Goal: Task Accomplishment & Management: Use online tool/utility

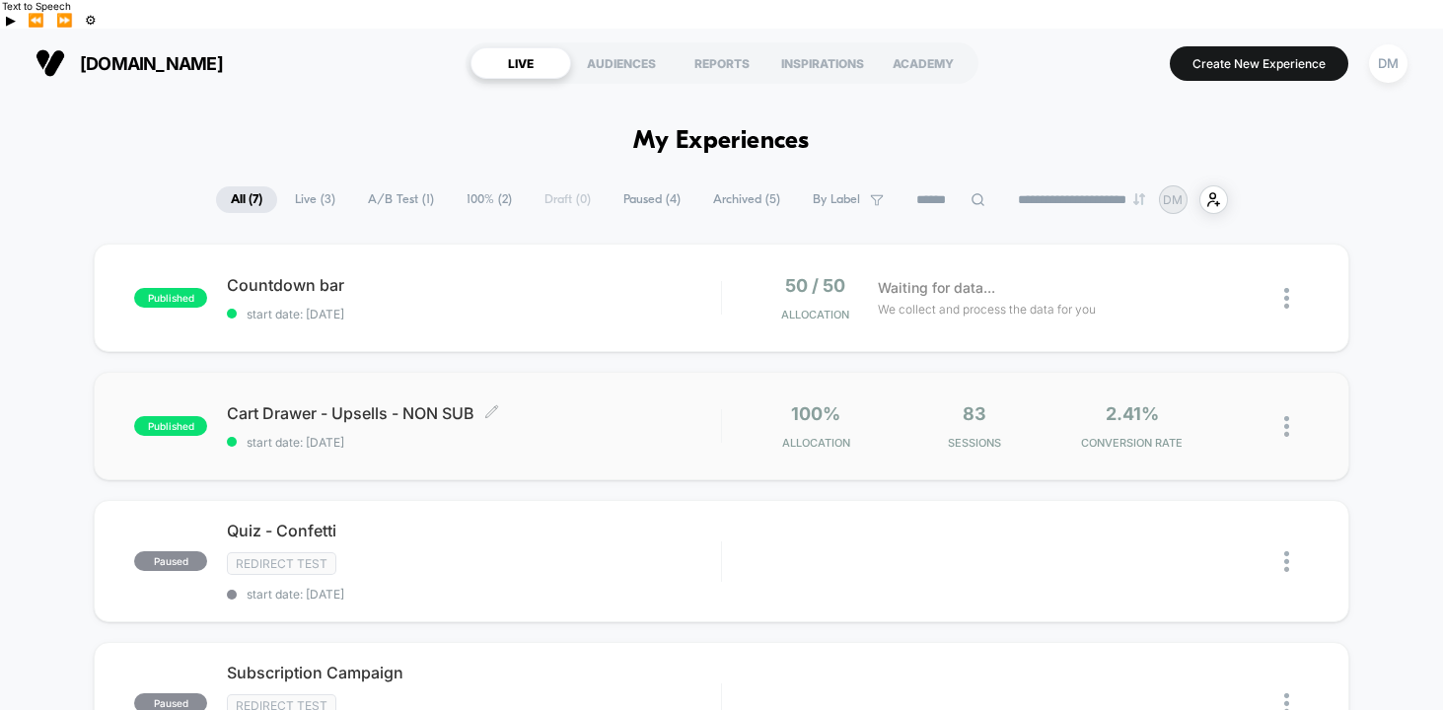
click at [621, 403] on div "Cart Drawer - Upsells - NON SUB Click to edit experience details Click to edit …" at bounding box center [474, 426] width 494 height 46
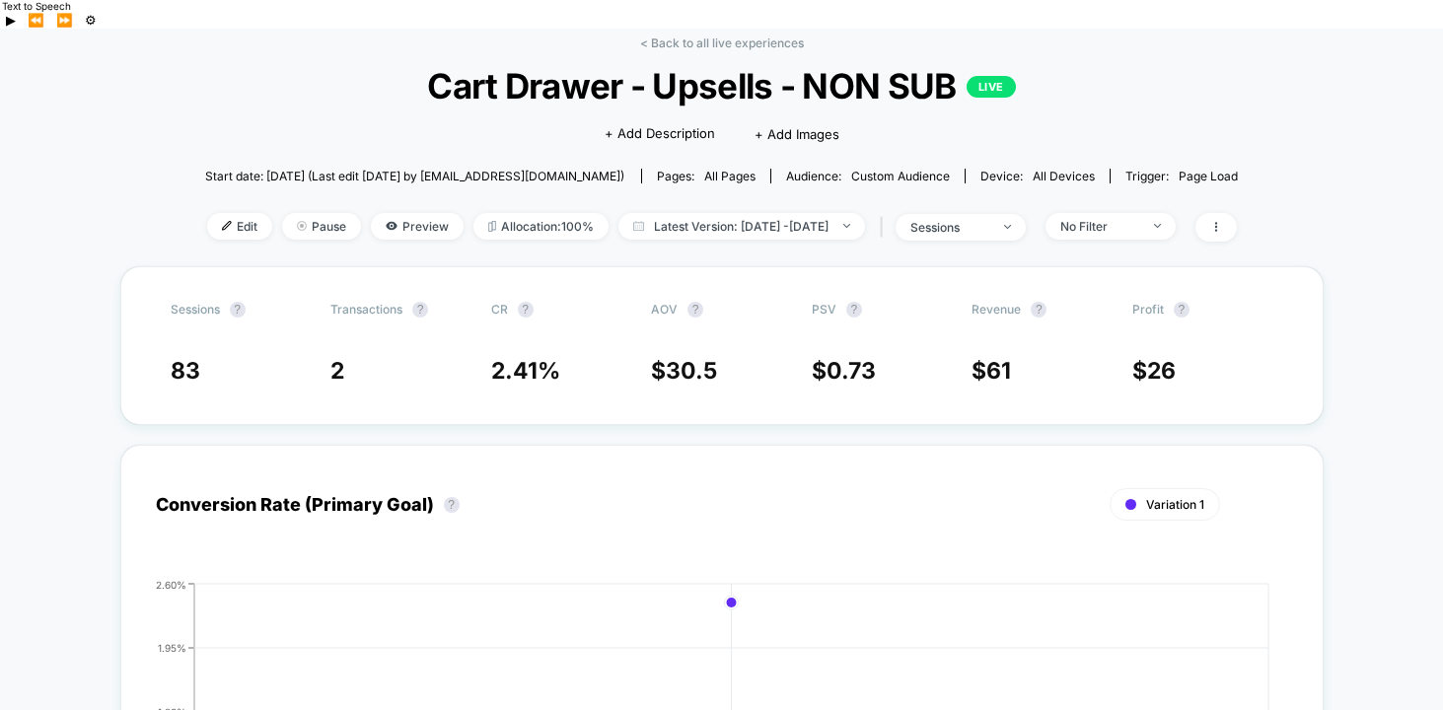
scroll to position [97, 0]
click at [580, 219] on div "< Back to all live experiences Cart Drawer - Upsells - NON SUB LIVE Click to ed…" at bounding box center [721, 150] width 1033 height 231
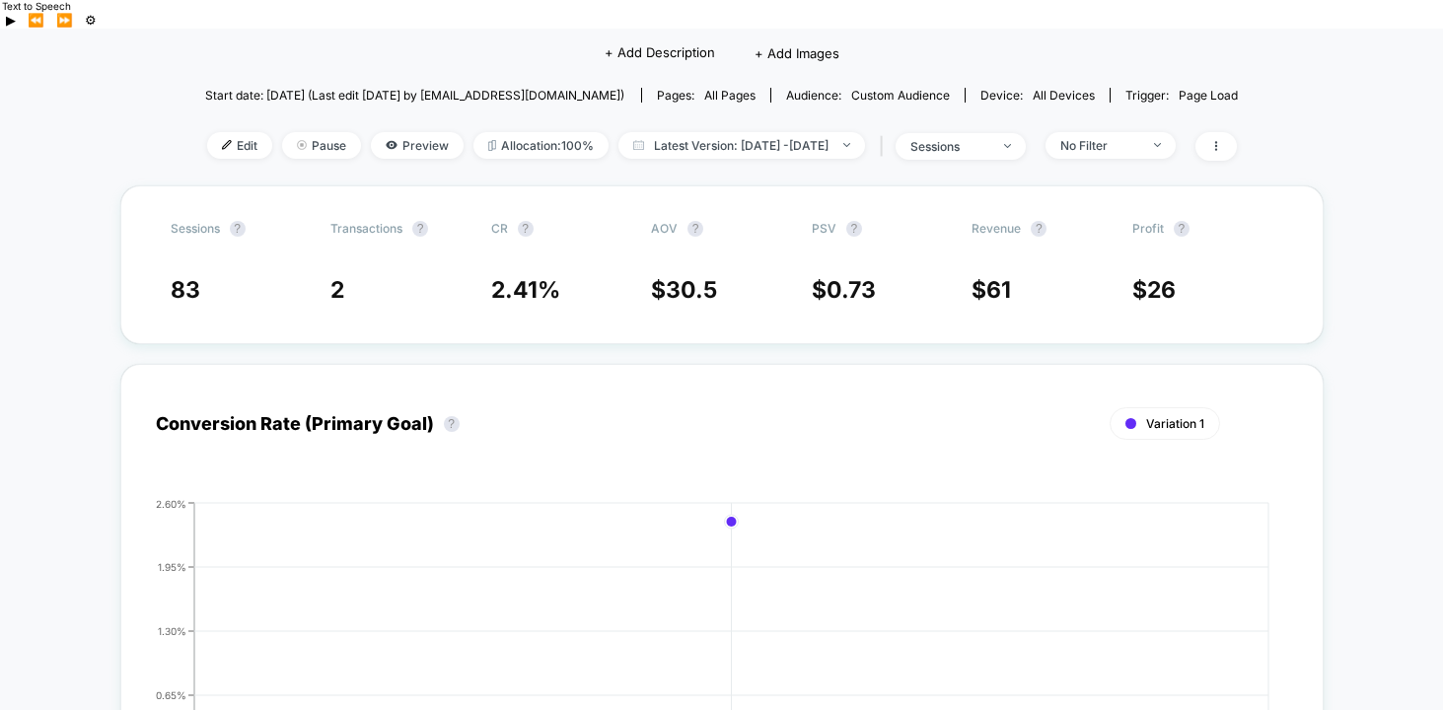
scroll to position [0, 0]
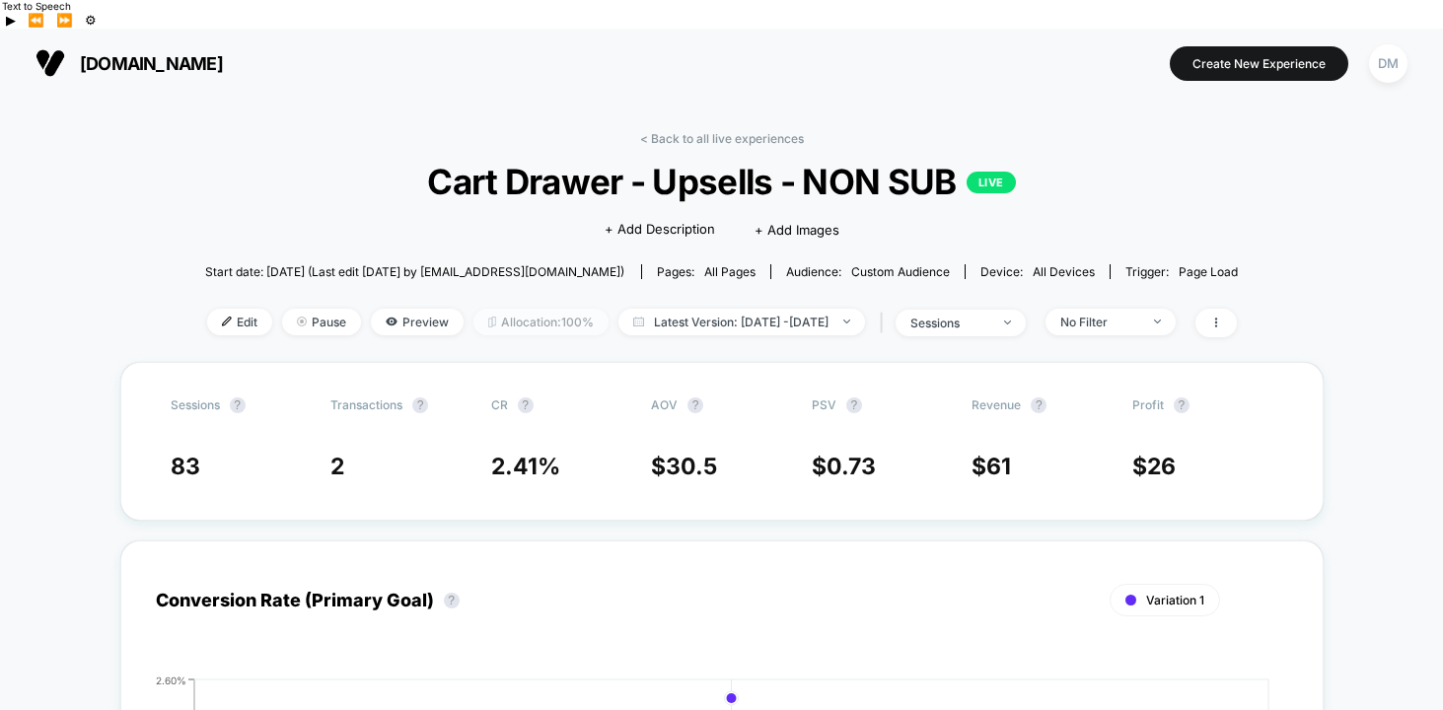
click at [504, 309] on span "Allocation: 100%" at bounding box center [540, 322] width 135 height 27
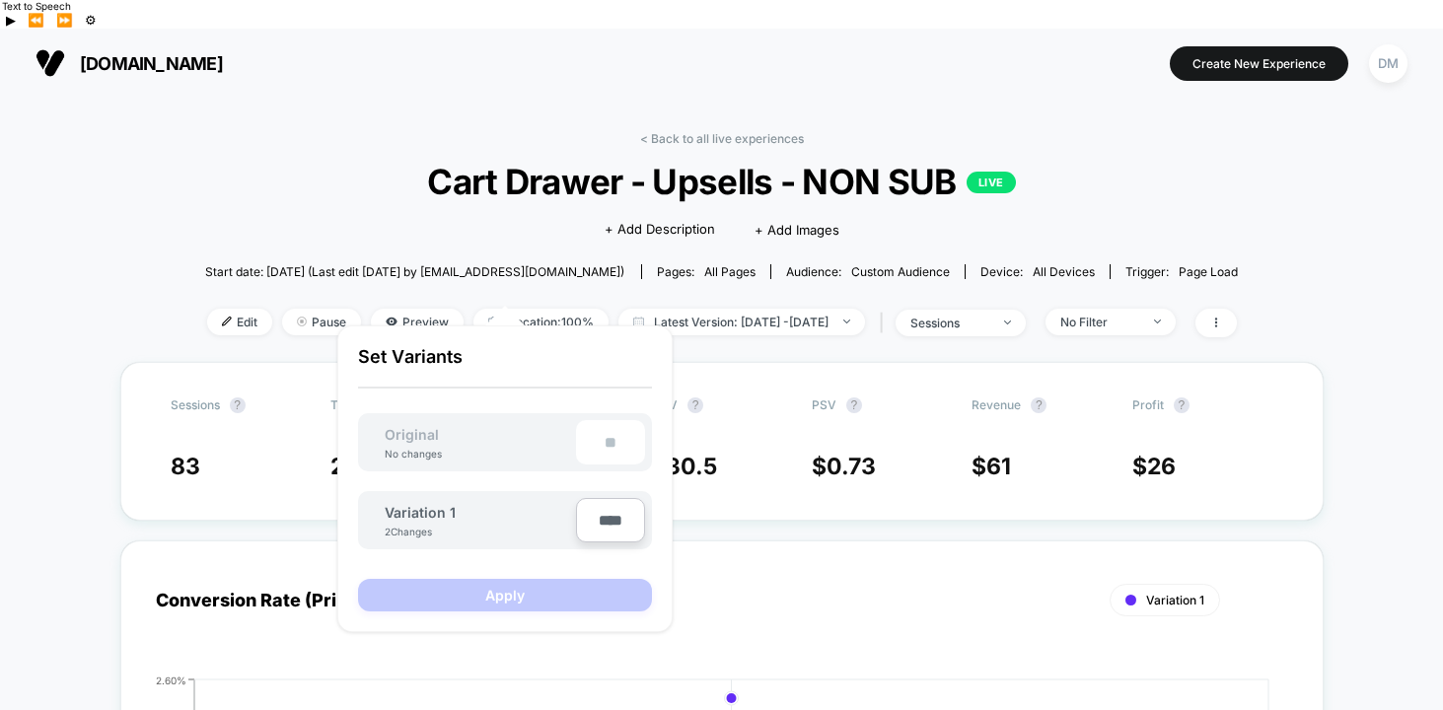
click at [607, 524] on input "****" at bounding box center [610, 520] width 69 height 44
type input "***"
type input "**"
type input "***"
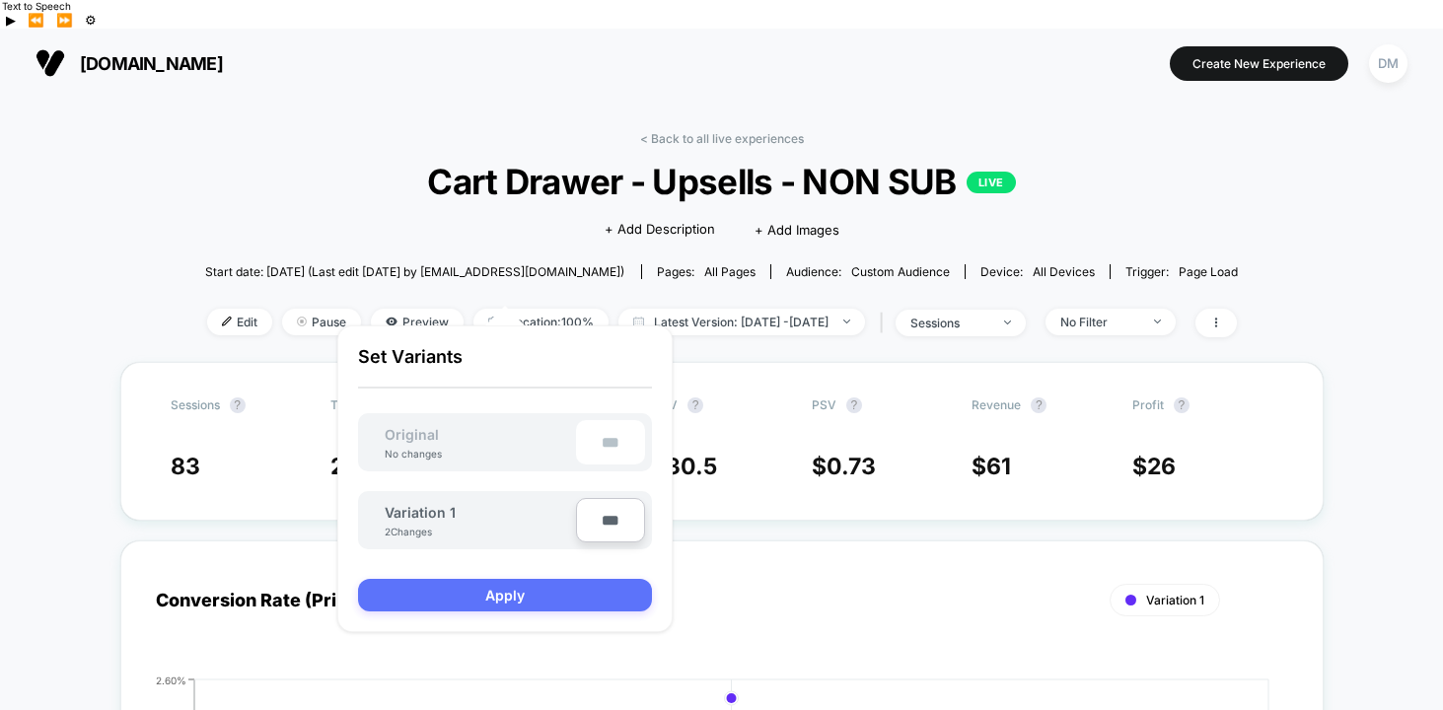
type input "***"
click at [573, 591] on button "Apply" at bounding box center [505, 595] width 294 height 33
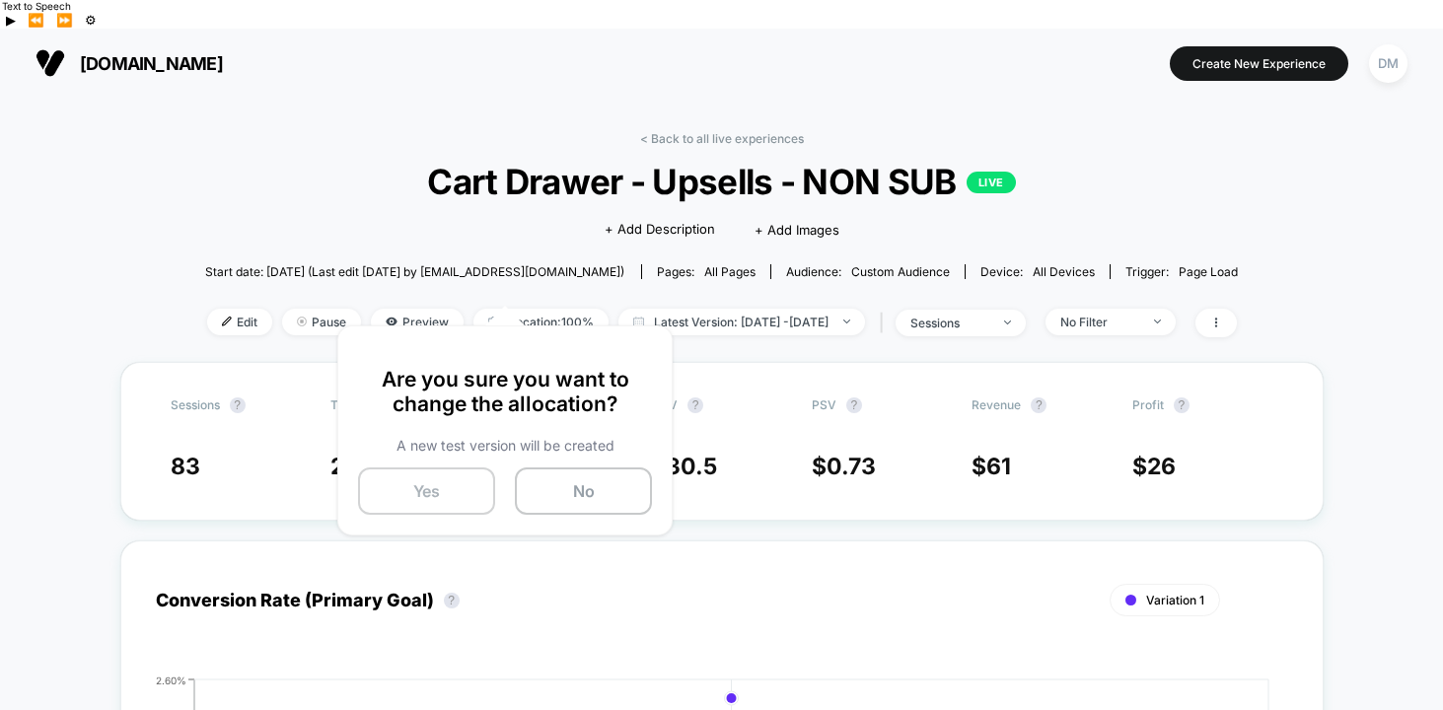
click at [454, 487] on button "Yes" at bounding box center [426, 490] width 137 height 47
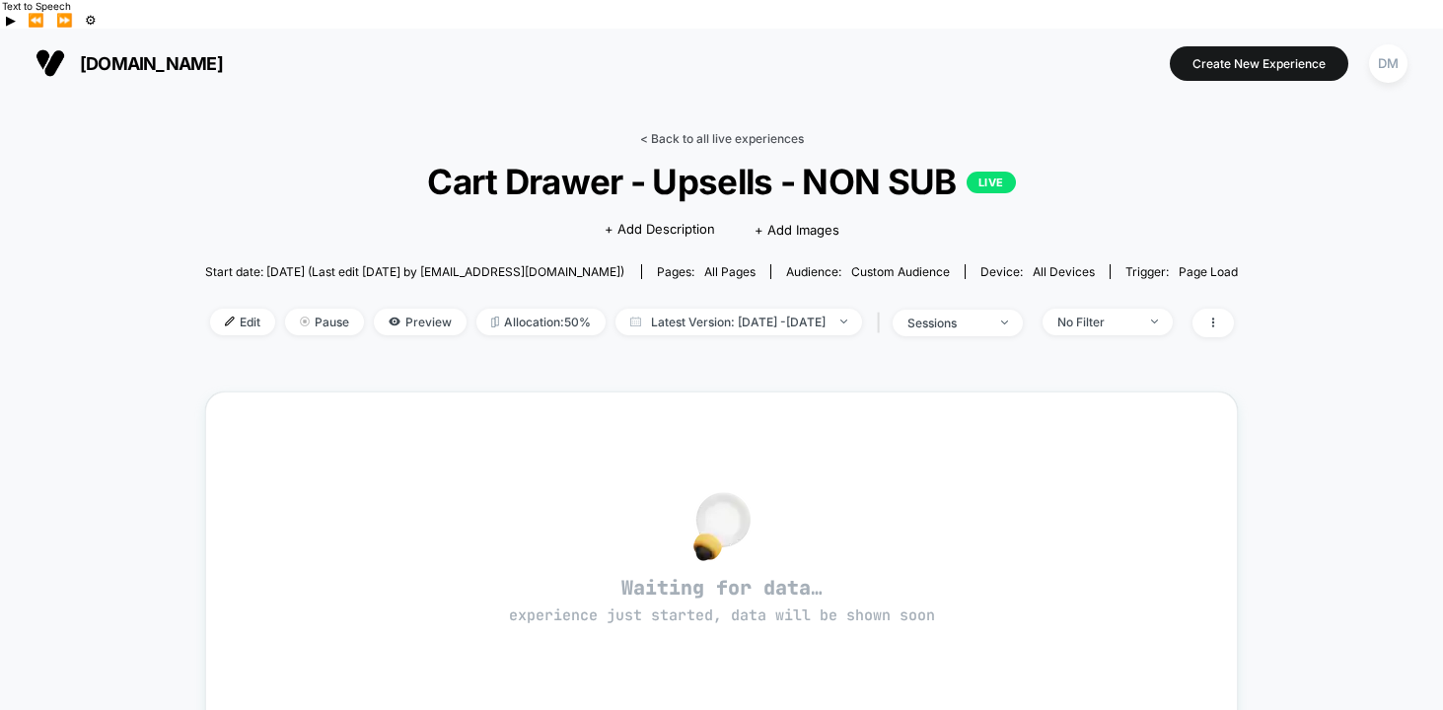
click at [696, 131] on link "< Back to all live experiences" at bounding box center [722, 138] width 164 height 15
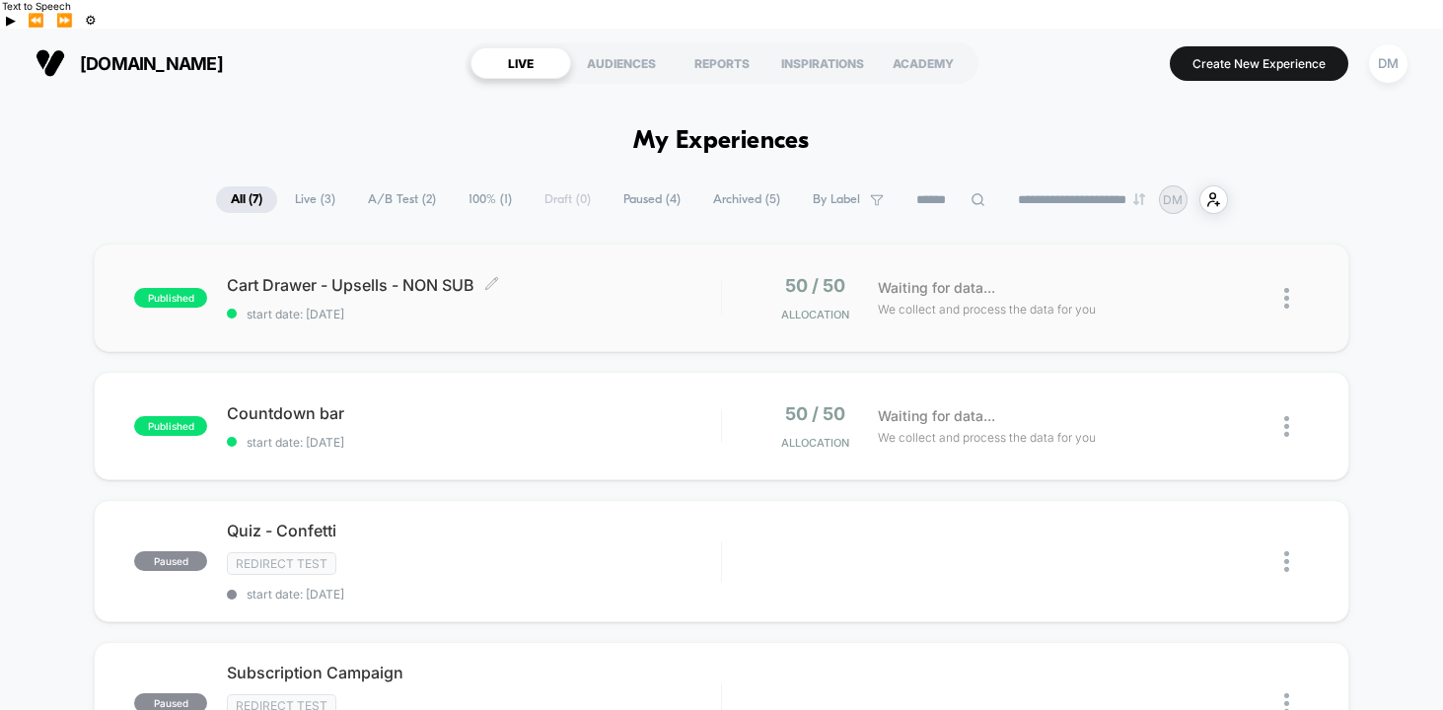
click at [613, 275] on div "Cart Drawer - Upsells - NON SUB Click to edit experience details Click to edit …" at bounding box center [474, 298] width 494 height 46
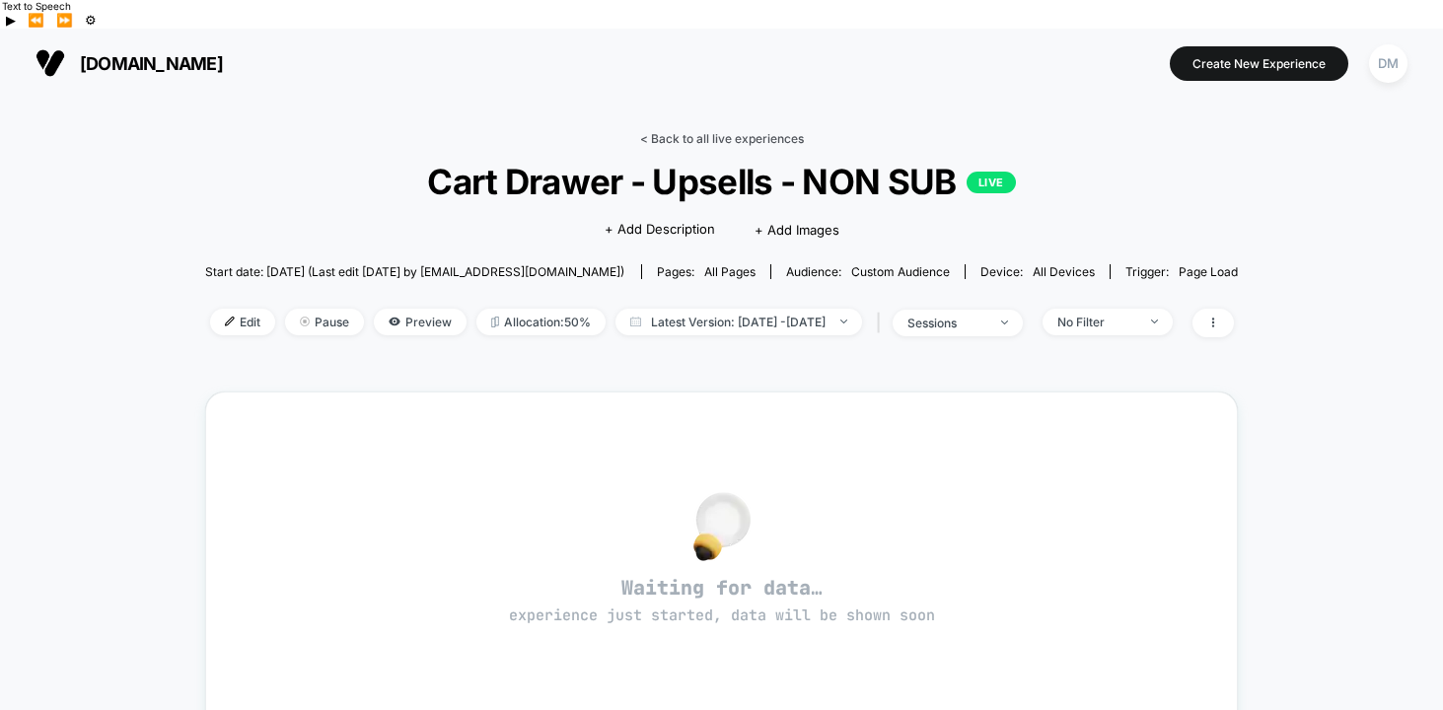
click at [697, 131] on link "< Back to all live experiences" at bounding box center [722, 138] width 164 height 15
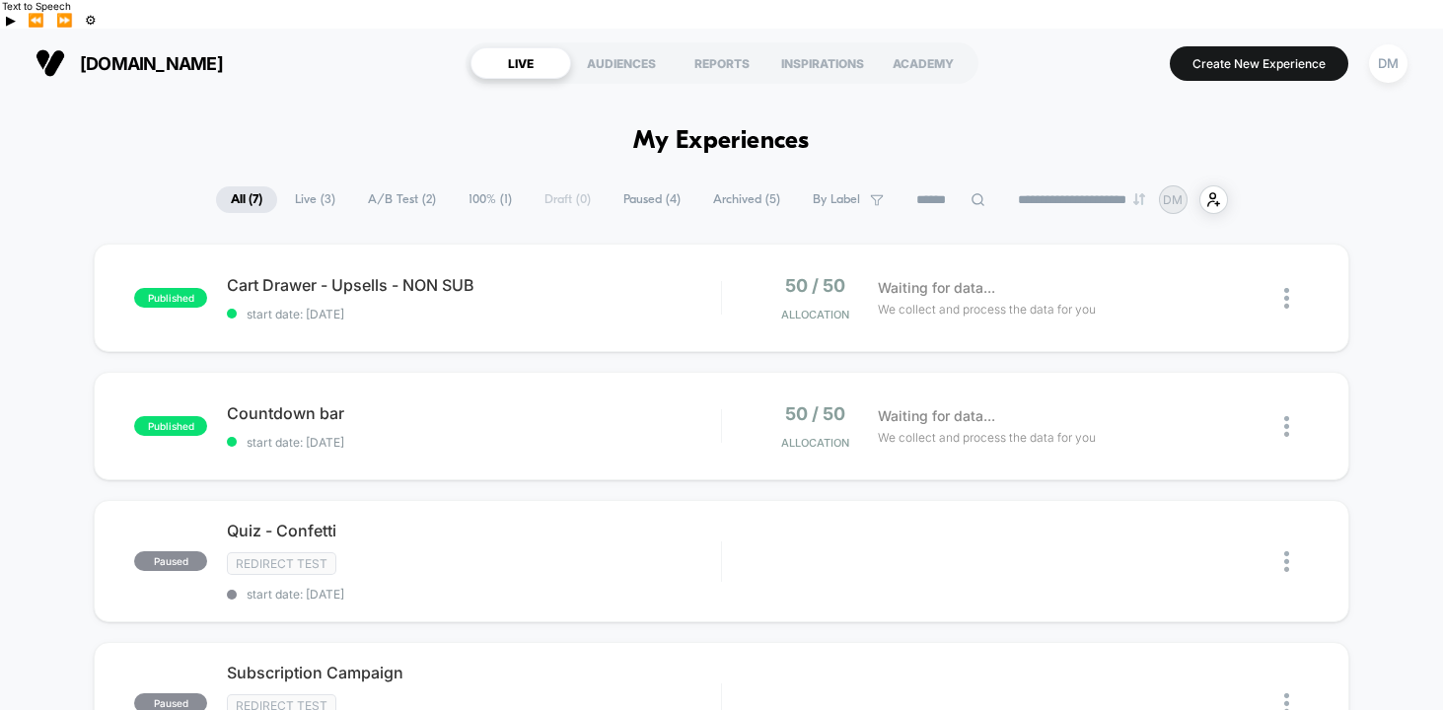
click at [476, 186] on span "100% ( 1 )" at bounding box center [490, 199] width 73 height 27
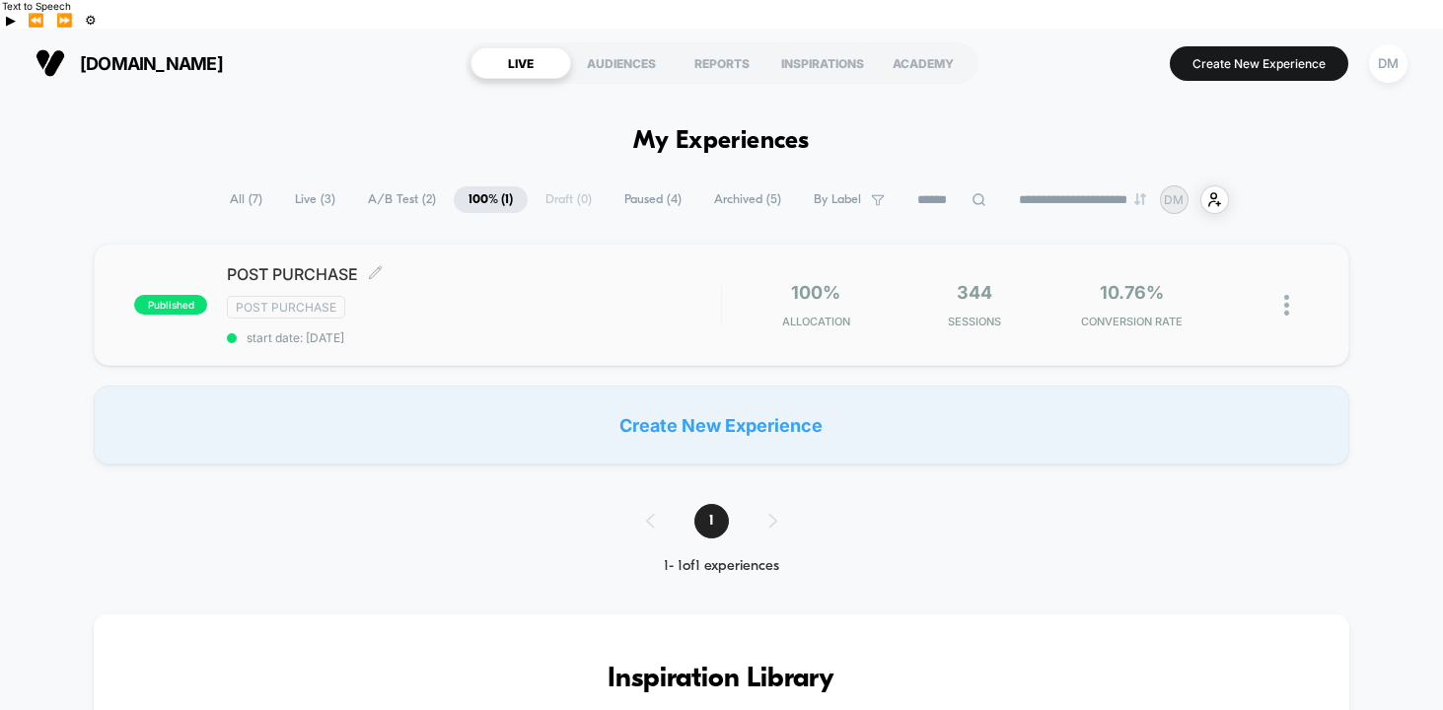
click at [494, 264] on span "POST PURCHASE Click to edit experience details" at bounding box center [474, 274] width 494 height 20
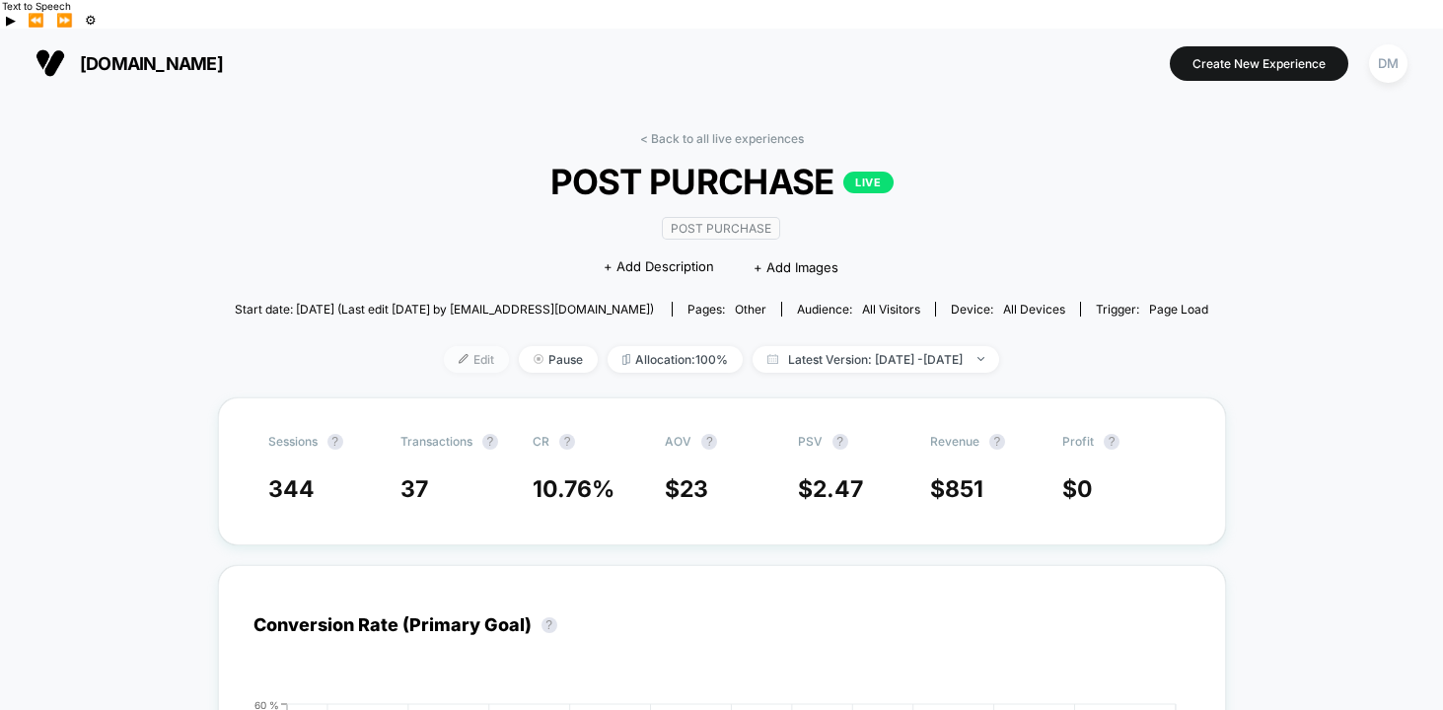
click at [458, 346] on span "Edit" at bounding box center [476, 359] width 65 height 27
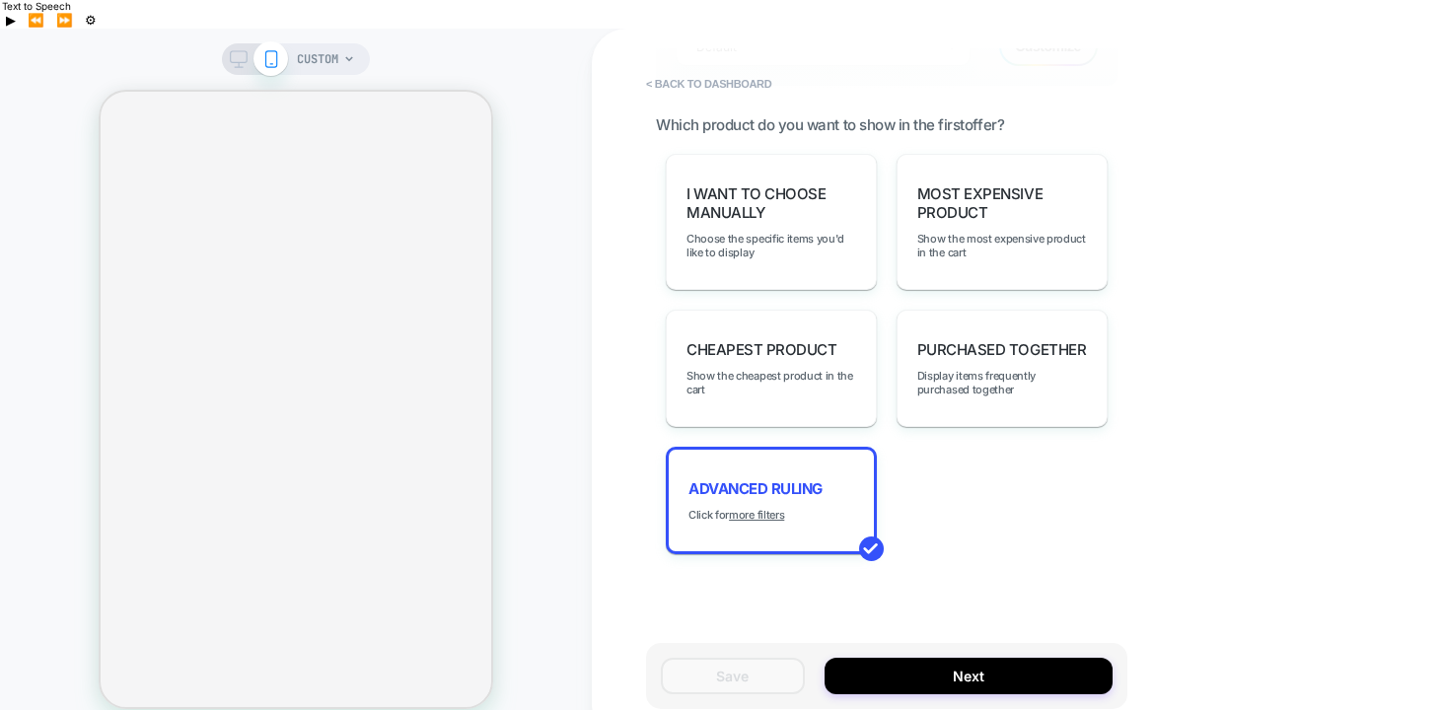
scroll to position [1379, 0]
click at [773, 478] on span "Advanced Ruling" at bounding box center [755, 487] width 134 height 19
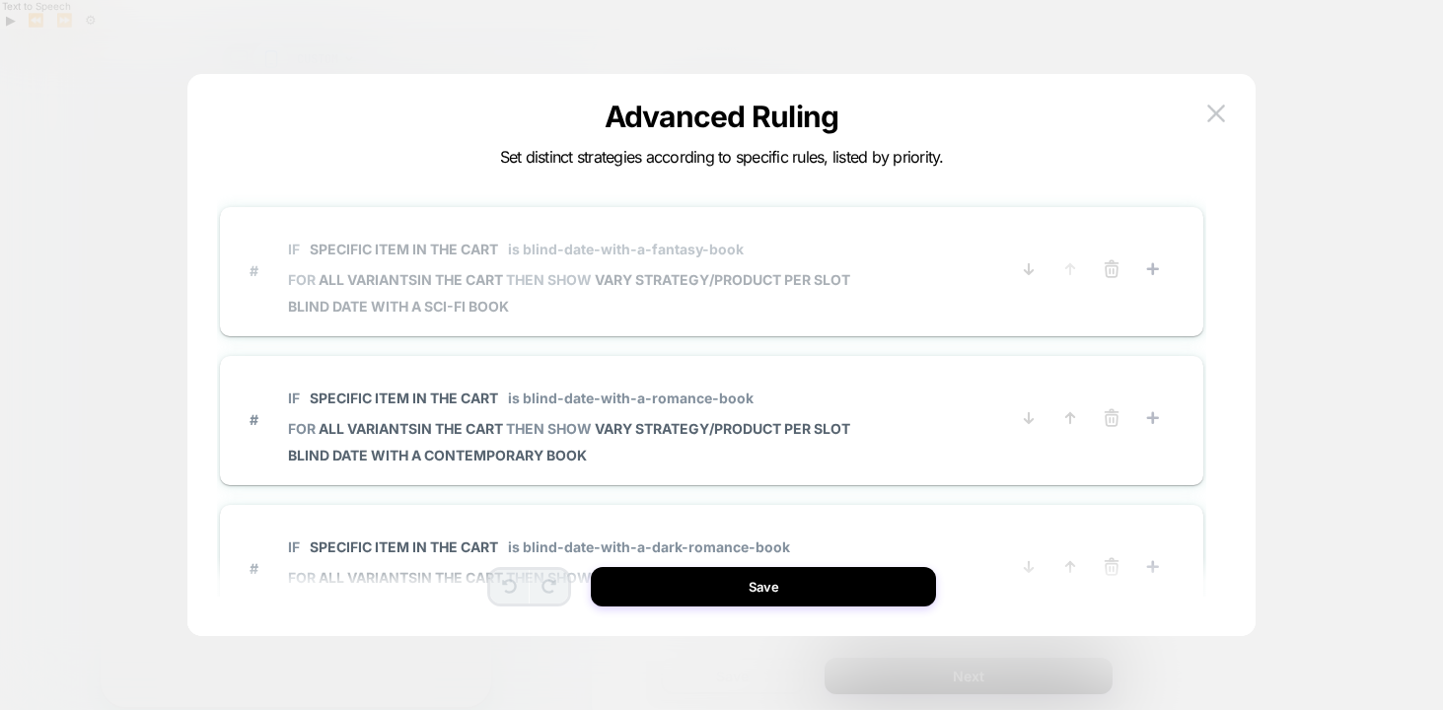
click at [825, 234] on span "IF Specific item in the cart is blind-date-with-a-fantasy-book" at bounding box center [569, 249] width 562 height 44
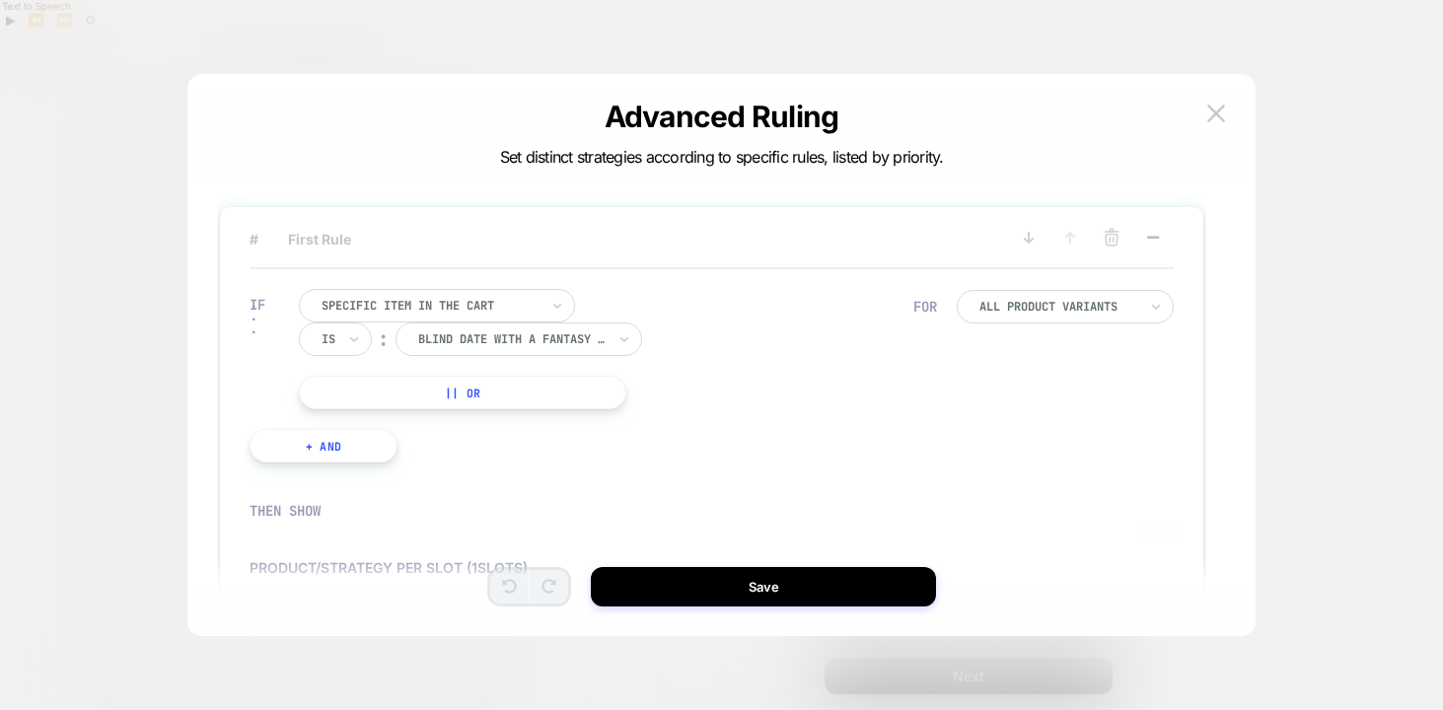
click at [509, 389] on button "|| Or" at bounding box center [462, 393] width 327 height 34
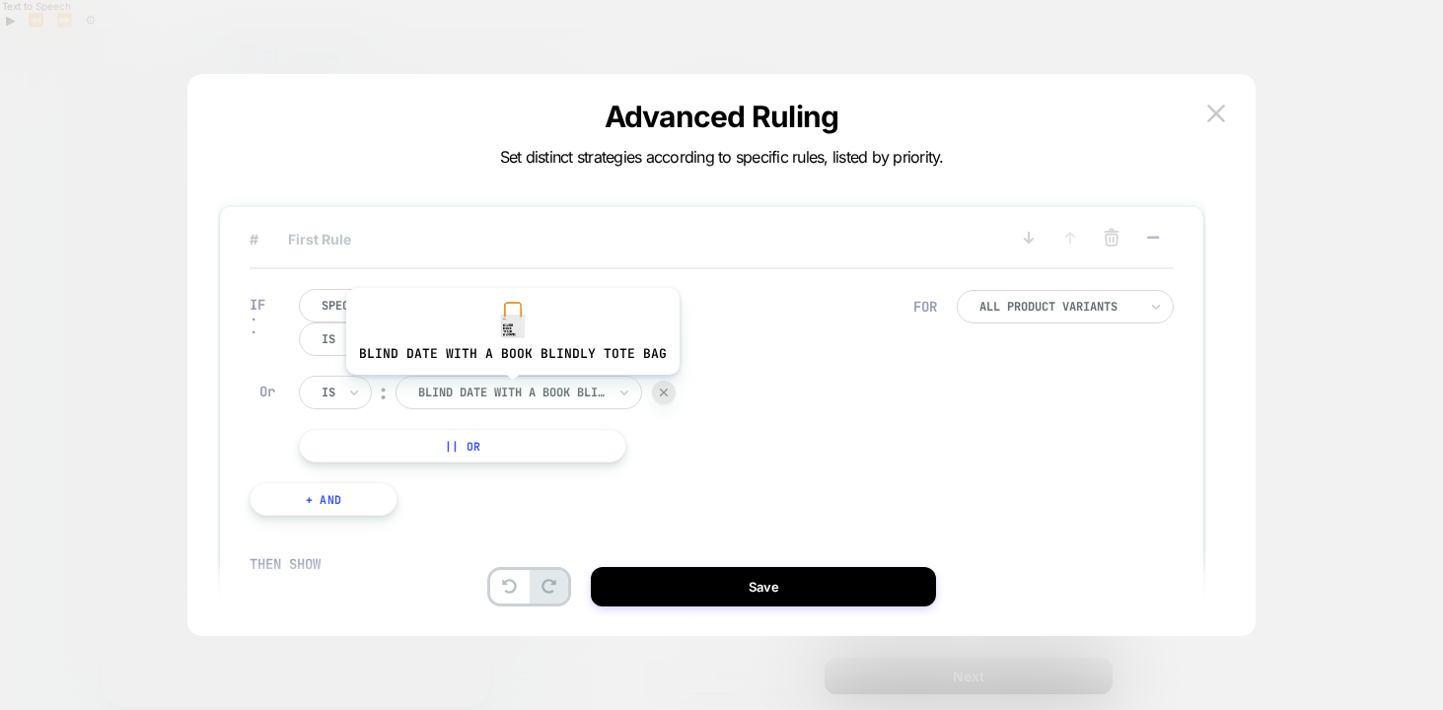
click at [509, 389] on div at bounding box center [511, 393] width 187 height 18
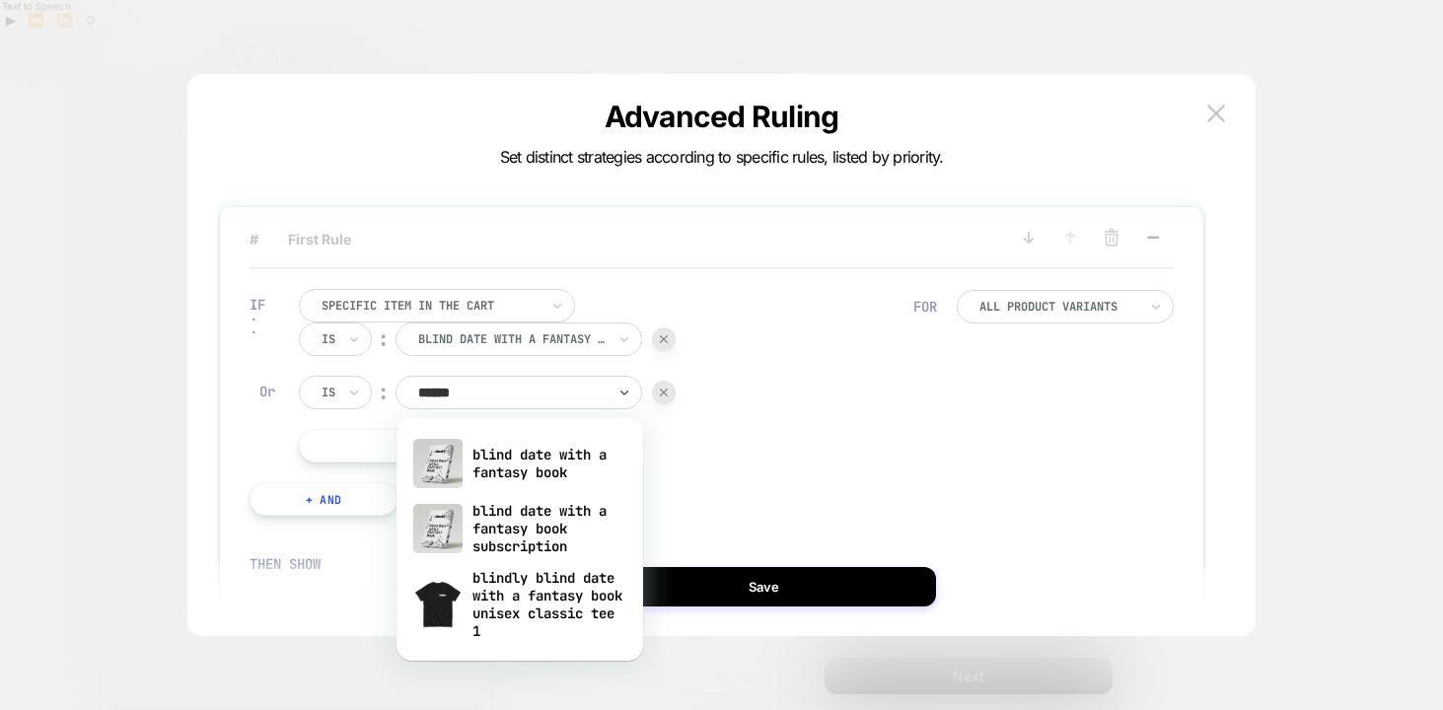
type input "*******"
click at [579, 516] on div "blind date with a fantasy book subscription" at bounding box center [519, 528] width 227 height 67
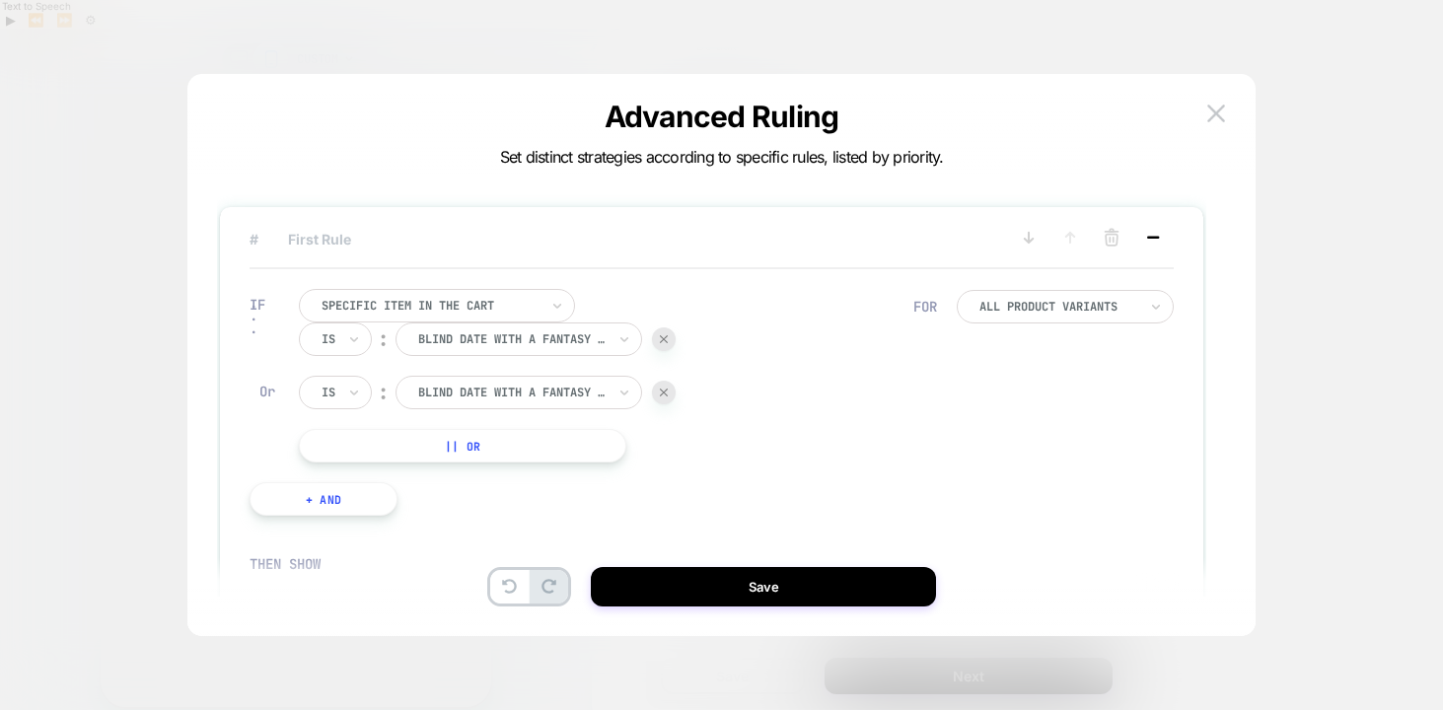
click at [1159, 232] on icon at bounding box center [1153, 238] width 20 height 20
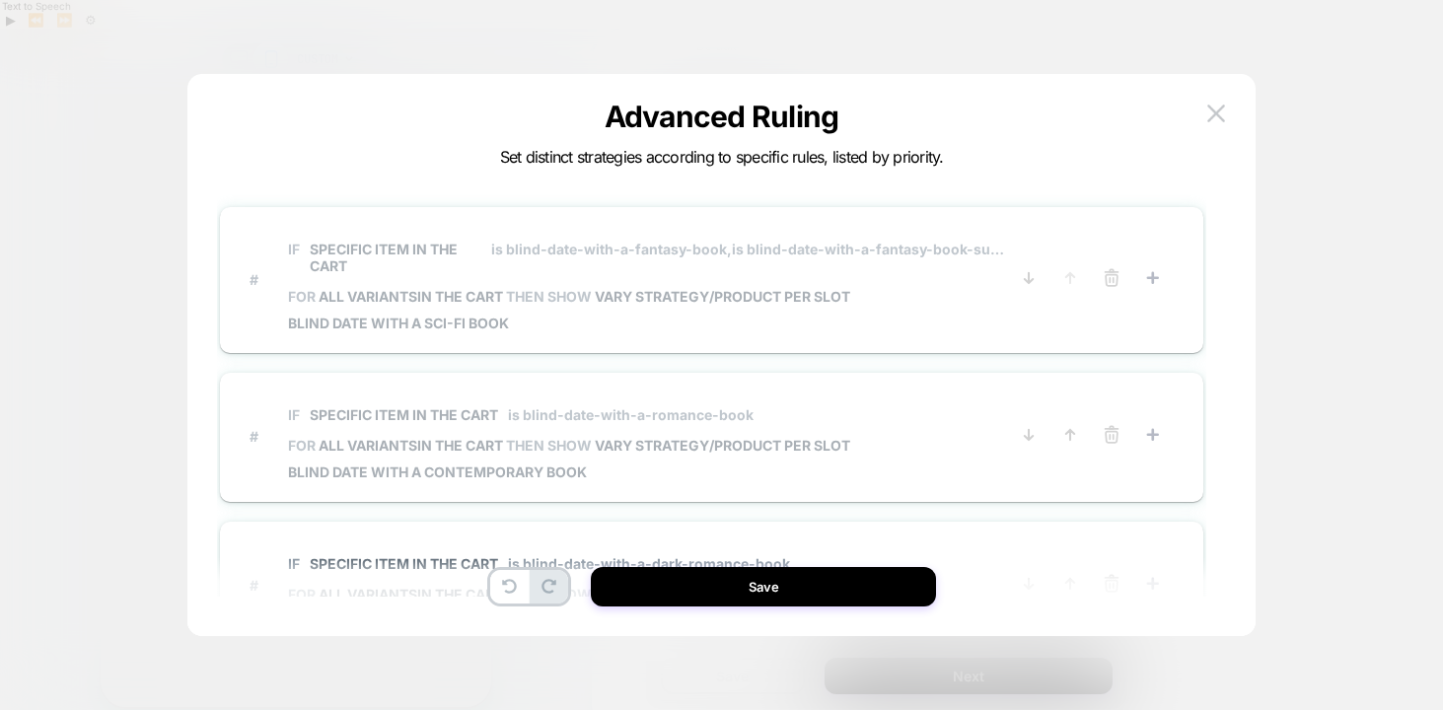
click at [925, 413] on span "# IF Specific item in the cart is blind-date-with-a-romance-book FOR all varian…" at bounding box center [628, 436] width 758 height 88
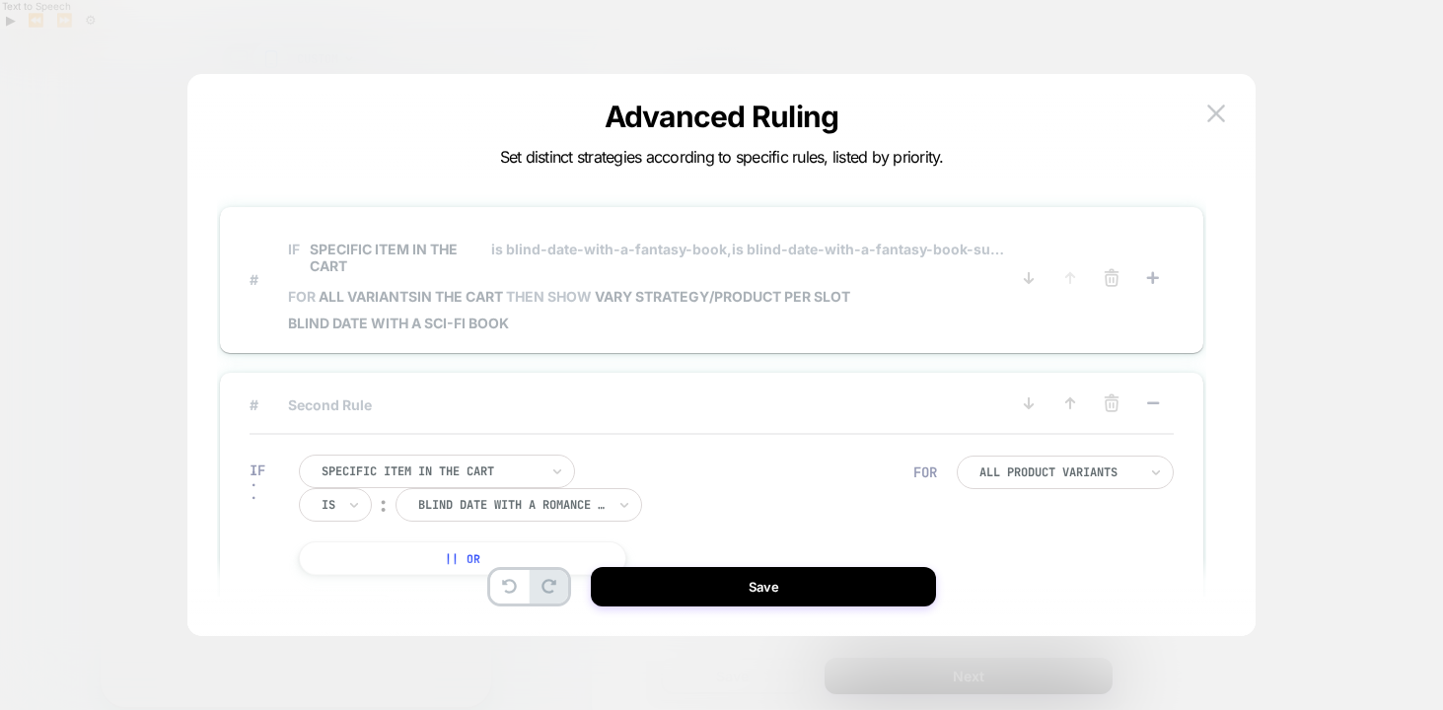
scroll to position [59, 0]
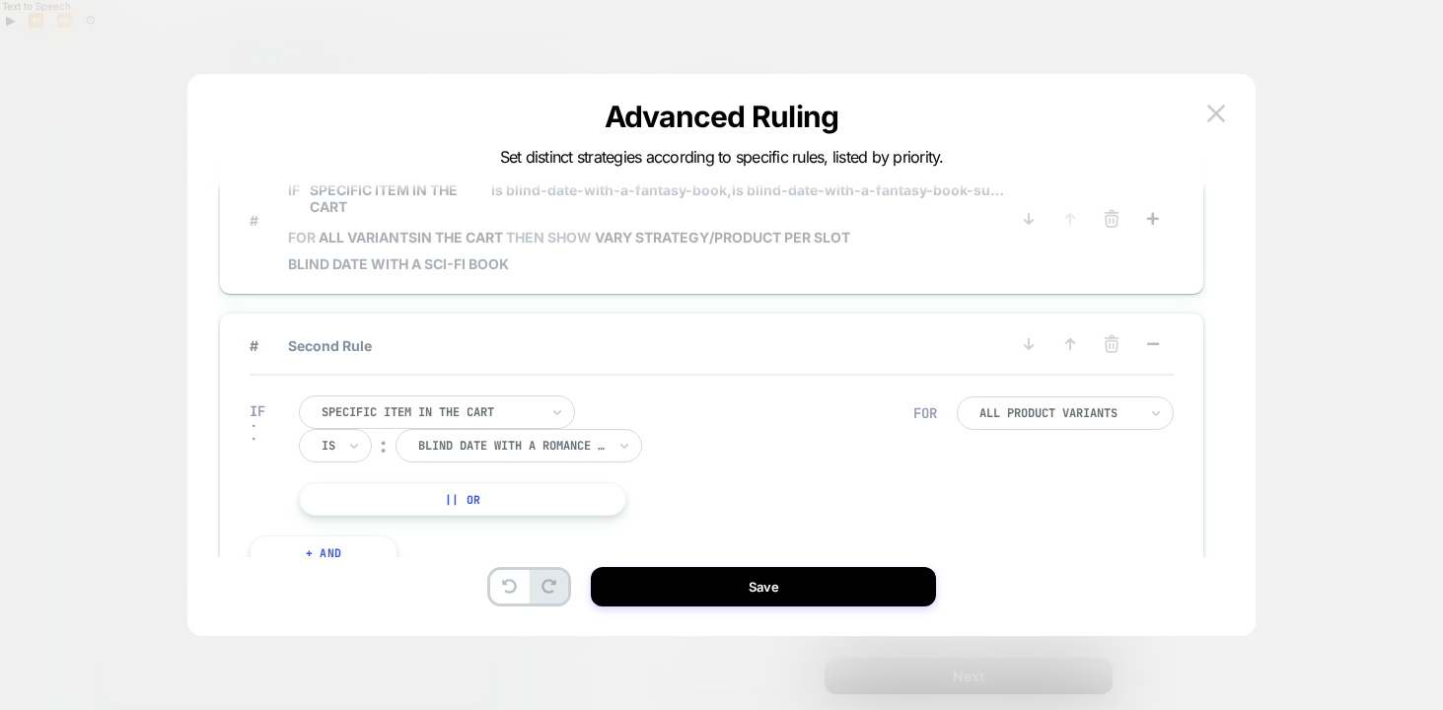
click at [533, 501] on button "|| Or" at bounding box center [462, 499] width 327 height 34
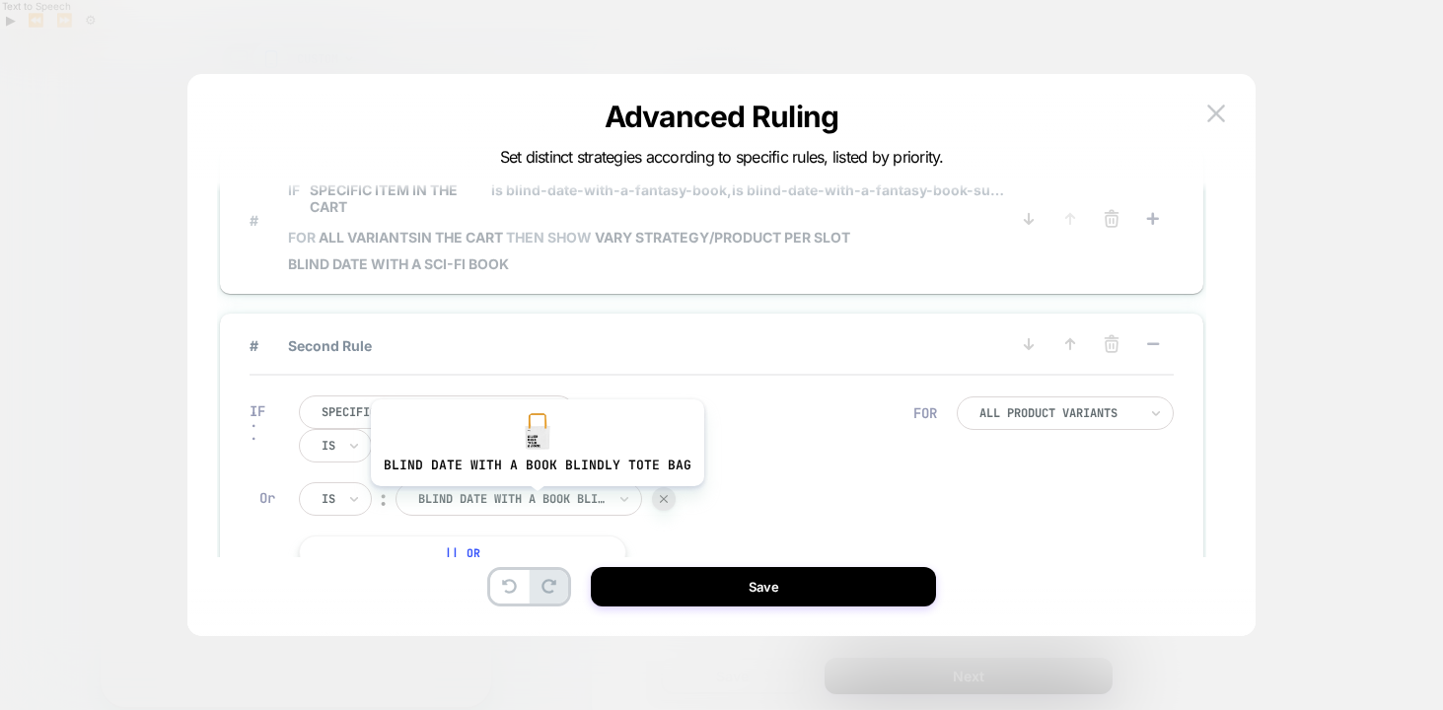
click at [533, 501] on div at bounding box center [511, 499] width 187 height 18
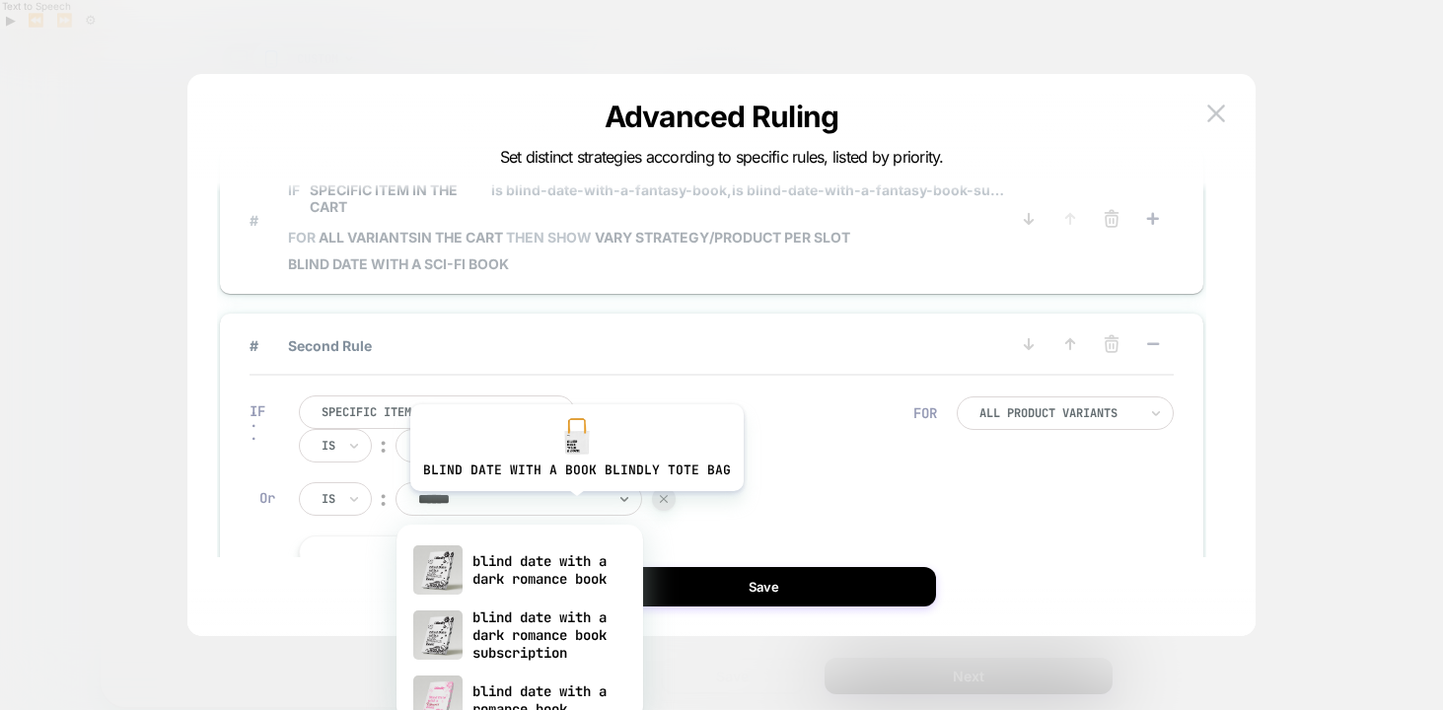
type input "*******"
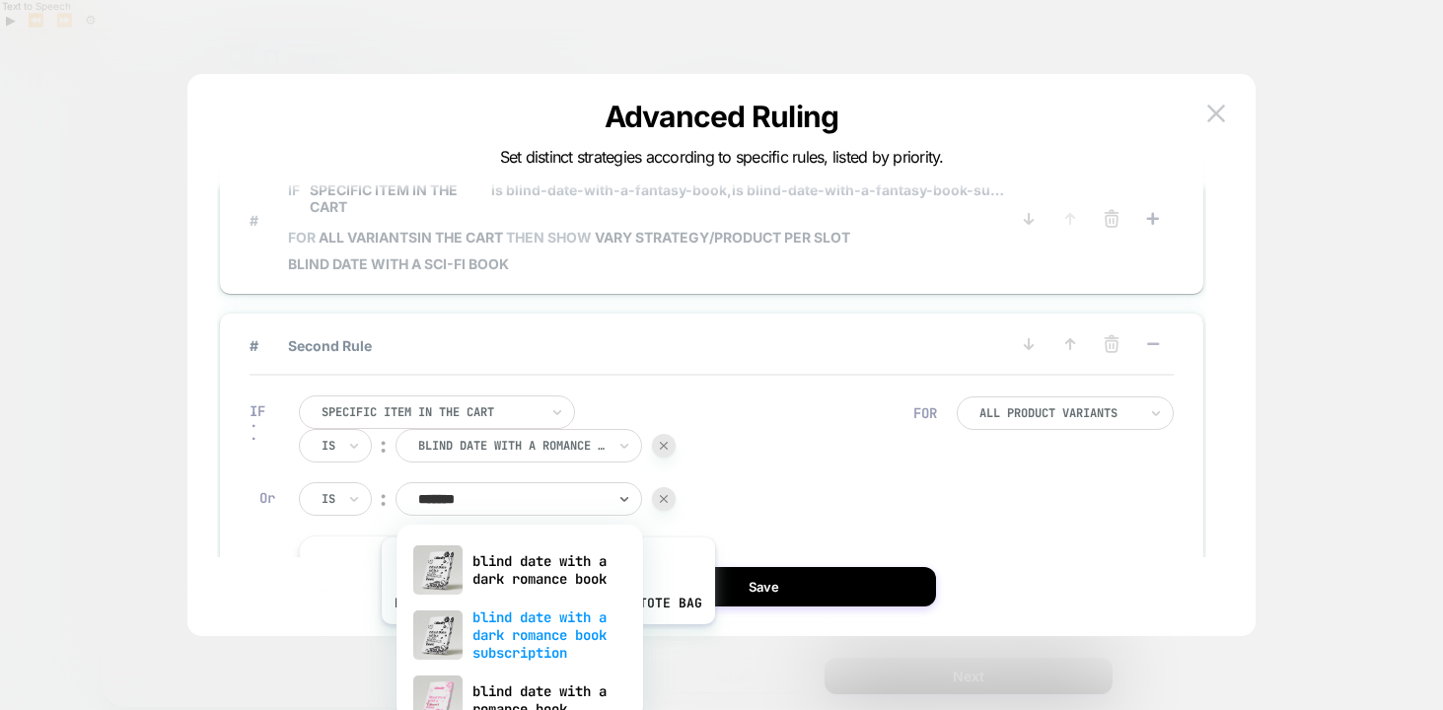
click at [544, 639] on div "blind date with a dark romance book subscription" at bounding box center [519, 634] width 227 height 67
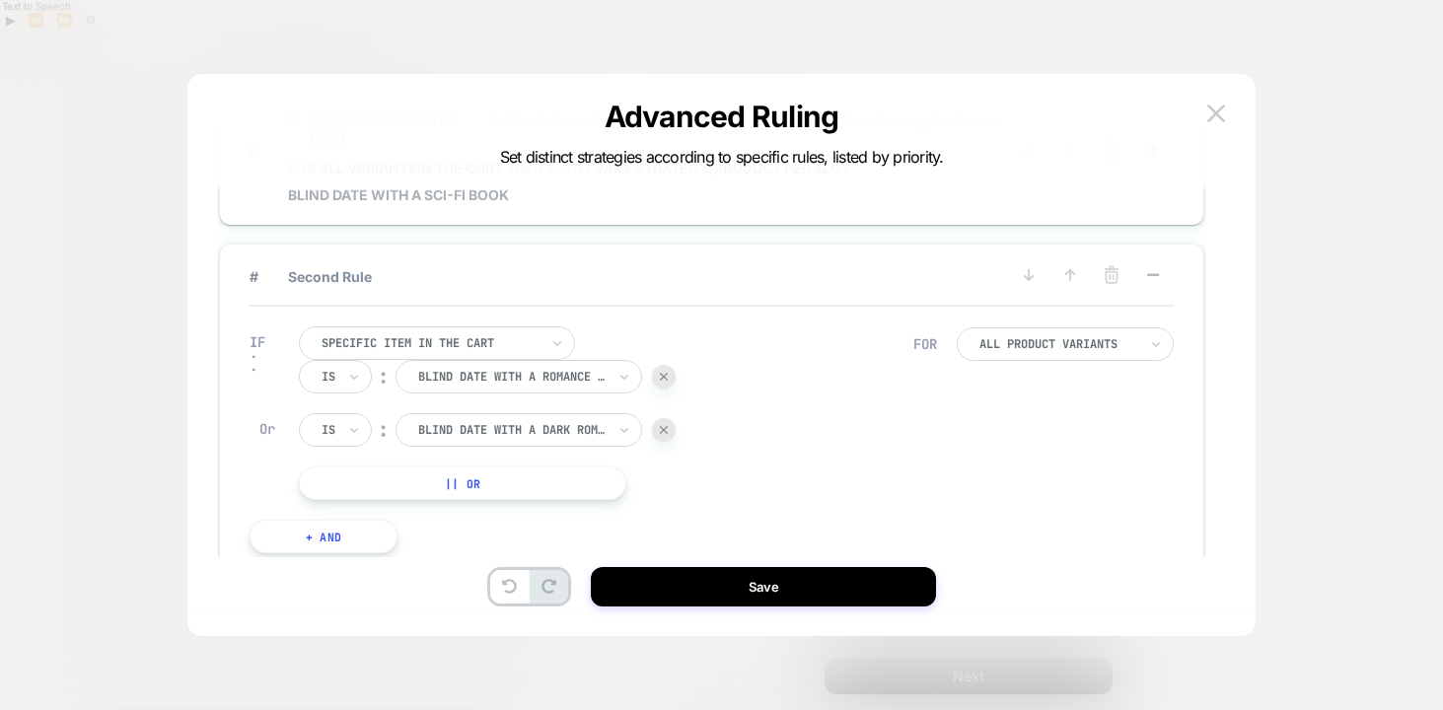
scroll to position [61, 0]
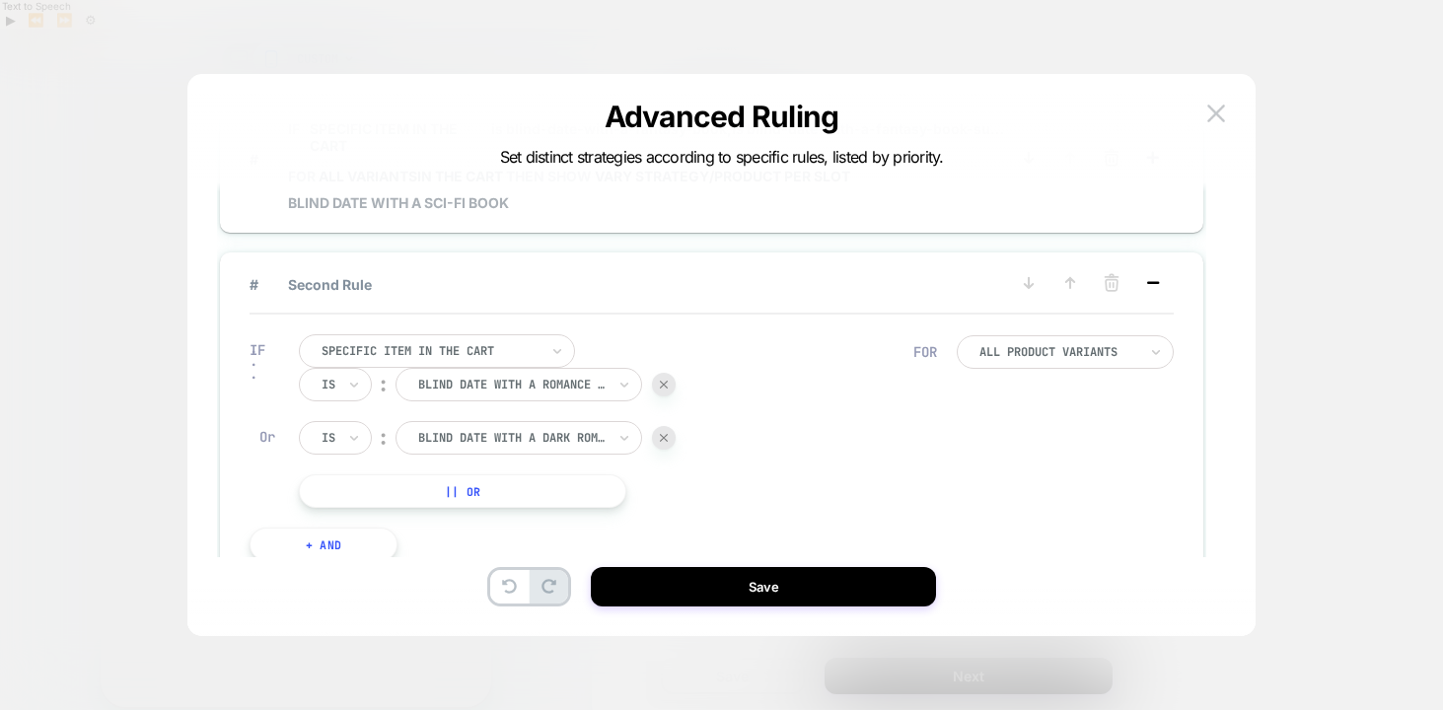
click at [1151, 282] on rect at bounding box center [1153, 282] width 12 height 3
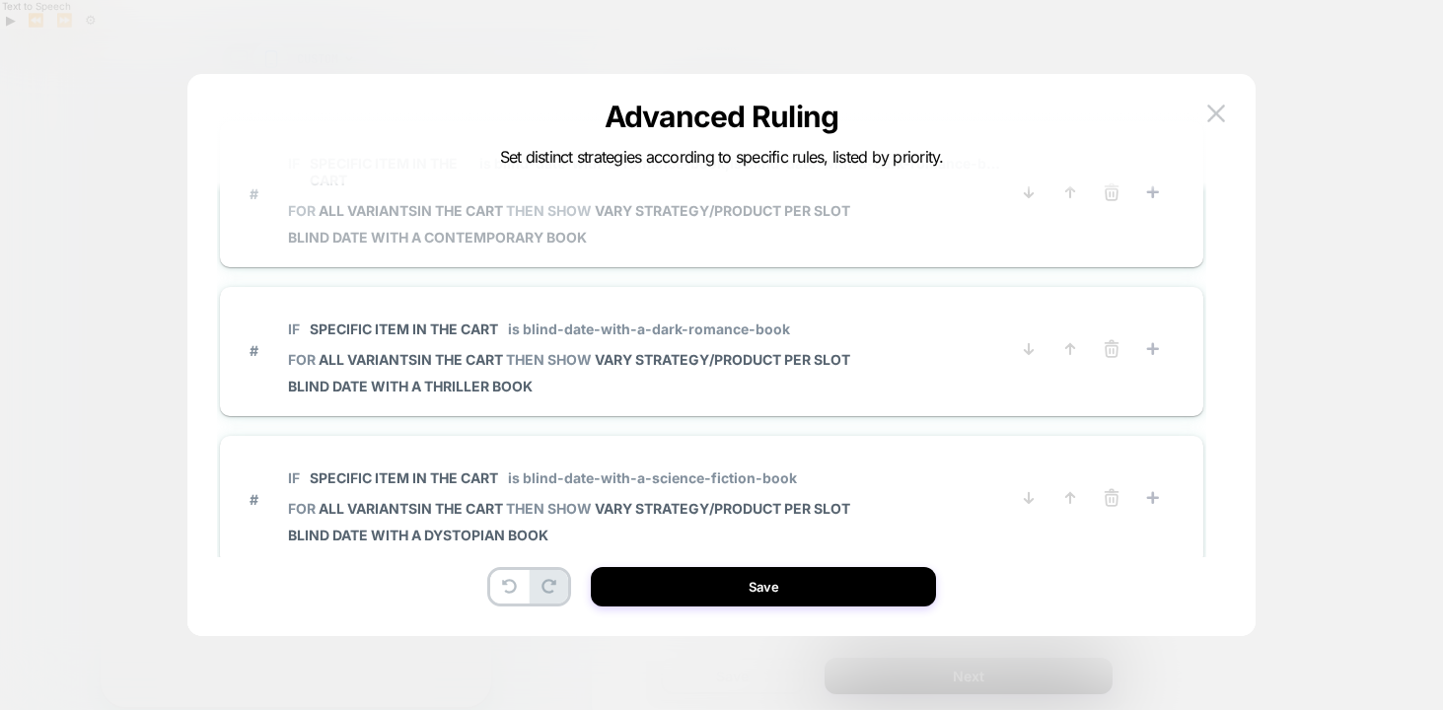
scroll to position [207, 0]
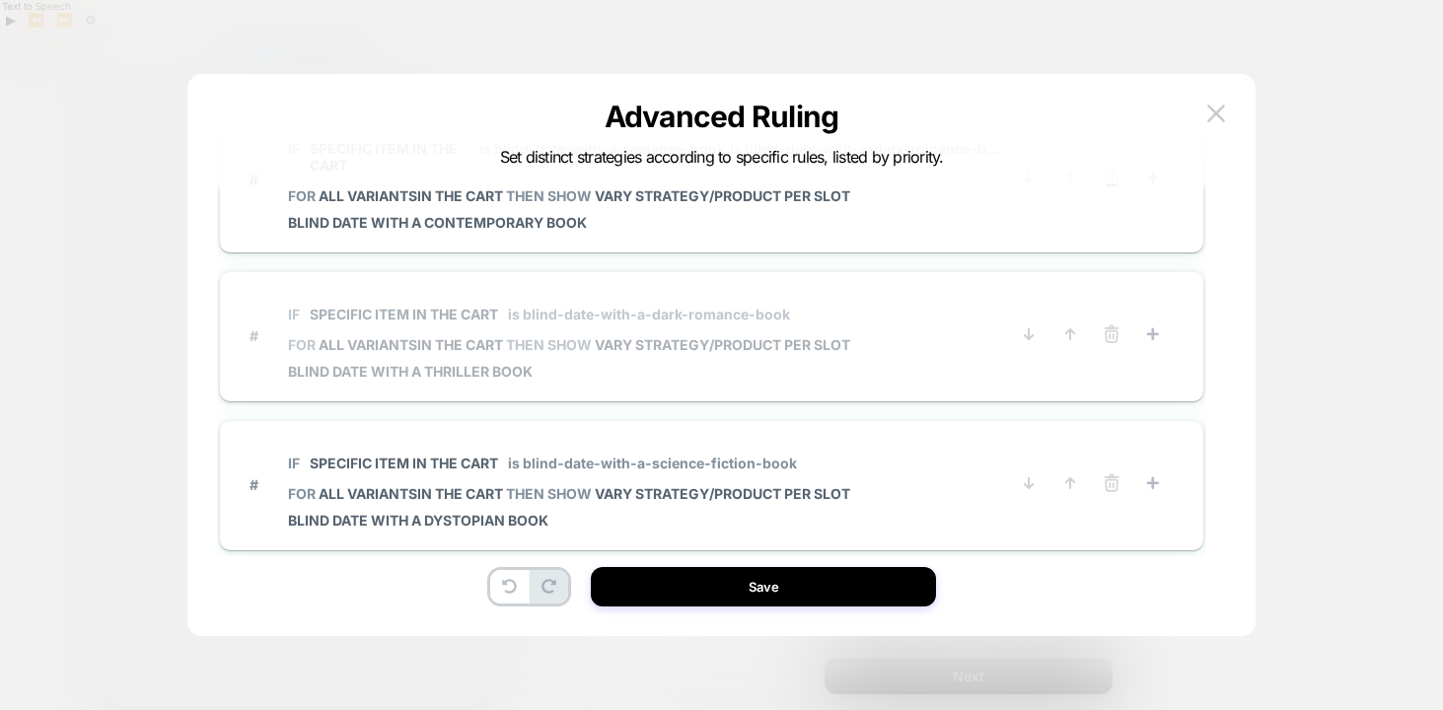
click at [890, 326] on span "# IF Specific item in the cart is blind-date-with-a-dark-romance-book FOR all v…" at bounding box center [628, 336] width 758 height 88
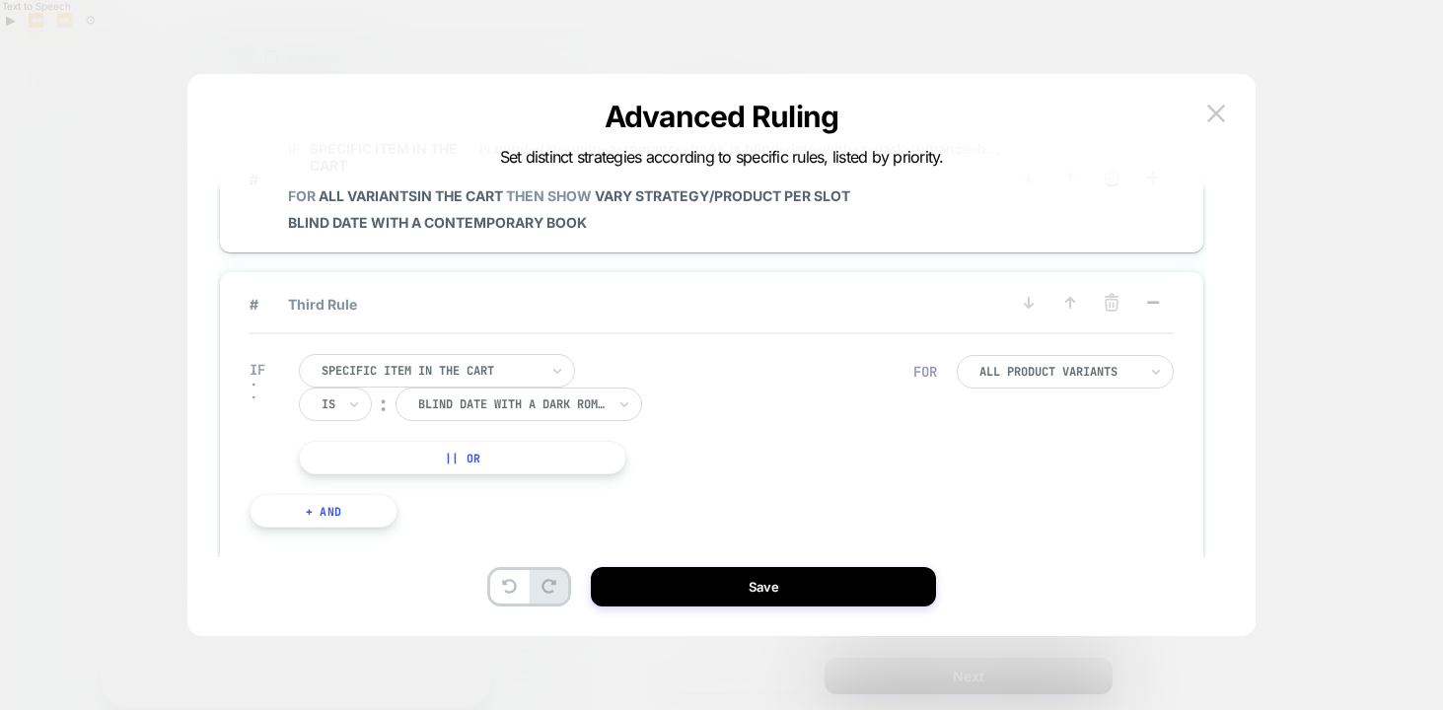
click at [578, 457] on button "|| Or" at bounding box center [462, 458] width 327 height 34
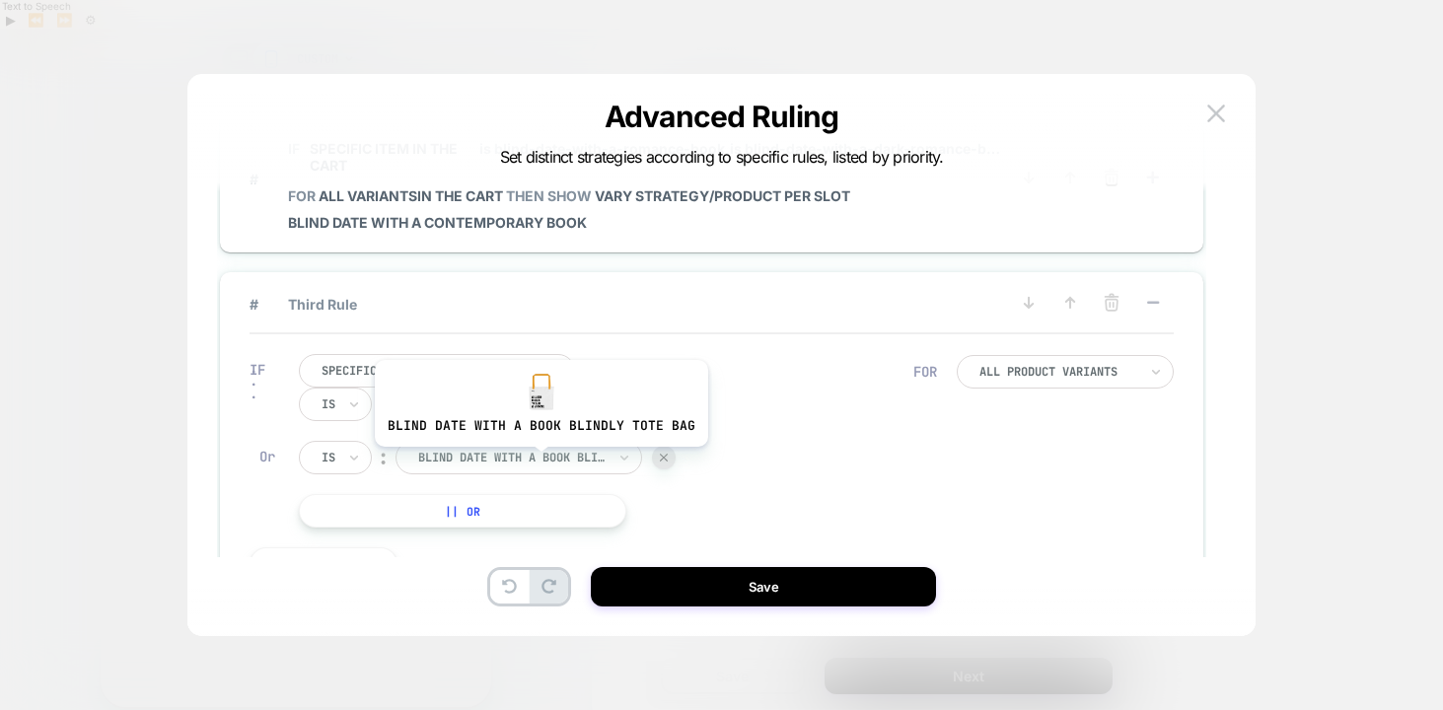
click at [537, 461] on div at bounding box center [511, 458] width 187 height 18
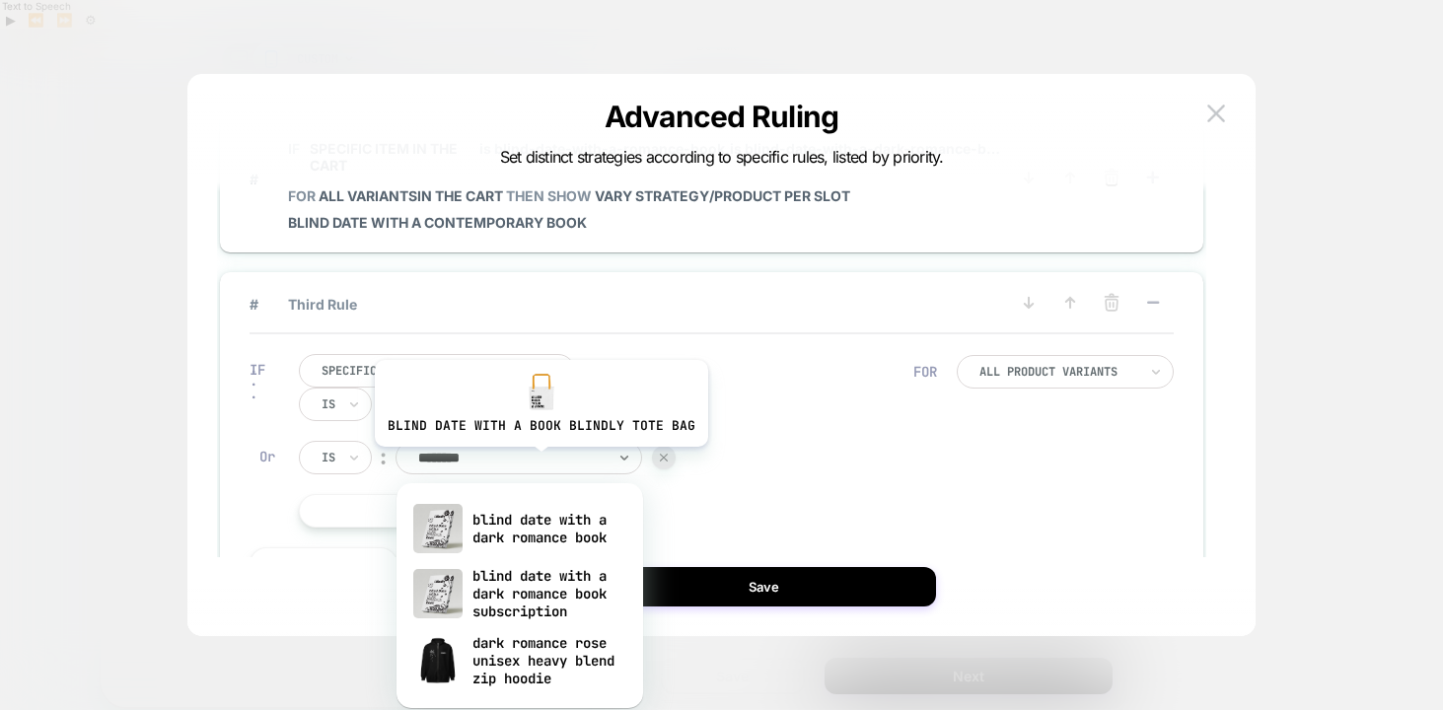
type input "*********"
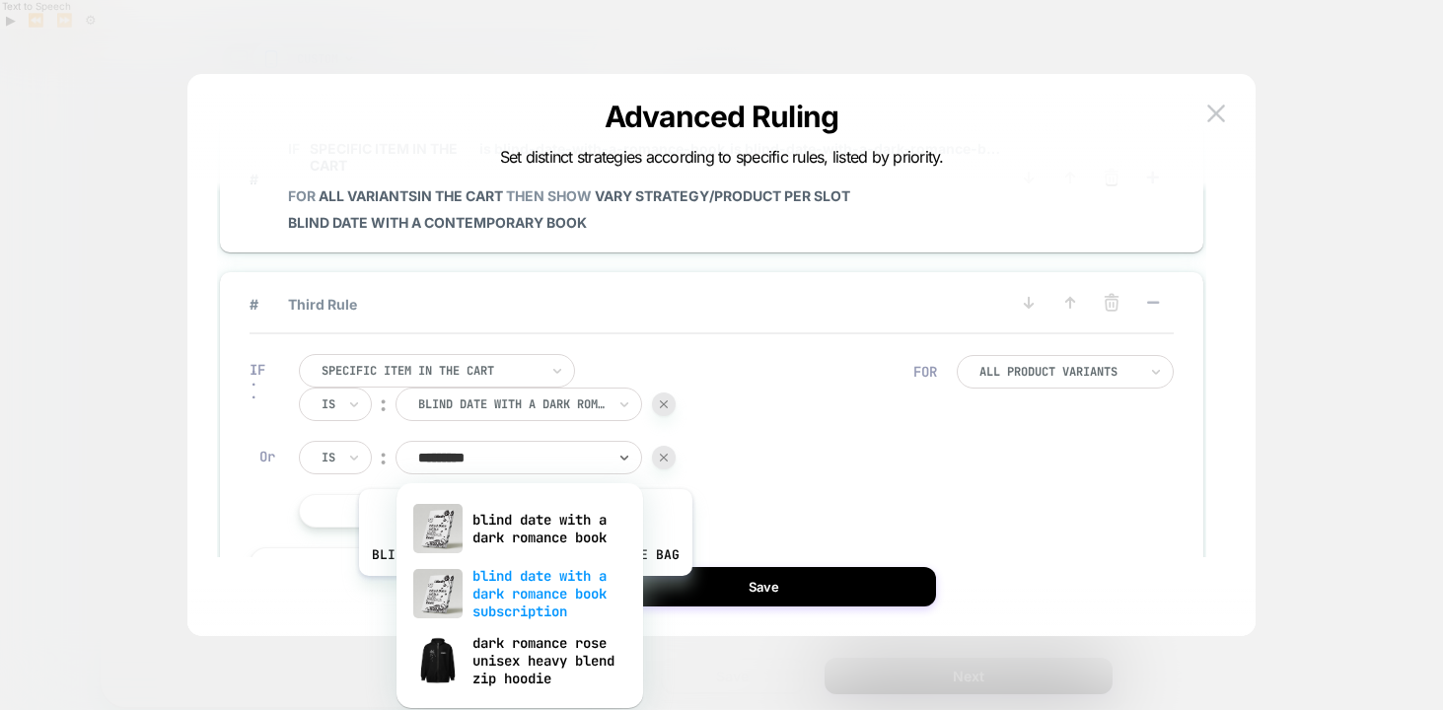
click at [522, 591] on div "blind date with a dark romance book subscription" at bounding box center [519, 593] width 227 height 67
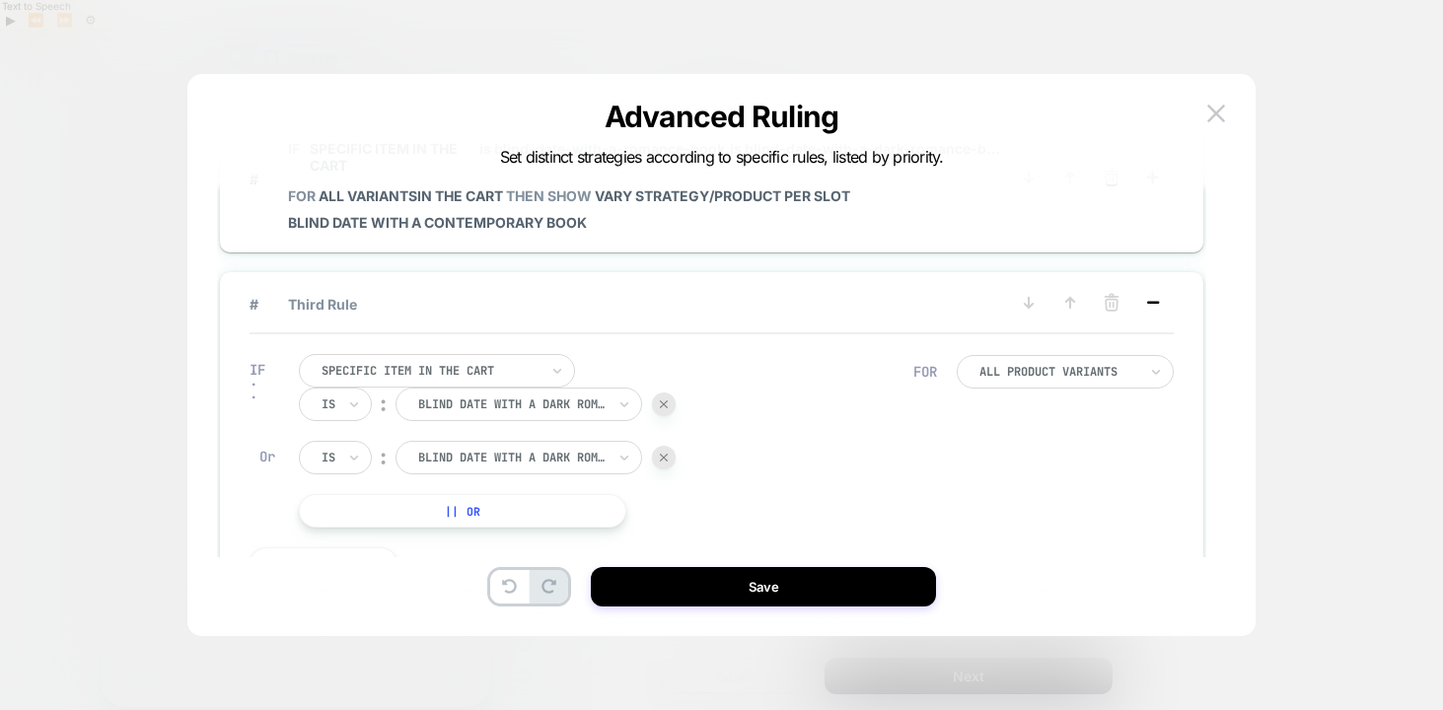
click at [1152, 308] on icon at bounding box center [1153, 303] width 20 height 20
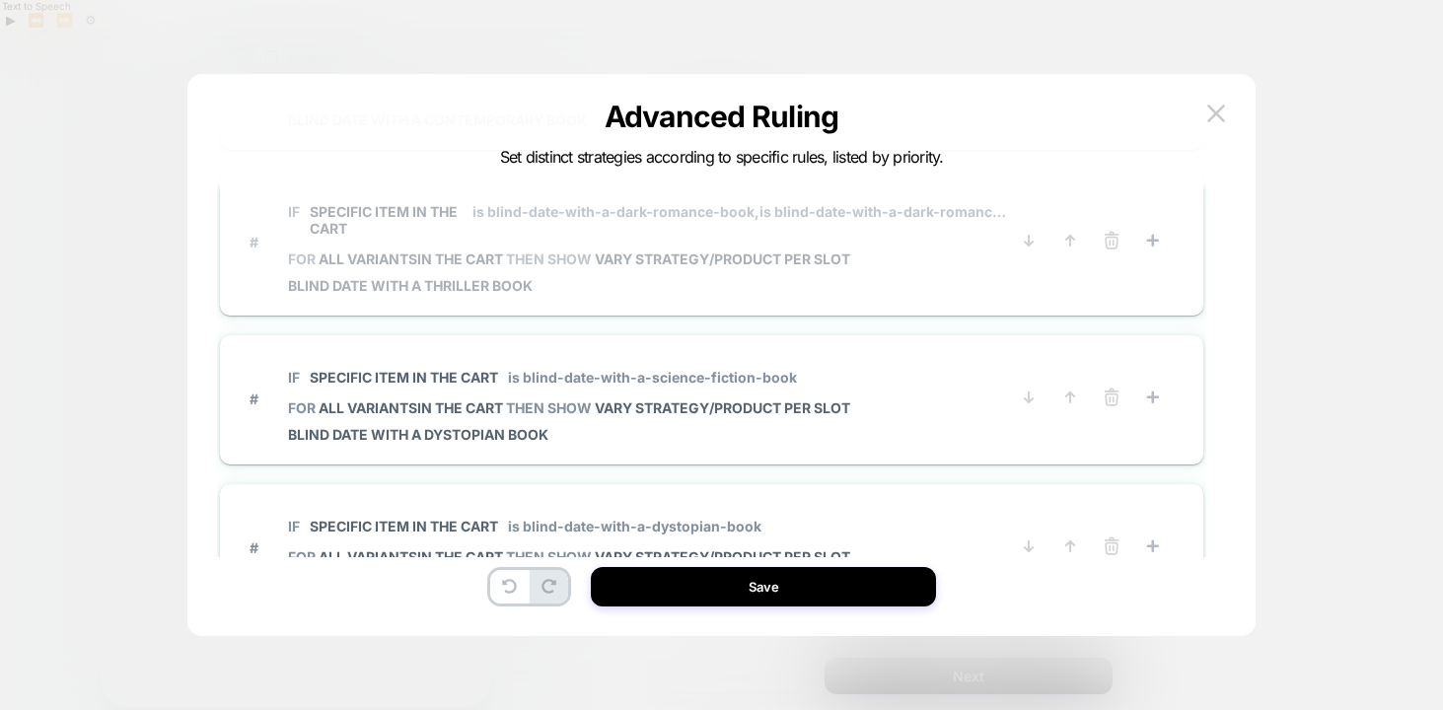
scroll to position [353, 0]
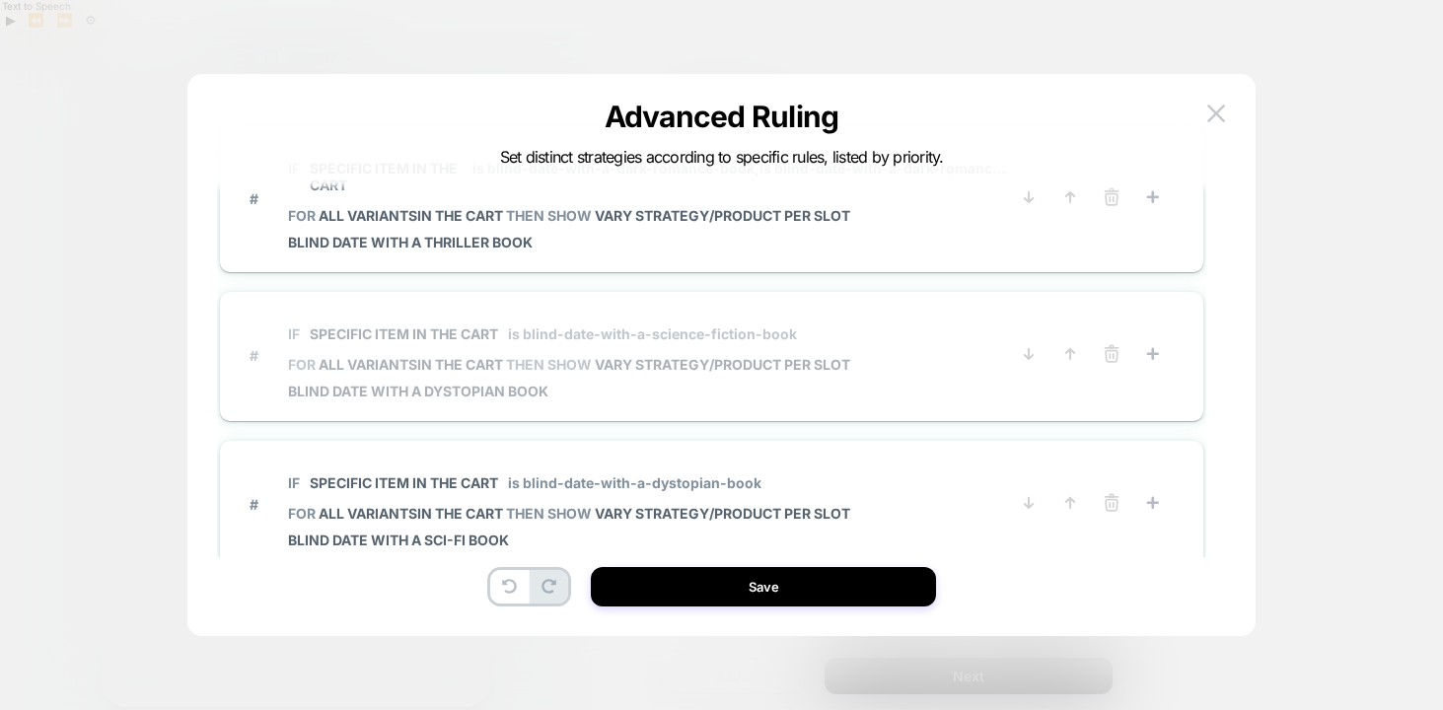
click at [885, 337] on span "# IF Specific item in the cart is blind-date-with-a-science-fiction-book FOR al…" at bounding box center [628, 356] width 758 height 88
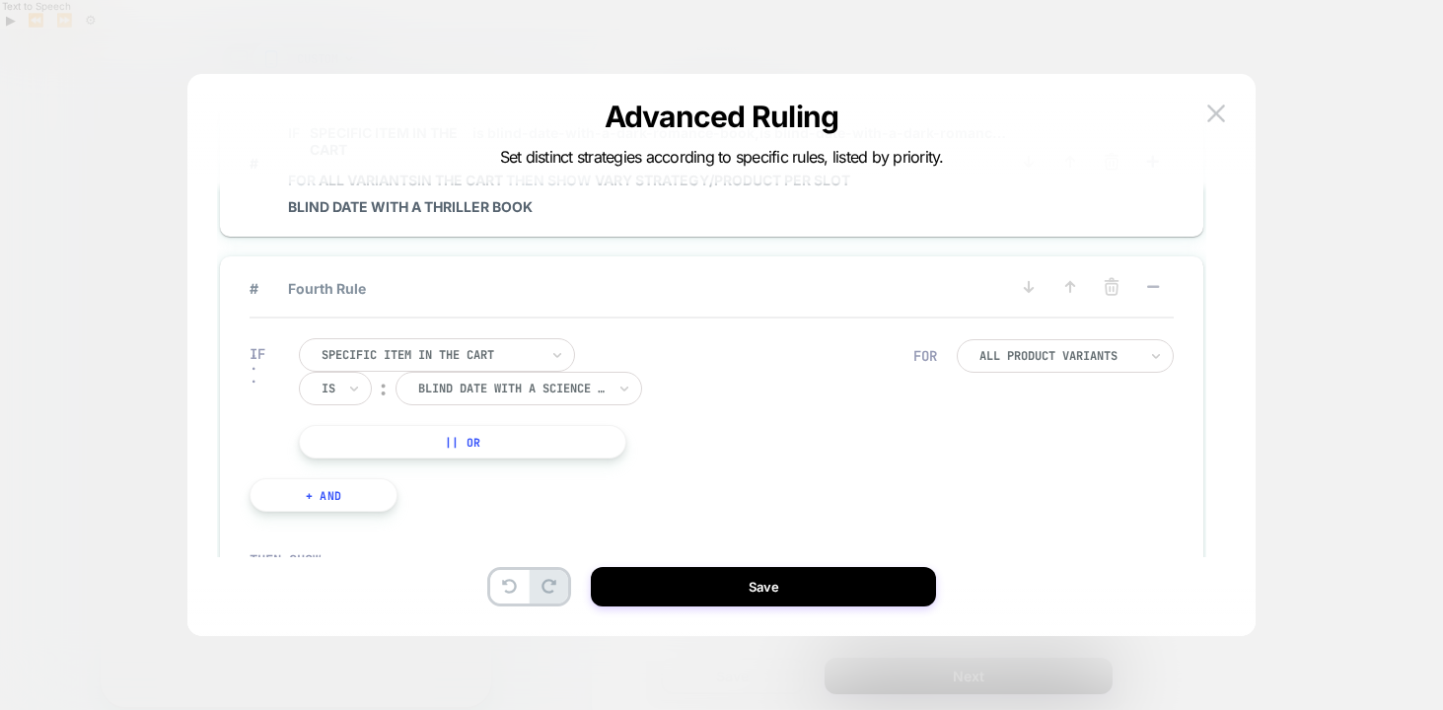
scroll to position [394, 0]
click at [528, 444] on button "|| Or" at bounding box center [462, 436] width 327 height 34
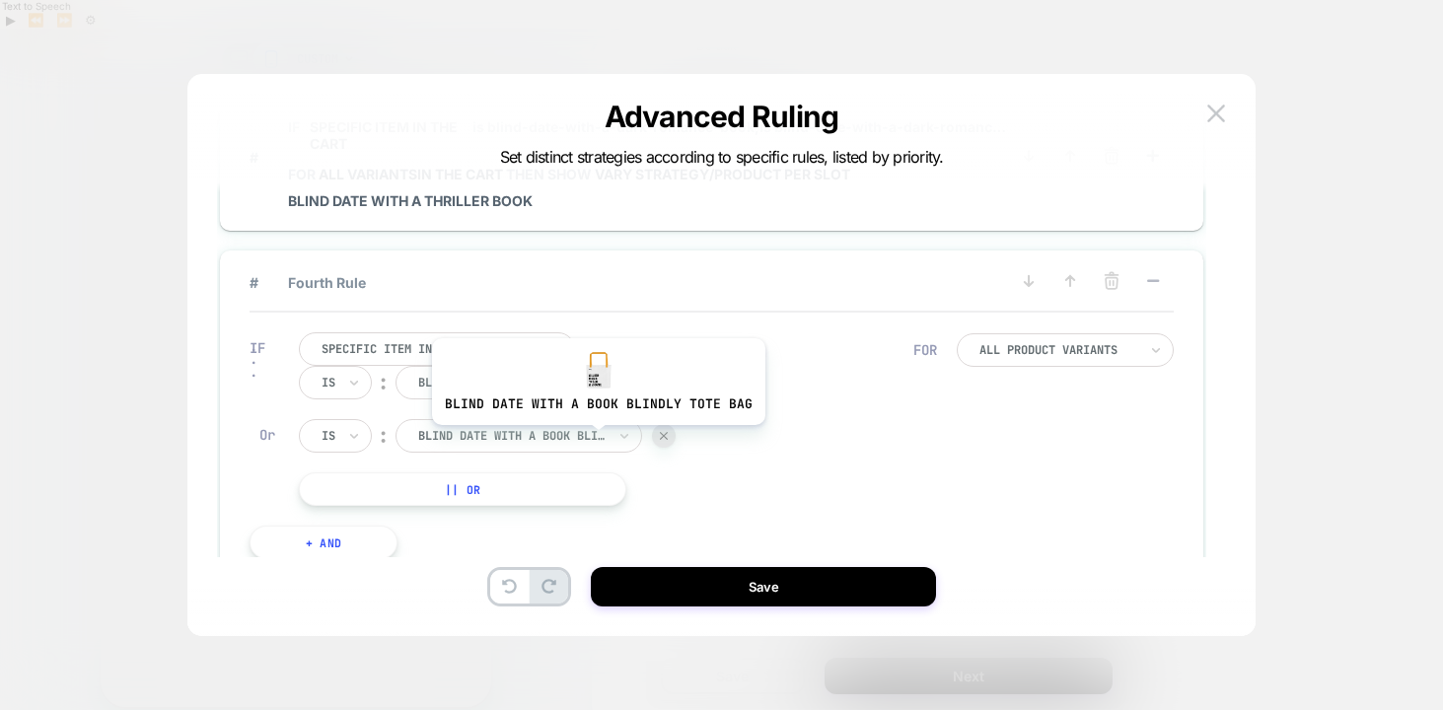
click at [595, 440] on div at bounding box center [511, 436] width 187 height 18
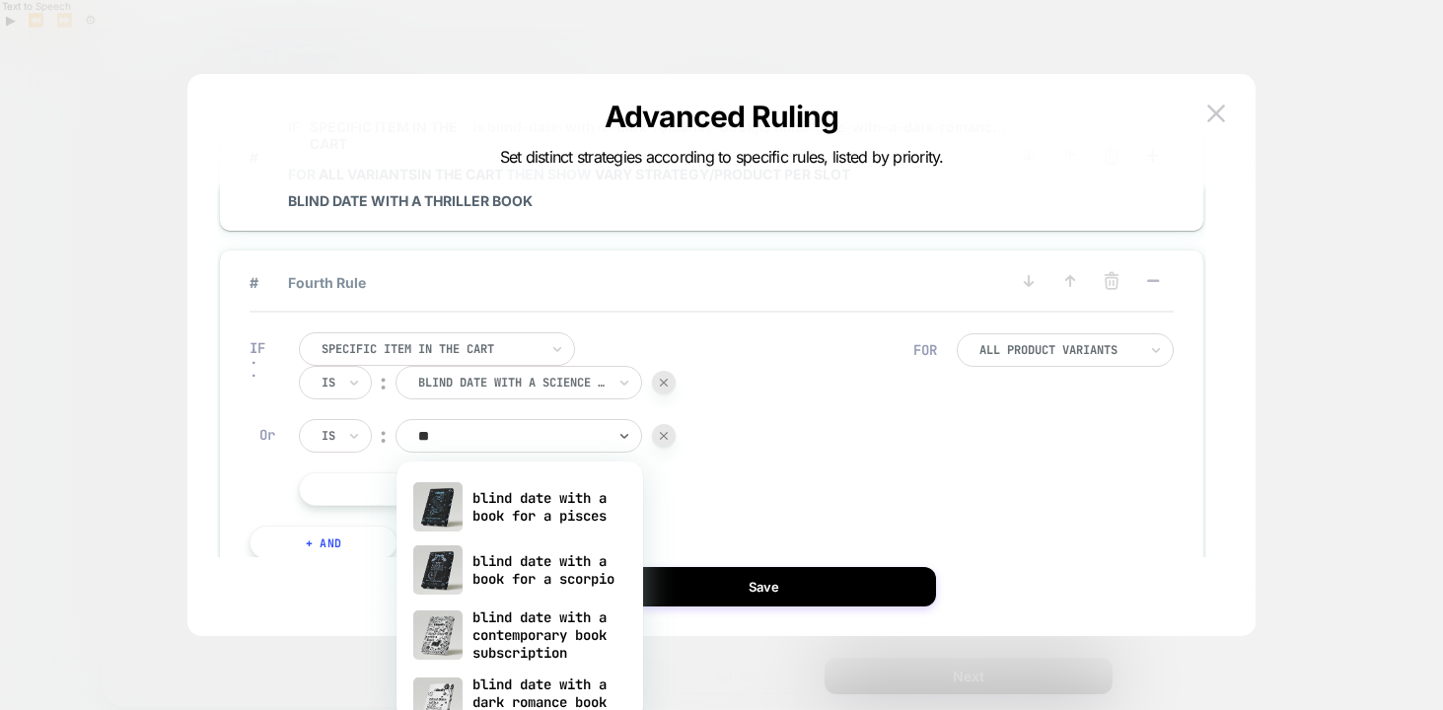
type input "***"
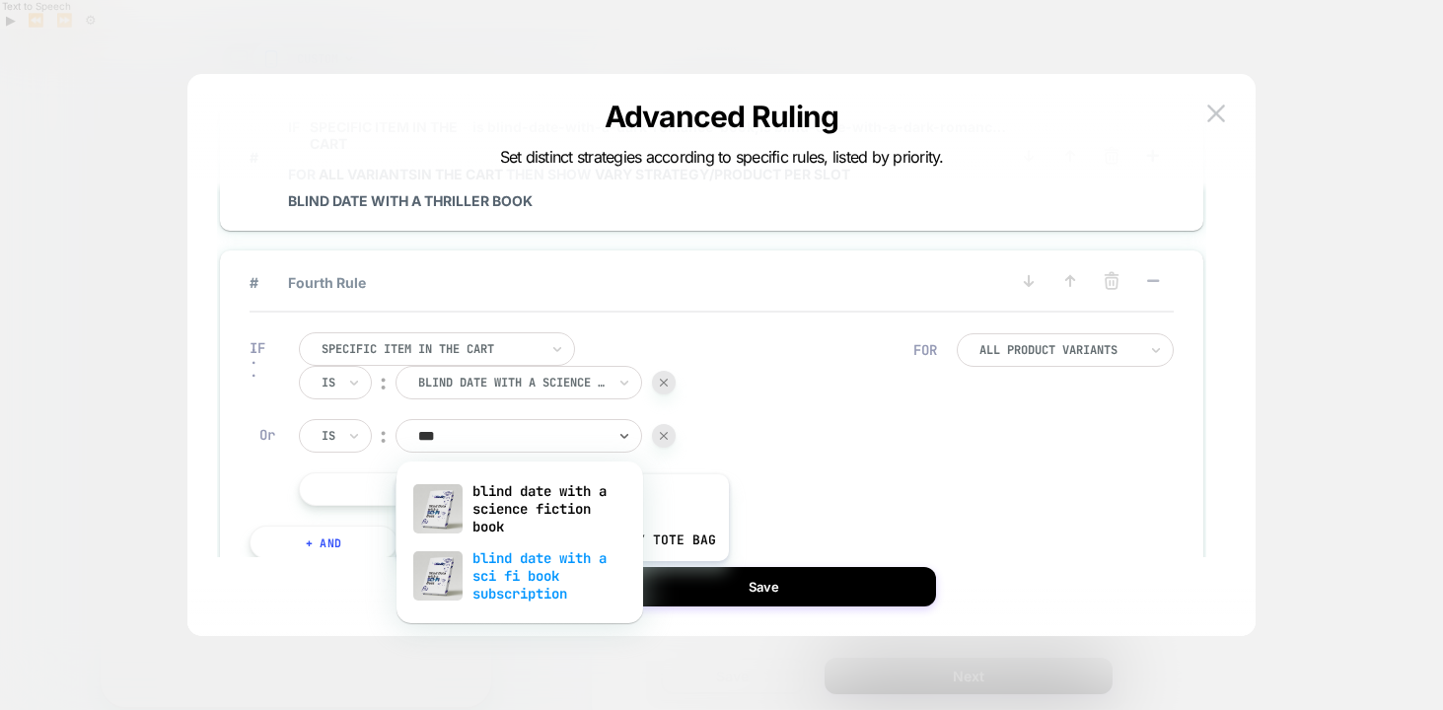
click at [558, 576] on div "blind date with a sci fi book subscription" at bounding box center [519, 575] width 227 height 67
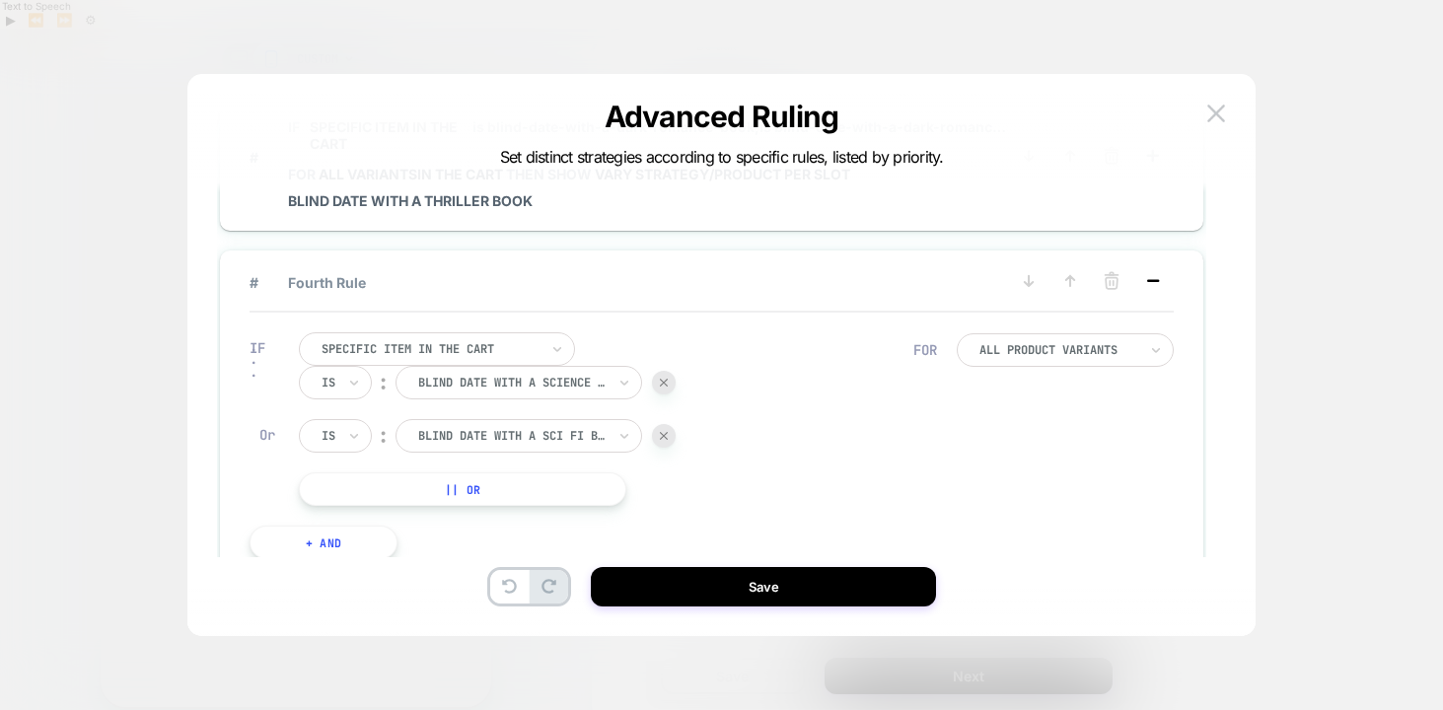
click at [1156, 280] on rect at bounding box center [1153, 280] width 12 height 3
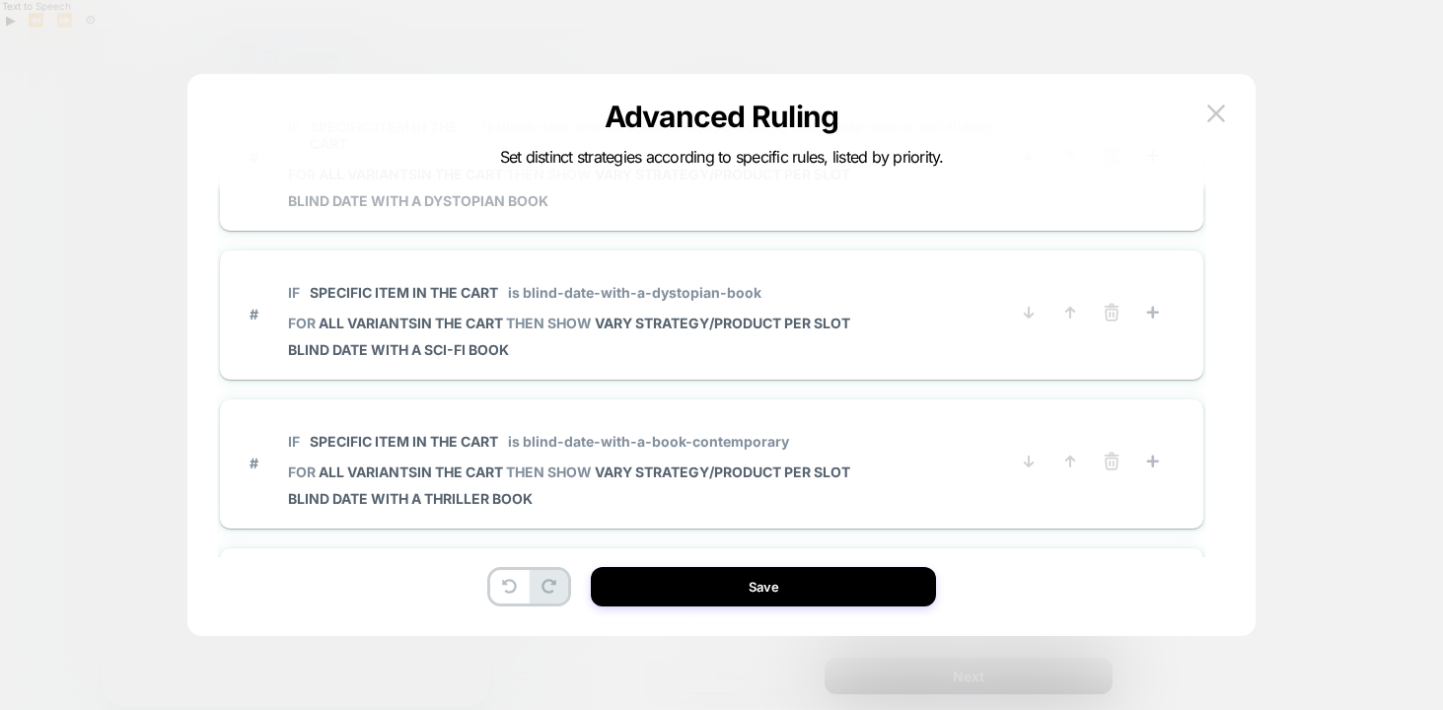
scroll to position [587, 0]
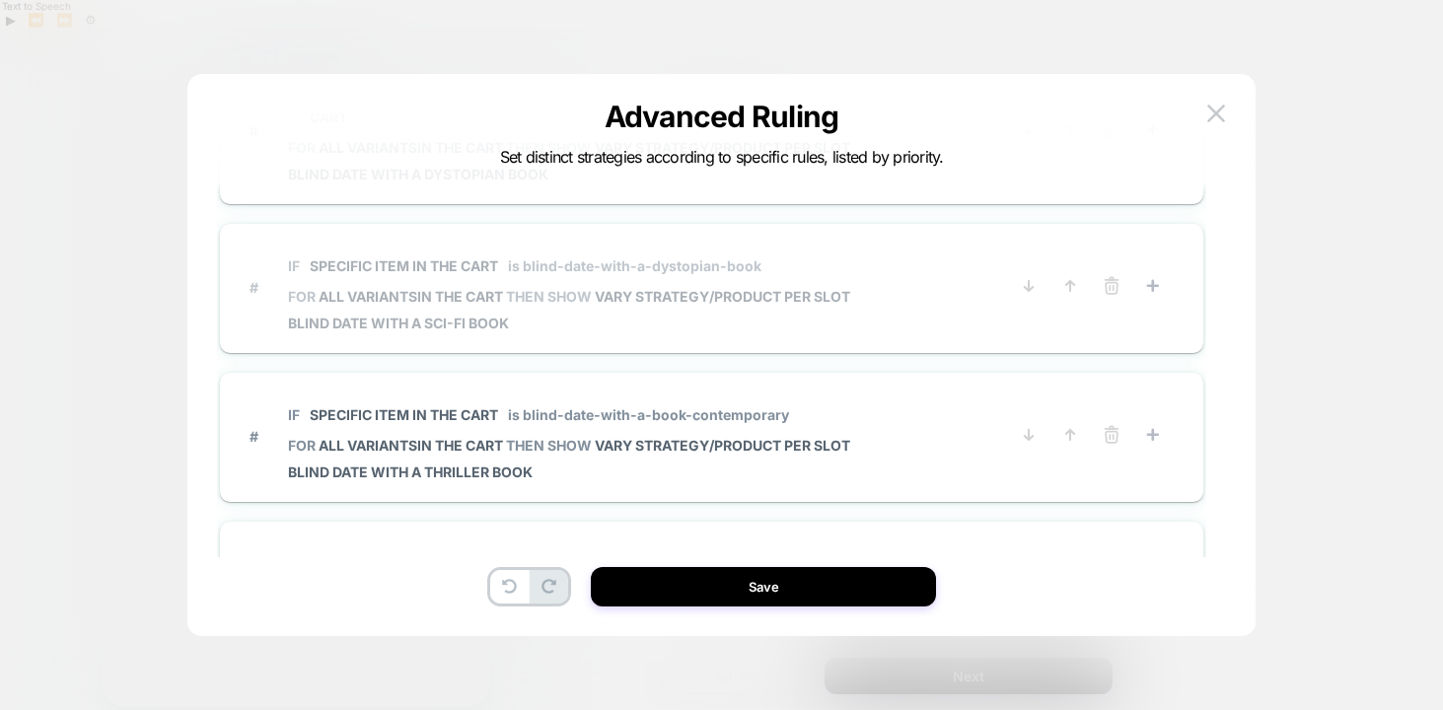
click at [903, 289] on span "# IF Specific item in the cart is blind-date-with-a-dystopian-book FOR all vari…" at bounding box center [628, 288] width 758 height 88
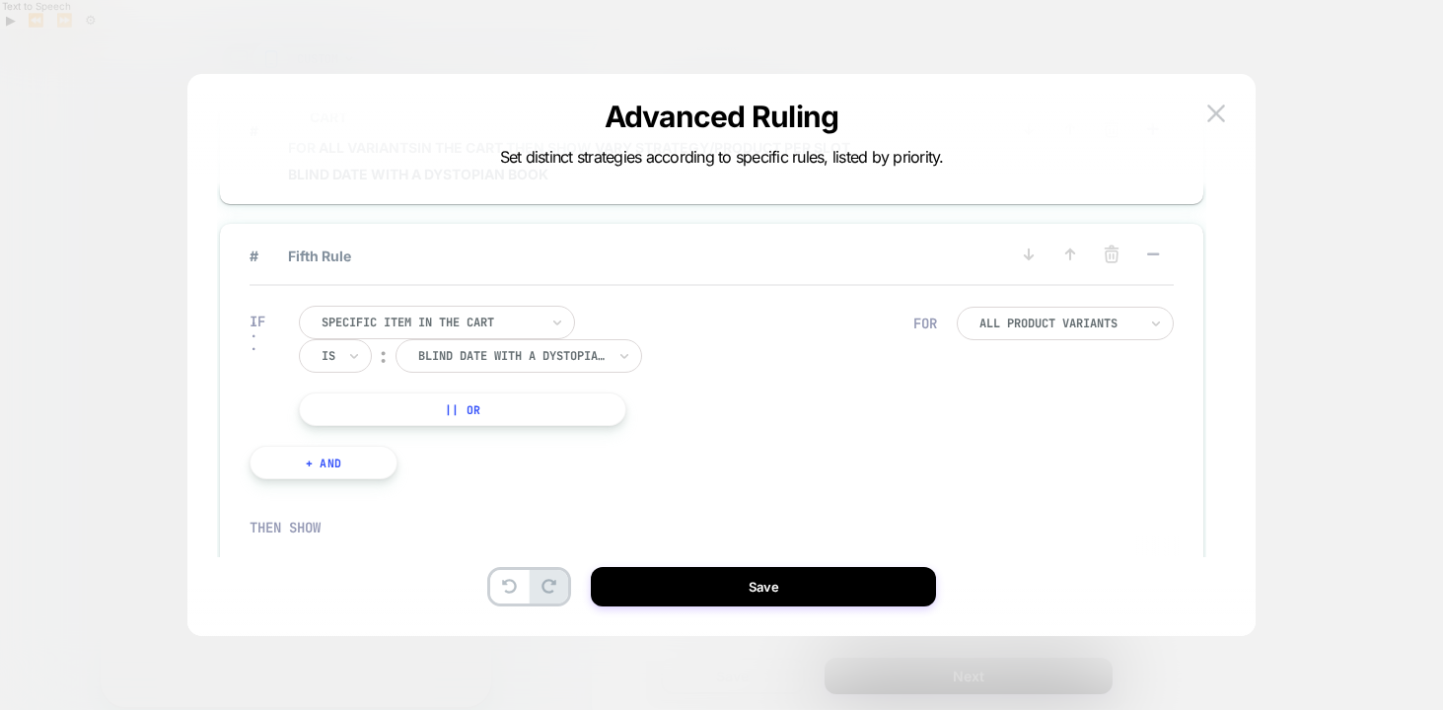
click at [572, 411] on button "|| Or" at bounding box center [462, 409] width 327 height 34
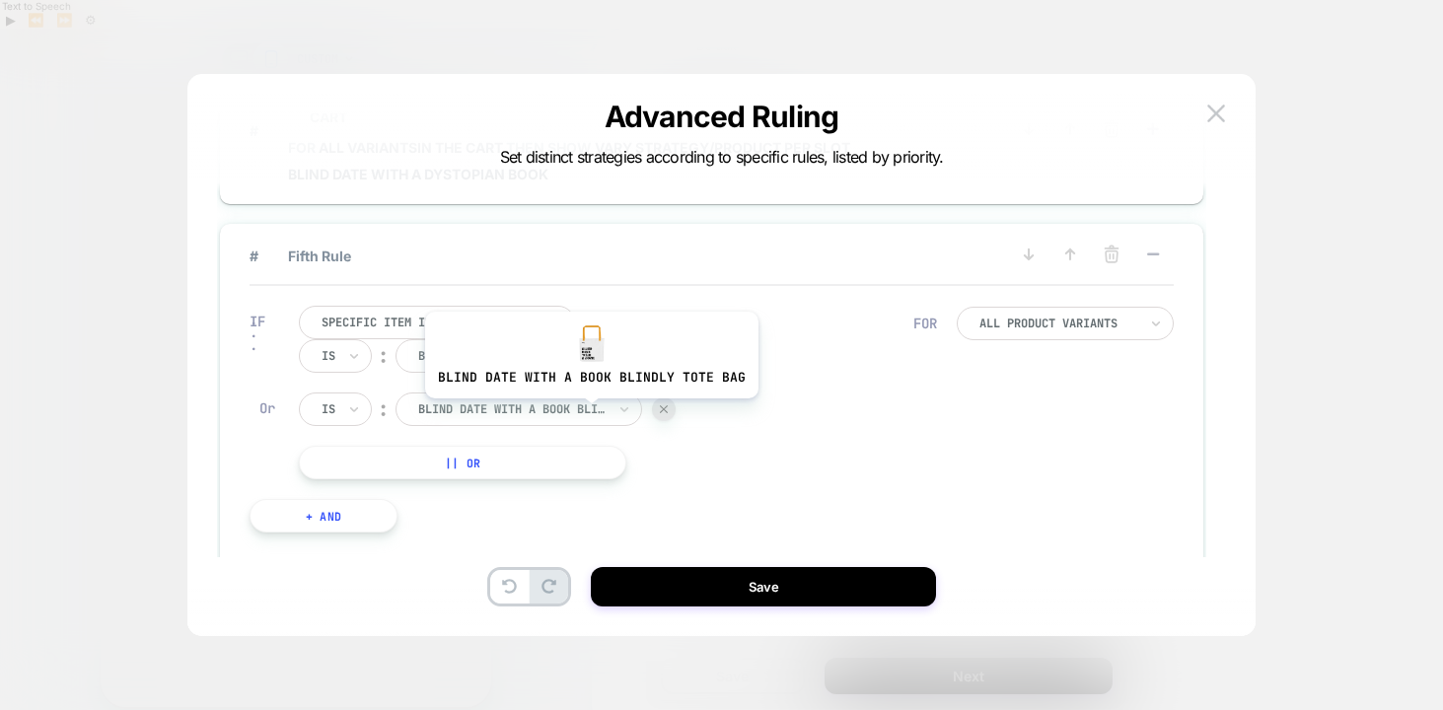
click at [588, 413] on div at bounding box center [511, 409] width 187 height 18
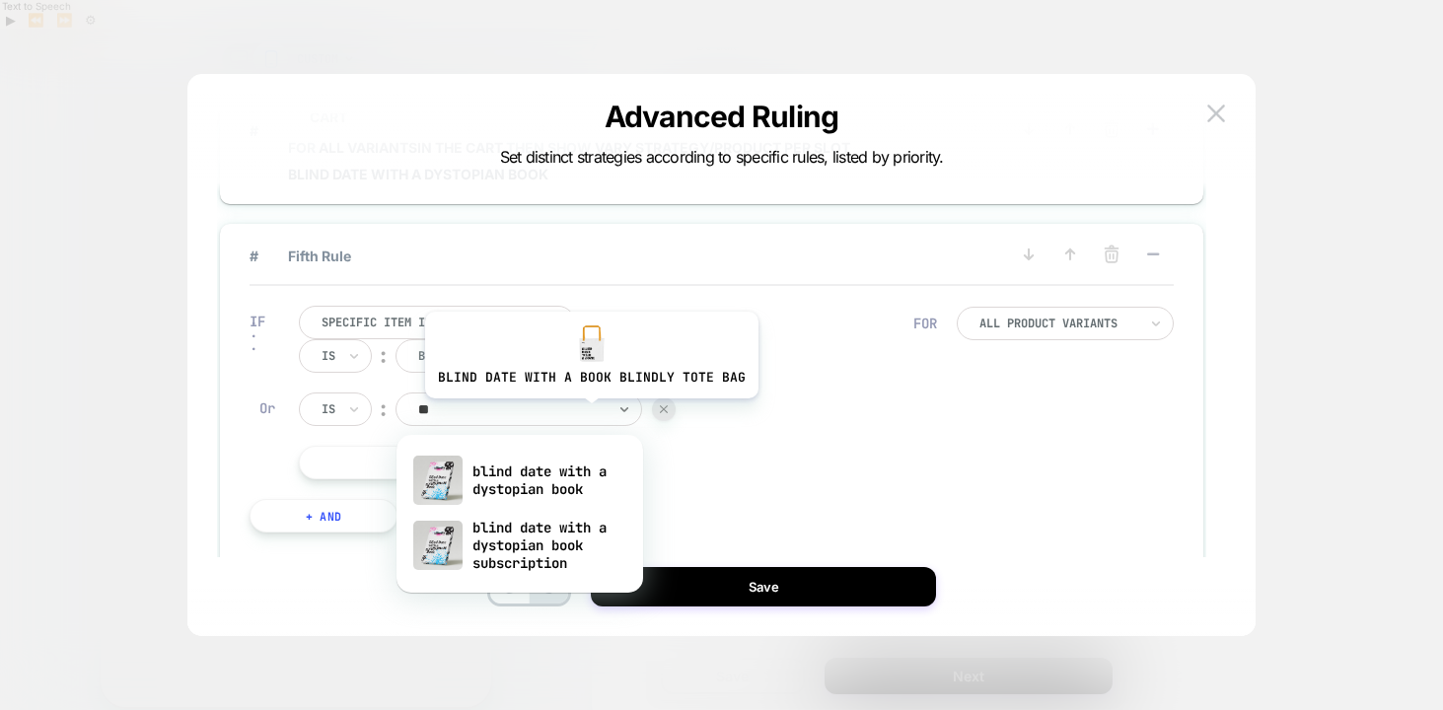
type input "***"
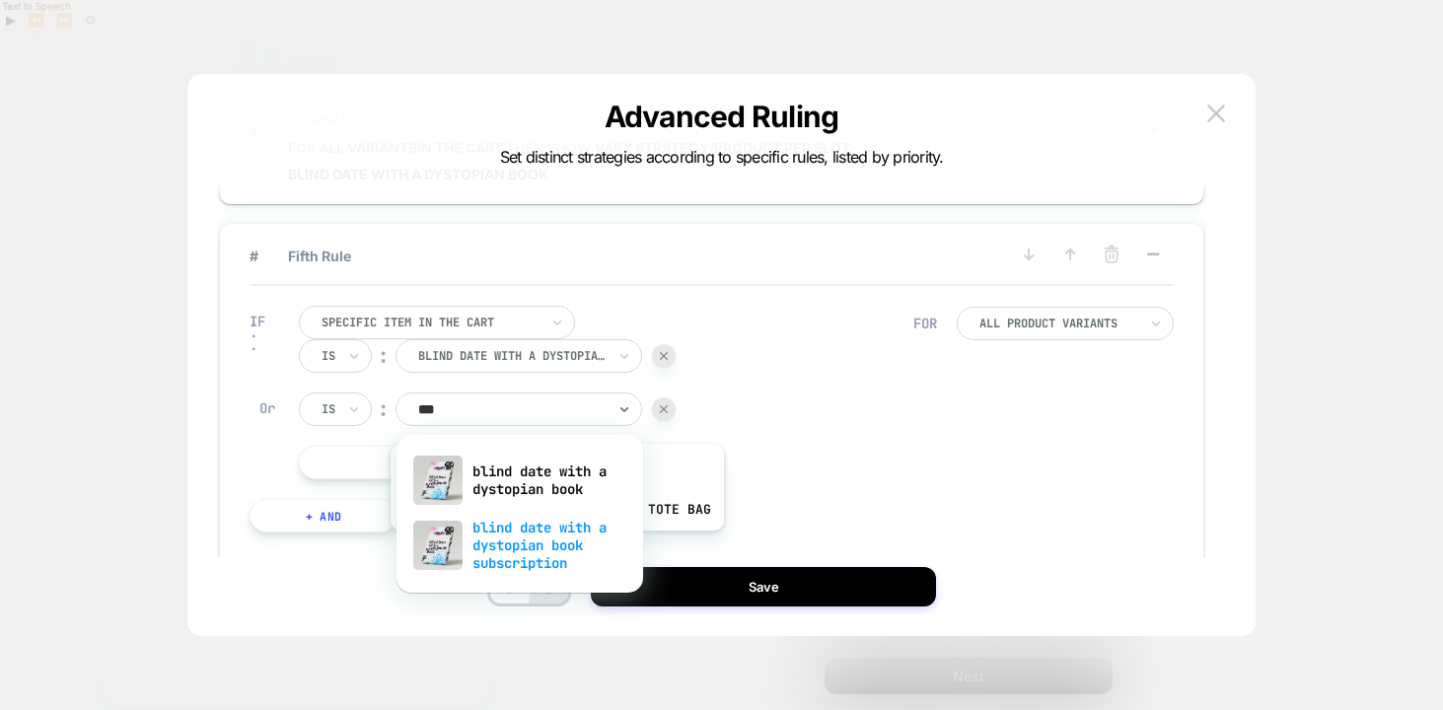
click at [553, 545] on div "blind date with a dystopian book subscription" at bounding box center [519, 545] width 227 height 67
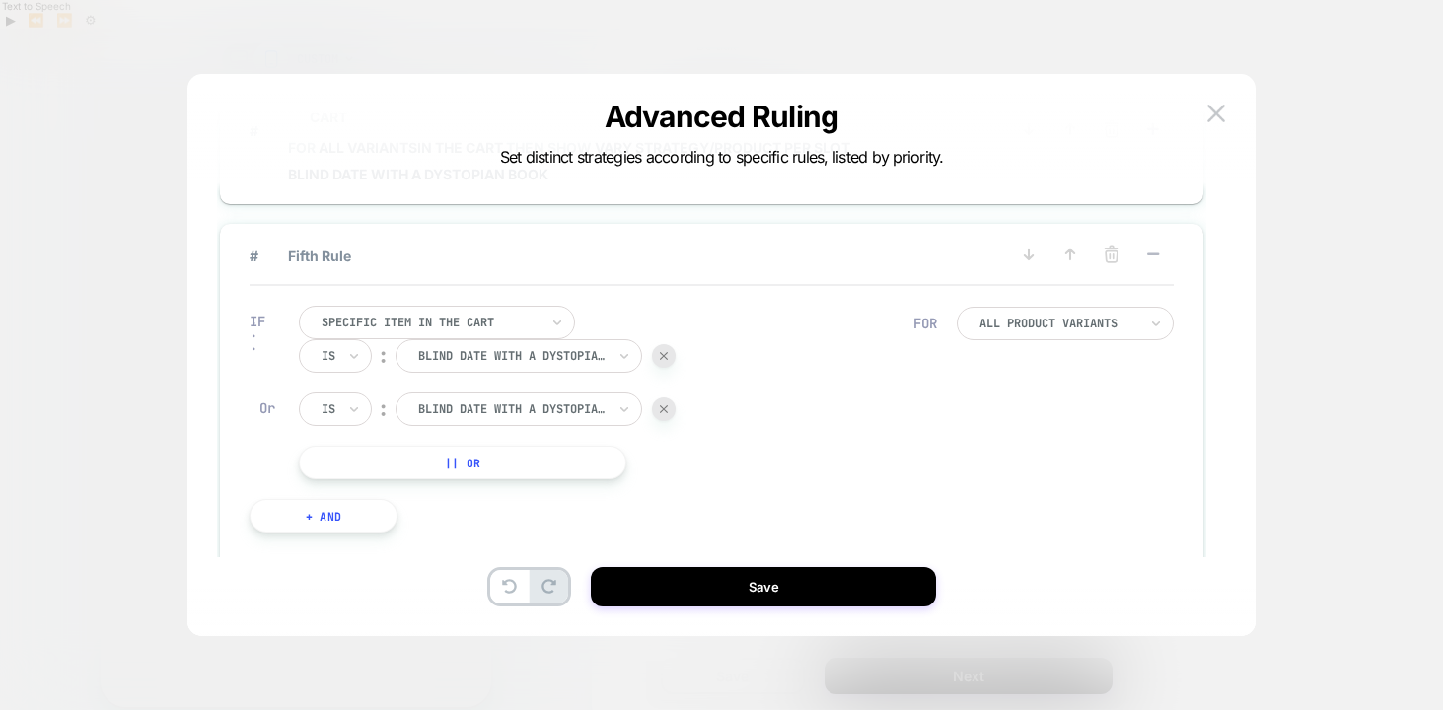
click at [1163, 261] on button at bounding box center [1153, 256] width 32 height 25
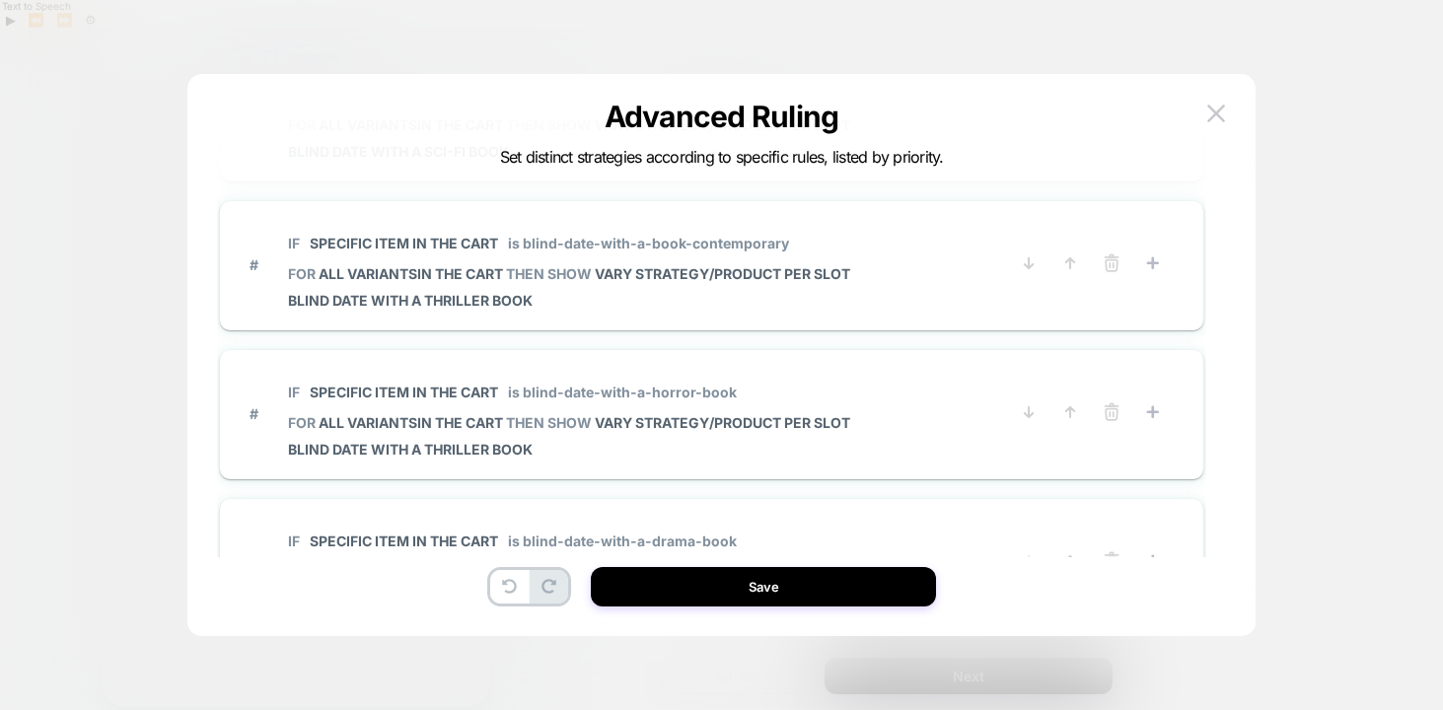
scroll to position [772, 0]
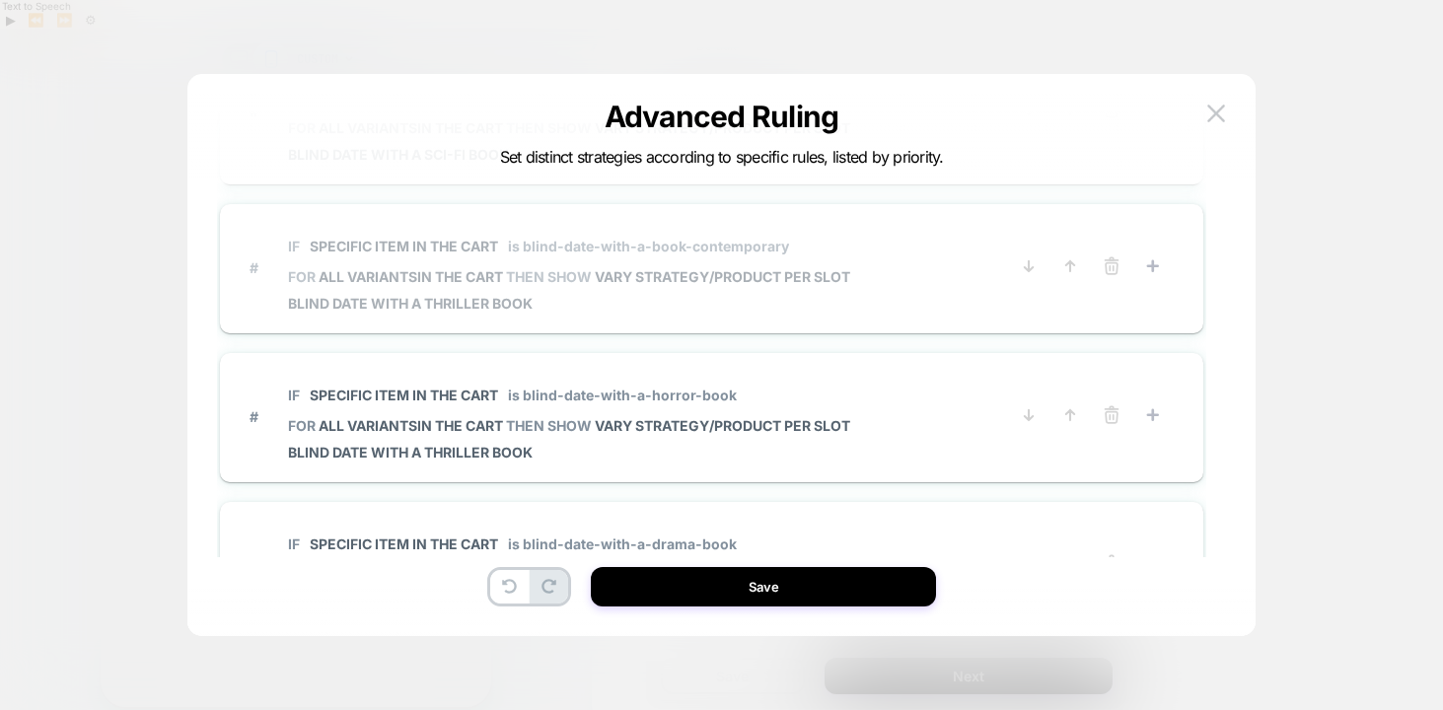
click at [900, 280] on span "# IF Specific item in the cart is blind-date-with-a-book-contemporary FOR all v…" at bounding box center [628, 268] width 758 height 88
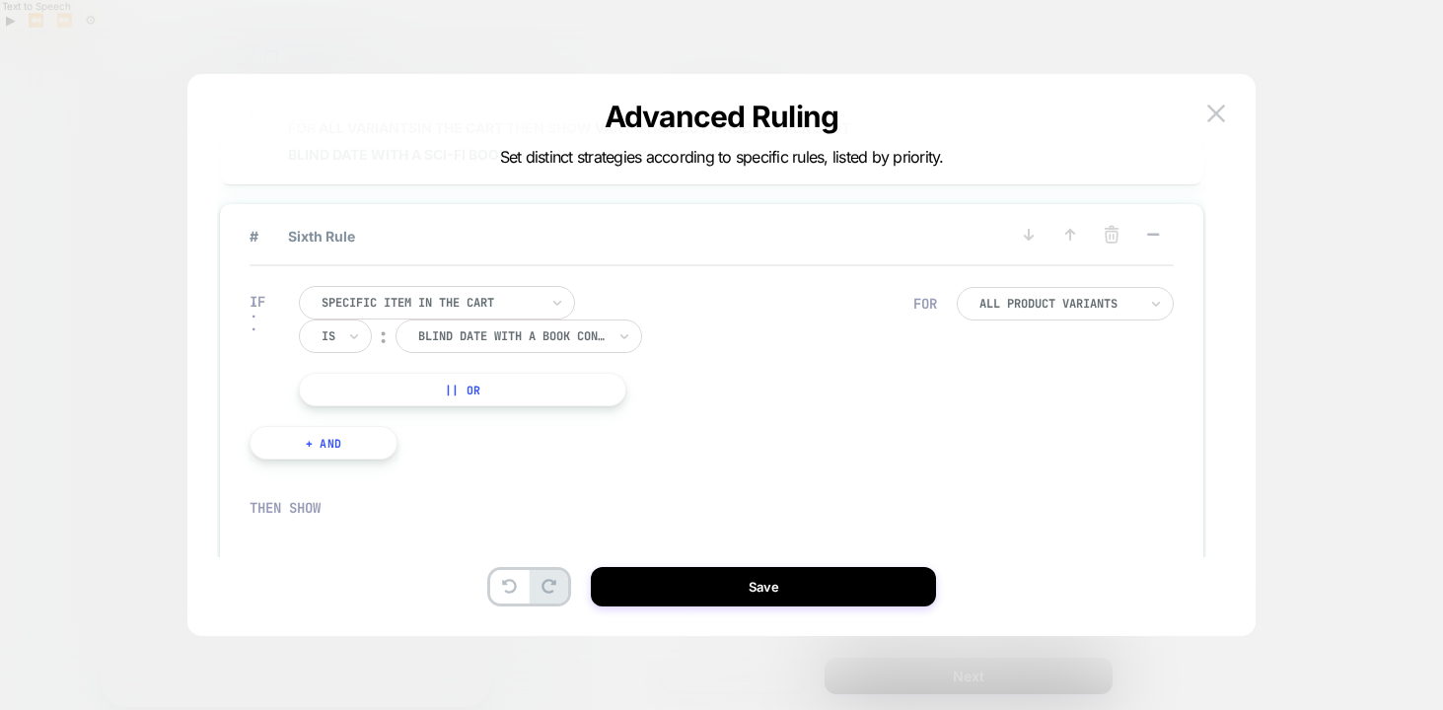
click at [534, 383] on button "|| Or" at bounding box center [462, 390] width 327 height 34
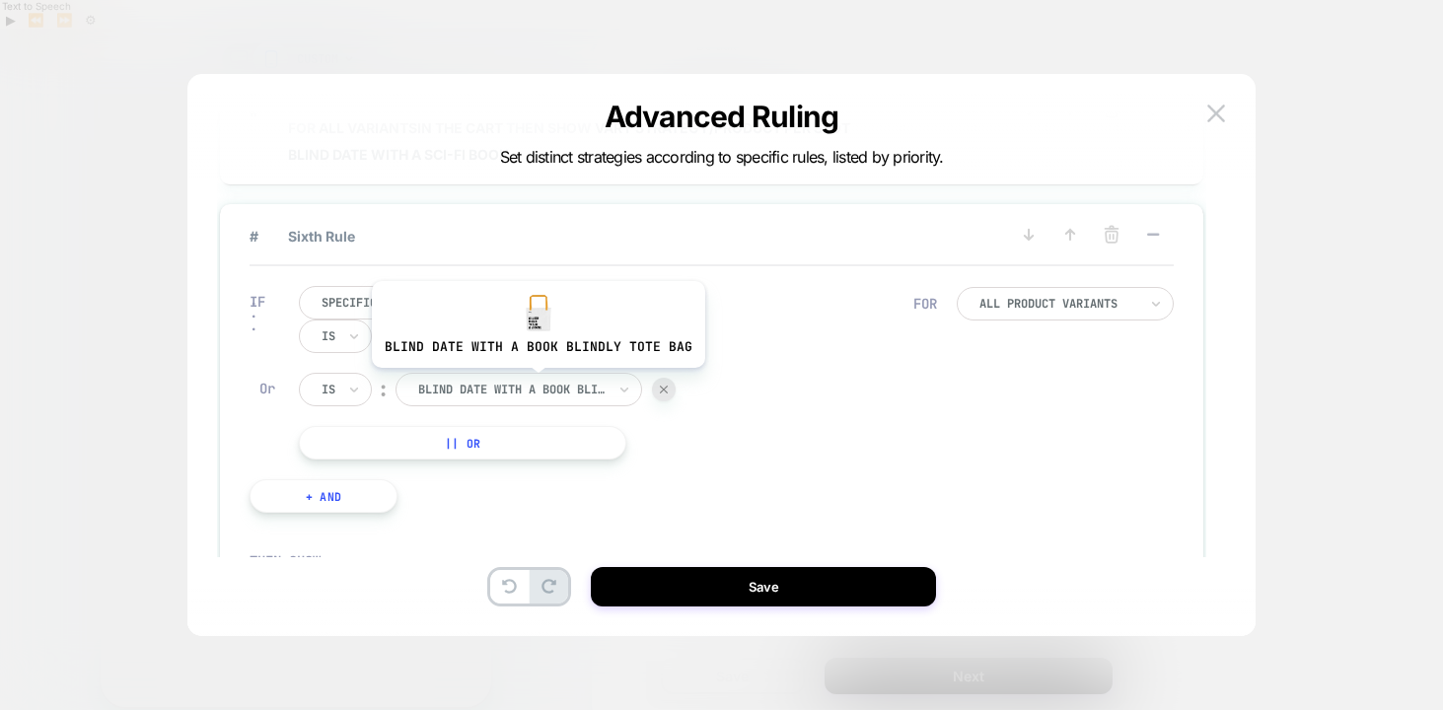
click at [534, 383] on div at bounding box center [511, 390] width 187 height 18
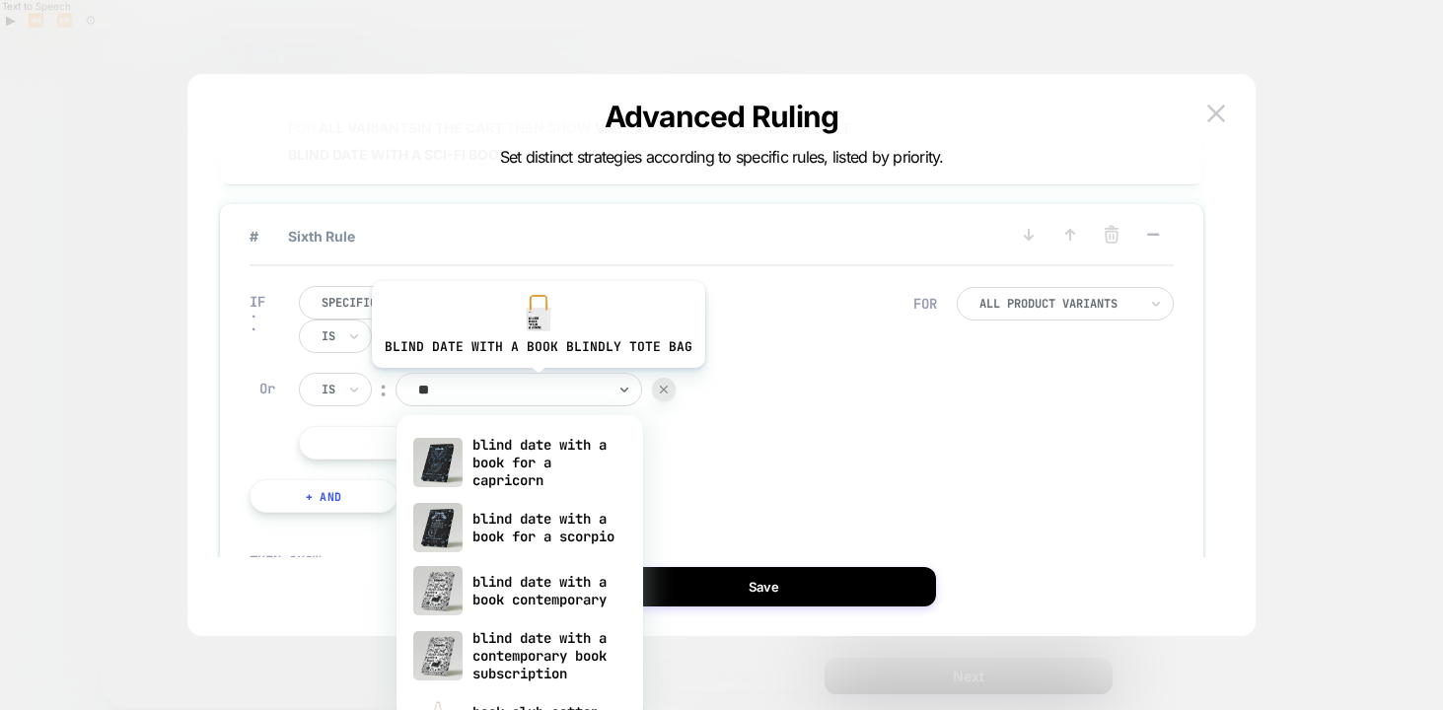
type input "***"
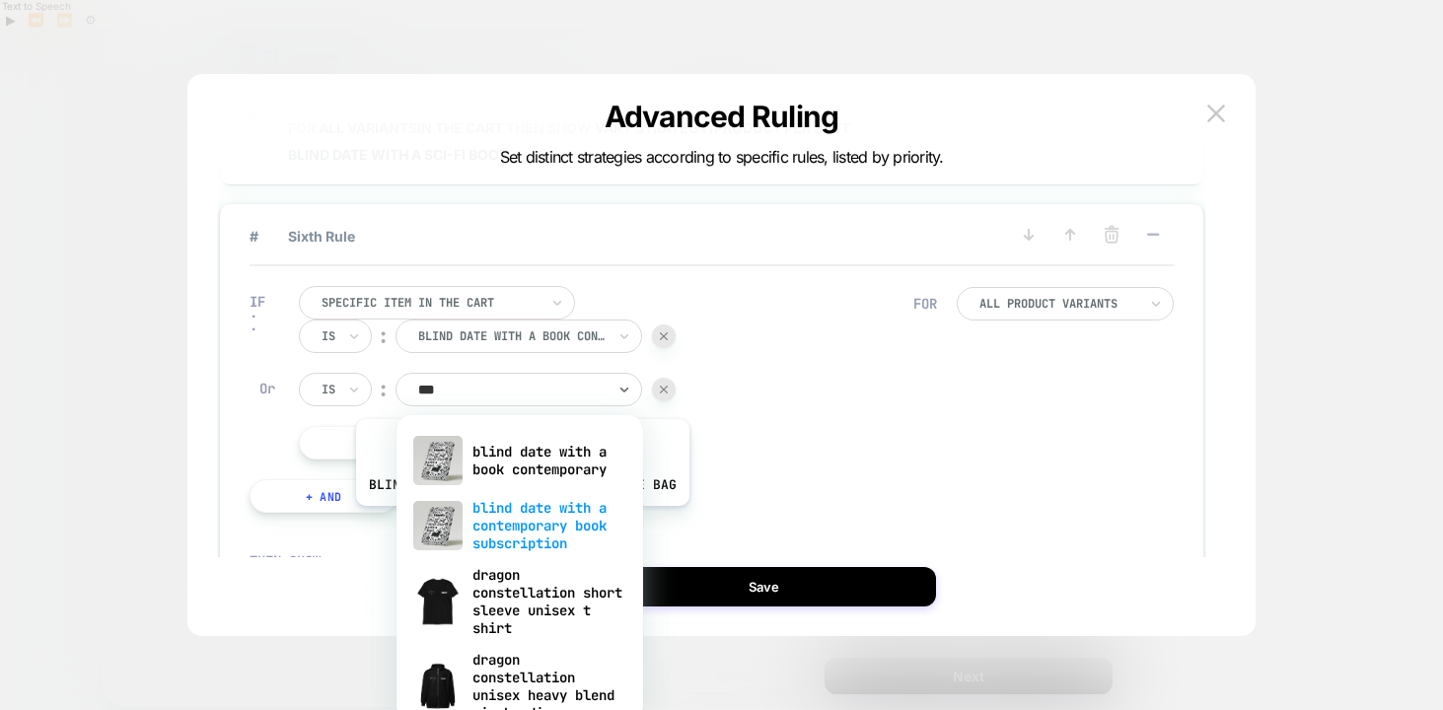
click at [519, 521] on div "blind date with a contemporary book subscription" at bounding box center [519, 525] width 227 height 67
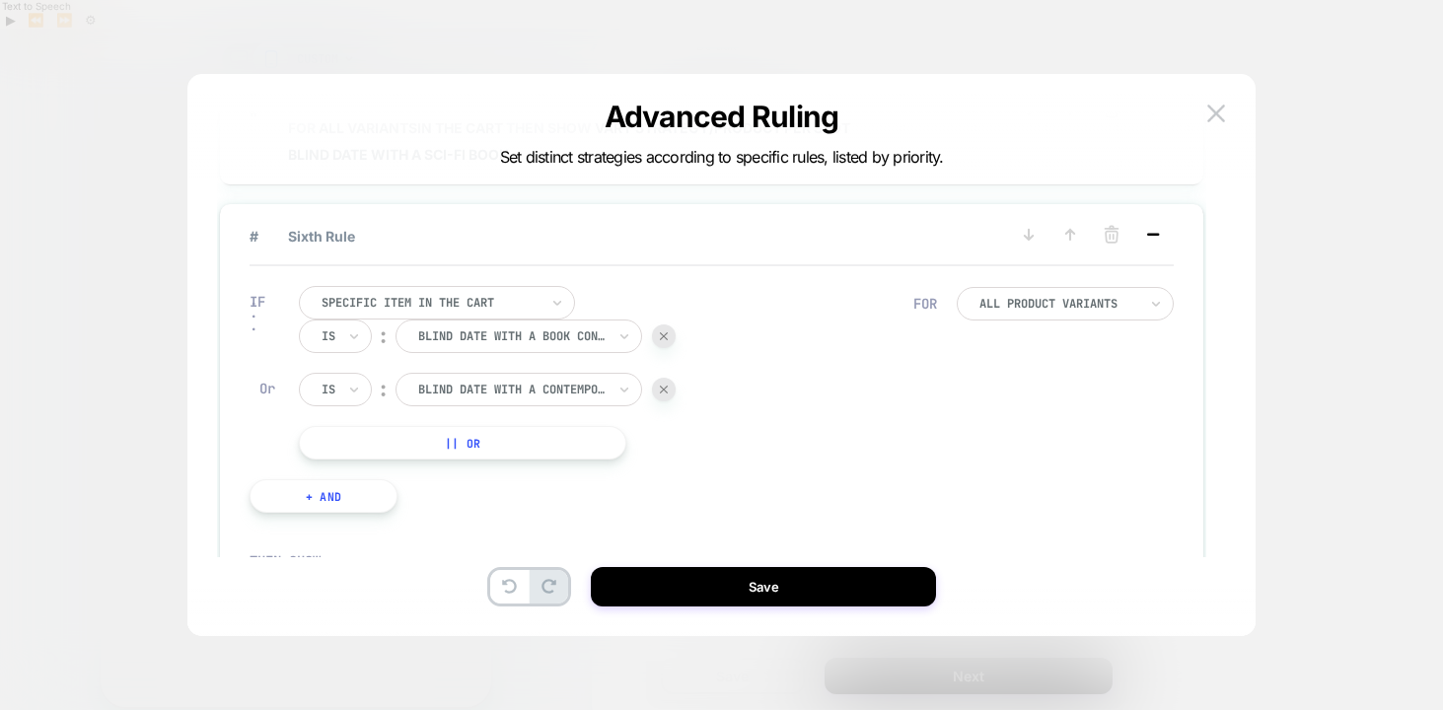
click at [1157, 232] on icon at bounding box center [1153, 235] width 20 height 20
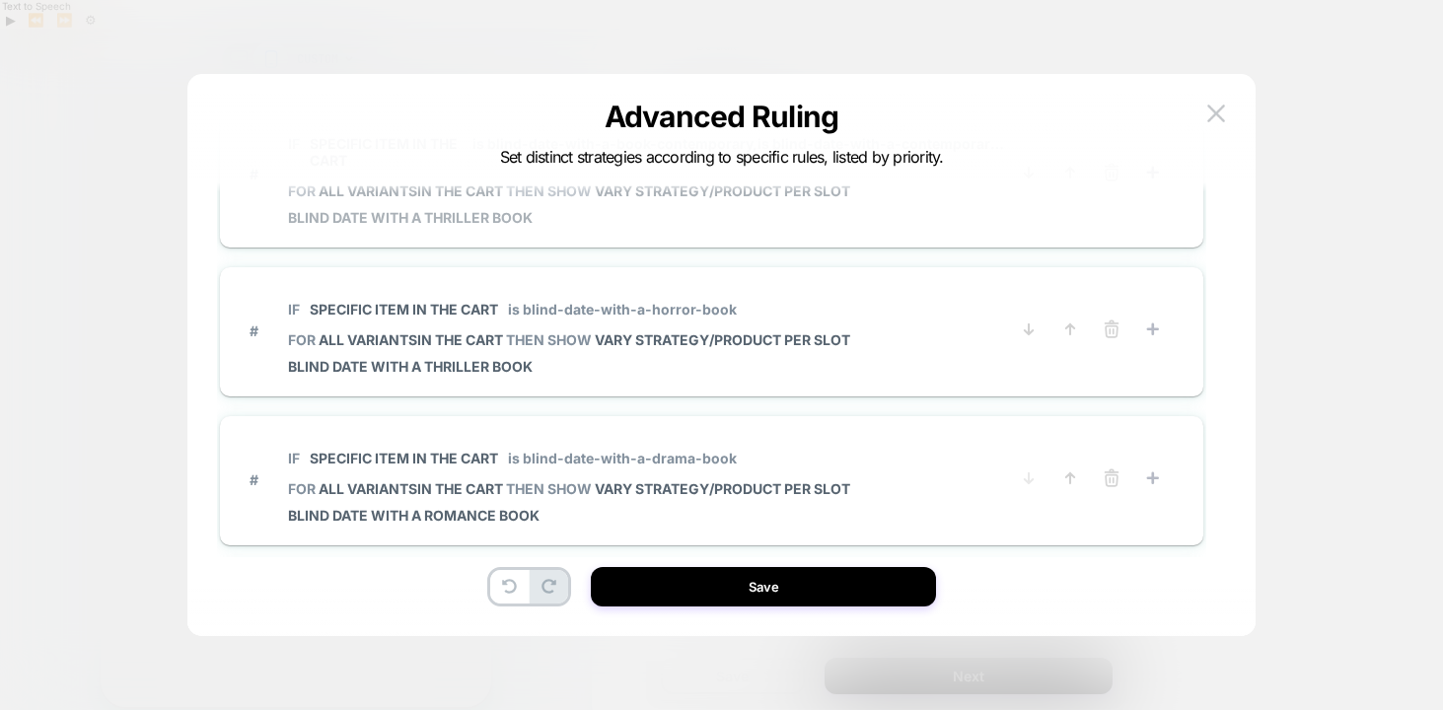
scroll to position [887, 0]
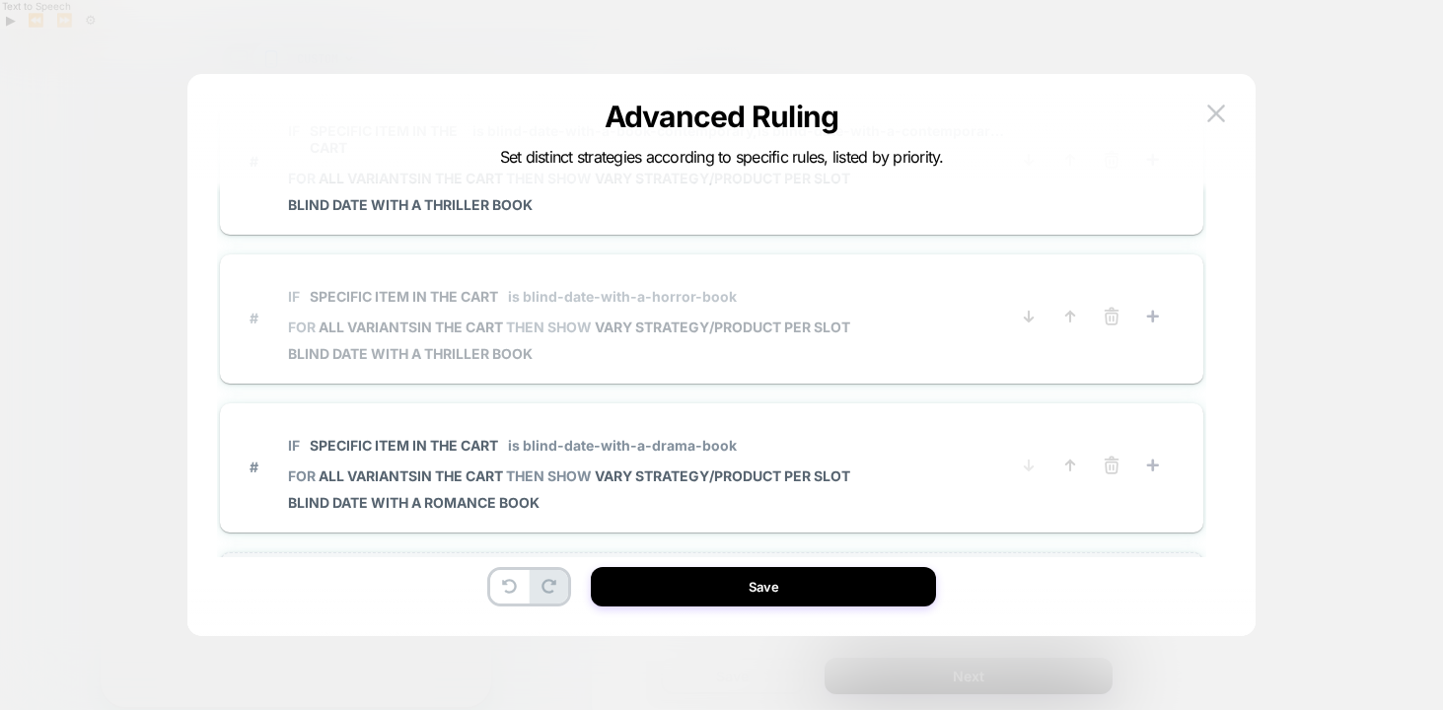
click at [862, 283] on span "# IF Specific item in the cart is blind-date-with-a-horror-book FOR all variant…" at bounding box center [628, 318] width 758 height 88
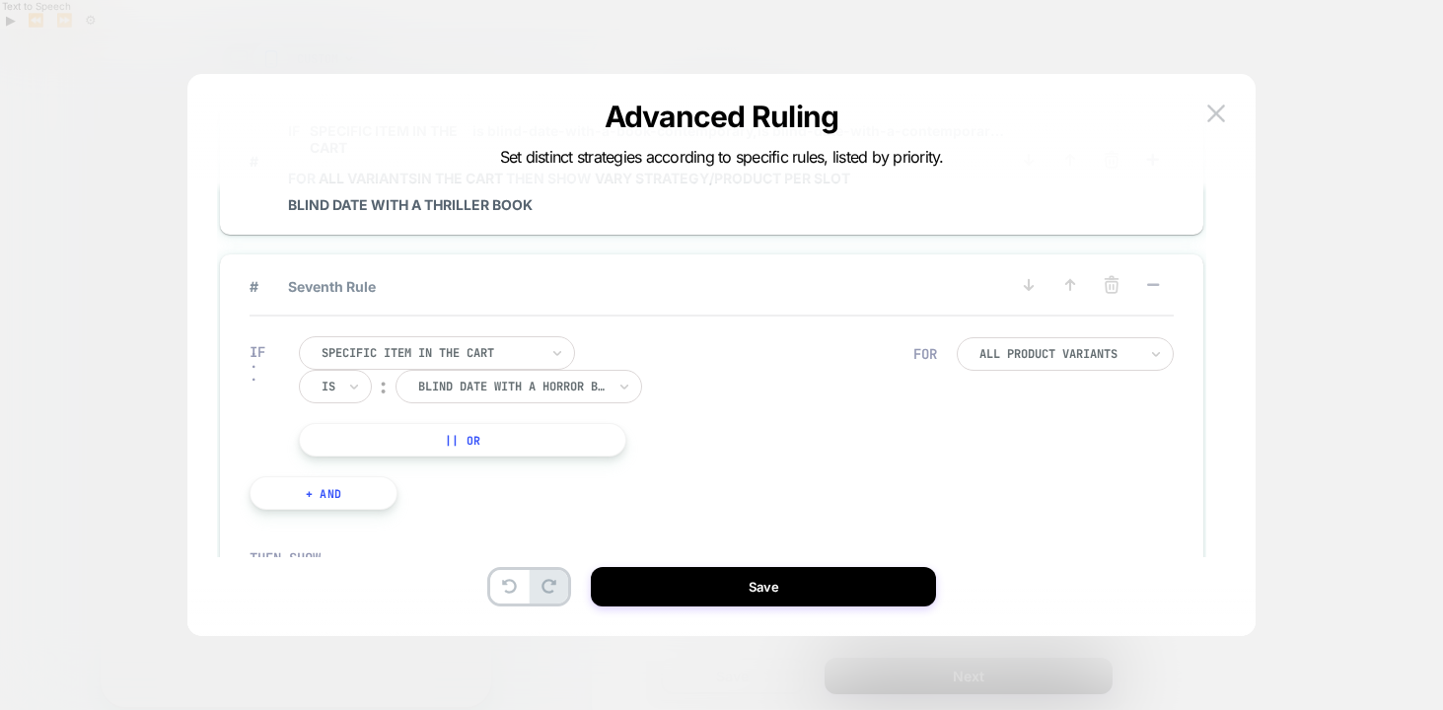
click at [552, 446] on button "|| Or" at bounding box center [462, 440] width 327 height 34
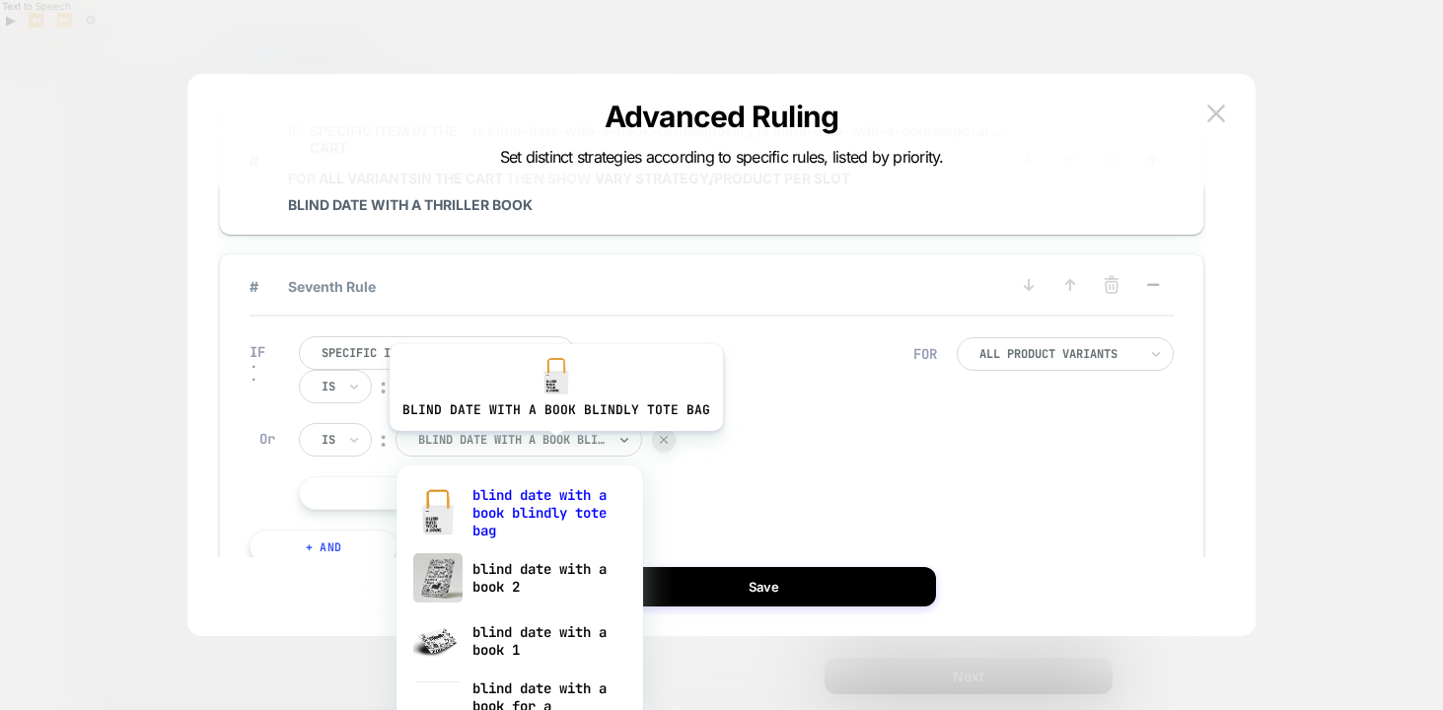
click at [552, 446] on div at bounding box center [511, 440] width 187 height 18
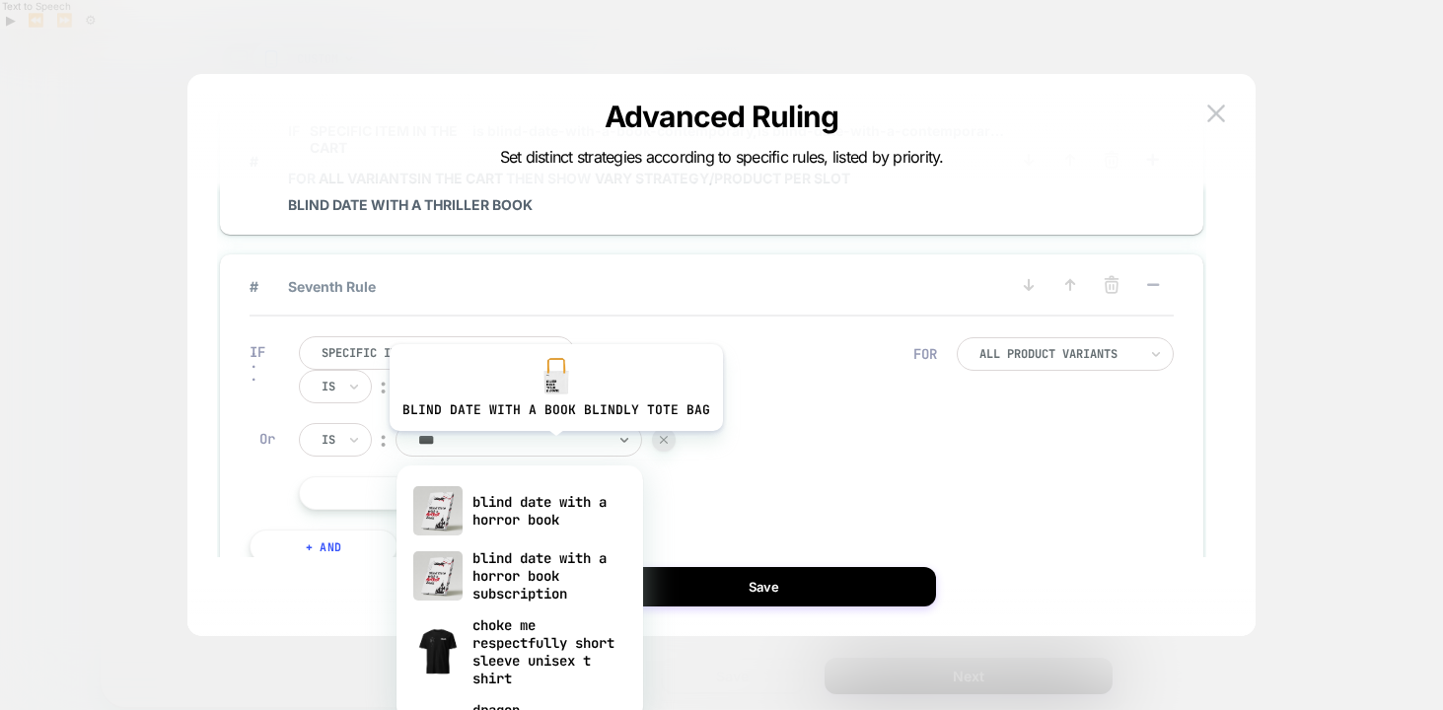
type input "****"
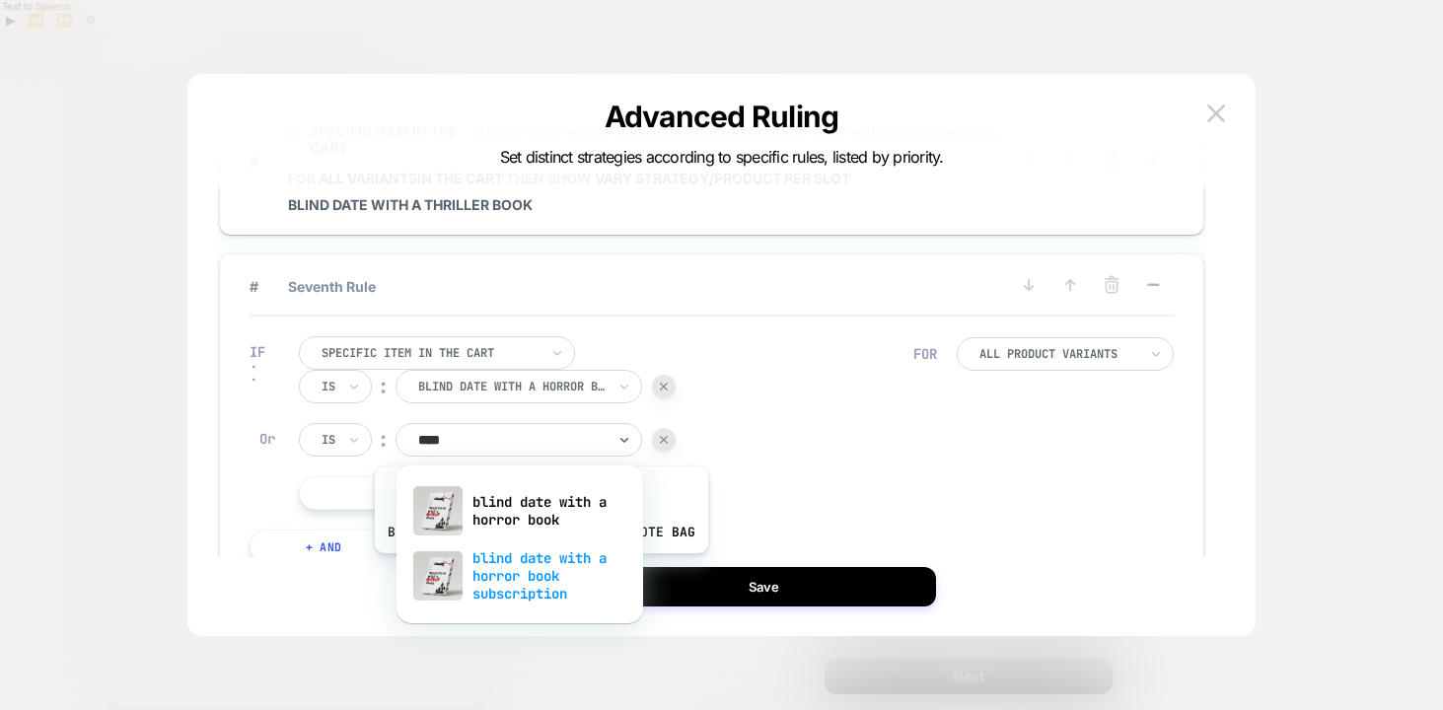
click at [537, 568] on div "blind date with a horror book subscription" at bounding box center [519, 575] width 227 height 67
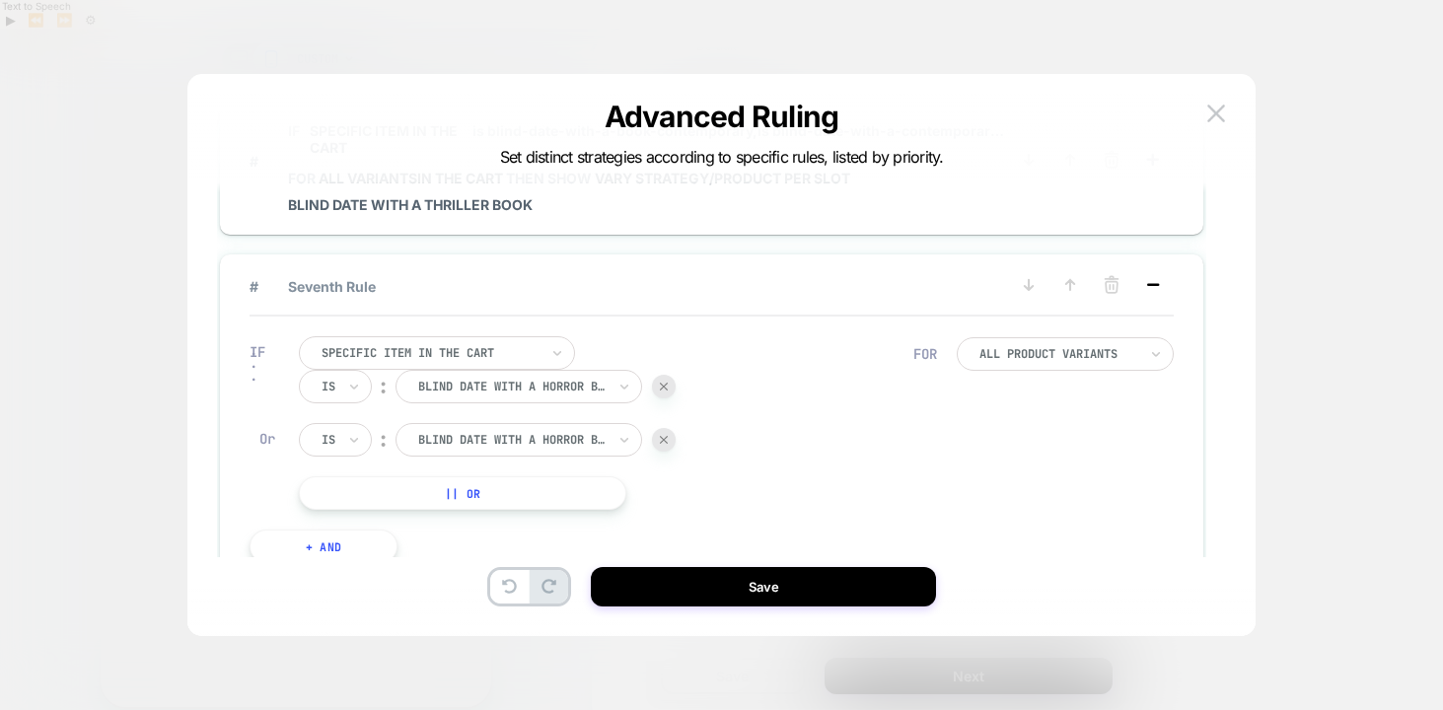
click at [1154, 289] on icon at bounding box center [1153, 285] width 20 height 20
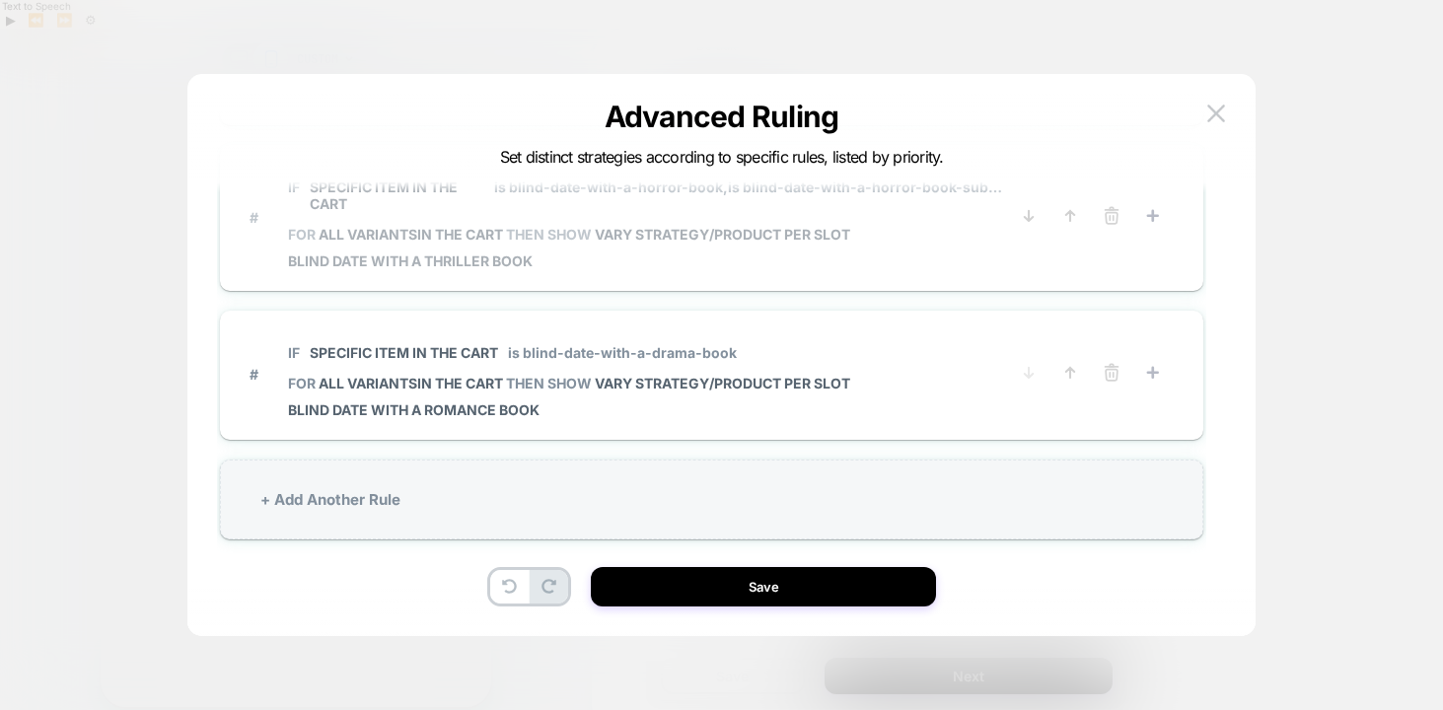
scroll to position [1018, 0]
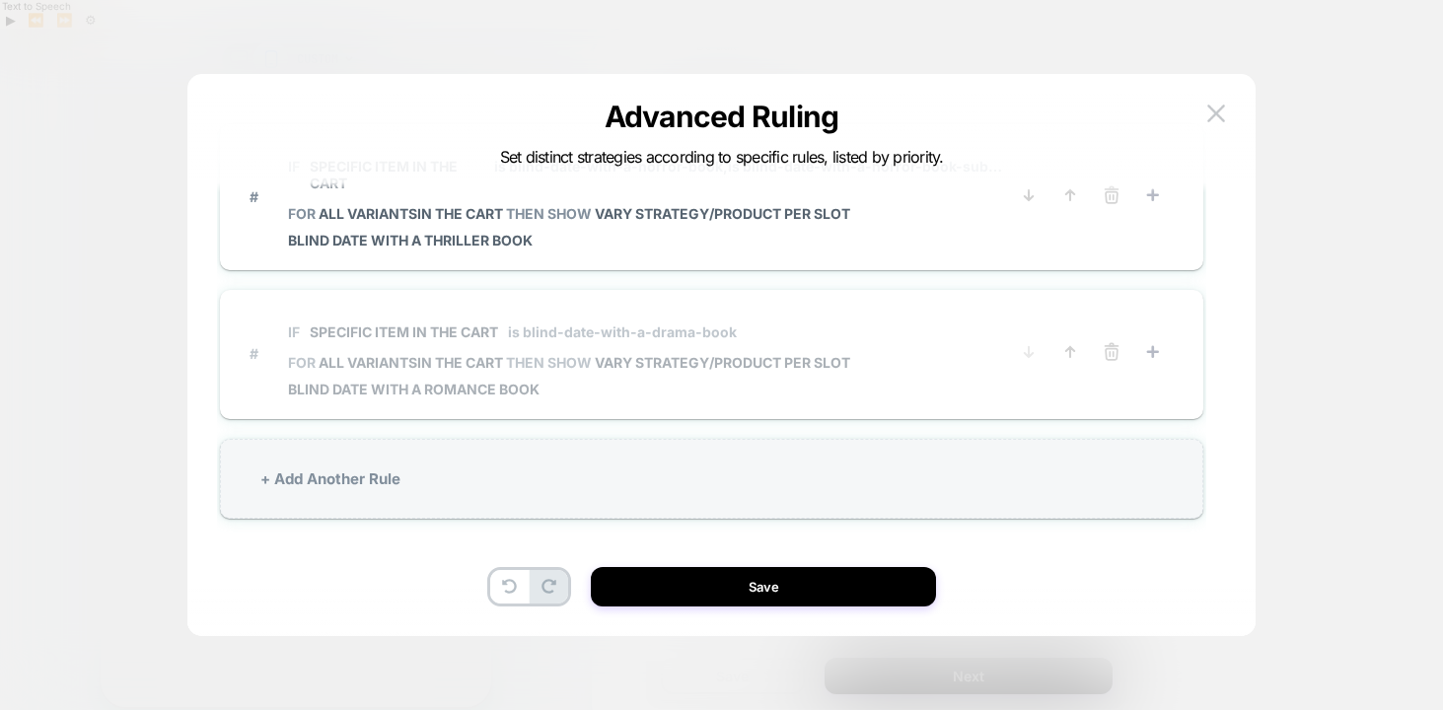
click at [885, 317] on span "# IF Specific item in the cart is blind-date-with-a-drama-book FOR all variants…" at bounding box center [628, 354] width 758 height 88
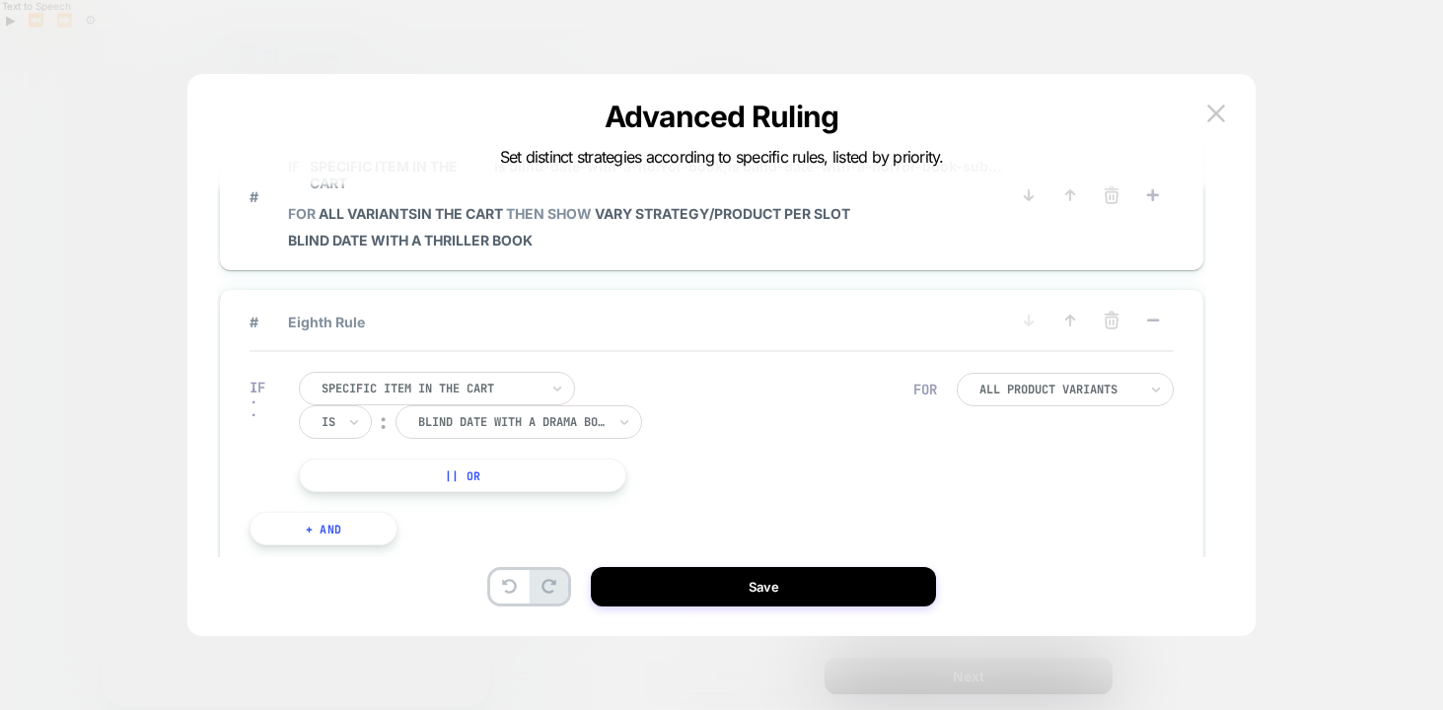
click at [552, 480] on button "|| Or" at bounding box center [462, 475] width 327 height 34
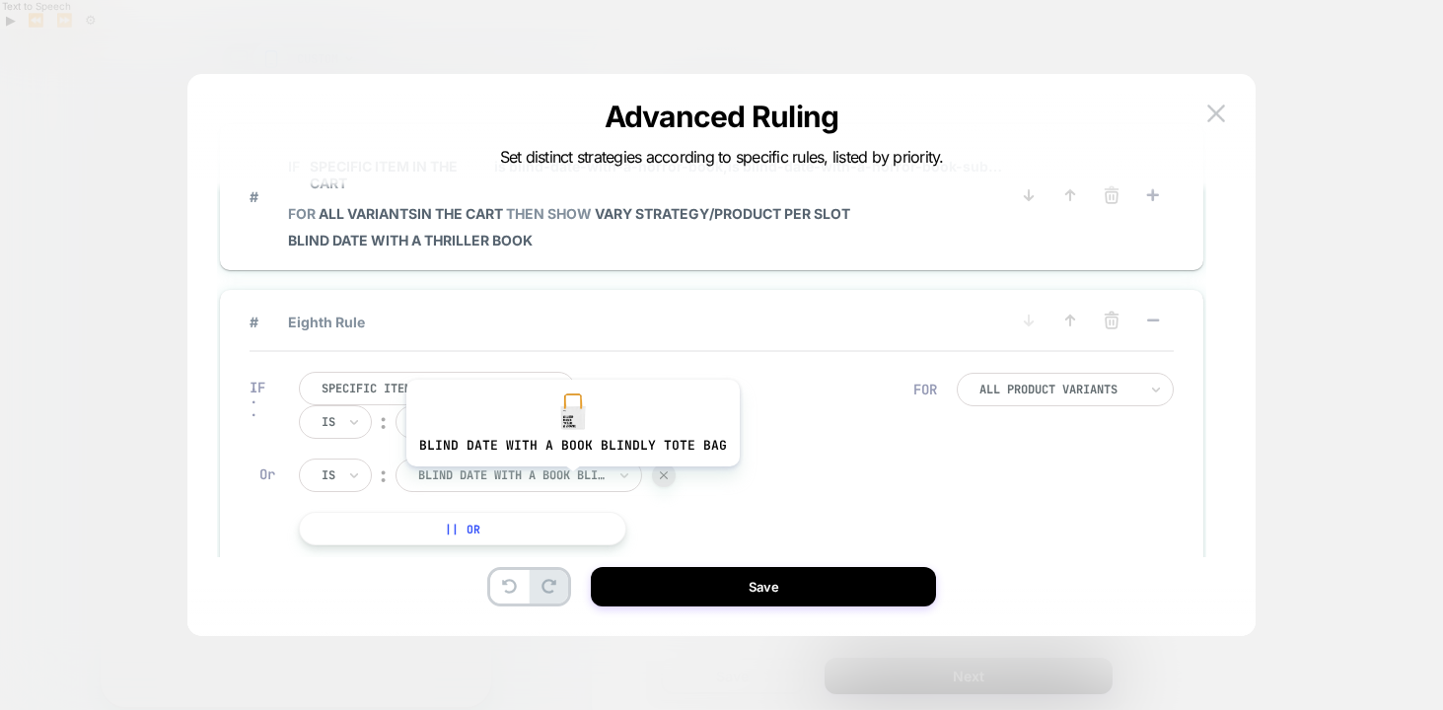
click at [569, 481] on div at bounding box center [511, 475] width 187 height 18
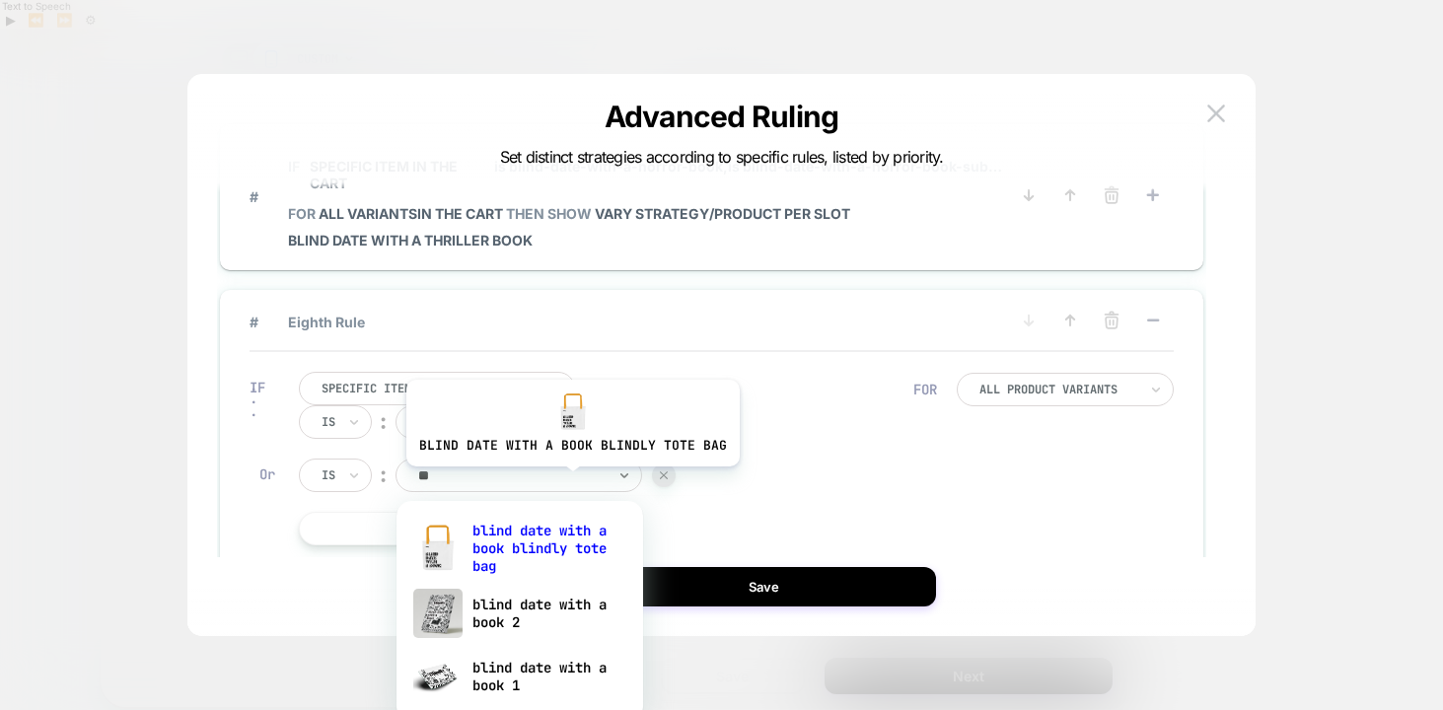
type input "***"
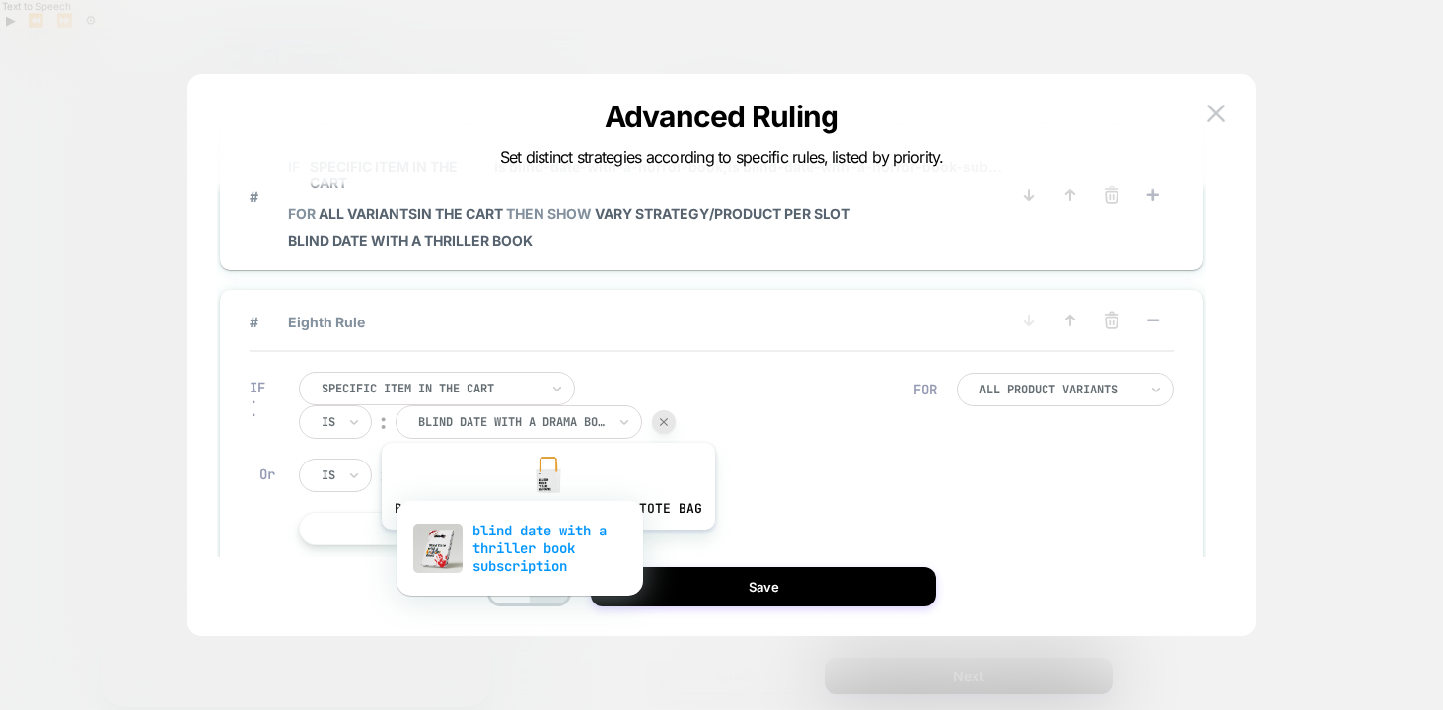
click at [544, 544] on div "blind date with a thriller book subscription" at bounding box center [519, 548] width 227 height 67
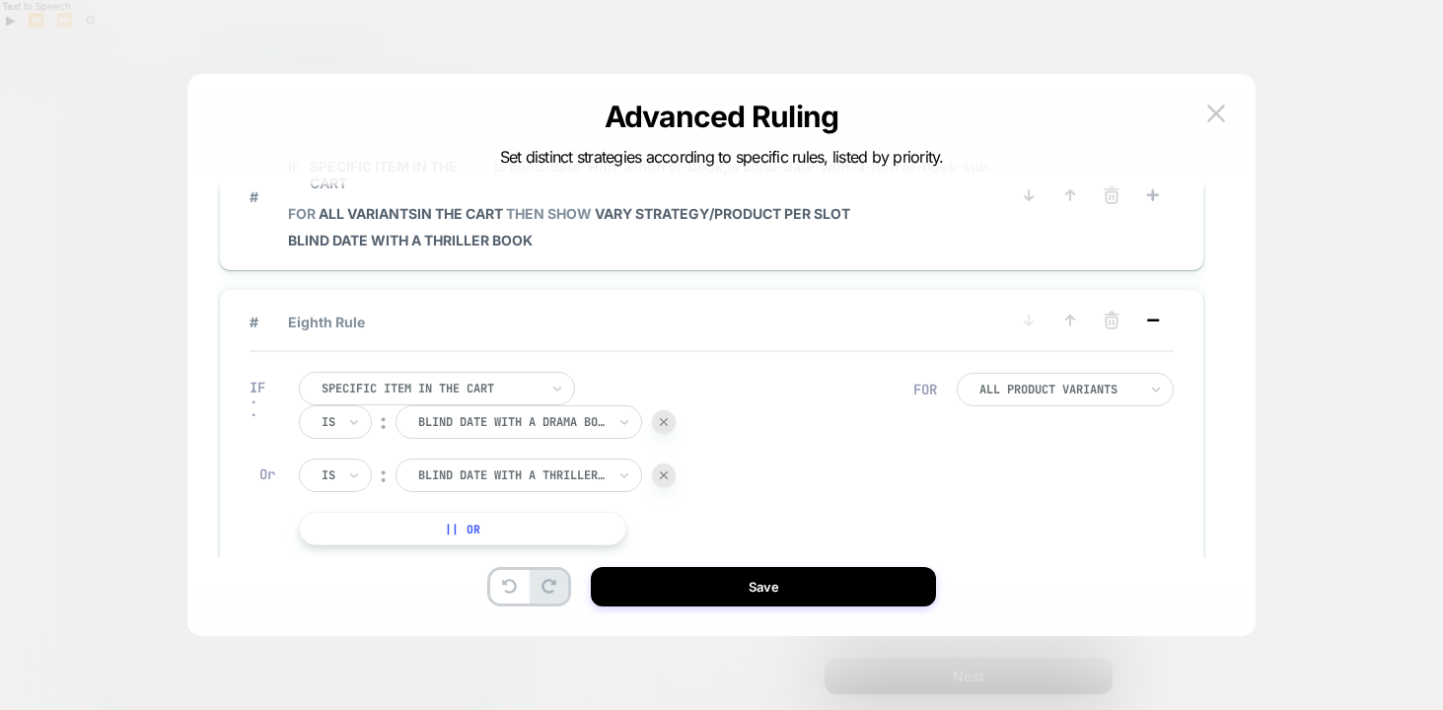
click at [1156, 319] on rect at bounding box center [1153, 319] width 12 height 3
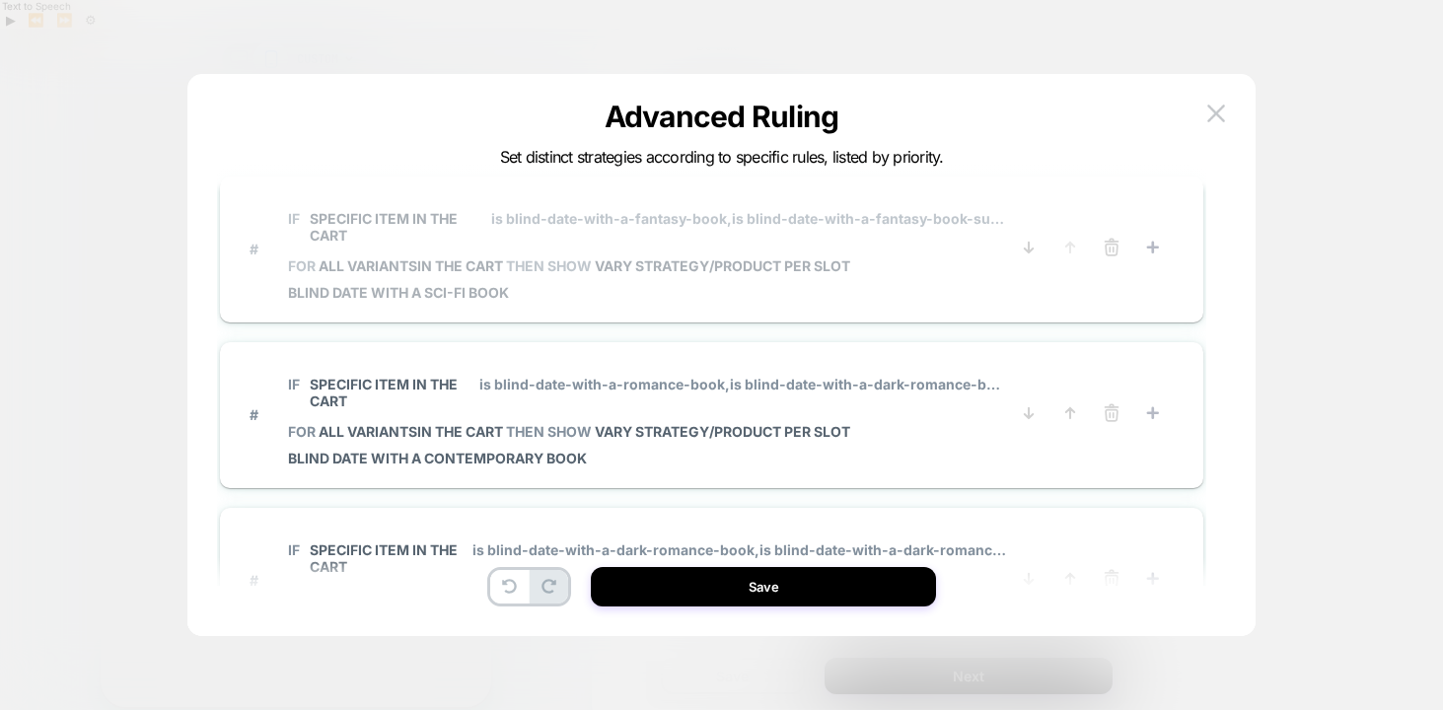
scroll to position [0, 0]
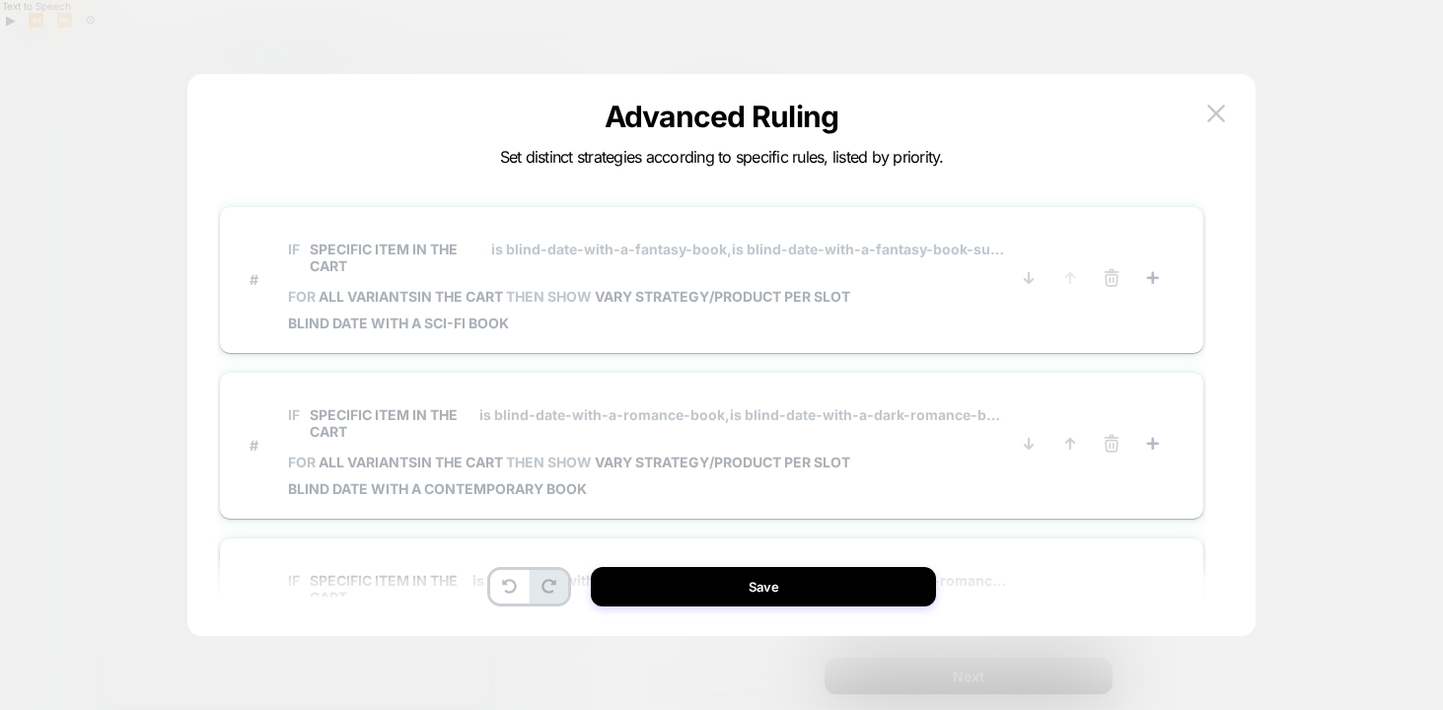
click at [960, 456] on span "FOR all variants IN THE CART THEN SHOW VARY STRATEGY/PRODUCT PER SLOT" at bounding box center [648, 462] width 720 height 17
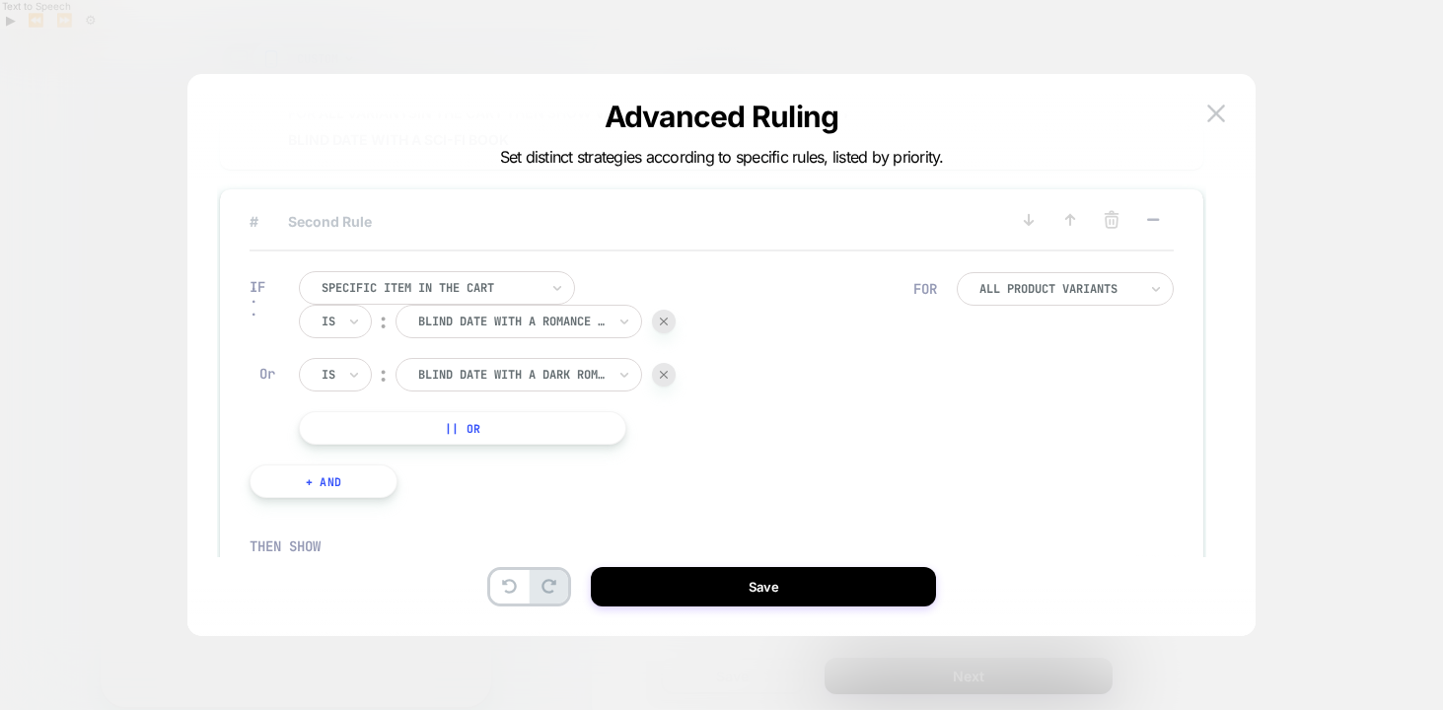
scroll to position [126, 0]
click at [474, 428] on button "|| Or" at bounding box center [462, 426] width 327 height 34
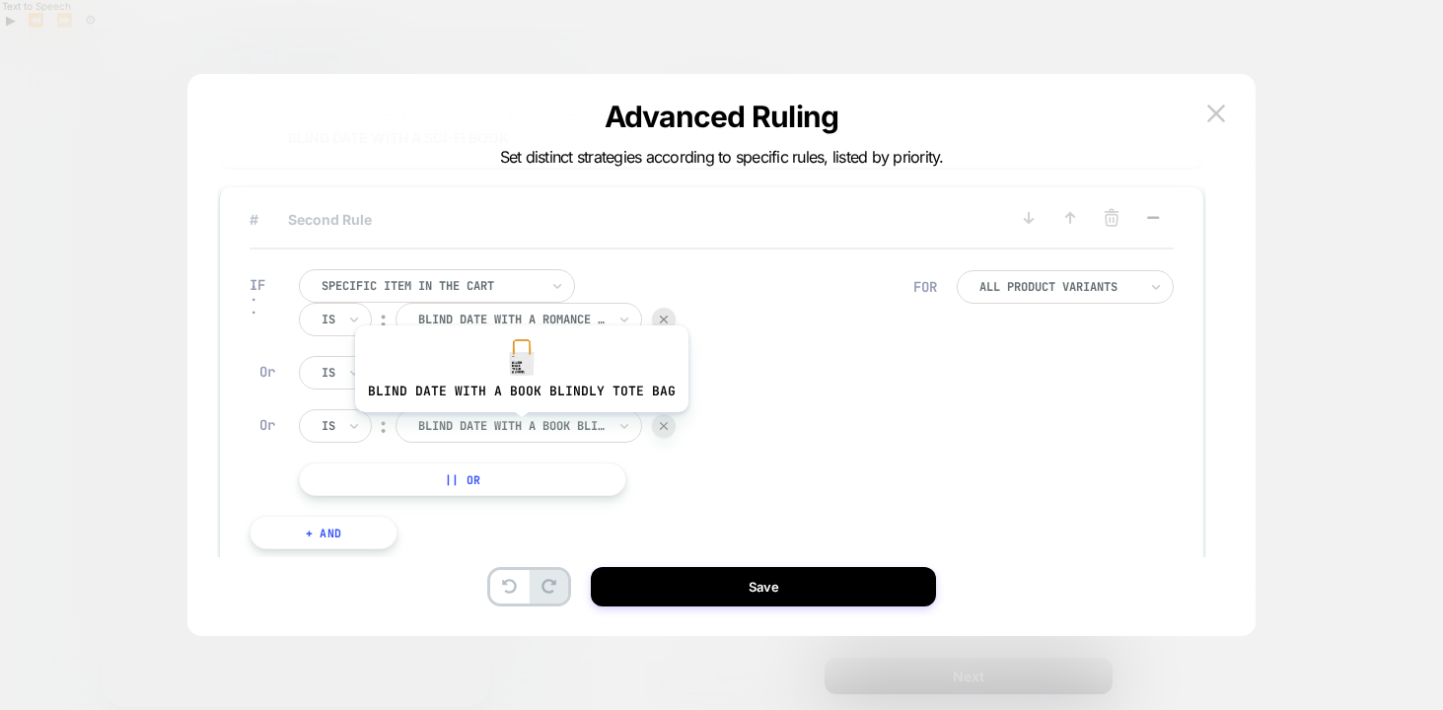
click at [518, 427] on div at bounding box center [511, 426] width 187 height 18
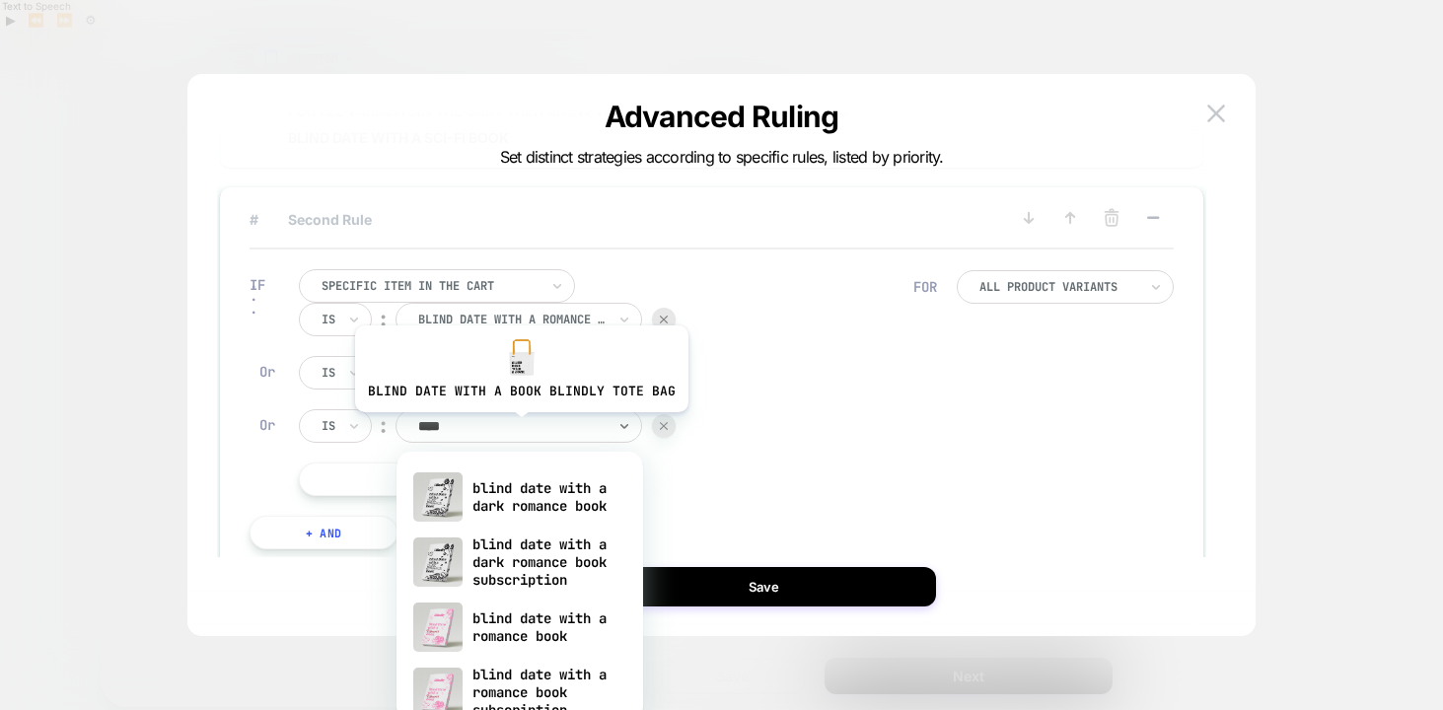
type input "*****"
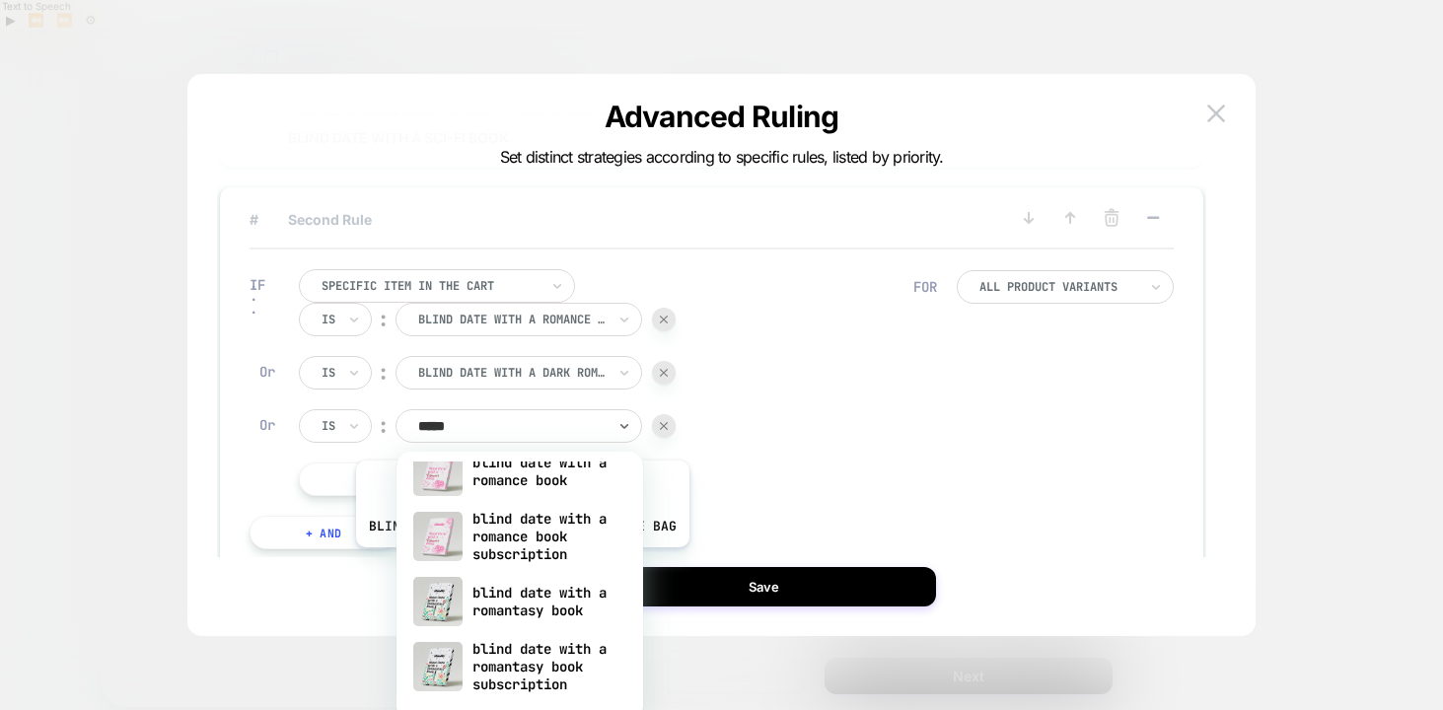
scroll to position [179, 0]
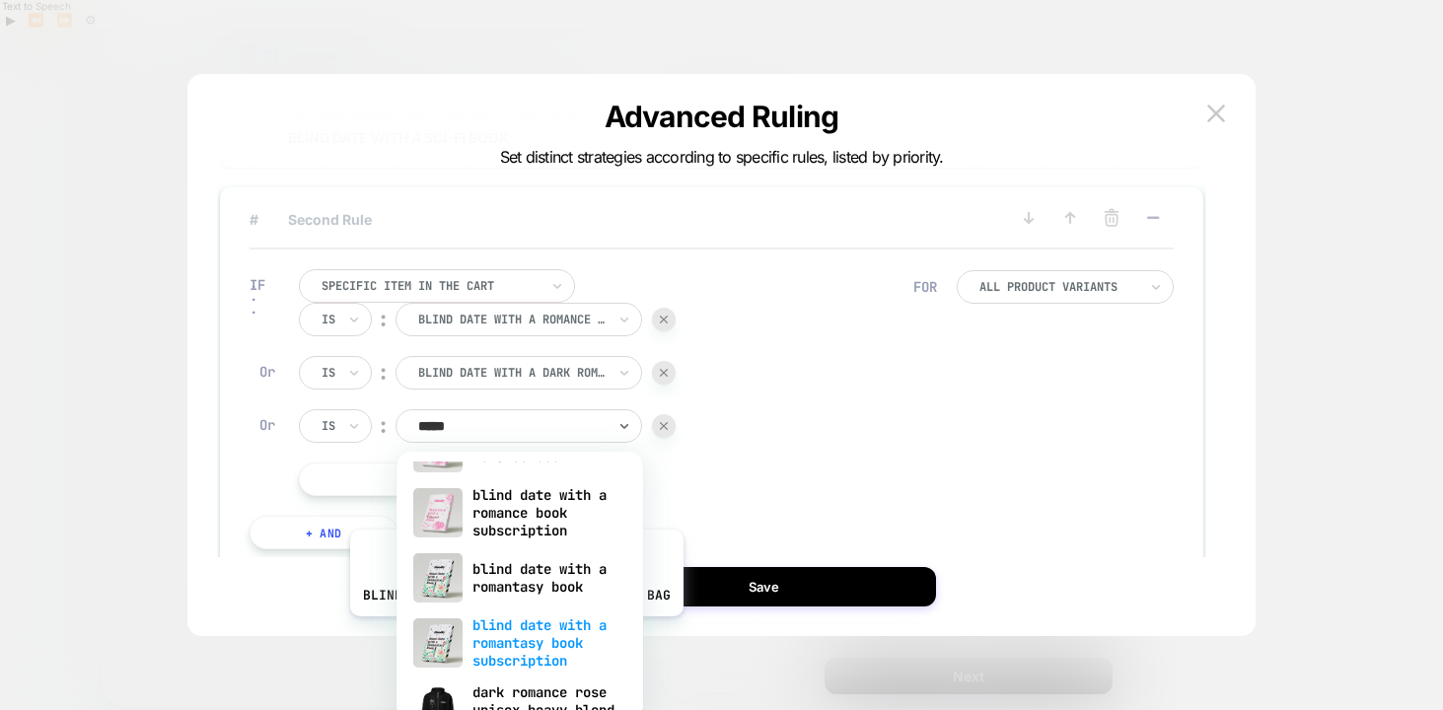
click at [513, 631] on div "blind date with a romantasy book subscription" at bounding box center [519, 642] width 227 height 67
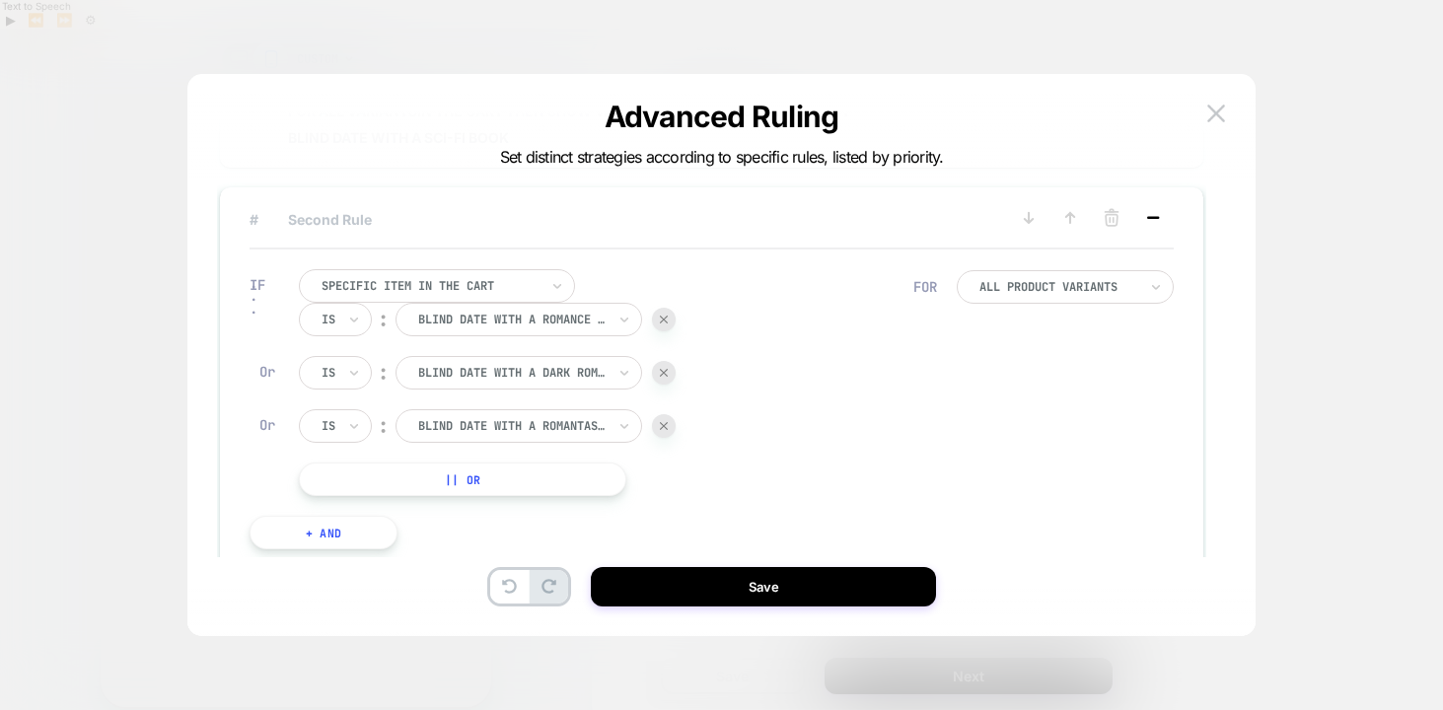
click at [1155, 213] on icon at bounding box center [1153, 218] width 20 height 20
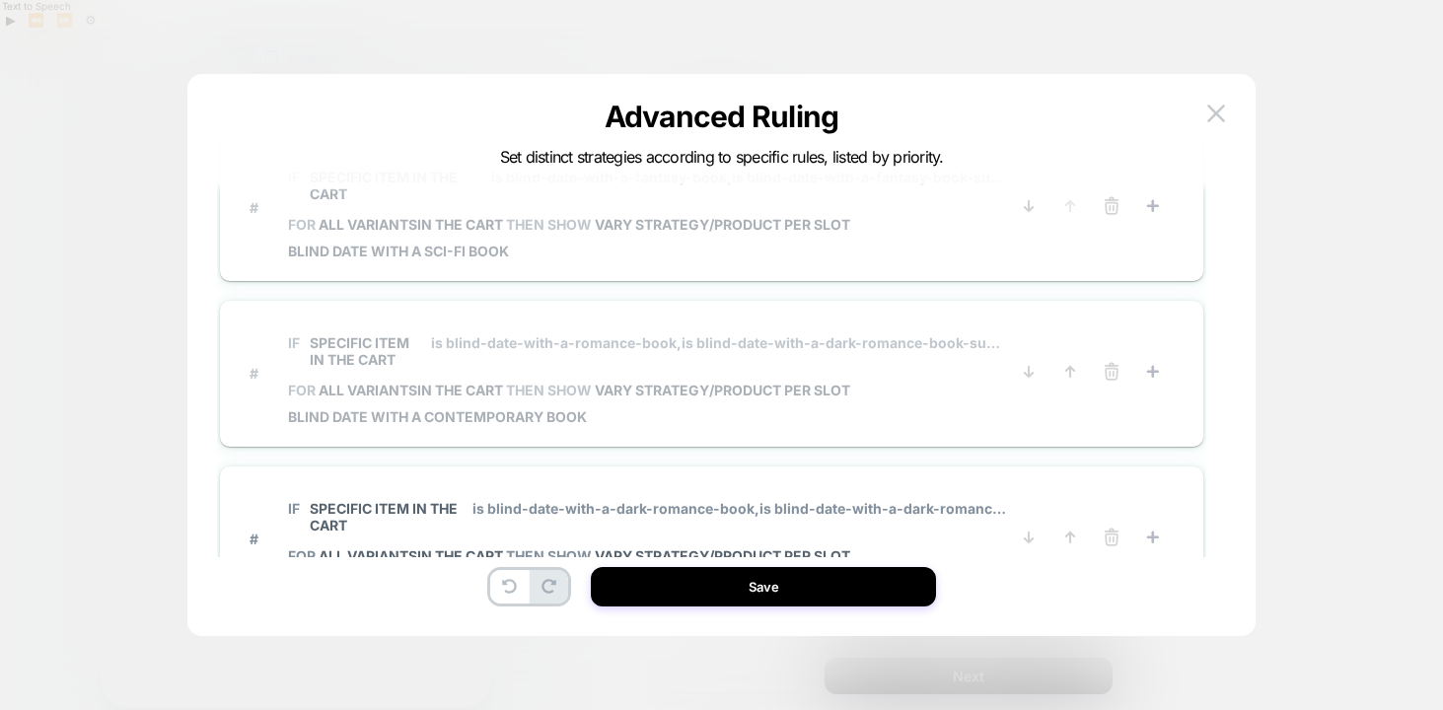
scroll to position [0, 0]
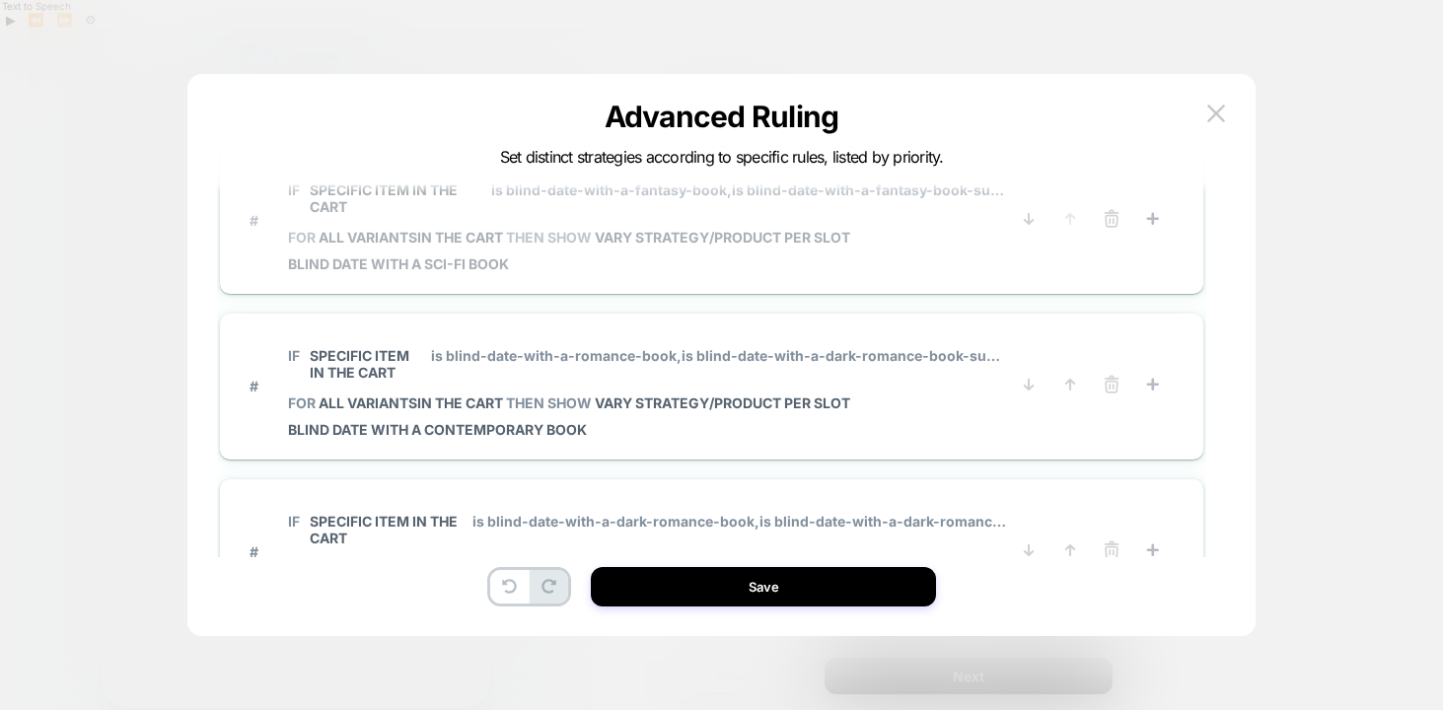
click at [913, 257] on span "Blind Date with a Sci-fi Book" at bounding box center [648, 263] width 720 height 17
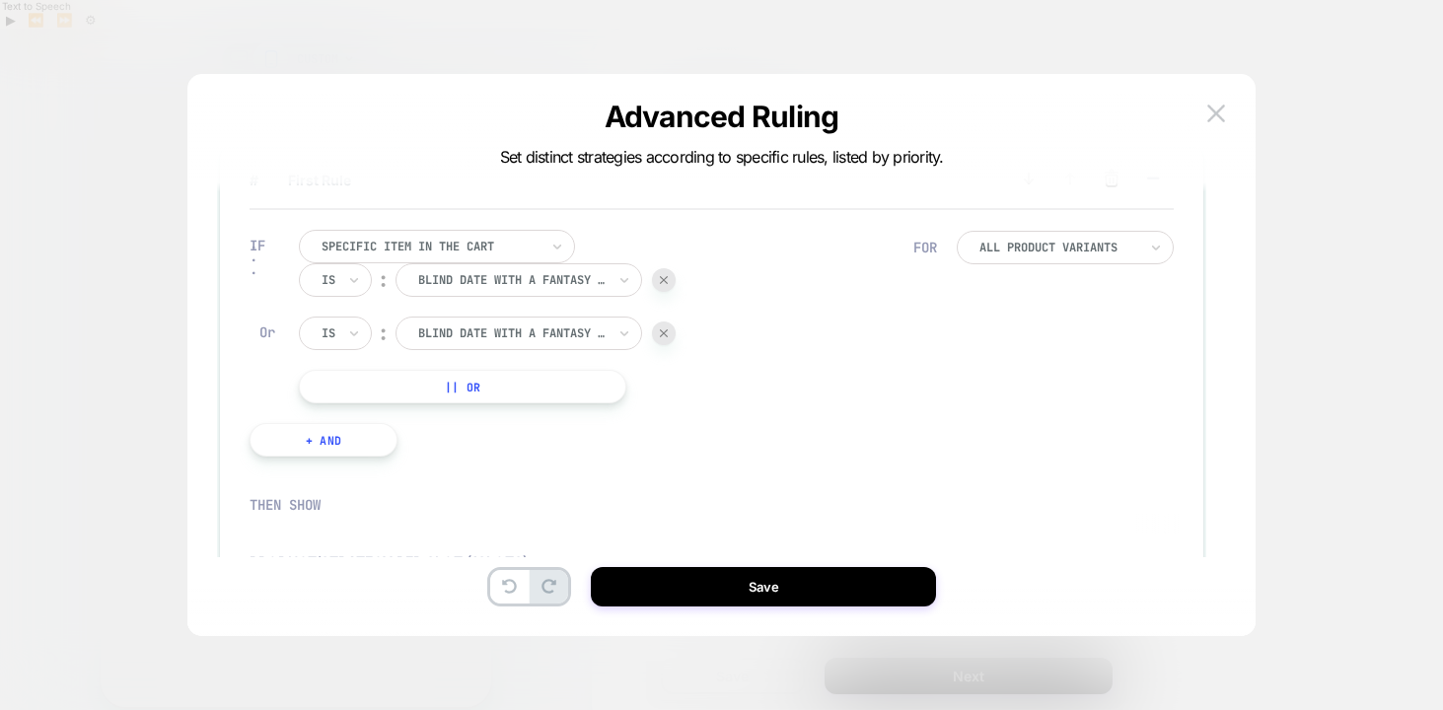
click at [498, 395] on button "|| Or" at bounding box center [462, 387] width 327 height 34
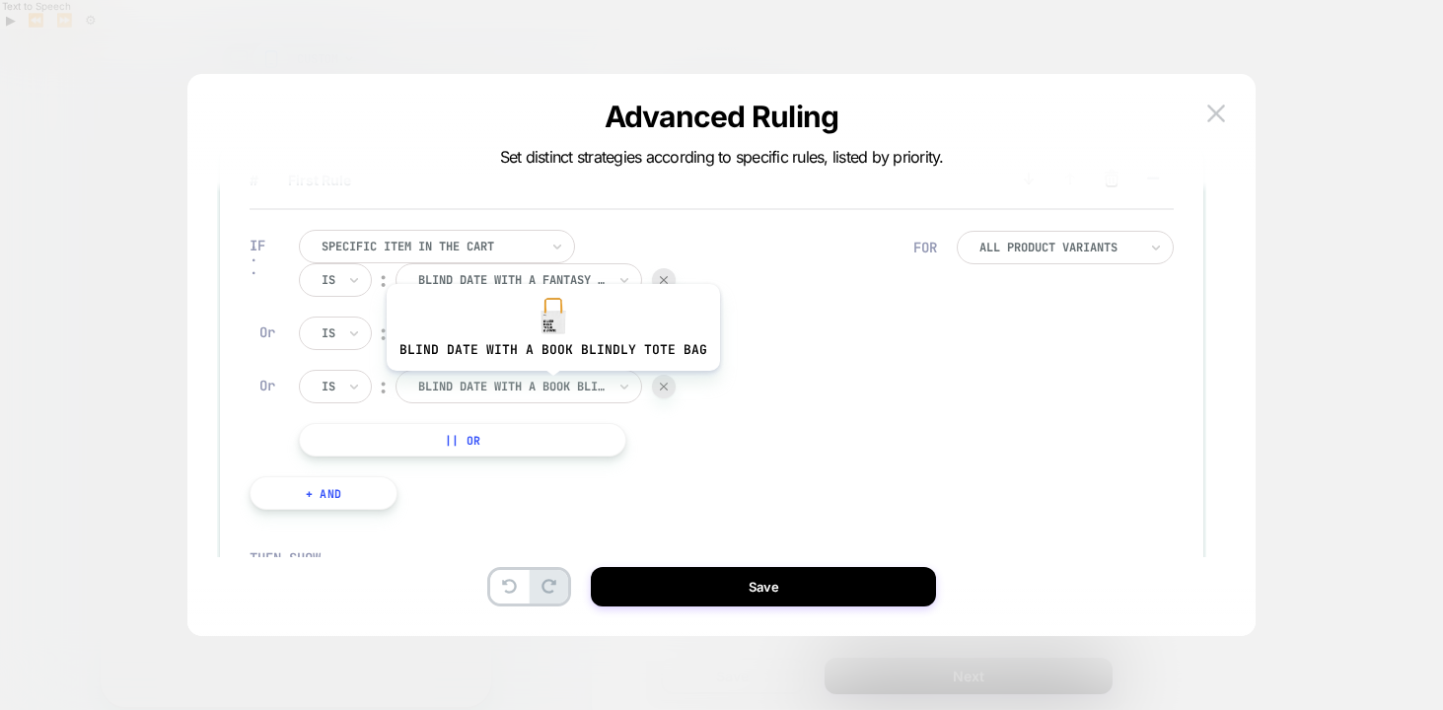
click at [549, 386] on div at bounding box center [511, 387] width 187 height 18
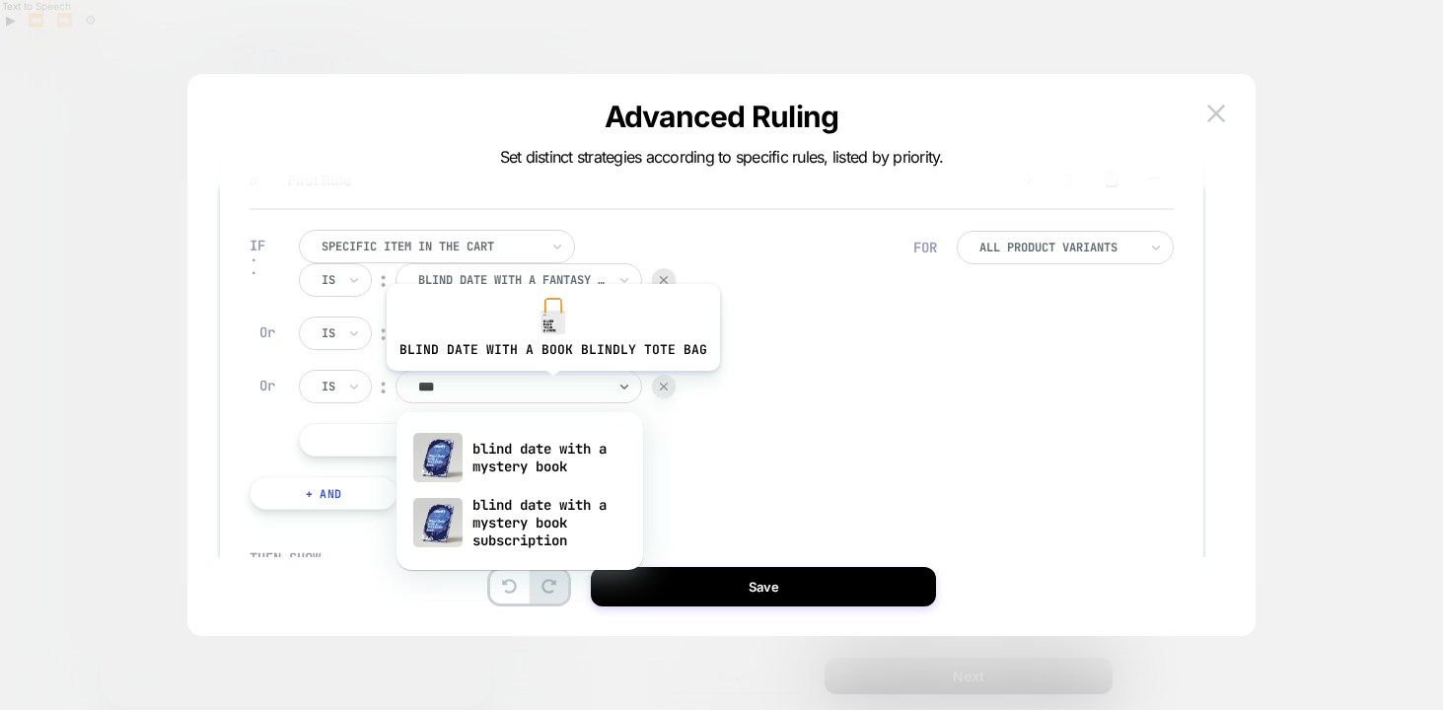
type input "****"
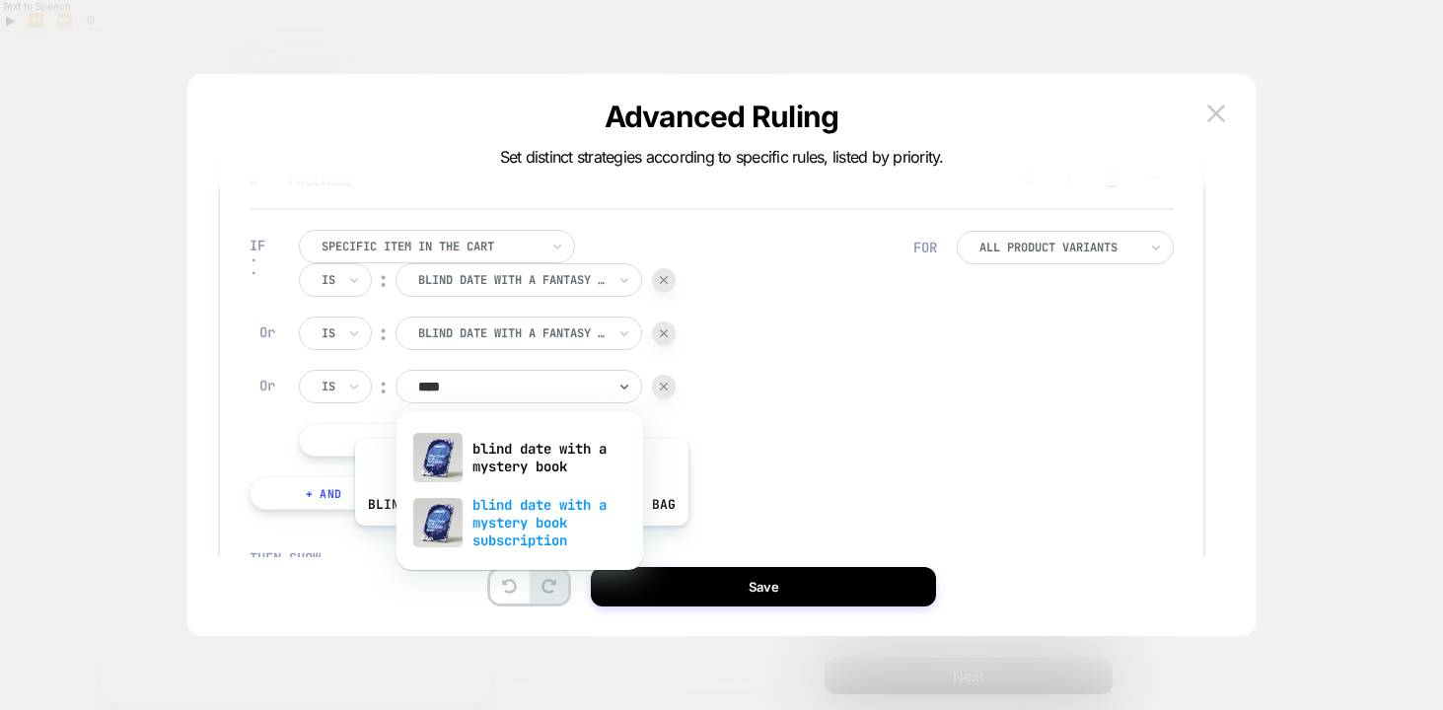
click at [518, 540] on div "blind date with a mystery book subscription" at bounding box center [519, 522] width 227 height 67
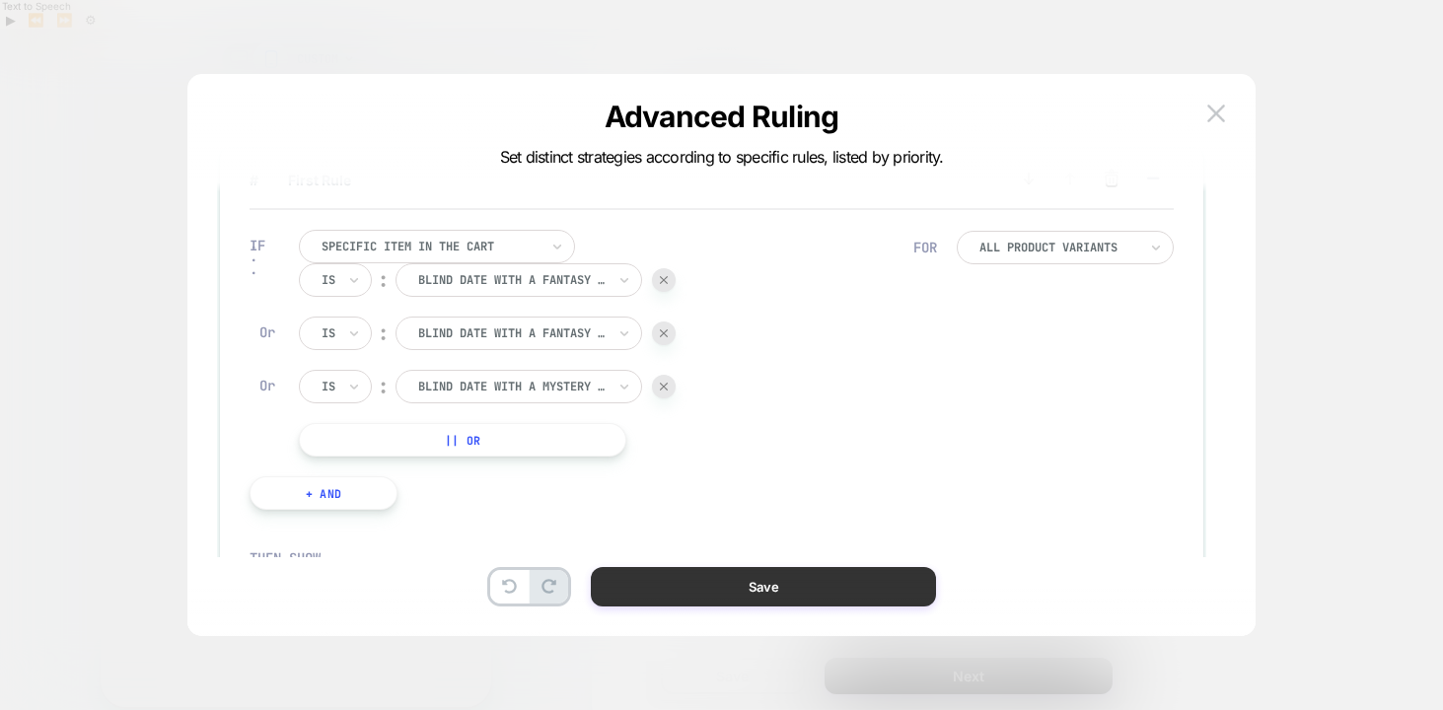
click at [711, 590] on button "Save" at bounding box center [763, 586] width 345 height 39
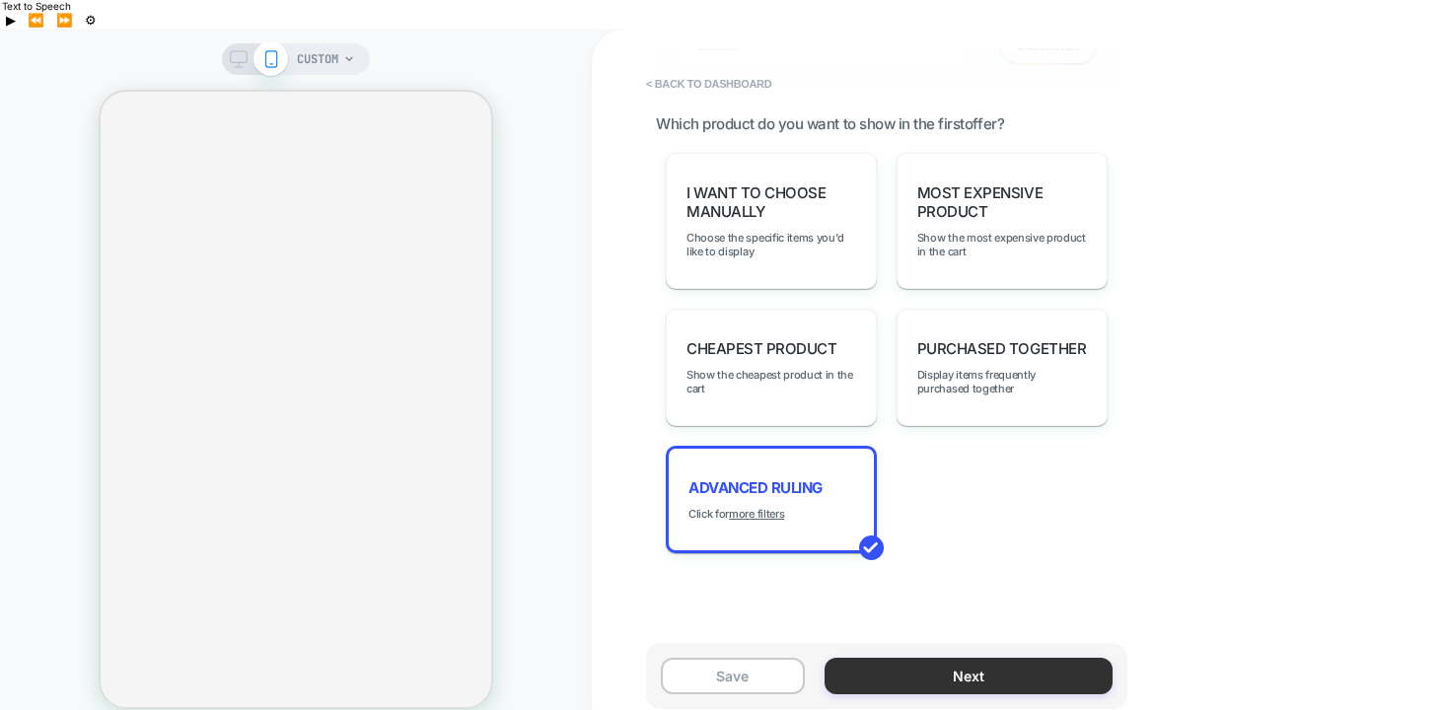
click at [921, 658] on button "Next" at bounding box center [968, 676] width 288 height 36
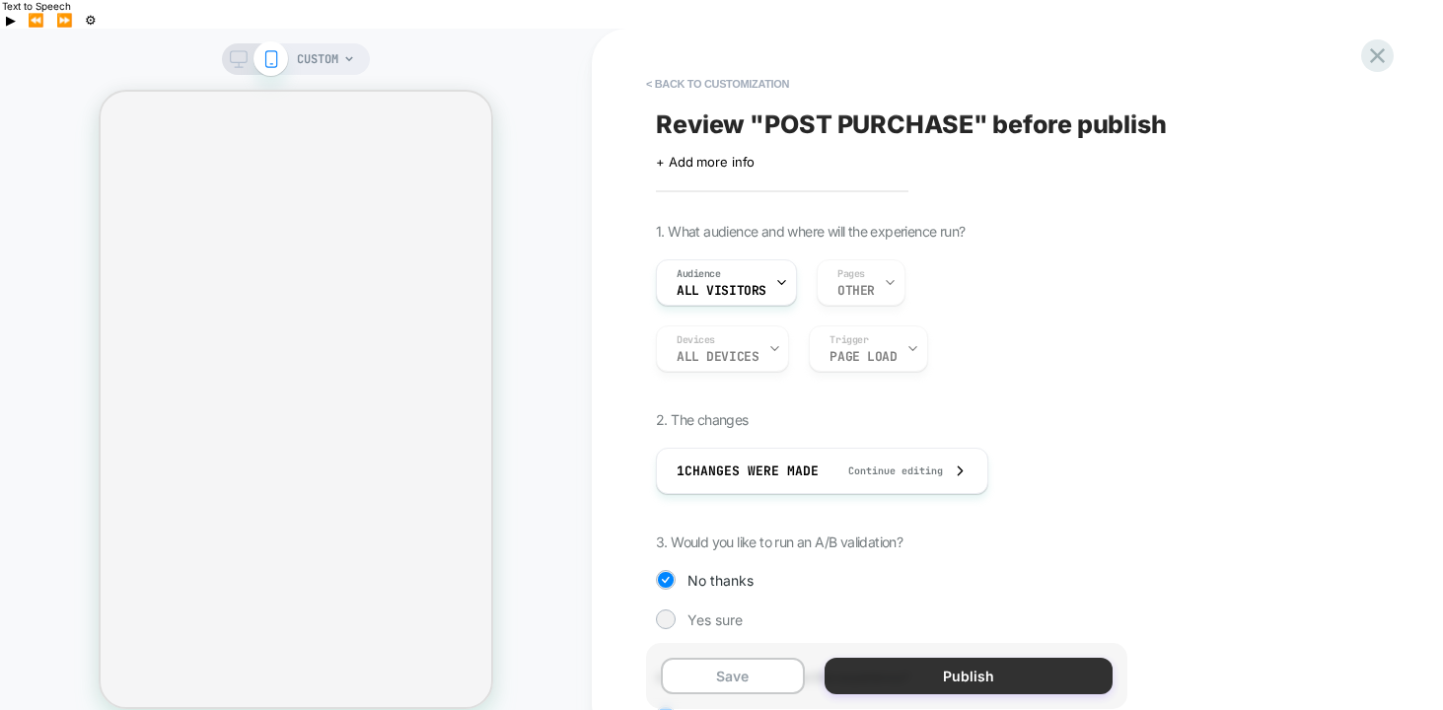
click at [955, 658] on button "Publish" at bounding box center [968, 676] width 288 height 36
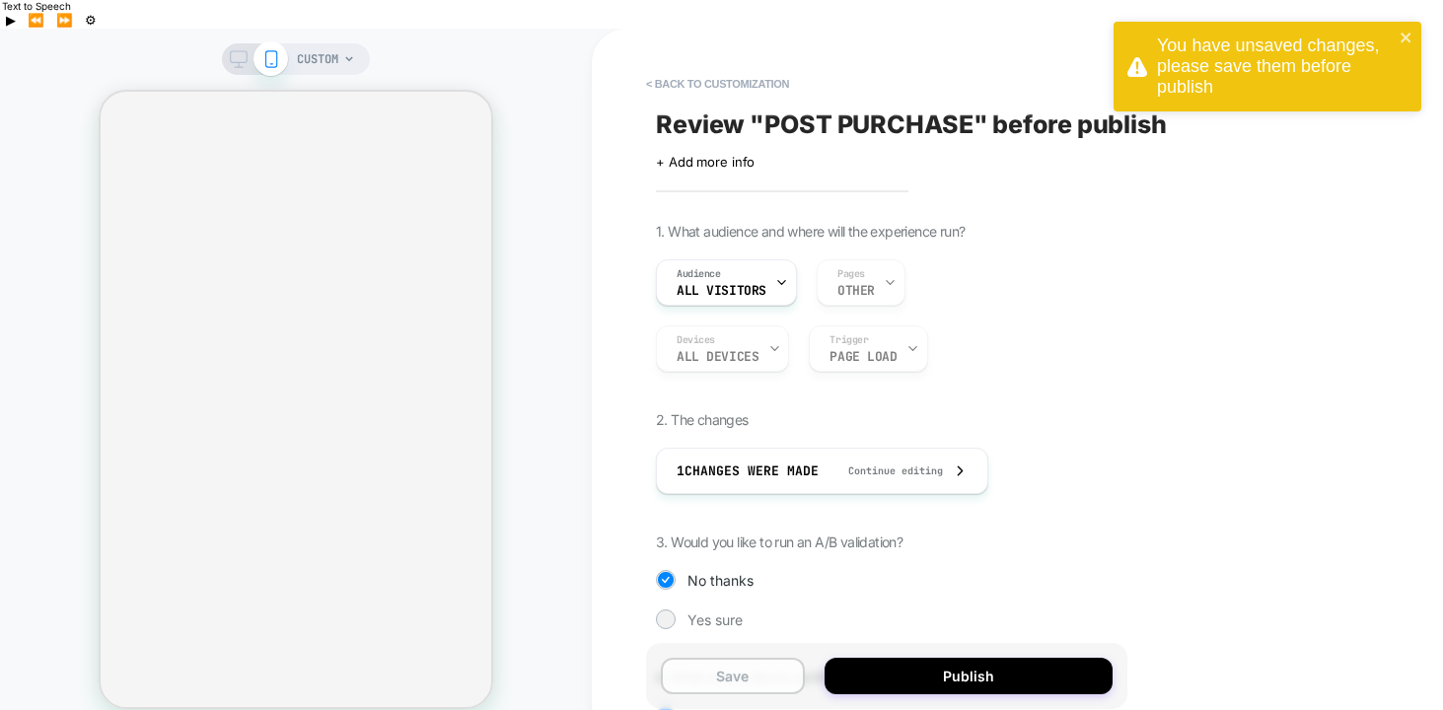
click at [765, 658] on button "Save" at bounding box center [733, 676] width 144 height 36
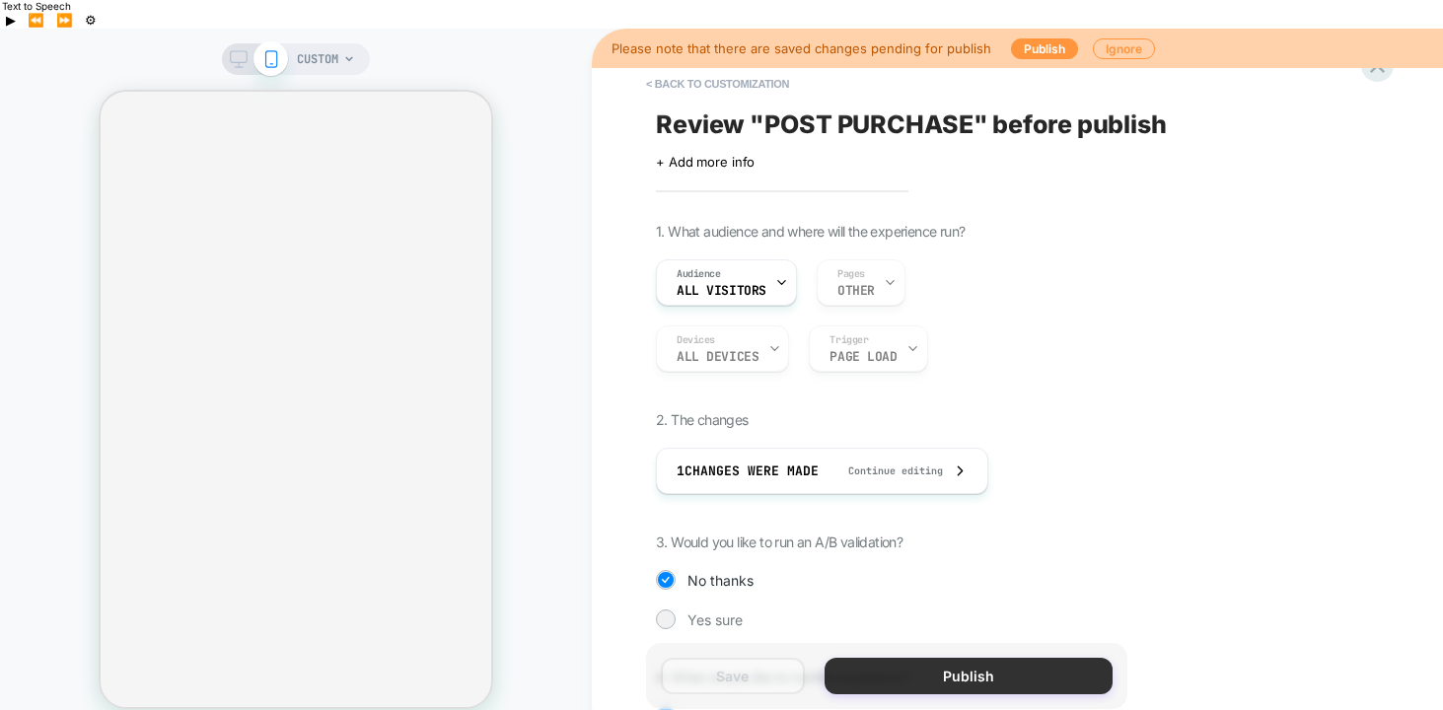
click at [939, 658] on button "Publish" at bounding box center [968, 676] width 288 height 36
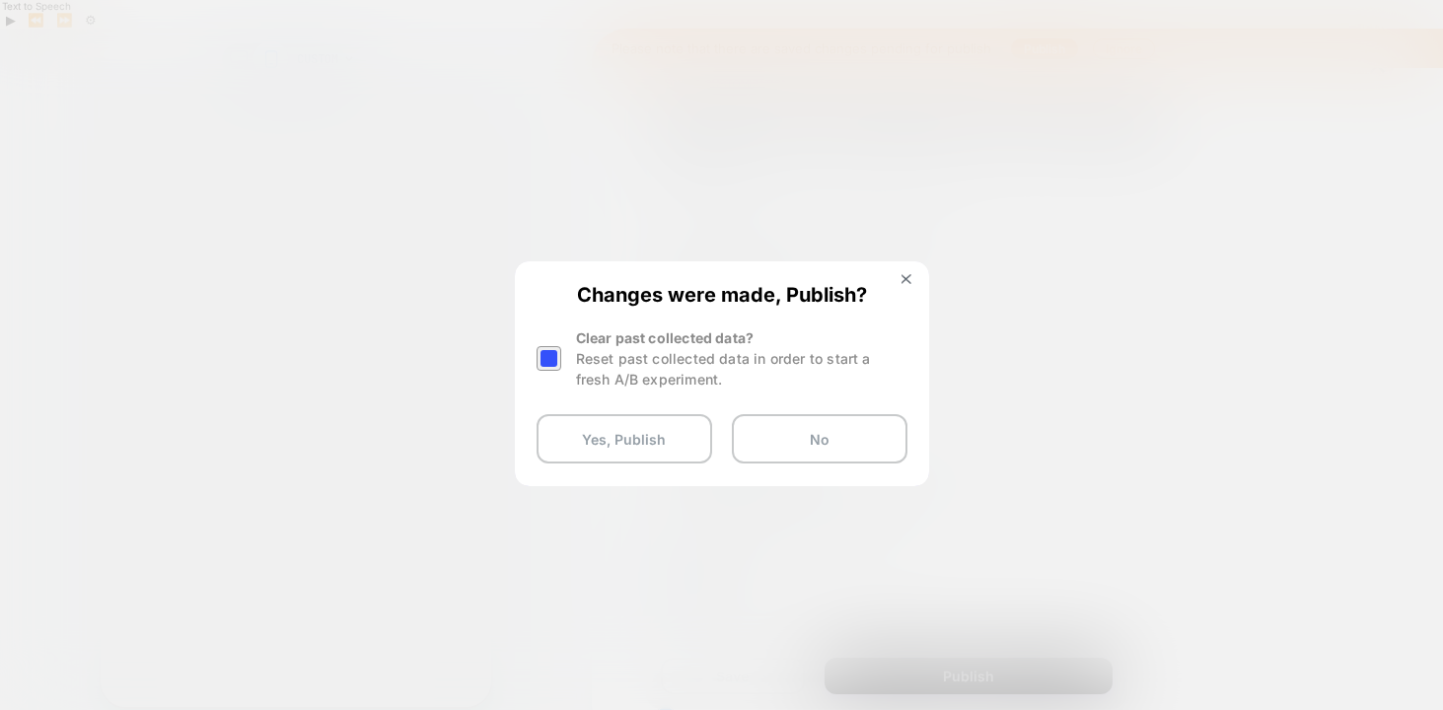
click at [546, 360] on div at bounding box center [548, 358] width 25 height 25
click at [662, 444] on button "Yes, Publish" at bounding box center [624, 438] width 176 height 49
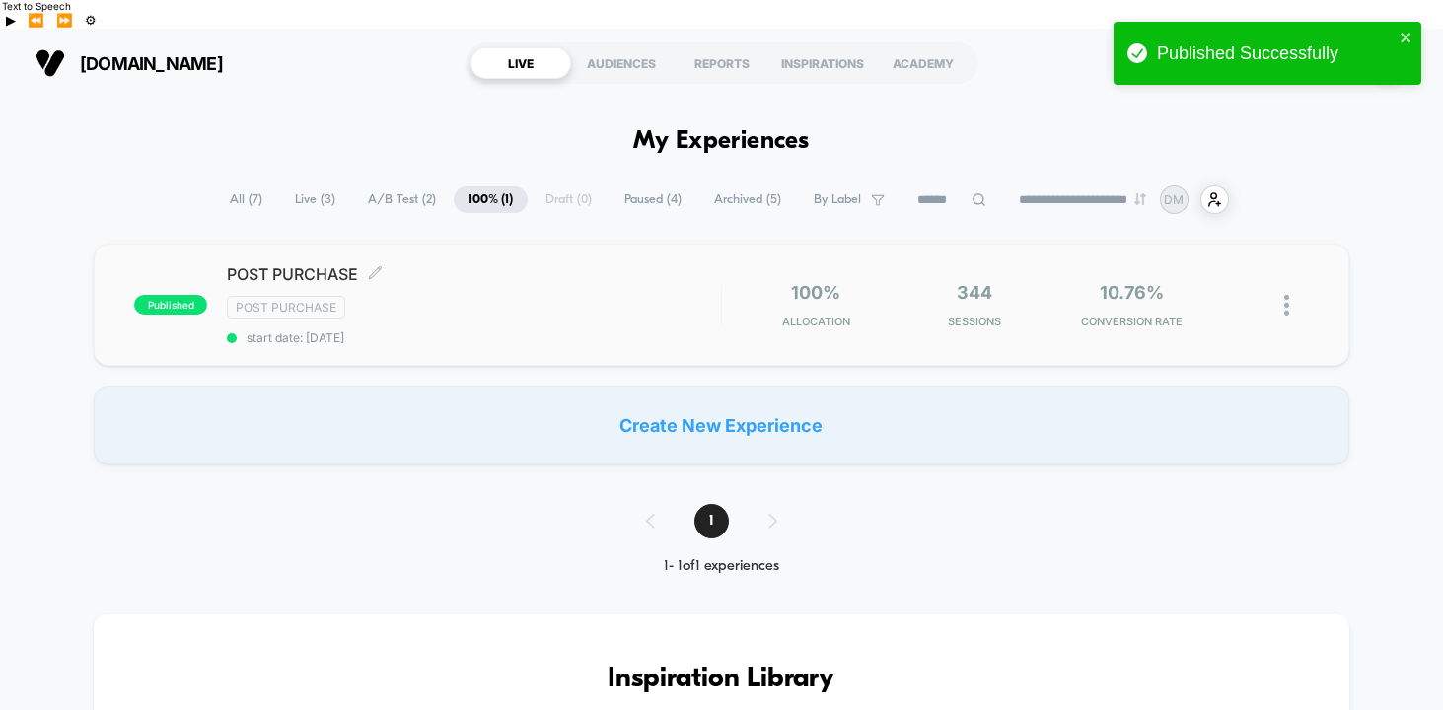
click at [585, 290] on div "POST PURCHASE Click to edit experience details Click to edit experience details…" at bounding box center [474, 304] width 494 height 81
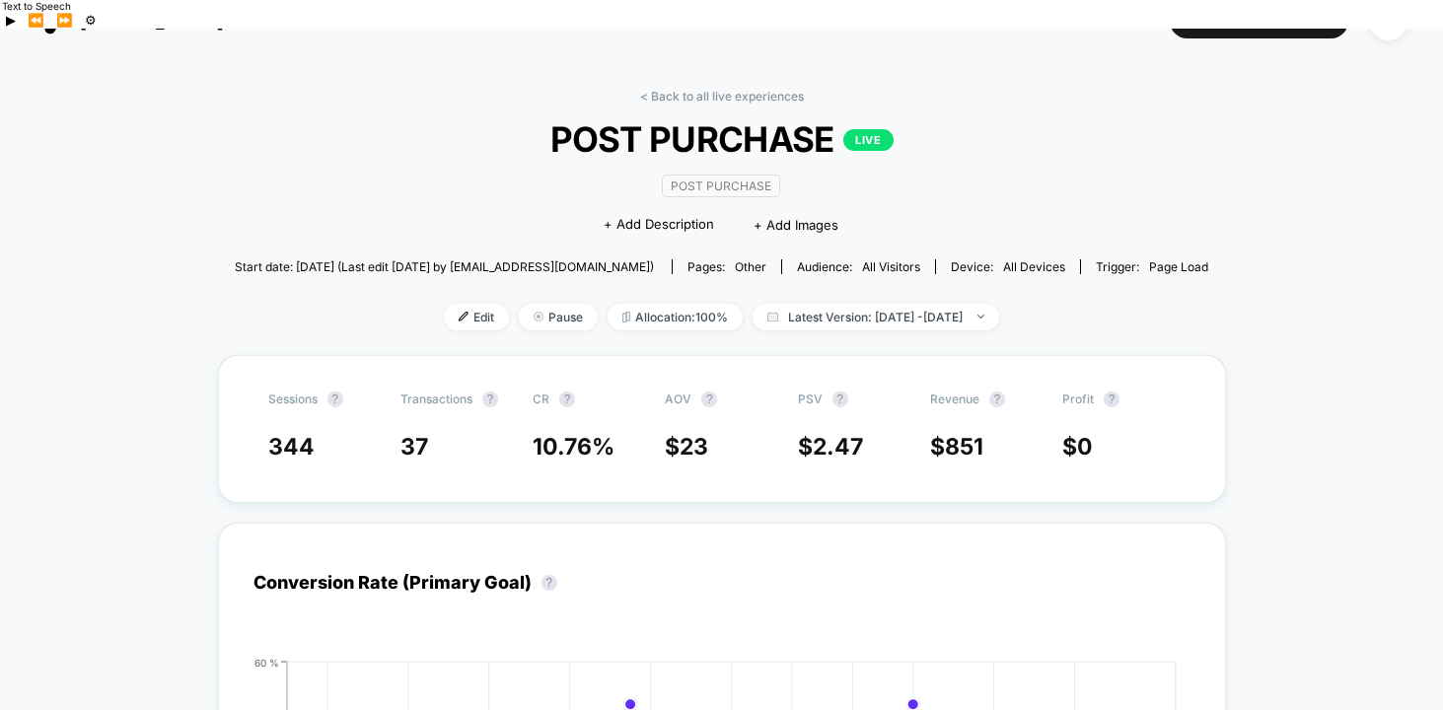
scroll to position [49, 0]
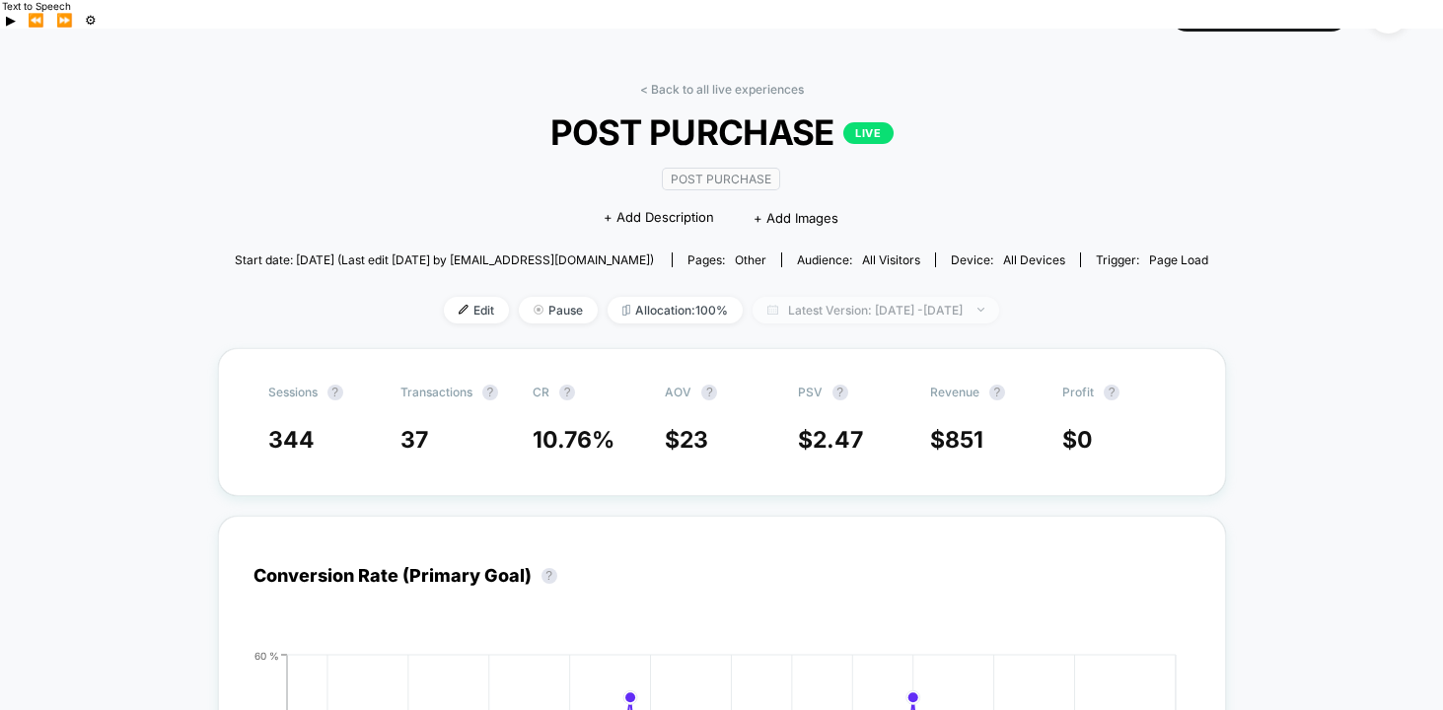
click at [850, 297] on span "Latest Version: [DATE] - [DATE]" at bounding box center [875, 310] width 247 height 27
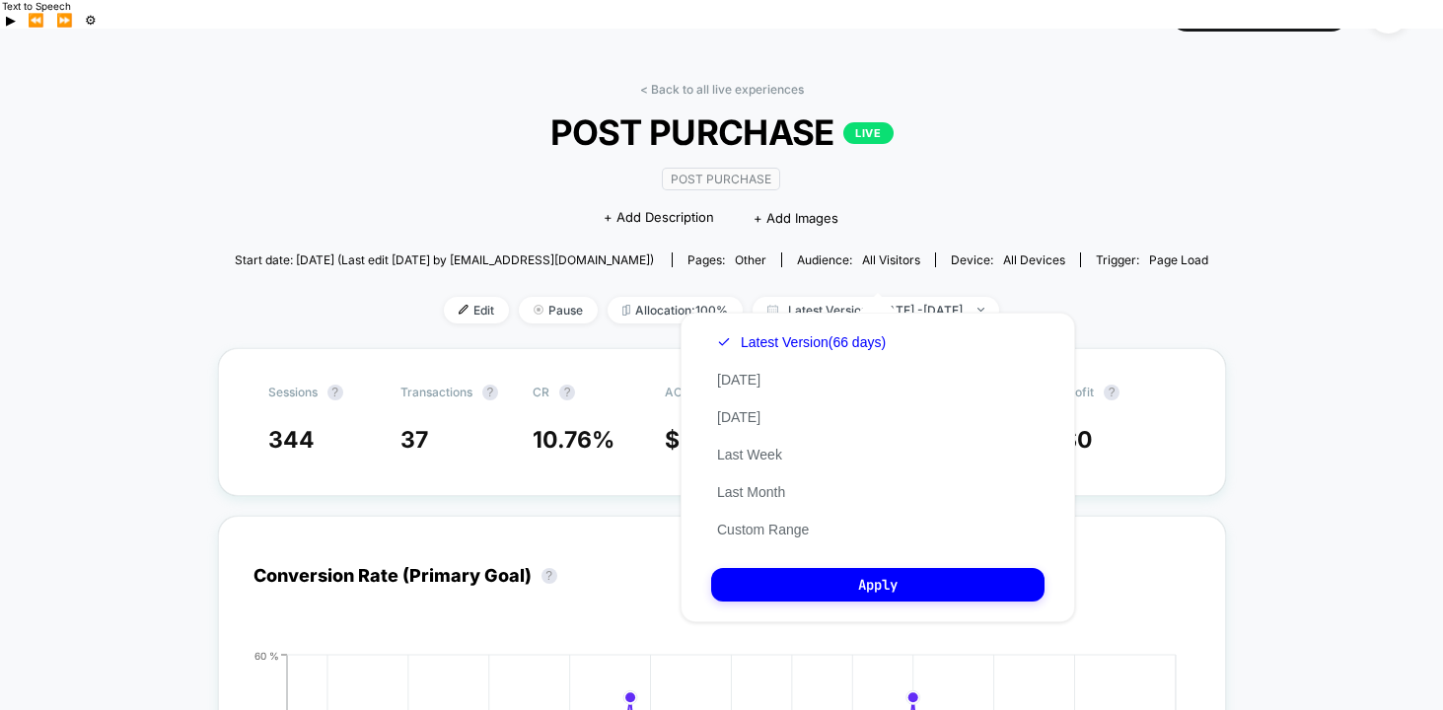
click at [1094, 297] on div "Edit Pause Allocation: 100% Latest Version: [DATE] - [DATE]" at bounding box center [721, 310] width 973 height 27
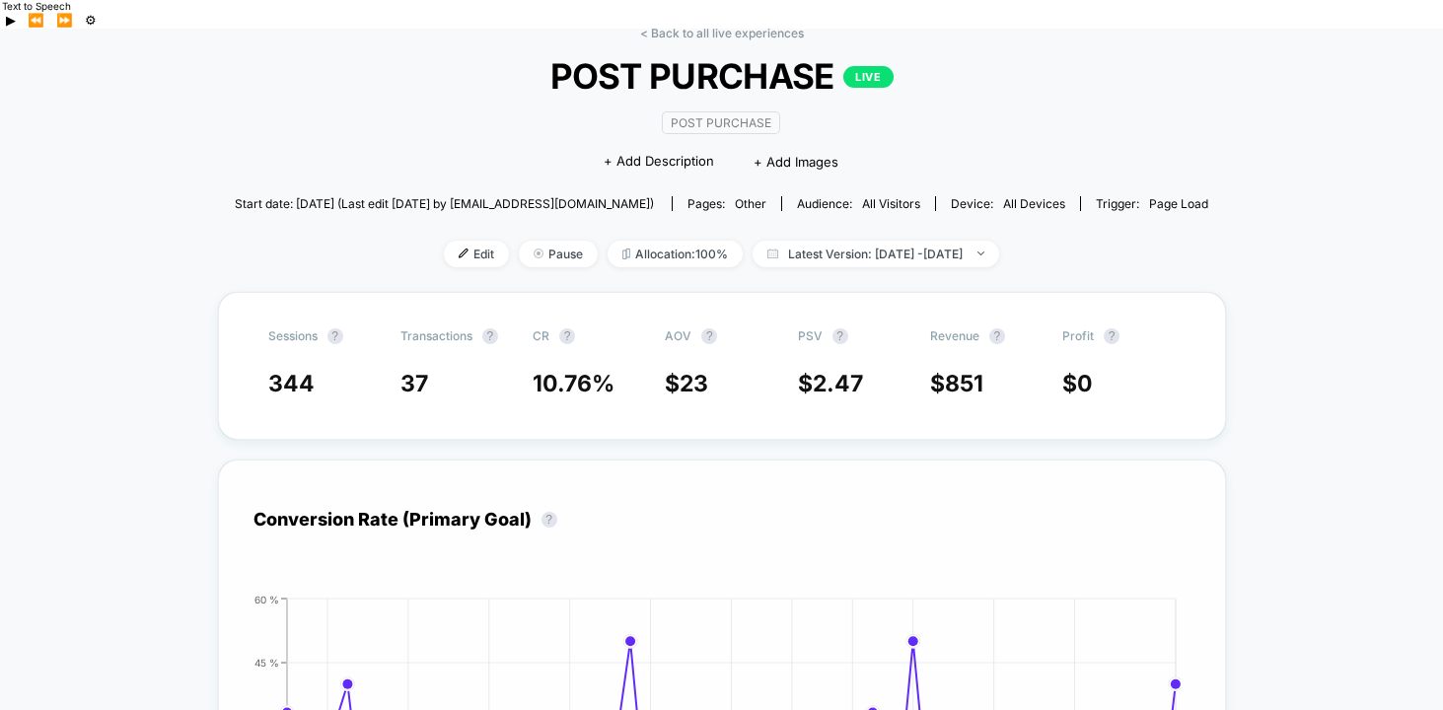
scroll to position [0, 0]
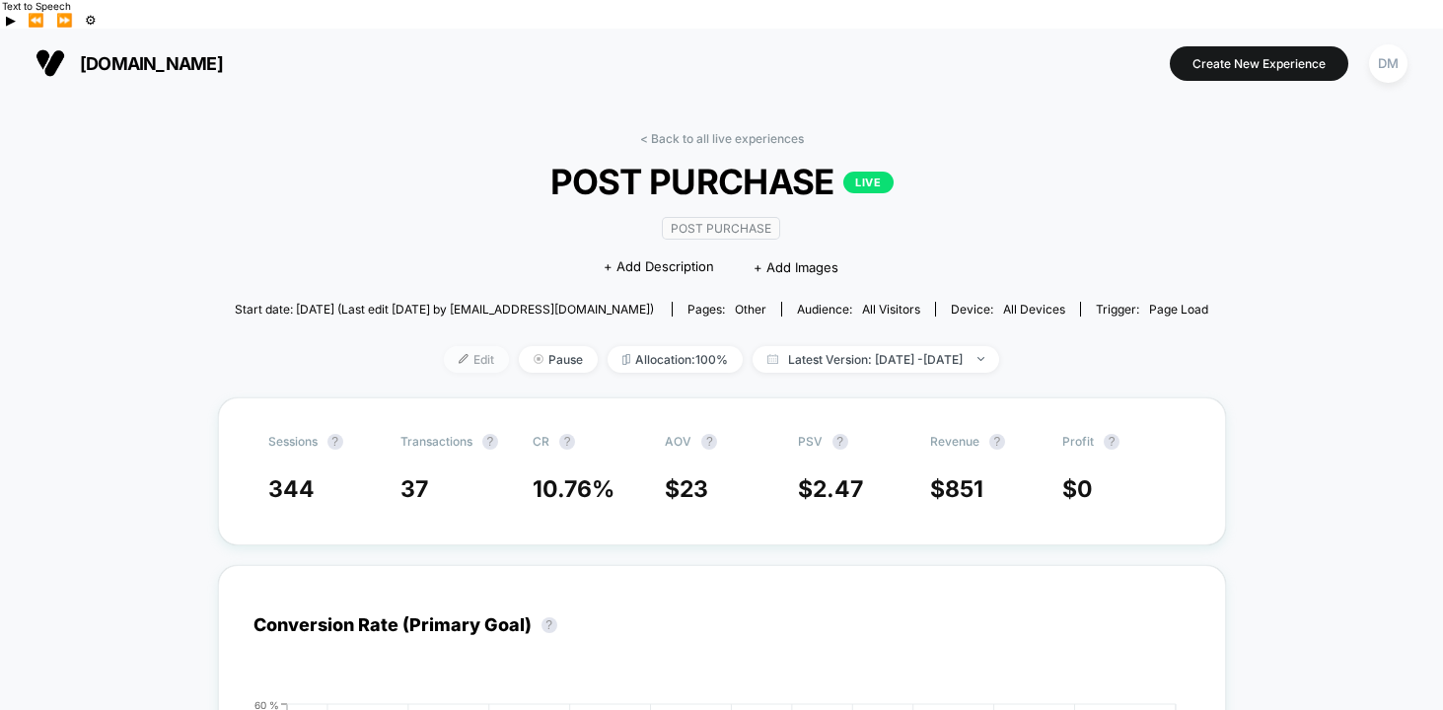
click at [444, 346] on span "Edit" at bounding box center [476, 359] width 65 height 27
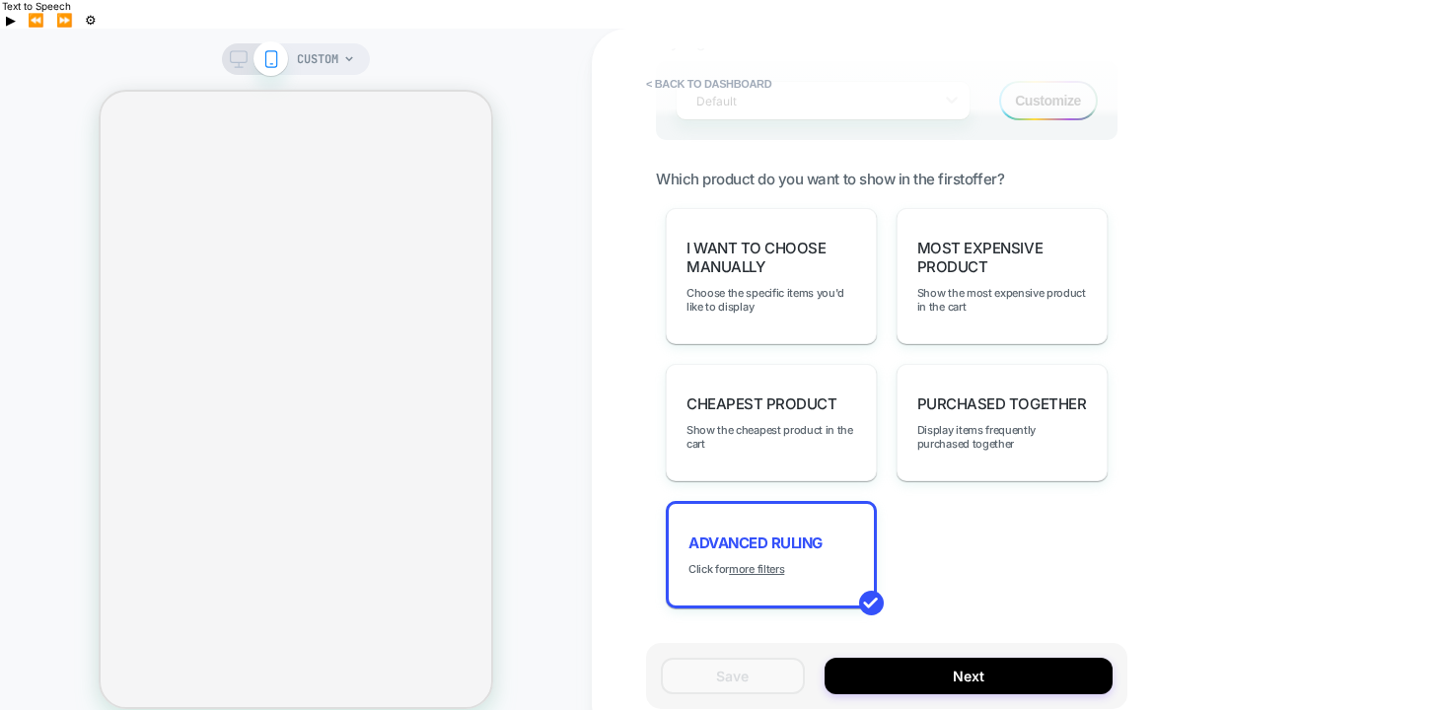
scroll to position [1379, 0]
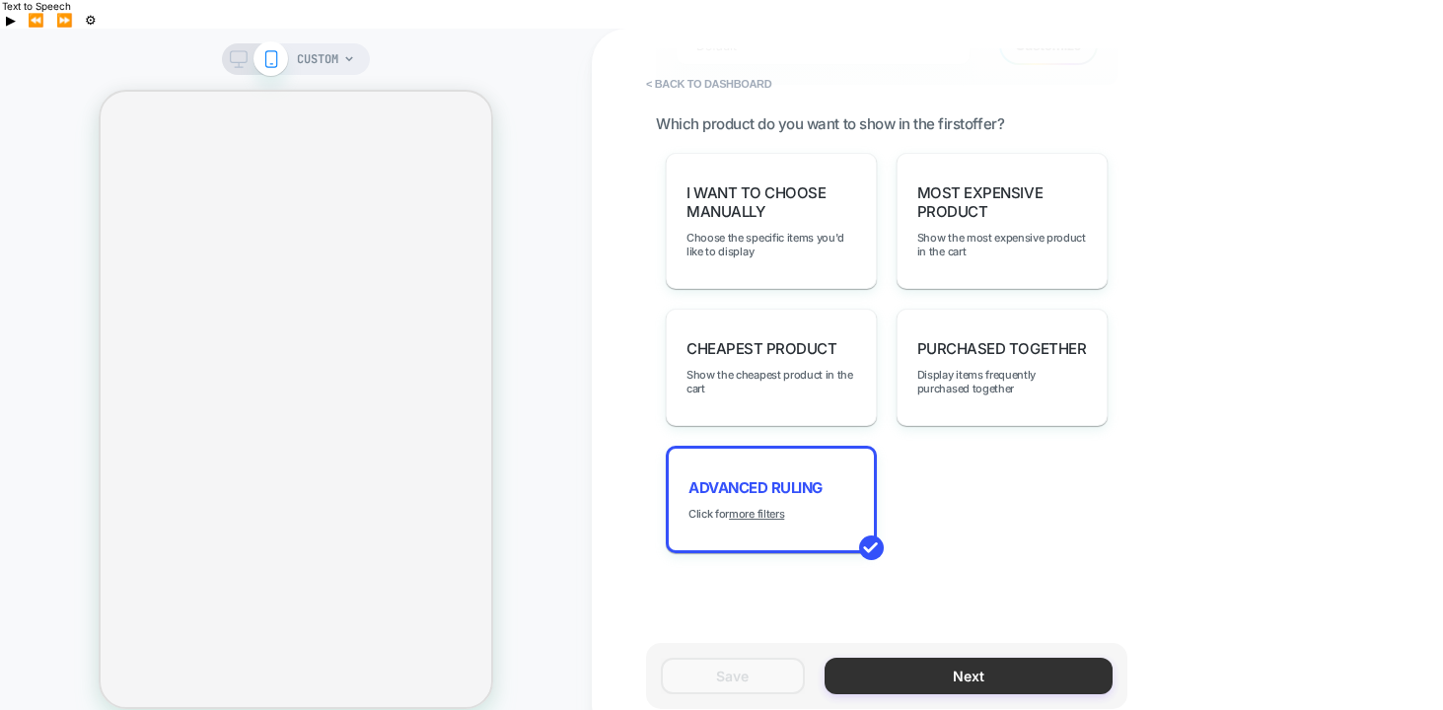
click at [892, 658] on button "Next" at bounding box center [968, 676] width 288 height 36
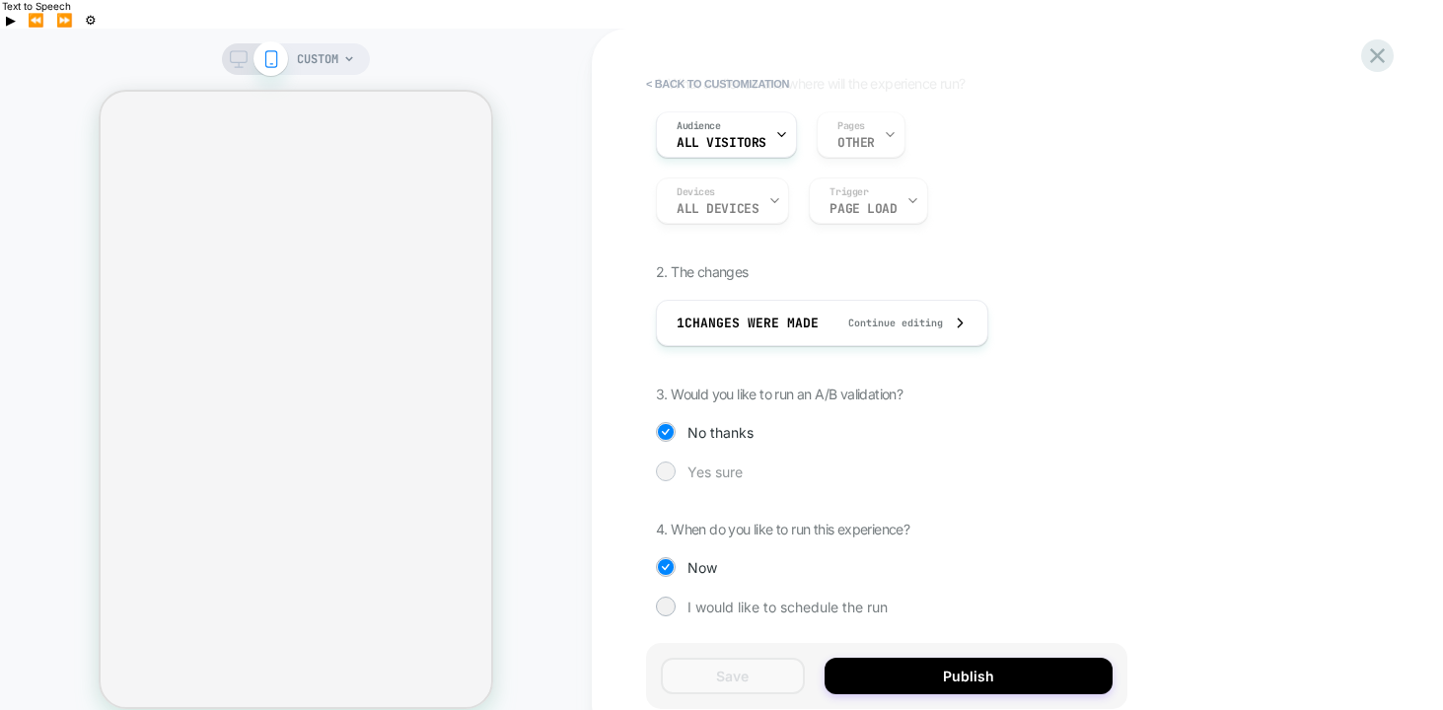
click at [713, 463] on span "Yes sure" at bounding box center [714, 471] width 55 height 17
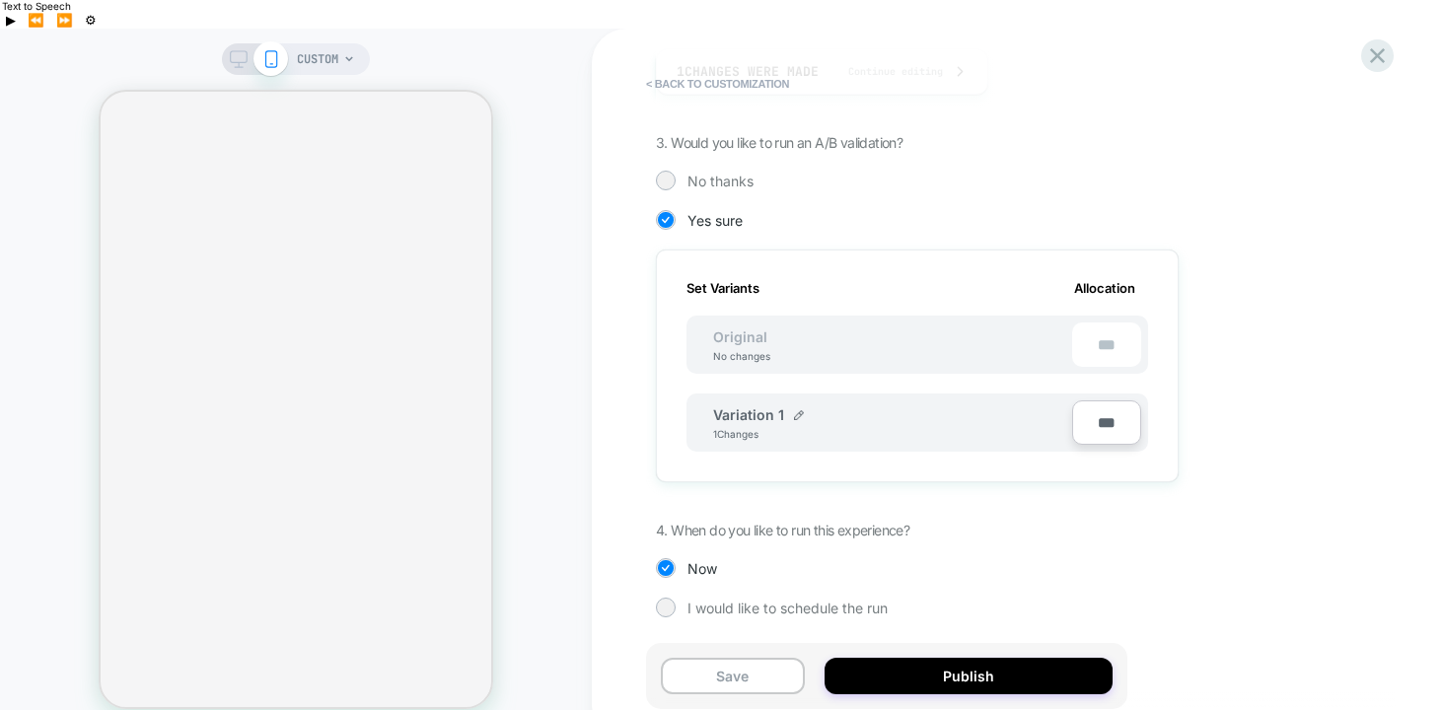
scroll to position [405, 0]
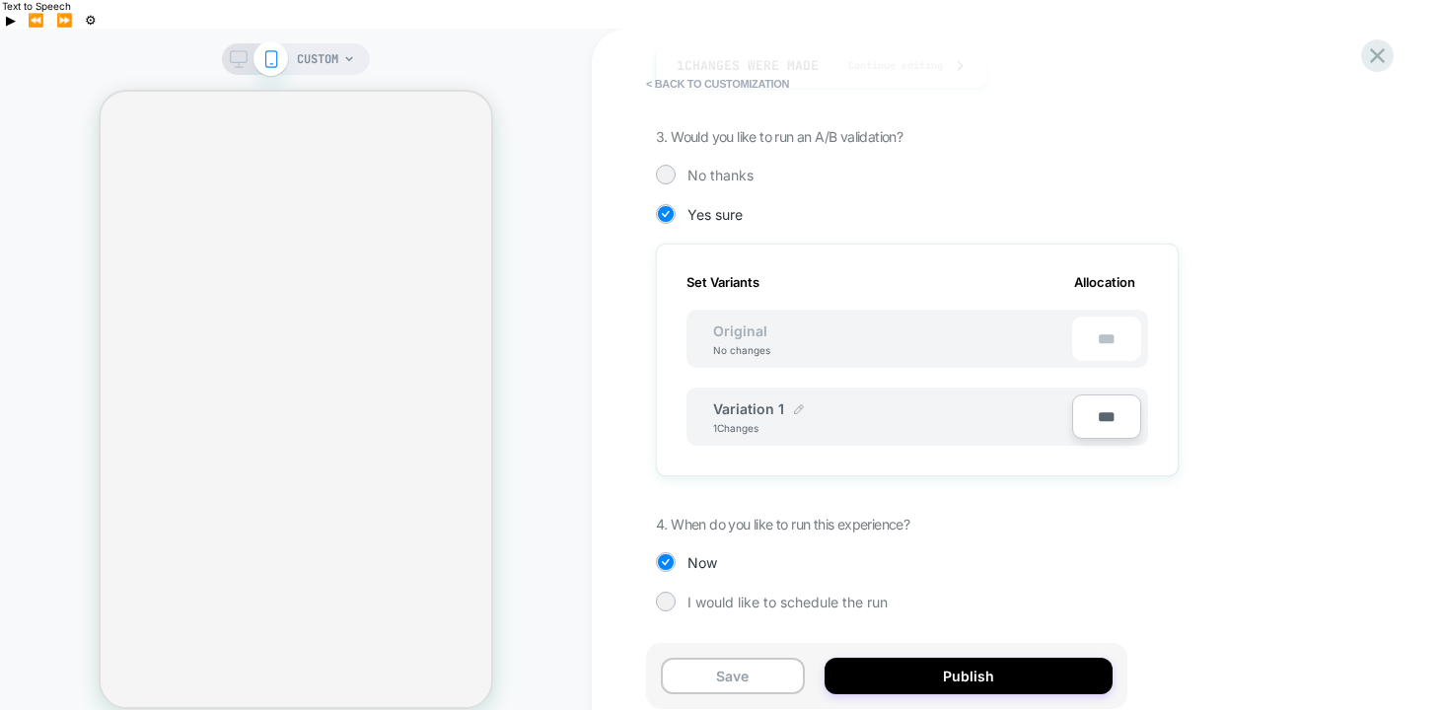
click at [794, 404] on img at bounding box center [799, 409] width 10 height 10
click at [876, 414] on img at bounding box center [876, 419] width 10 height 10
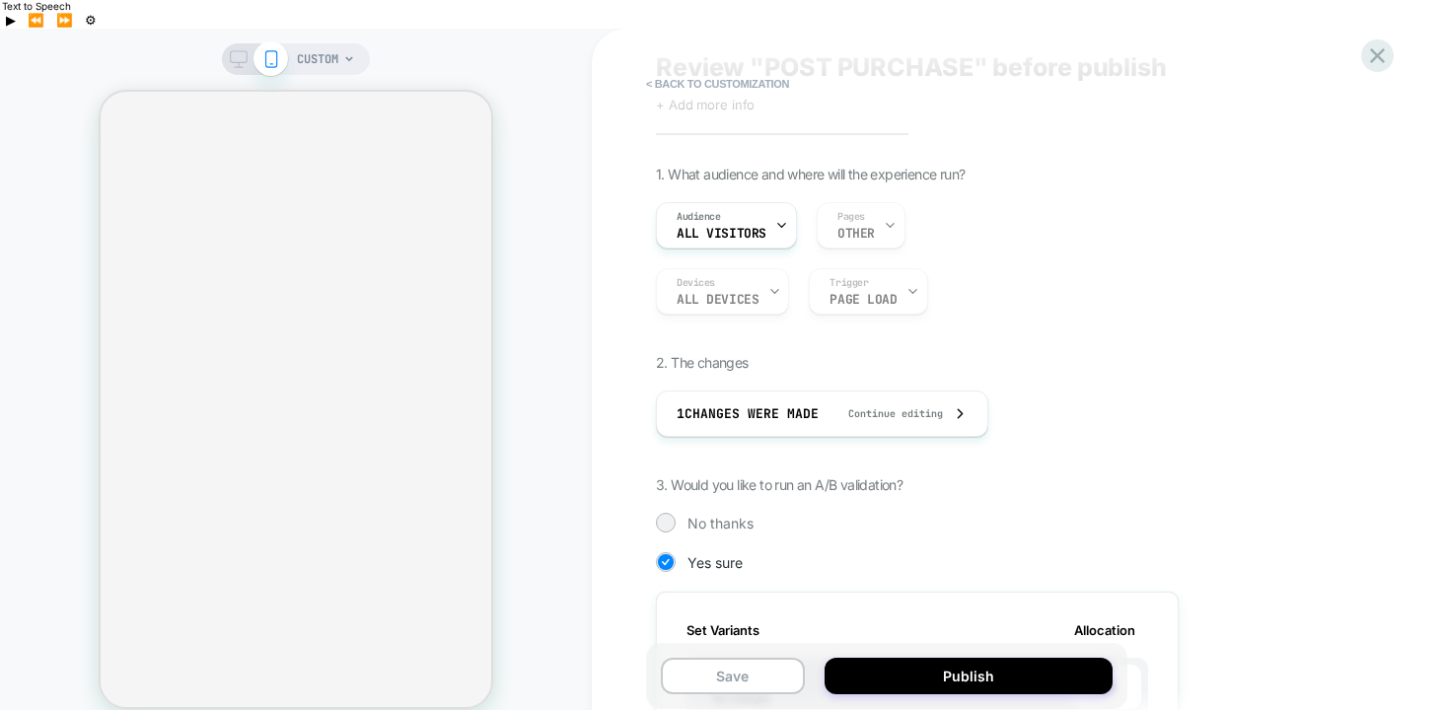
scroll to position [0, 0]
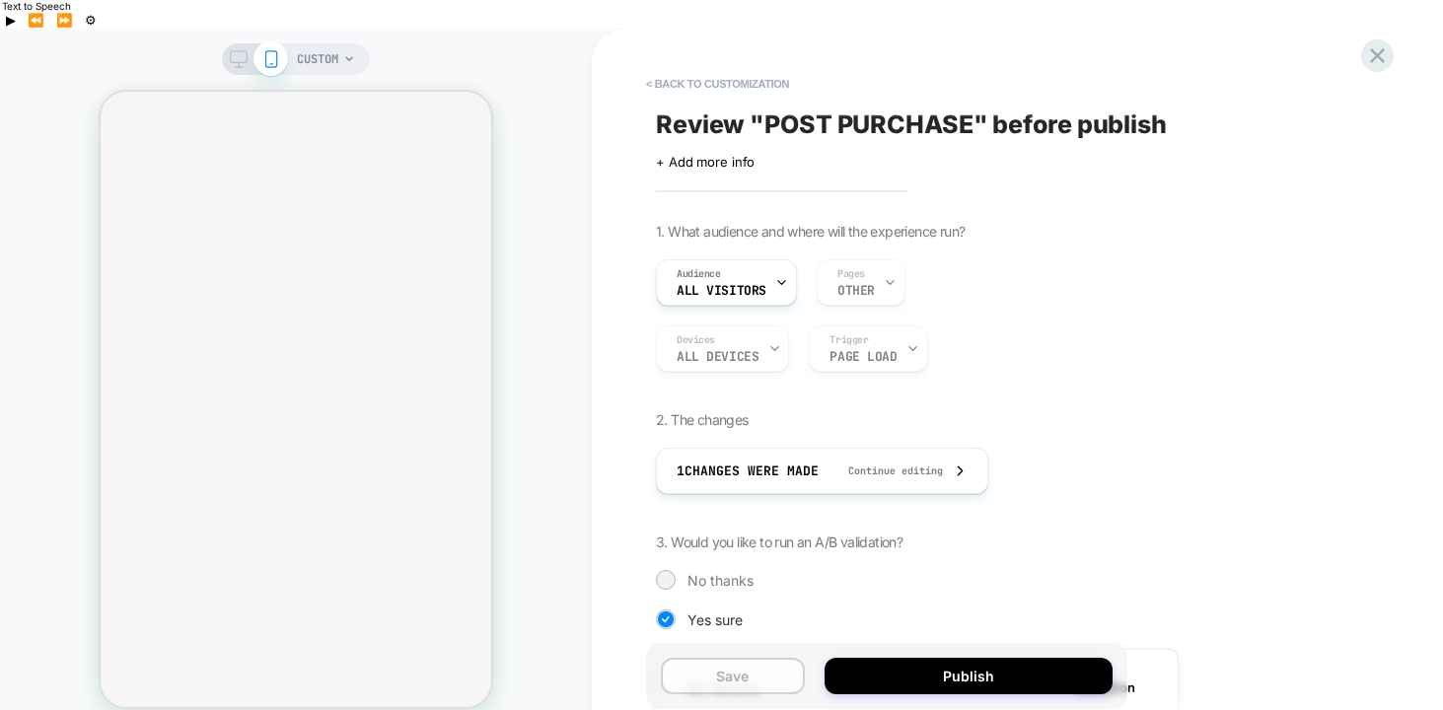
click at [751, 658] on button "Save" at bounding box center [733, 676] width 144 height 36
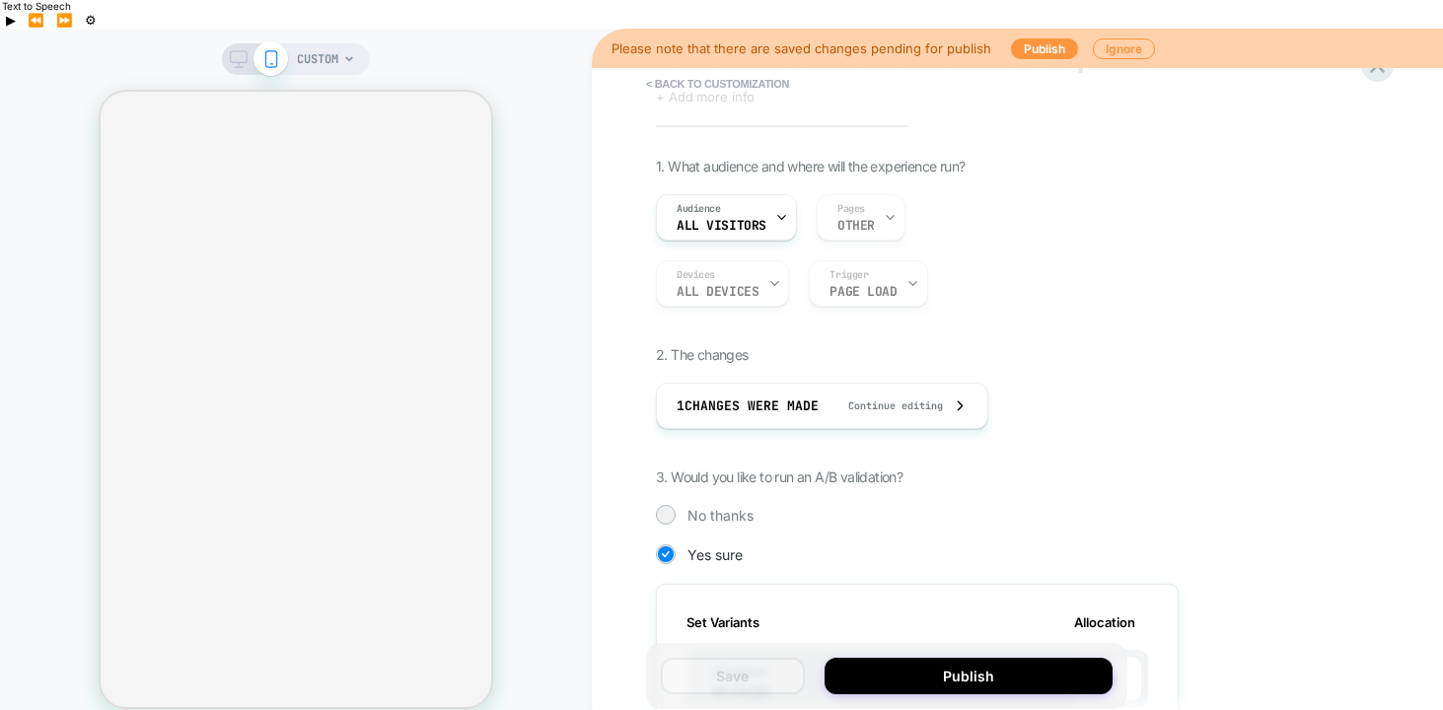
scroll to position [65, 0]
click at [884, 399] on span "Continue editing" at bounding box center [885, 405] width 114 height 13
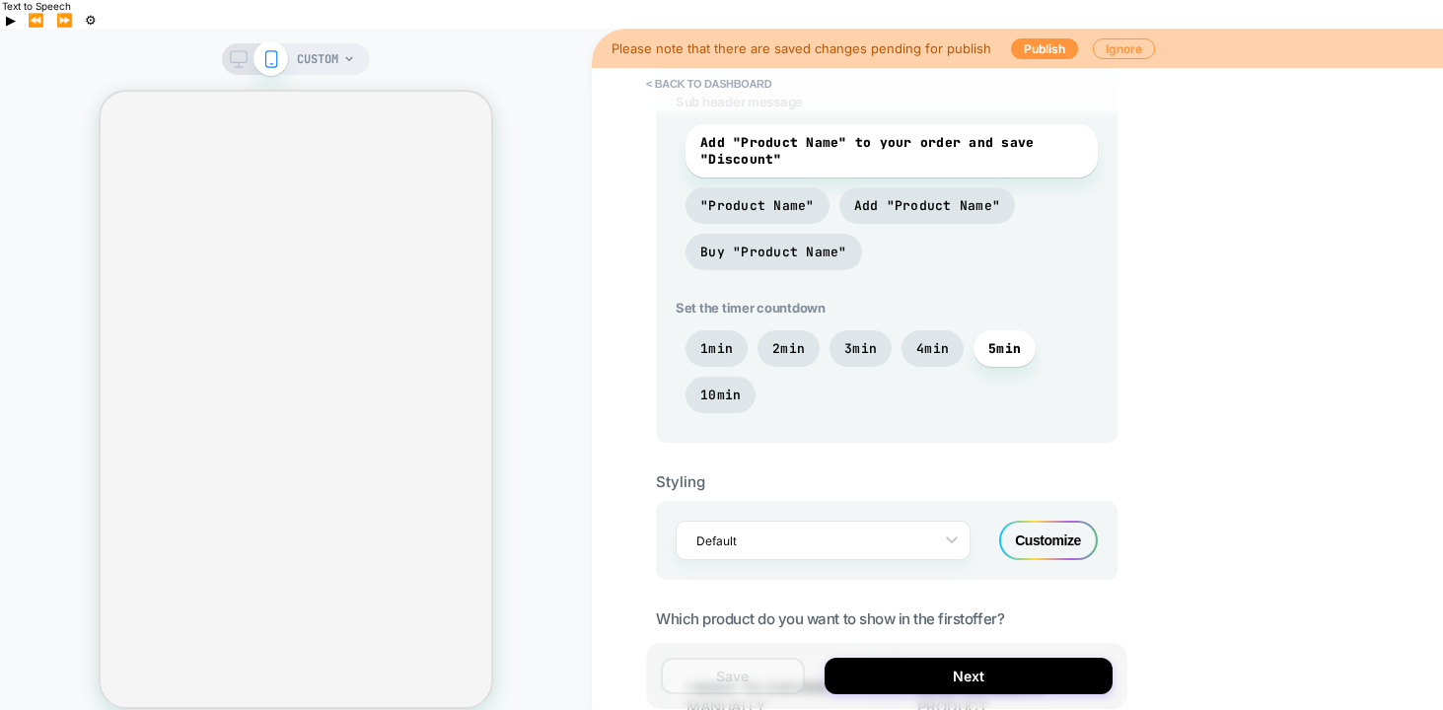
scroll to position [1379, 0]
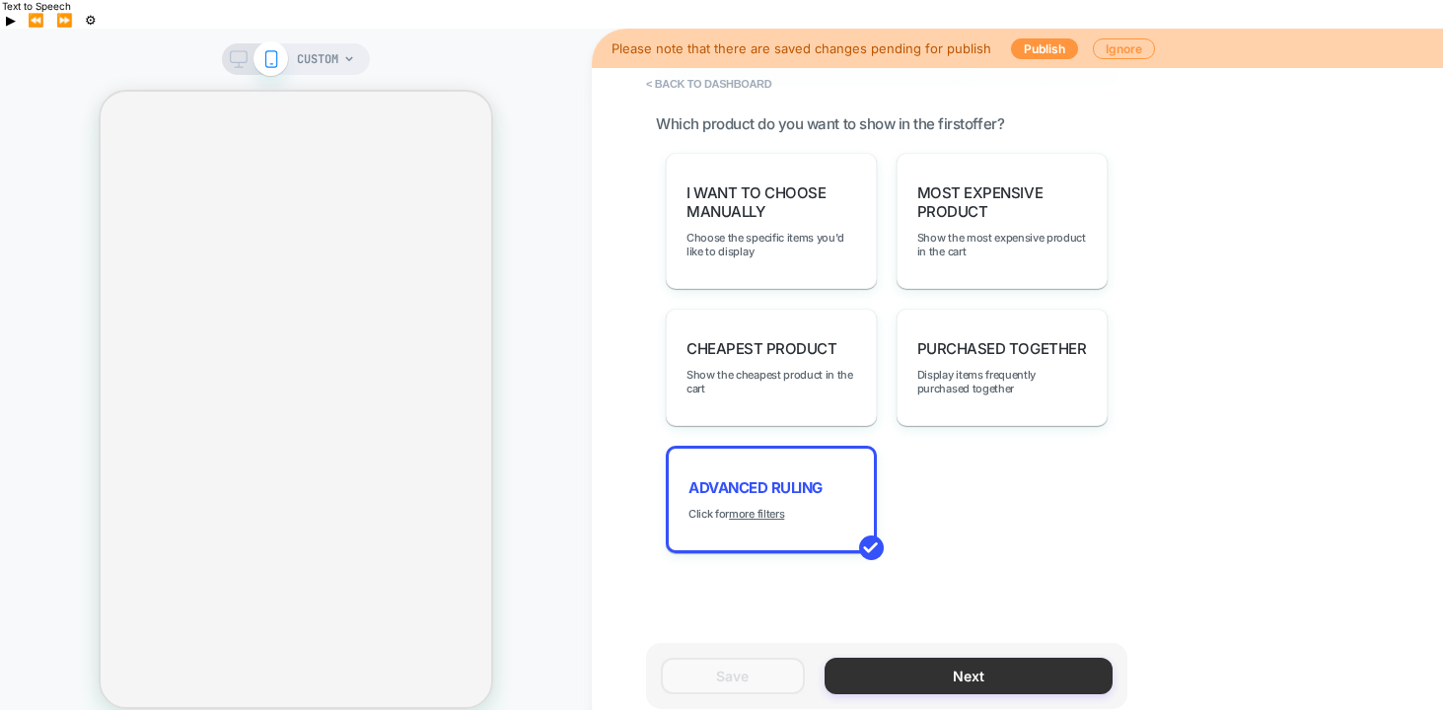
click at [912, 658] on button "Next" at bounding box center [968, 676] width 288 height 36
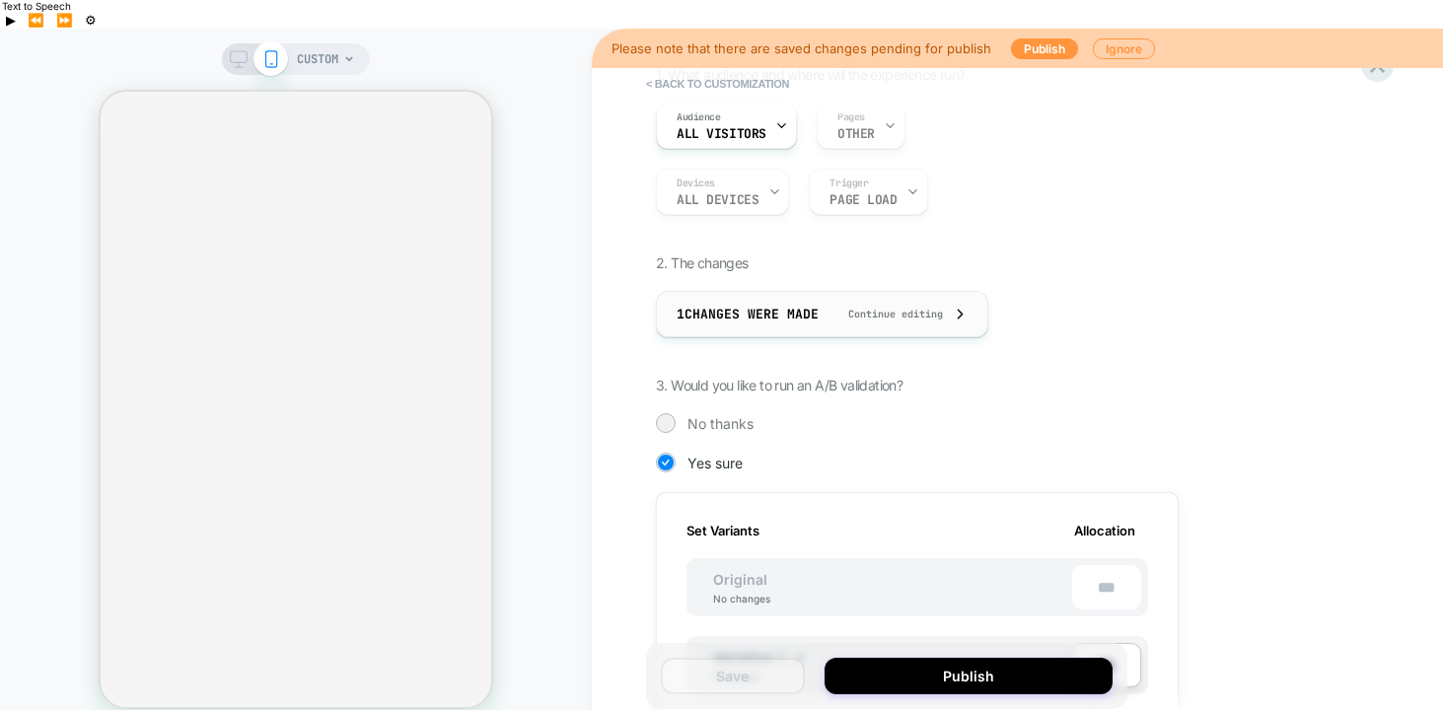
scroll to position [405, 0]
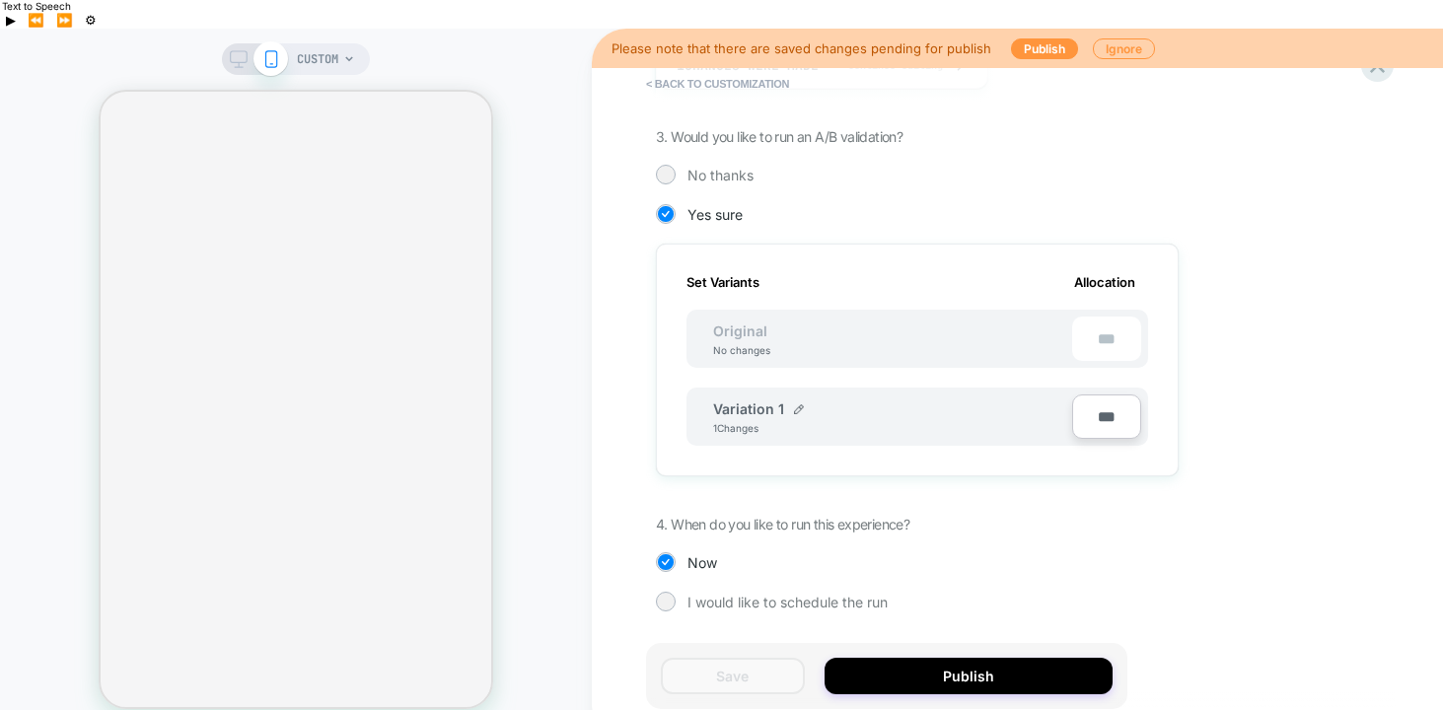
click at [995, 400] on div "Variation 1 1 Changes" at bounding box center [892, 417] width 359 height 34
click at [948, 400] on div "Variation 1 1 Changes" at bounding box center [892, 417] width 359 height 34
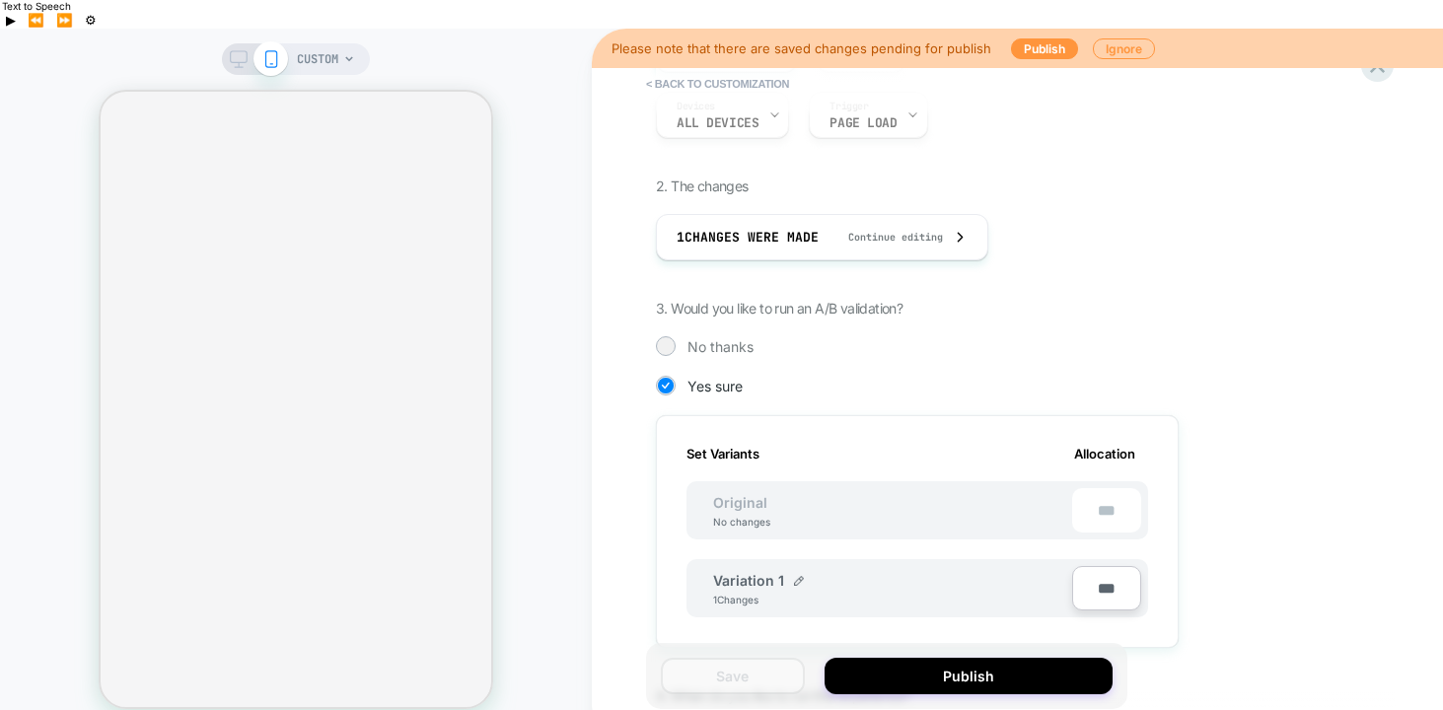
scroll to position [0, 0]
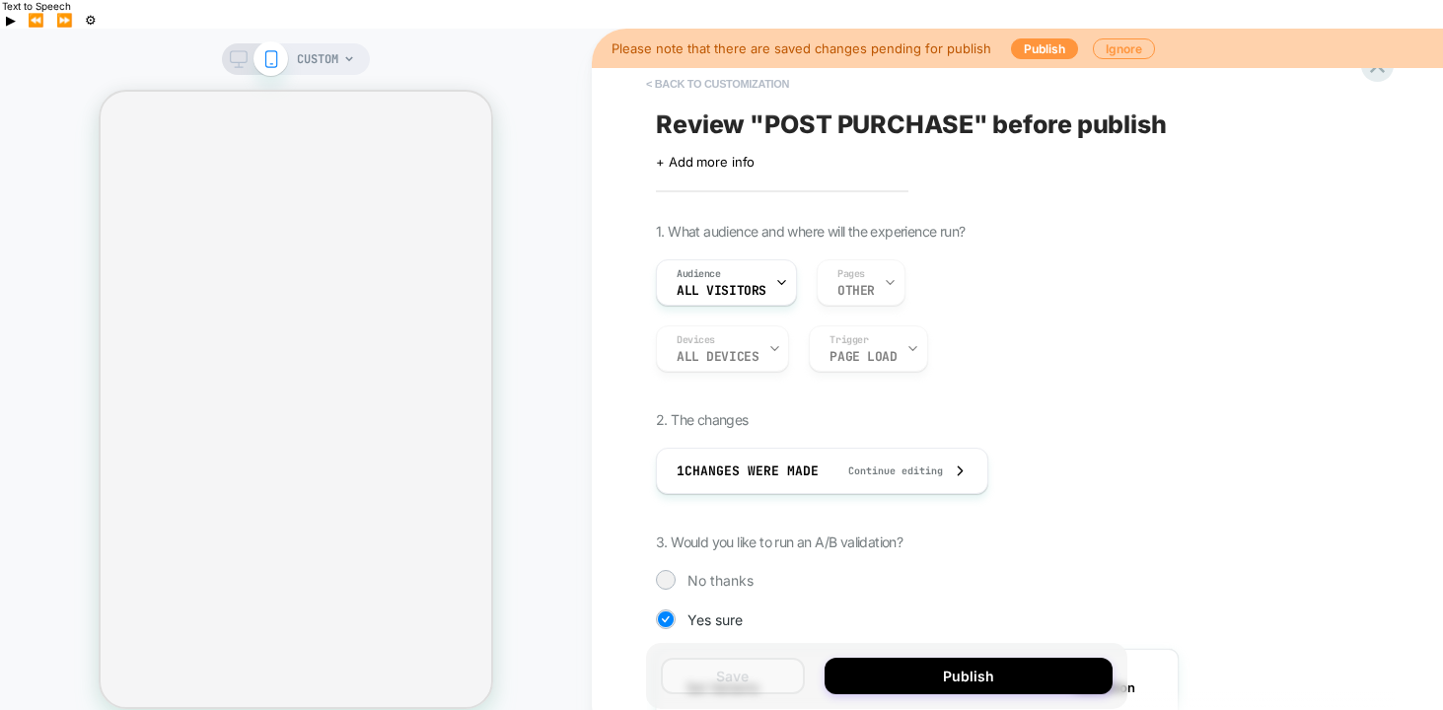
click at [742, 68] on button "< Back to customization" at bounding box center [717, 84] width 163 height 32
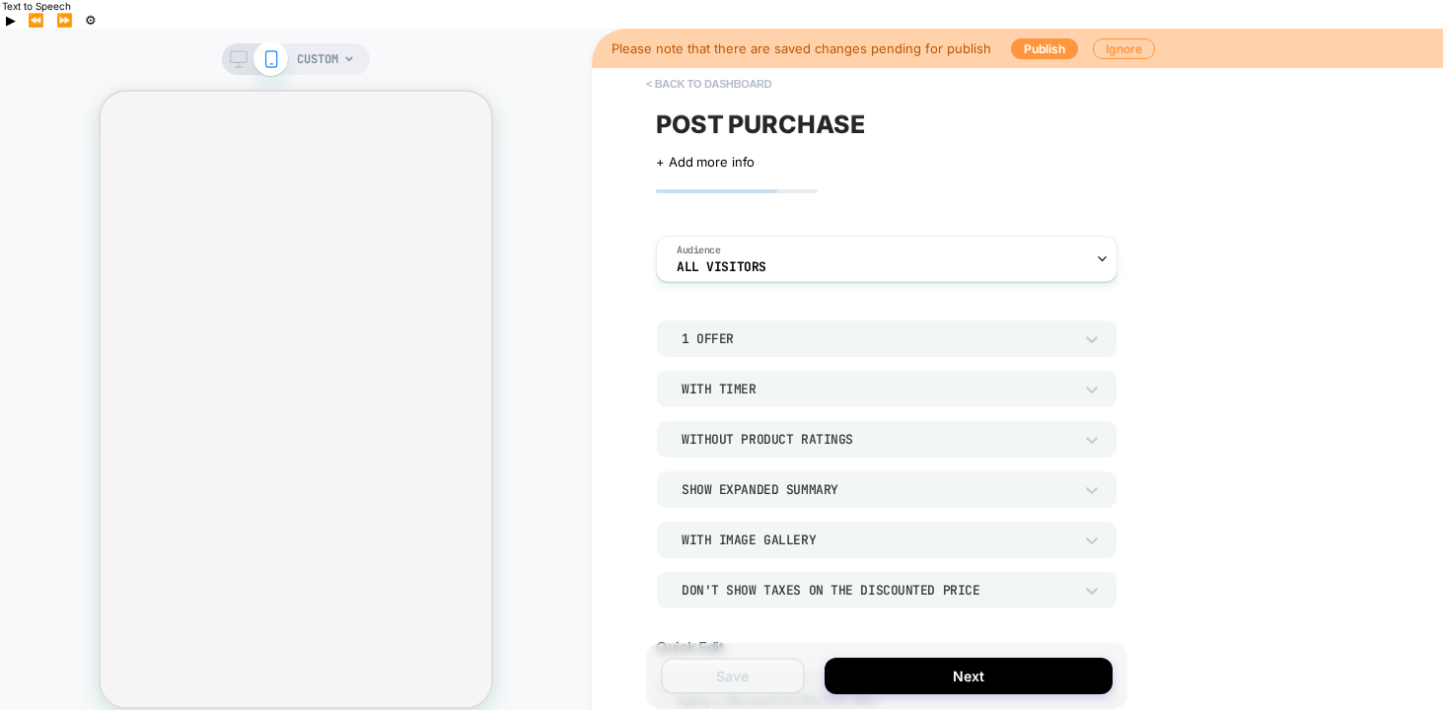
click at [743, 68] on button "< back to dashboard" at bounding box center [708, 84] width 145 height 32
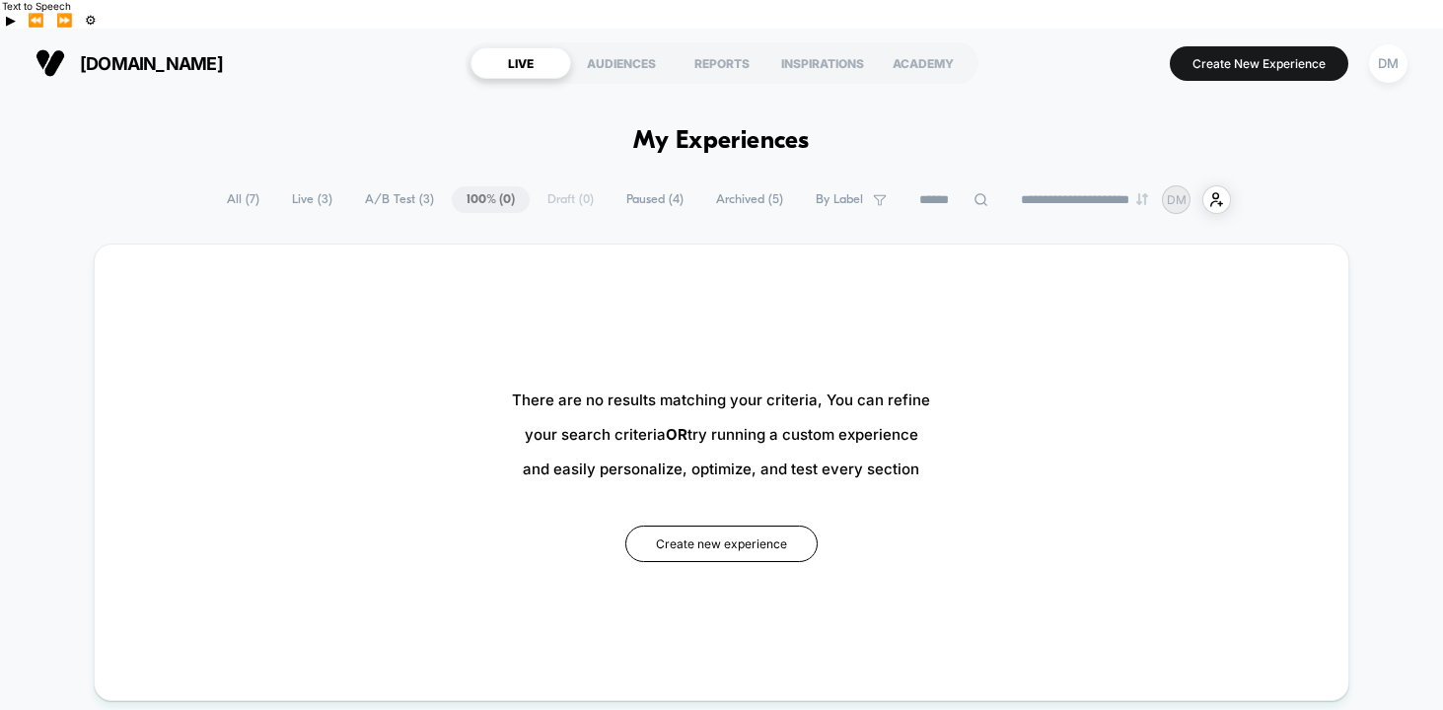
click at [360, 186] on span "A/B Test ( 3 )" at bounding box center [399, 199] width 99 height 27
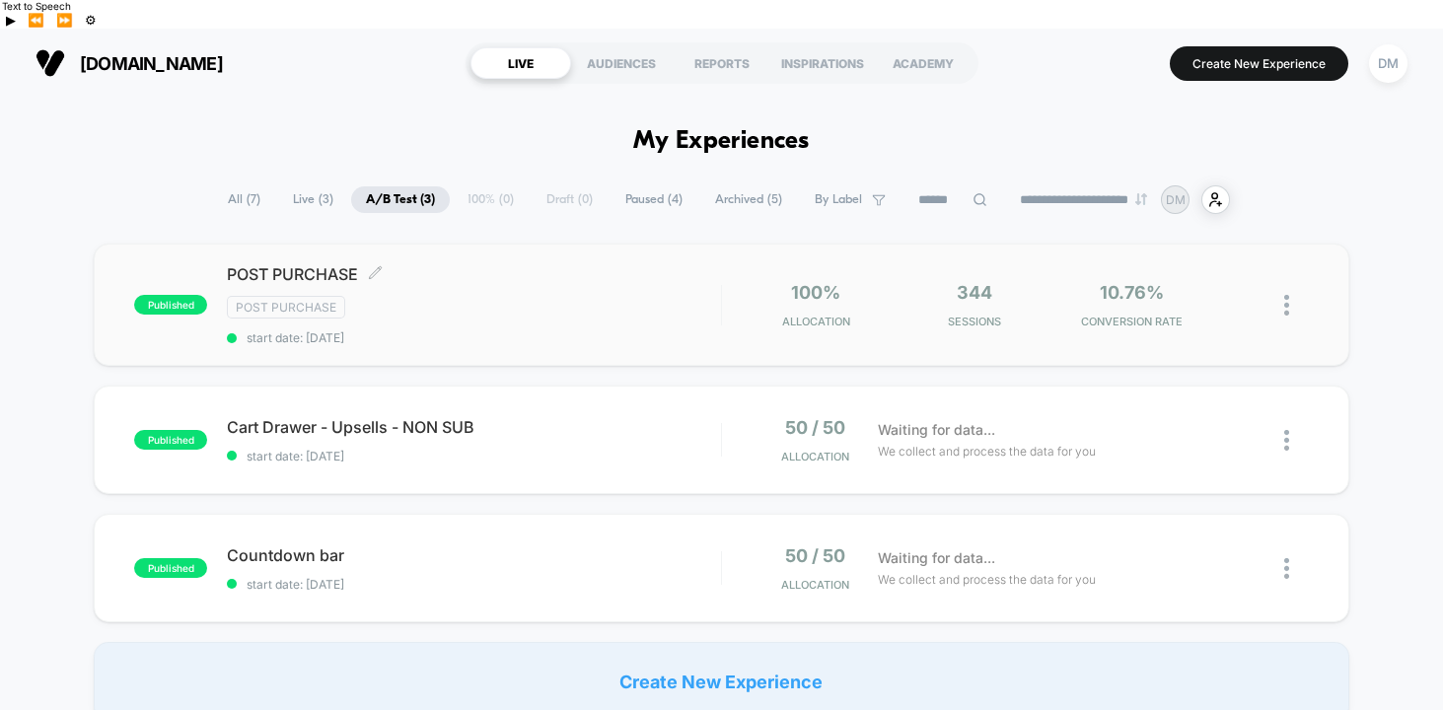
click at [580, 296] on div "Post Purchase" at bounding box center [474, 307] width 494 height 23
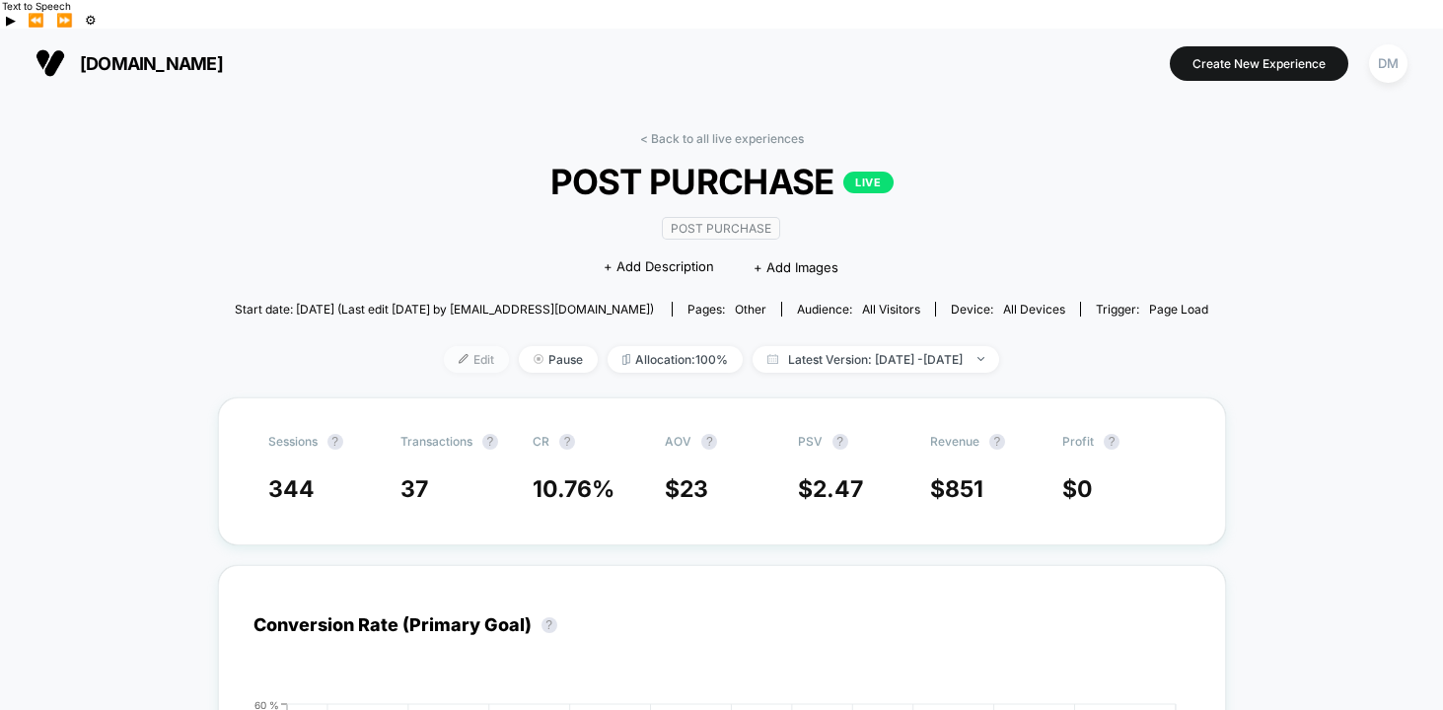
click at [448, 346] on span "Edit" at bounding box center [476, 359] width 65 height 27
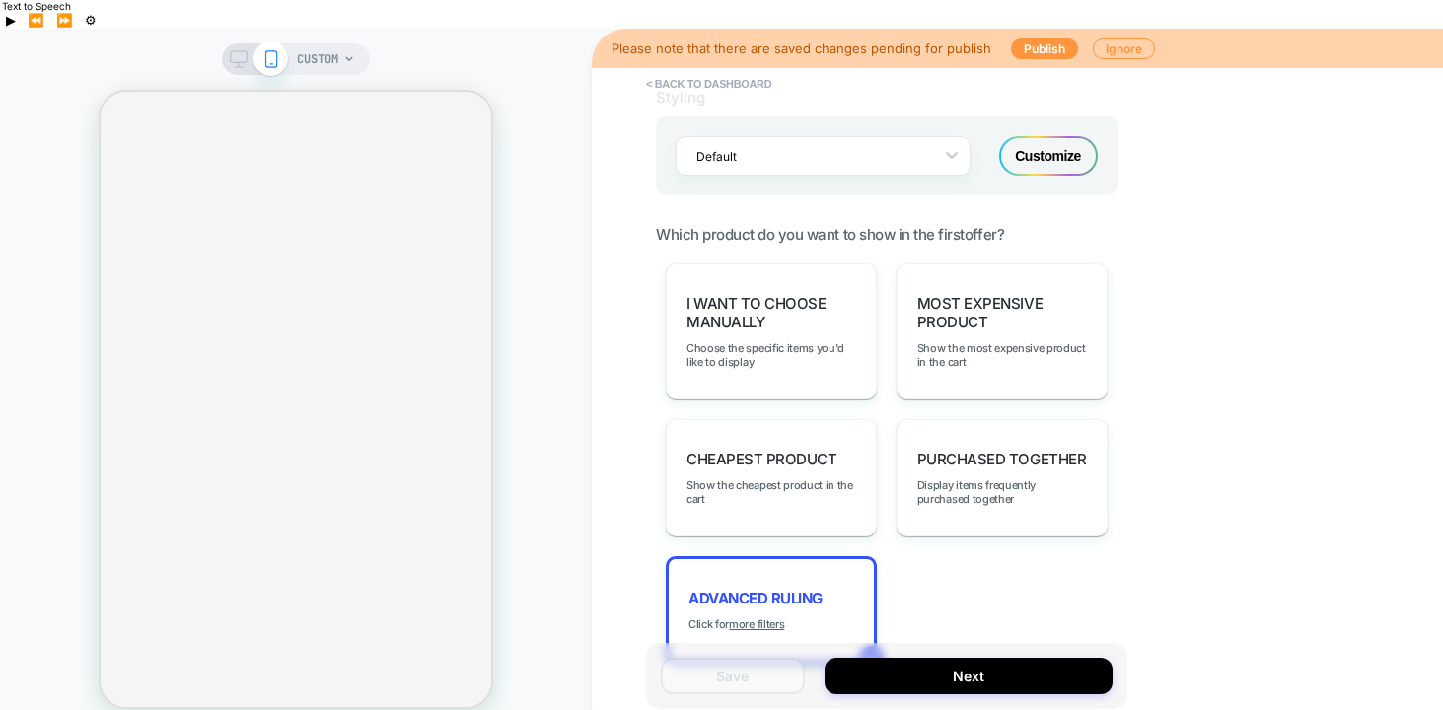
scroll to position [1379, 0]
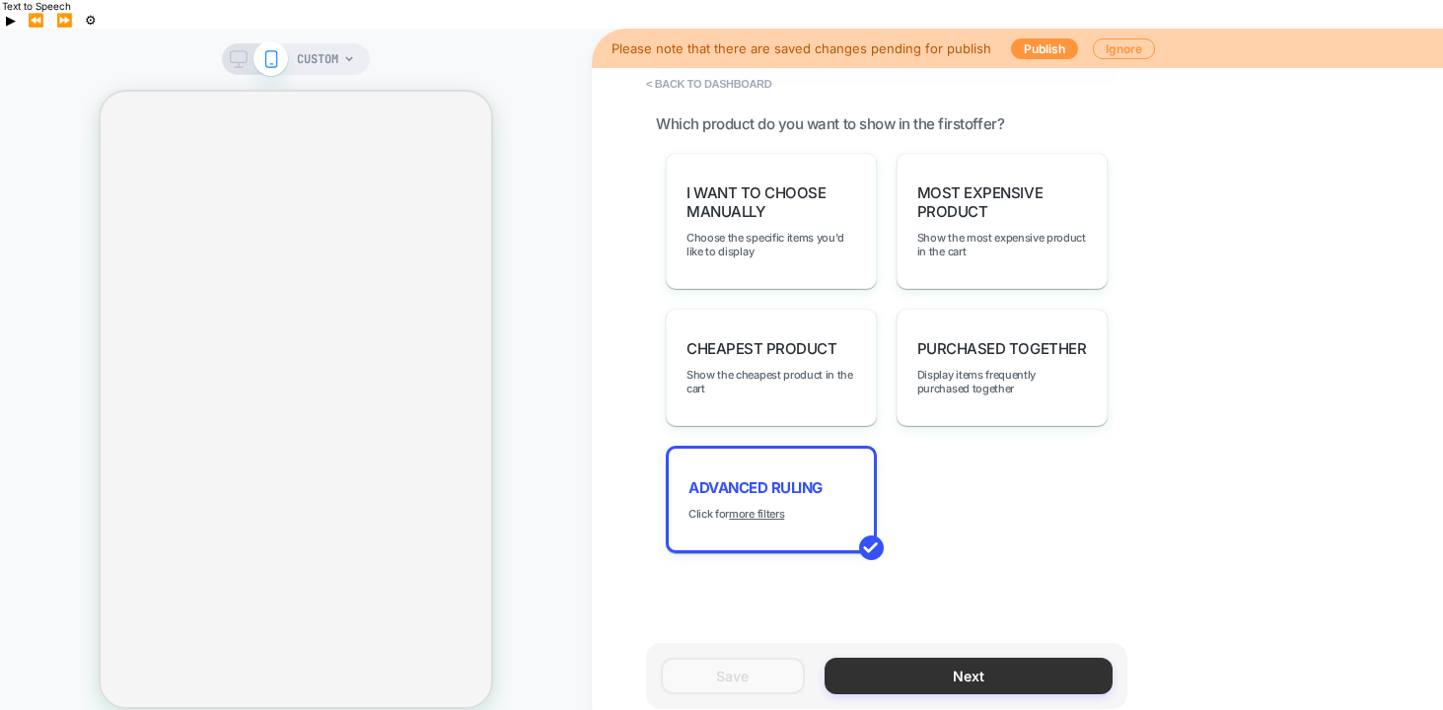
click at [856, 658] on button "Next" at bounding box center [968, 676] width 288 height 36
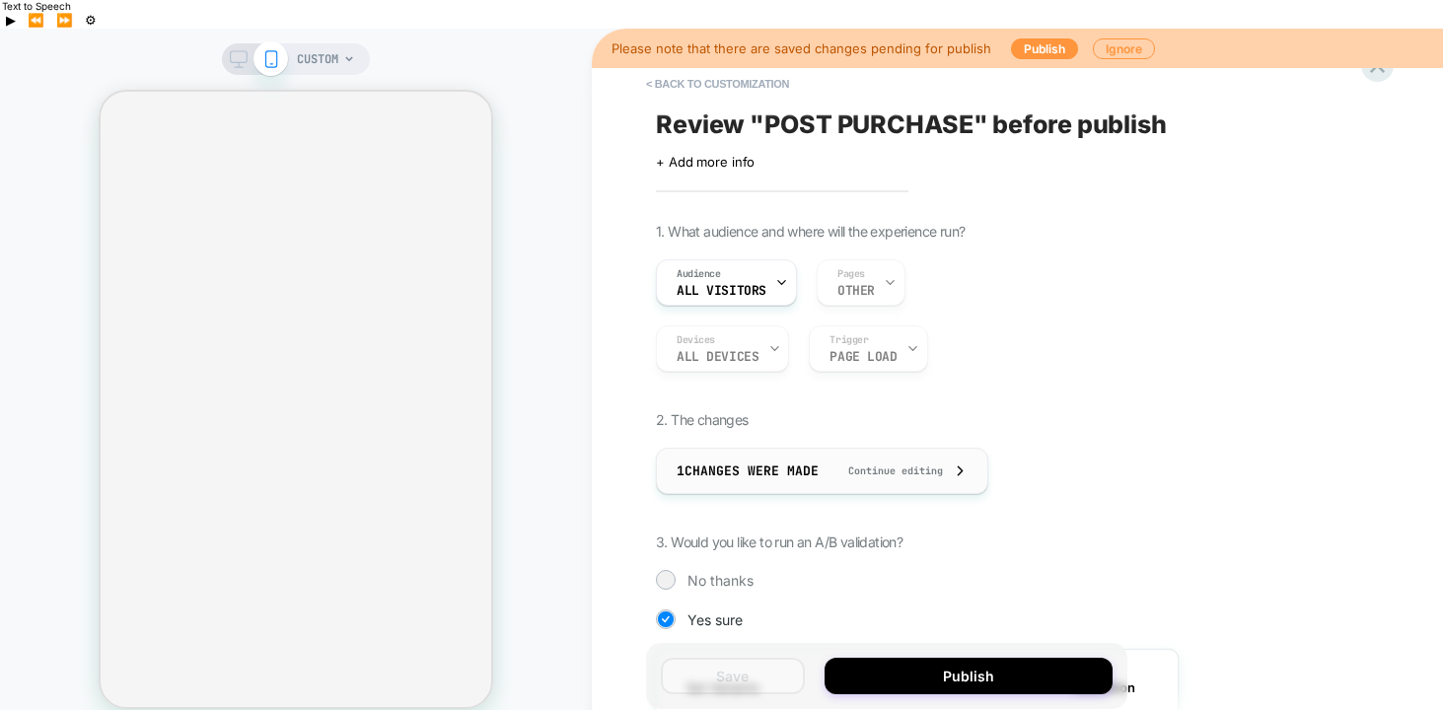
click at [931, 464] on span "Continue editing" at bounding box center [885, 470] width 114 height 13
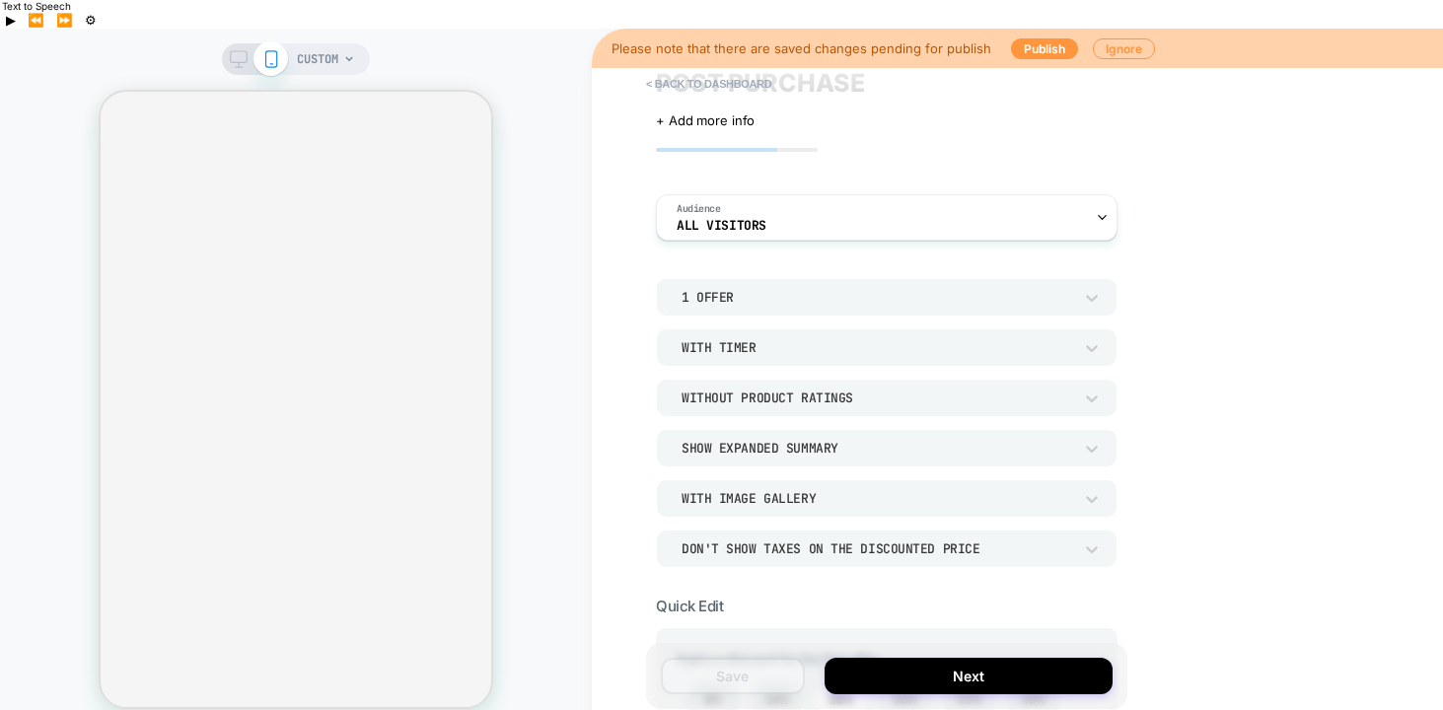
scroll to position [0, 0]
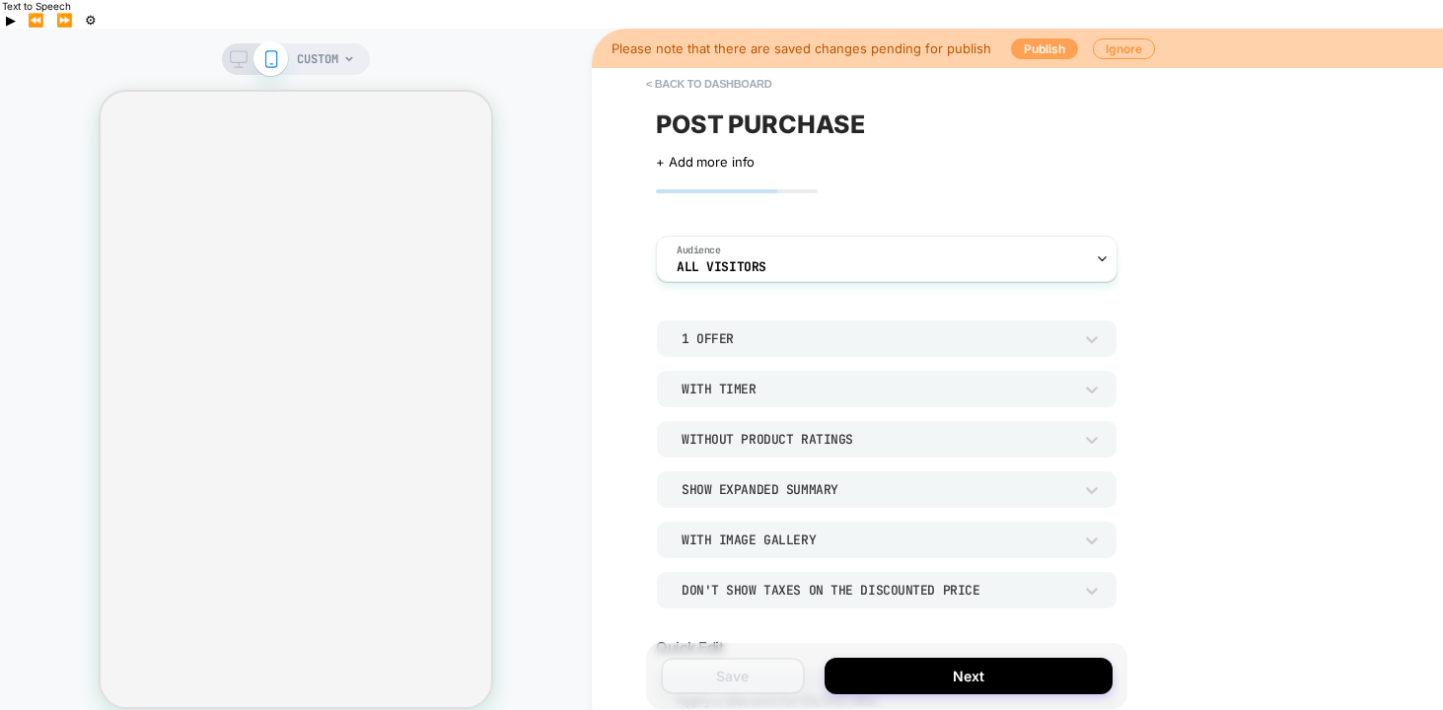
click at [1032, 38] on button "Publish" at bounding box center [1044, 48] width 67 height 21
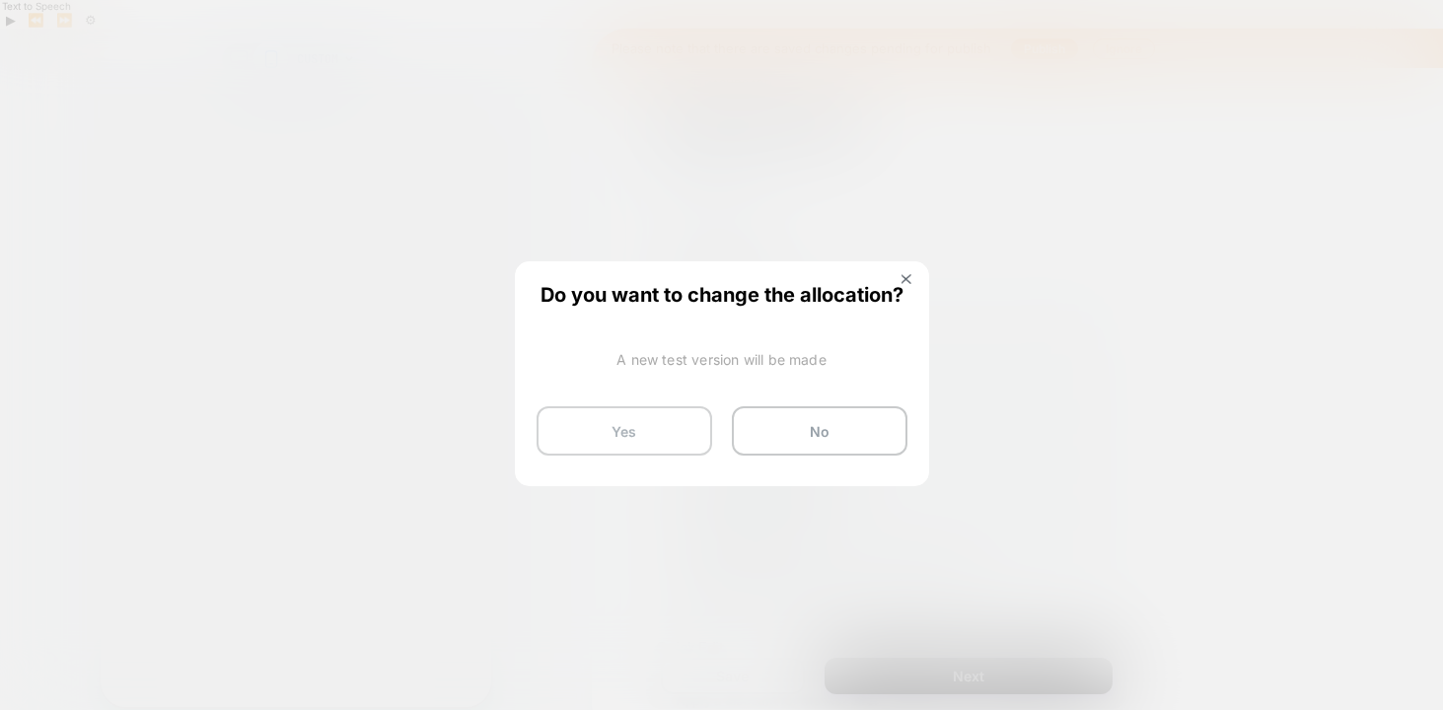
click at [667, 432] on button "Yes" at bounding box center [624, 430] width 176 height 49
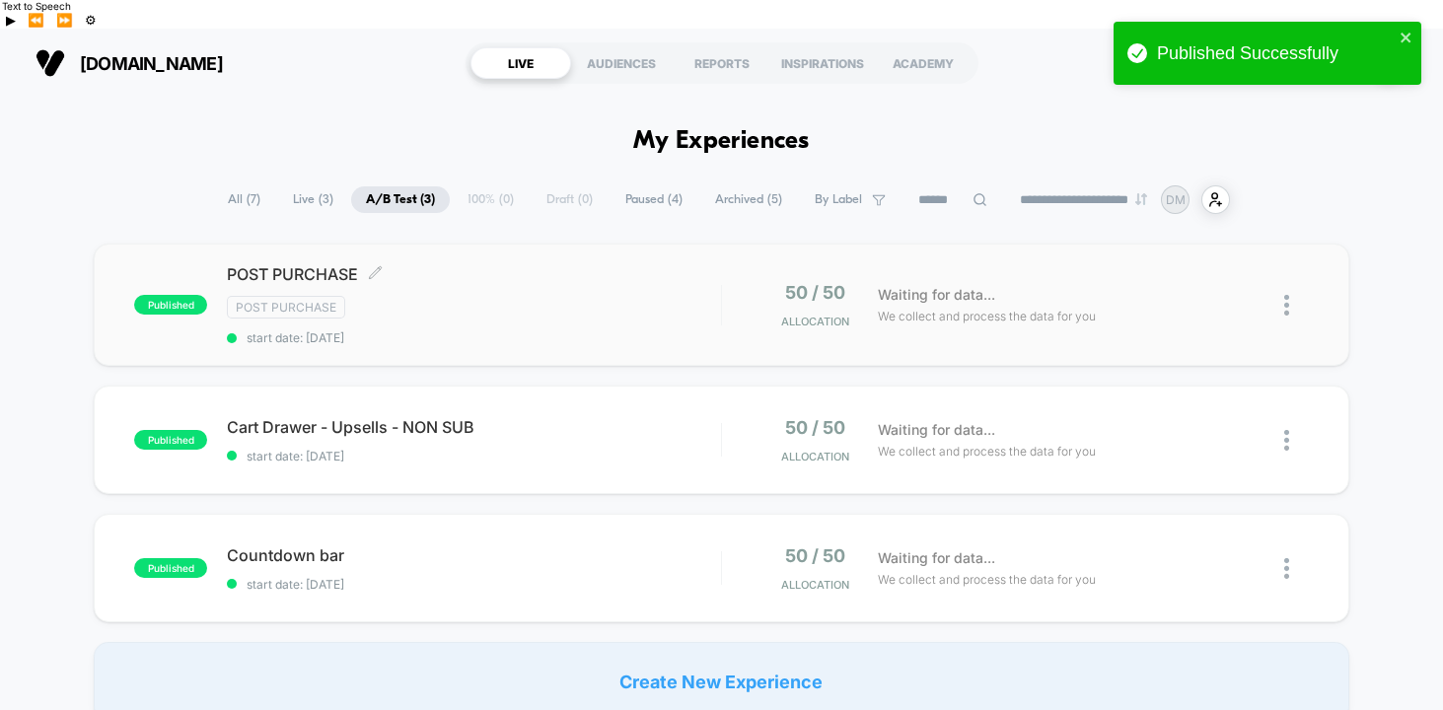
click at [636, 296] on div "Post Purchase" at bounding box center [474, 307] width 494 height 23
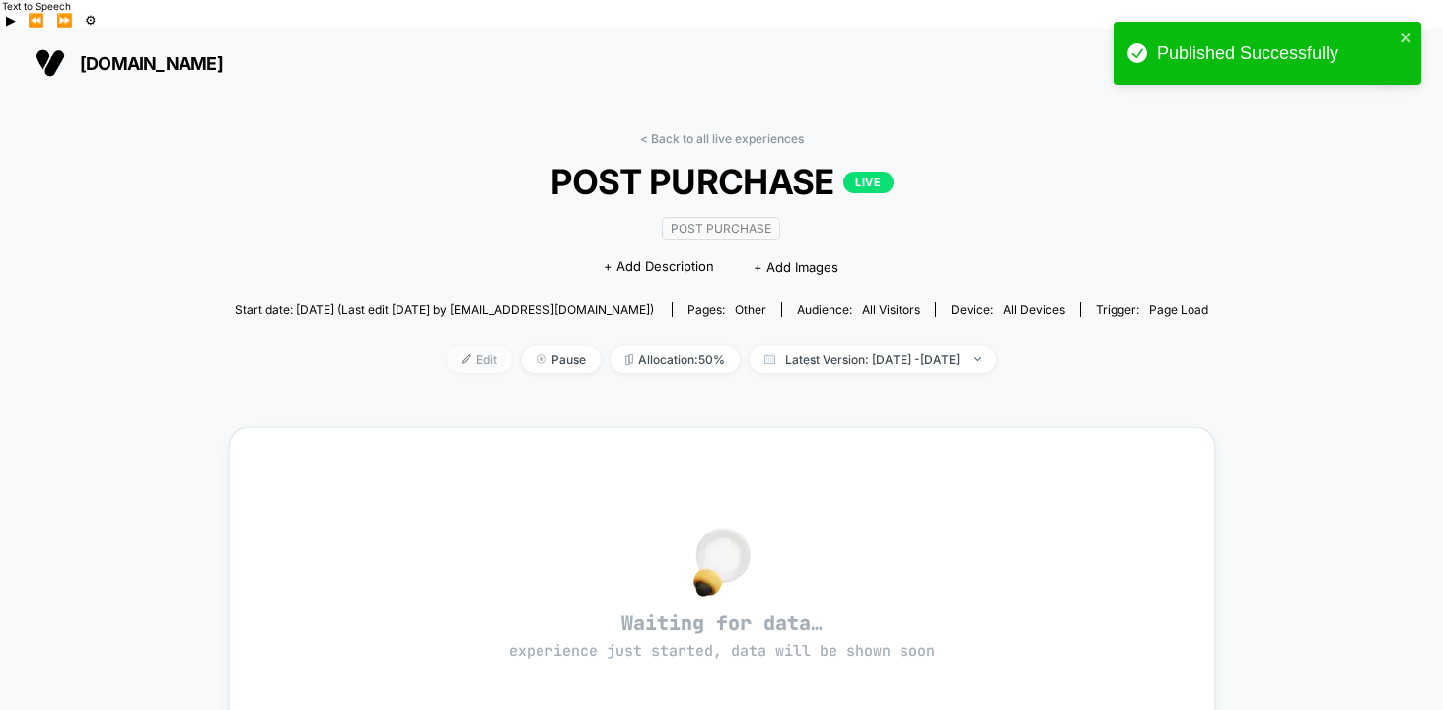
click at [447, 346] on span "Edit" at bounding box center [479, 359] width 65 height 27
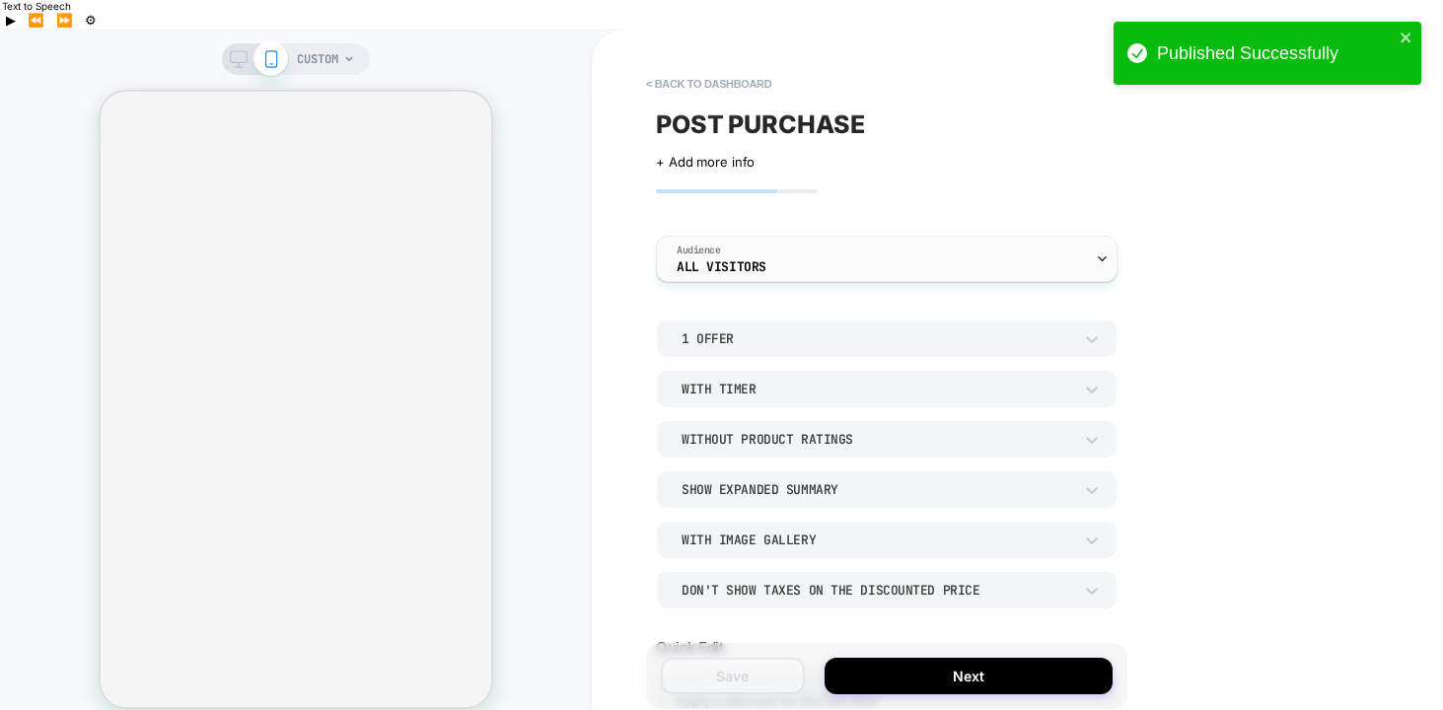
click at [803, 237] on div "Audience All Visitors" at bounding box center [882, 259] width 450 height 44
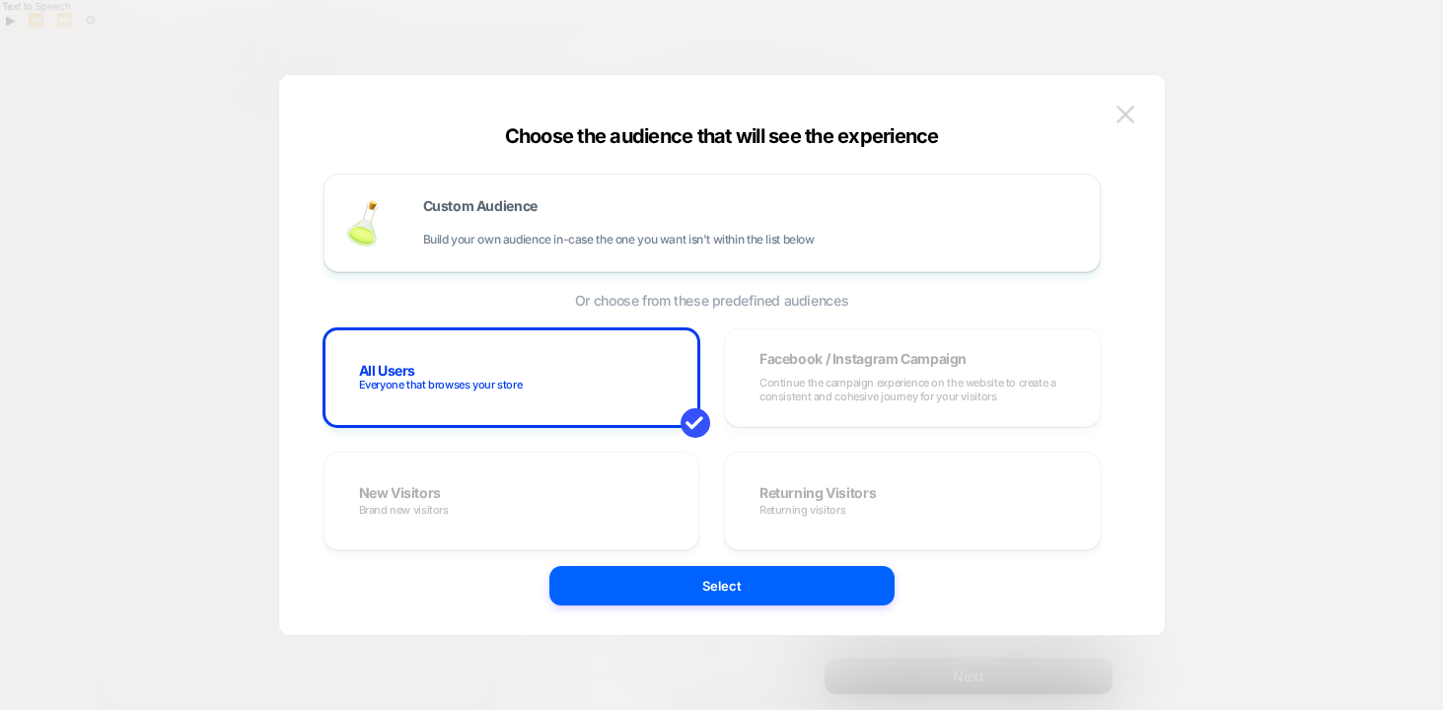
click at [1129, 105] on button at bounding box center [1125, 115] width 30 height 30
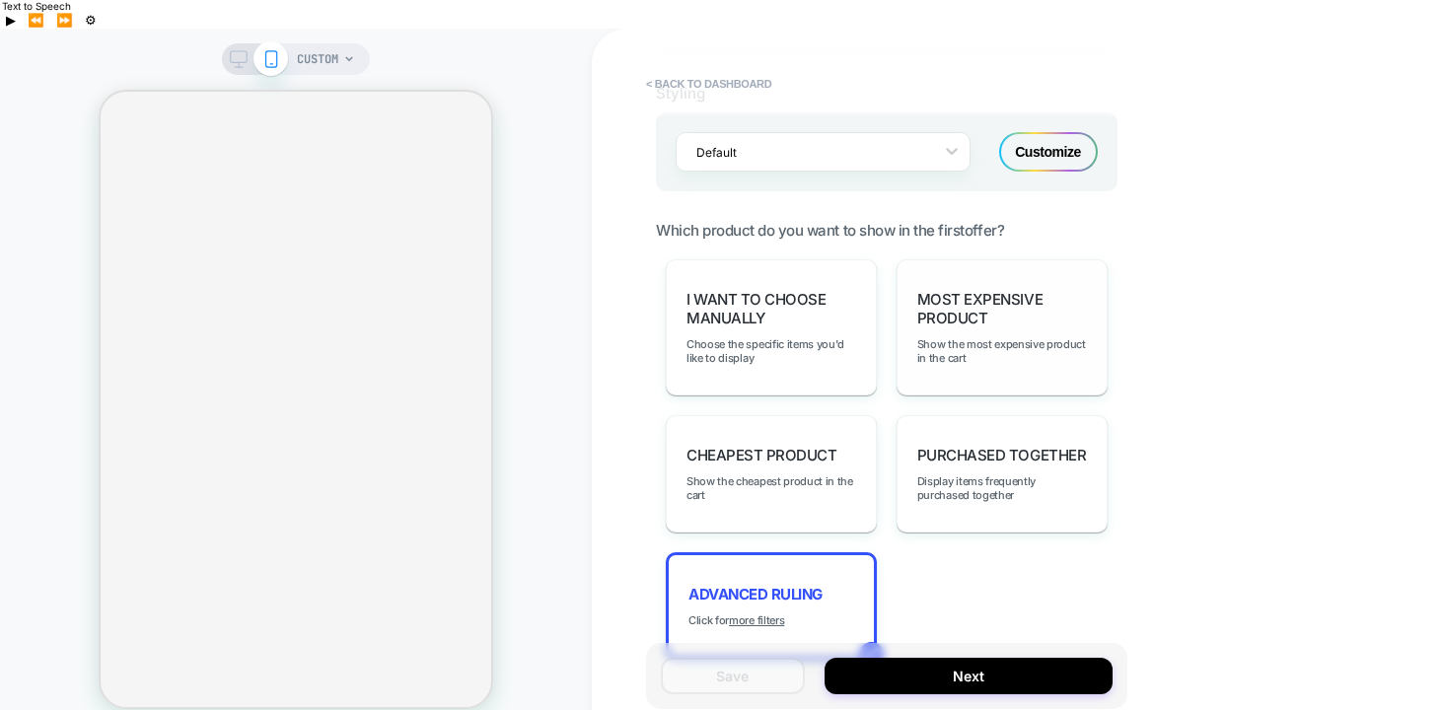
scroll to position [1379, 0]
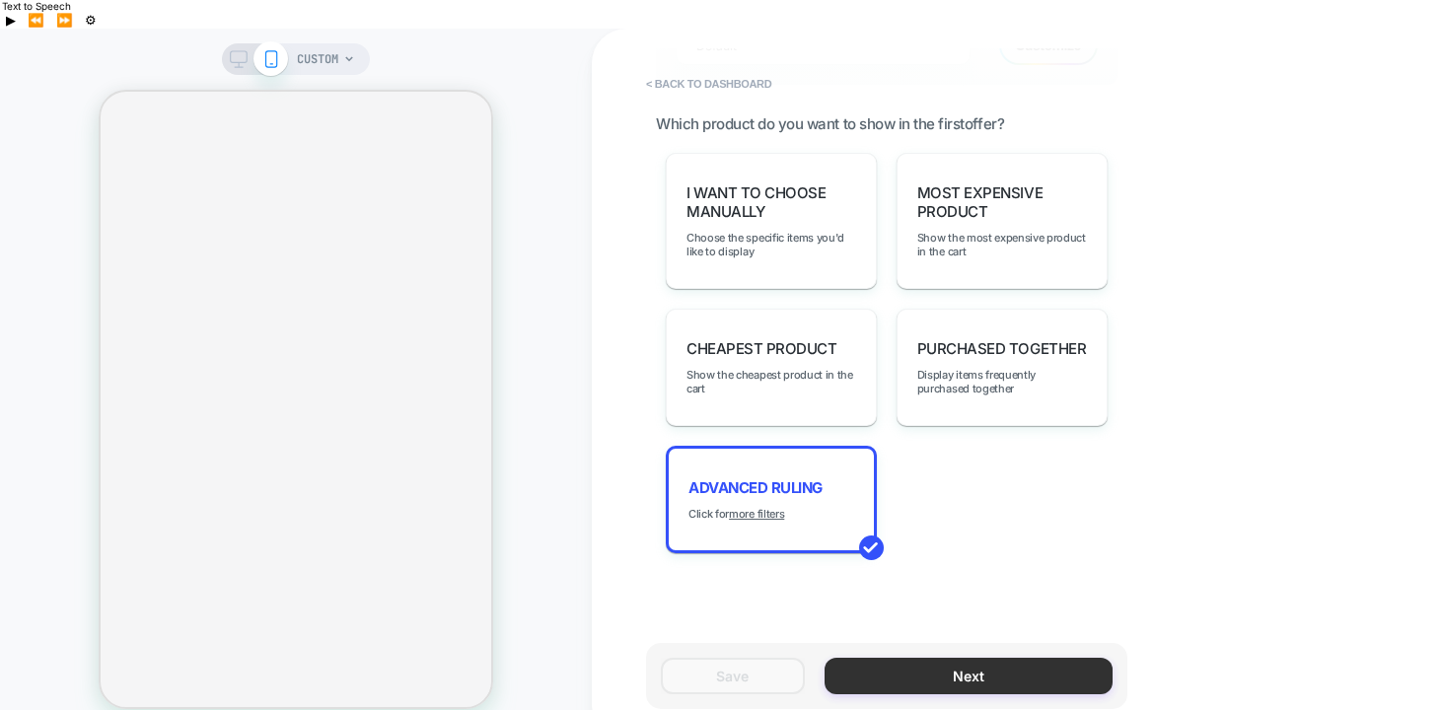
click at [903, 658] on button "Next" at bounding box center [968, 676] width 288 height 36
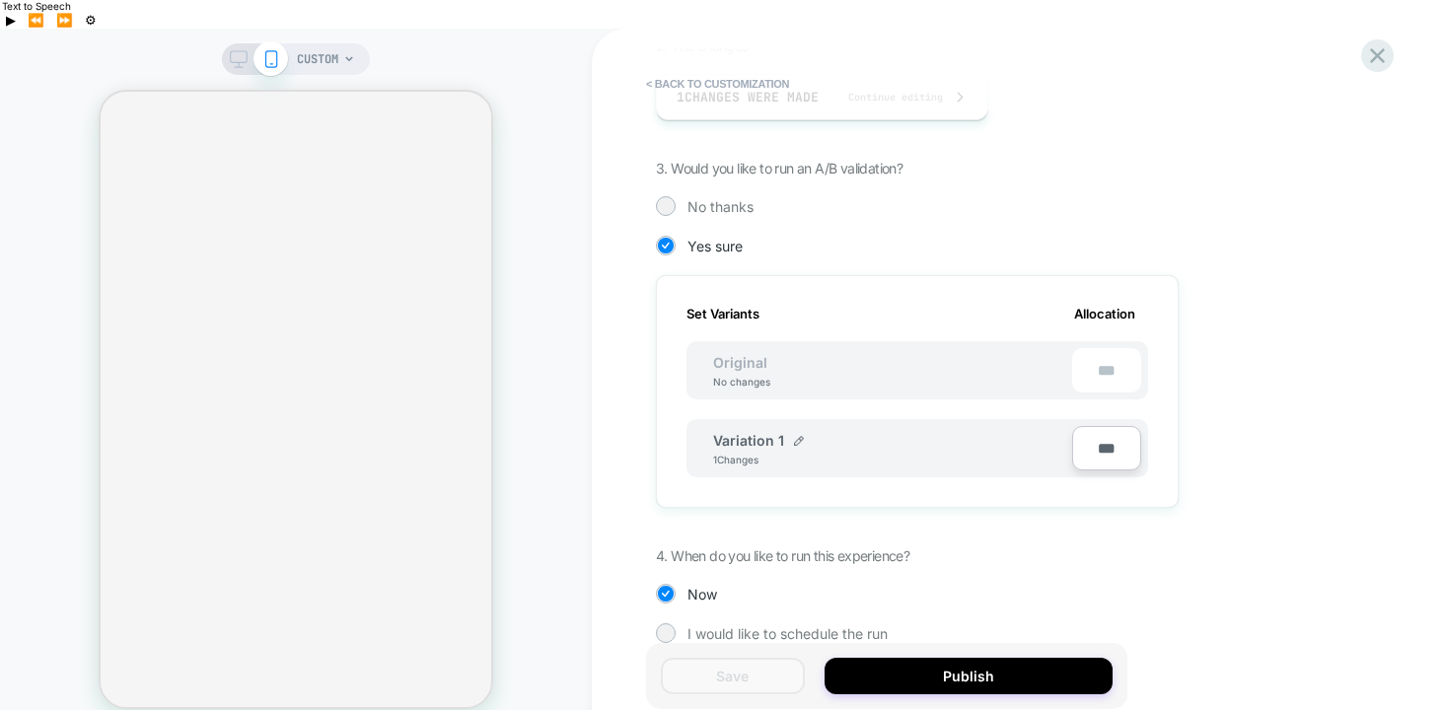
scroll to position [405, 0]
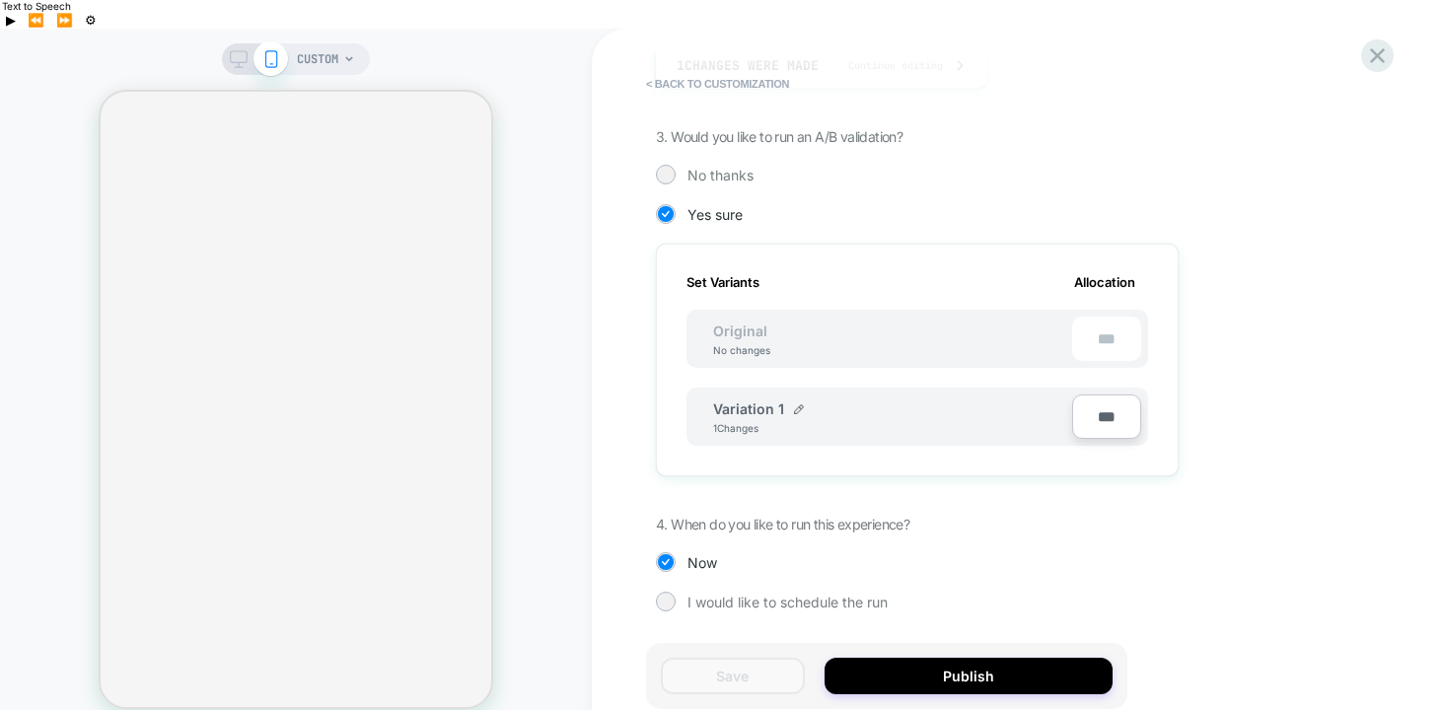
click at [952, 400] on div "Variation 1 1 Changes" at bounding box center [892, 417] width 359 height 34
click at [722, 400] on div "Variation 1 1 Changes" at bounding box center [892, 417] width 359 height 34
click at [703, 395] on div "Variation 1 1 Changes" at bounding box center [882, 416] width 379 height 43
click at [729, 322] on div "Original No changes" at bounding box center [741, 339] width 97 height 34
click at [794, 404] on img at bounding box center [799, 409] width 10 height 10
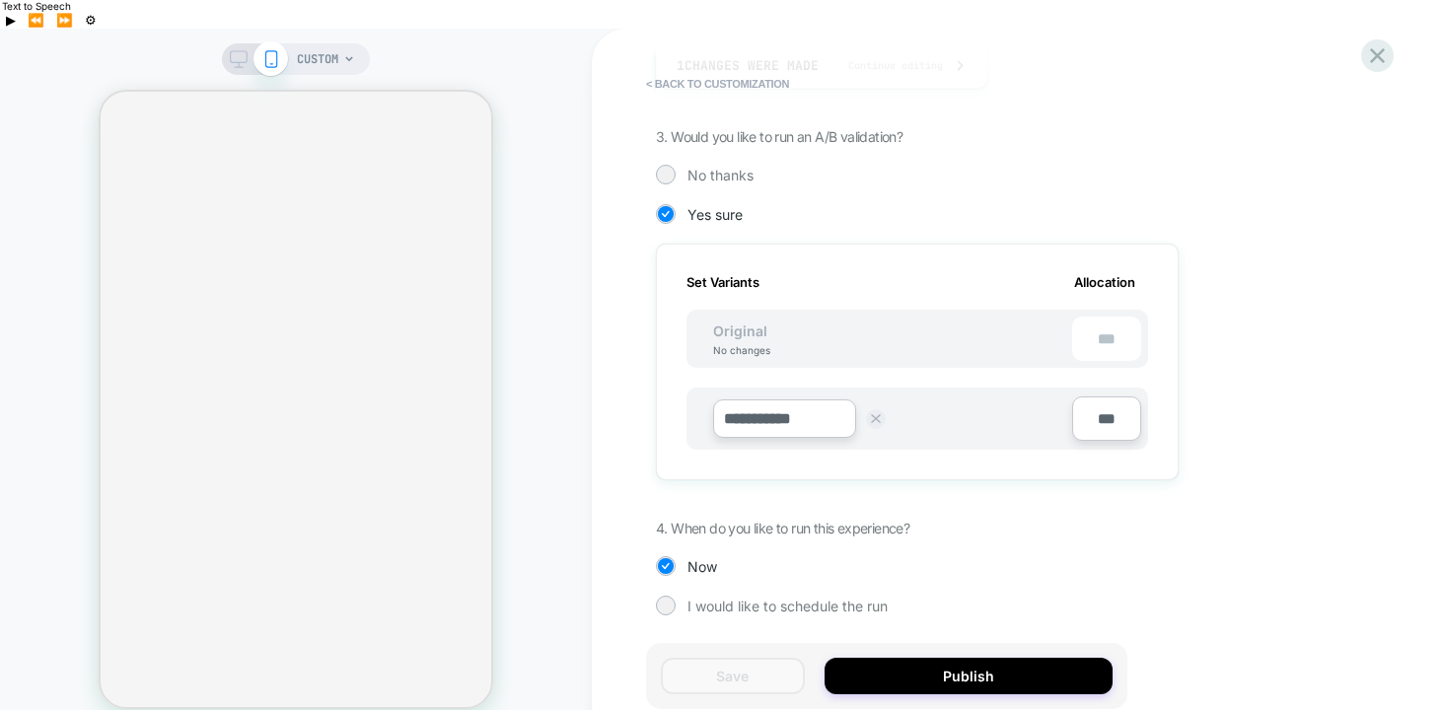
click at [877, 414] on img at bounding box center [876, 419] width 10 height 10
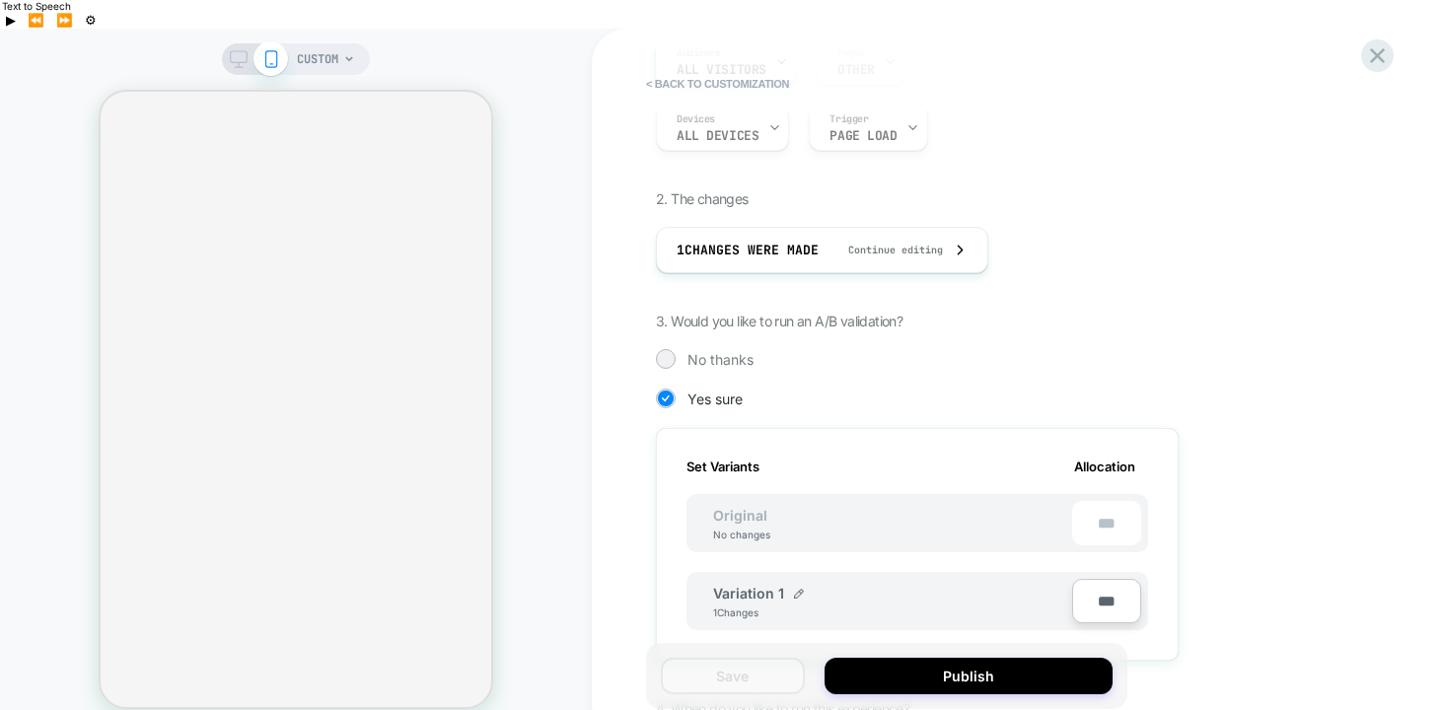
scroll to position [205, 0]
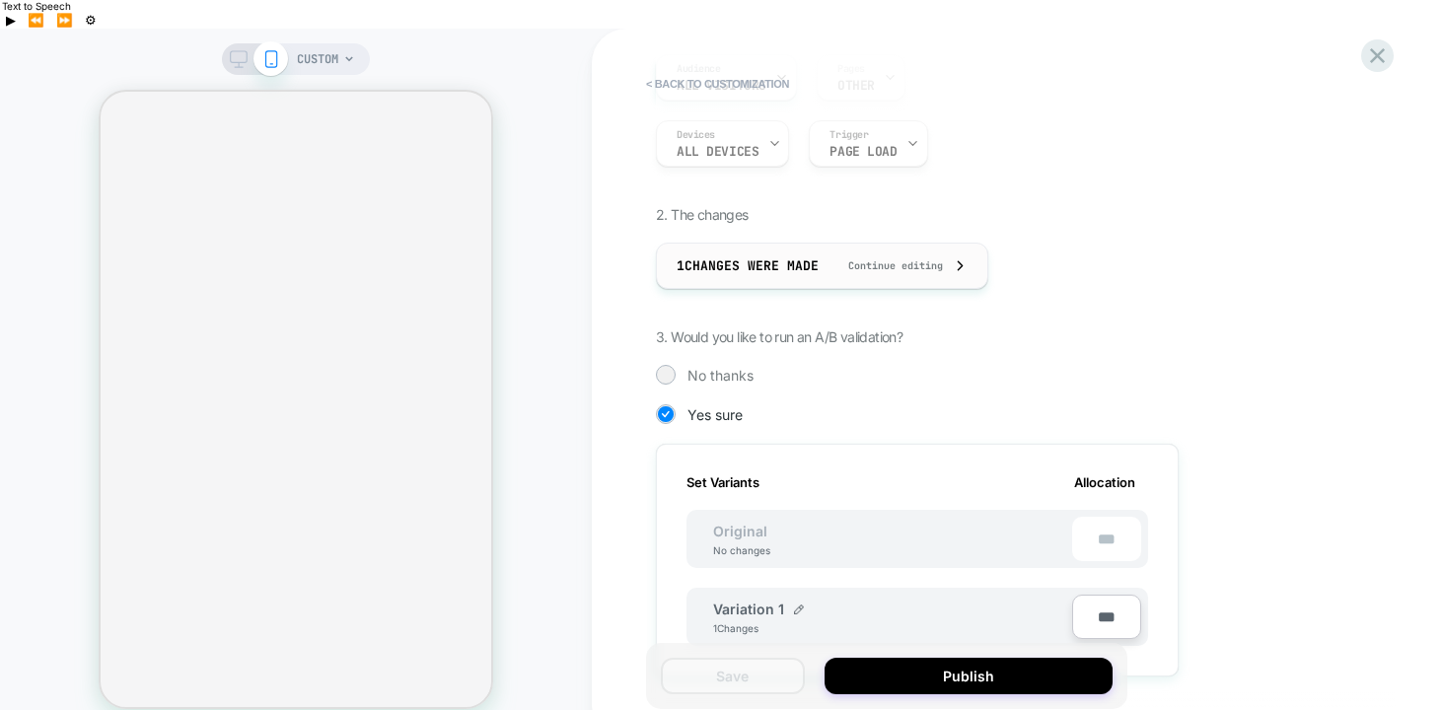
click at [929, 245] on div "1 Changes were made Continue editing" at bounding box center [821, 266] width 291 height 44
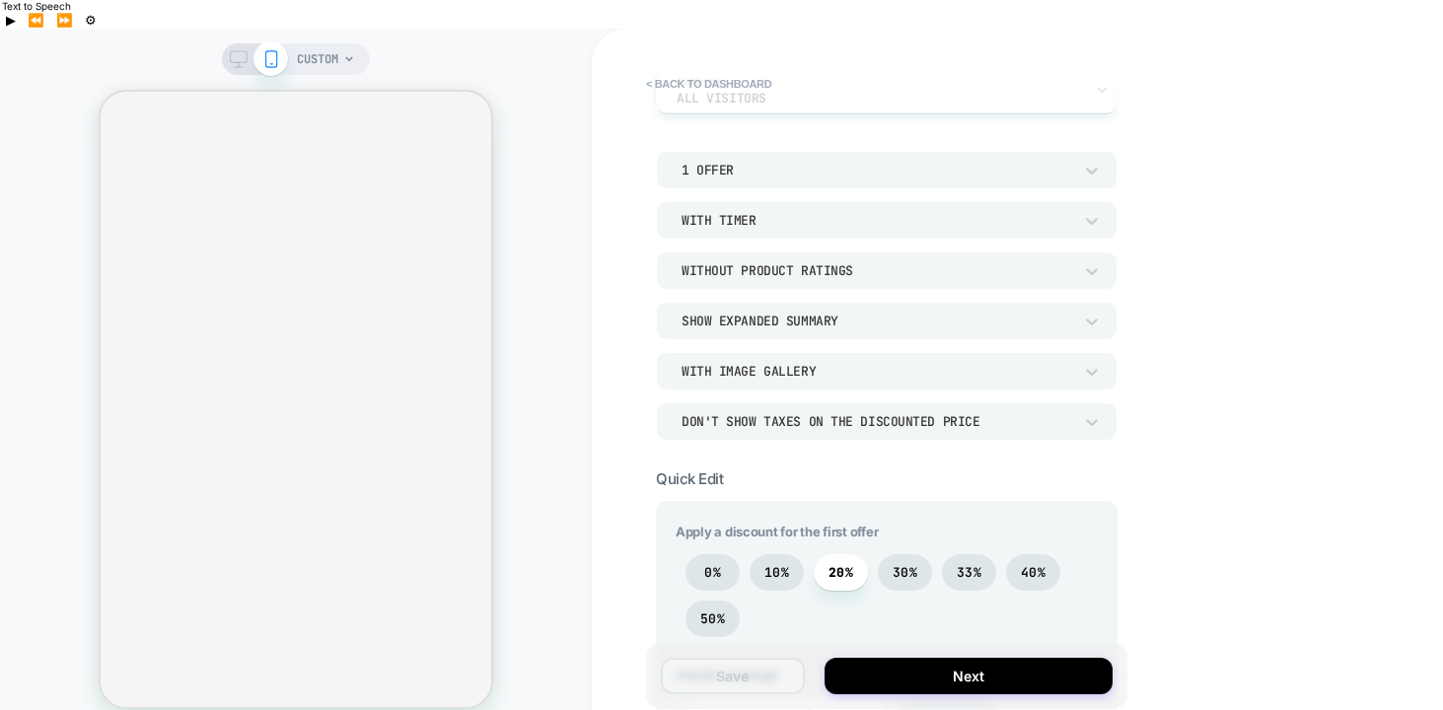
scroll to position [0, 0]
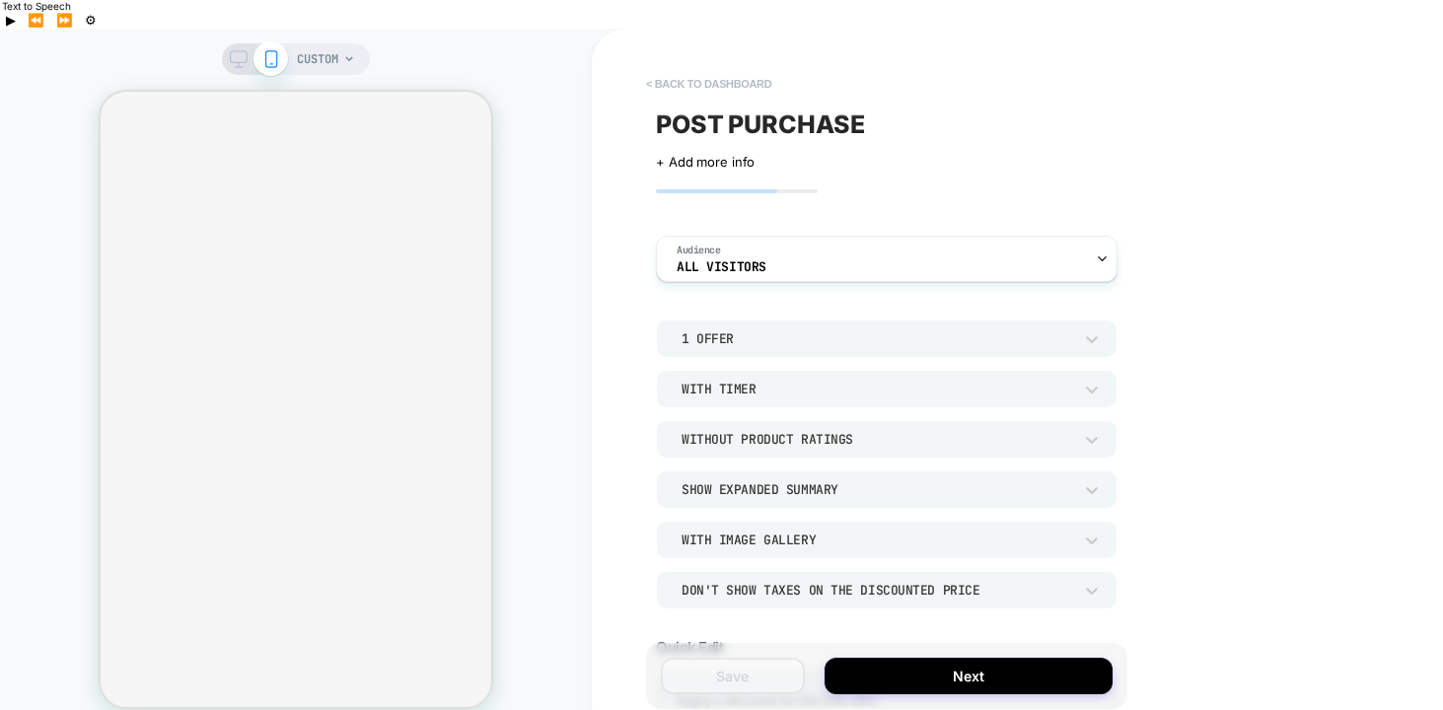
click at [739, 68] on button "< back to dashboard" at bounding box center [708, 84] width 145 height 32
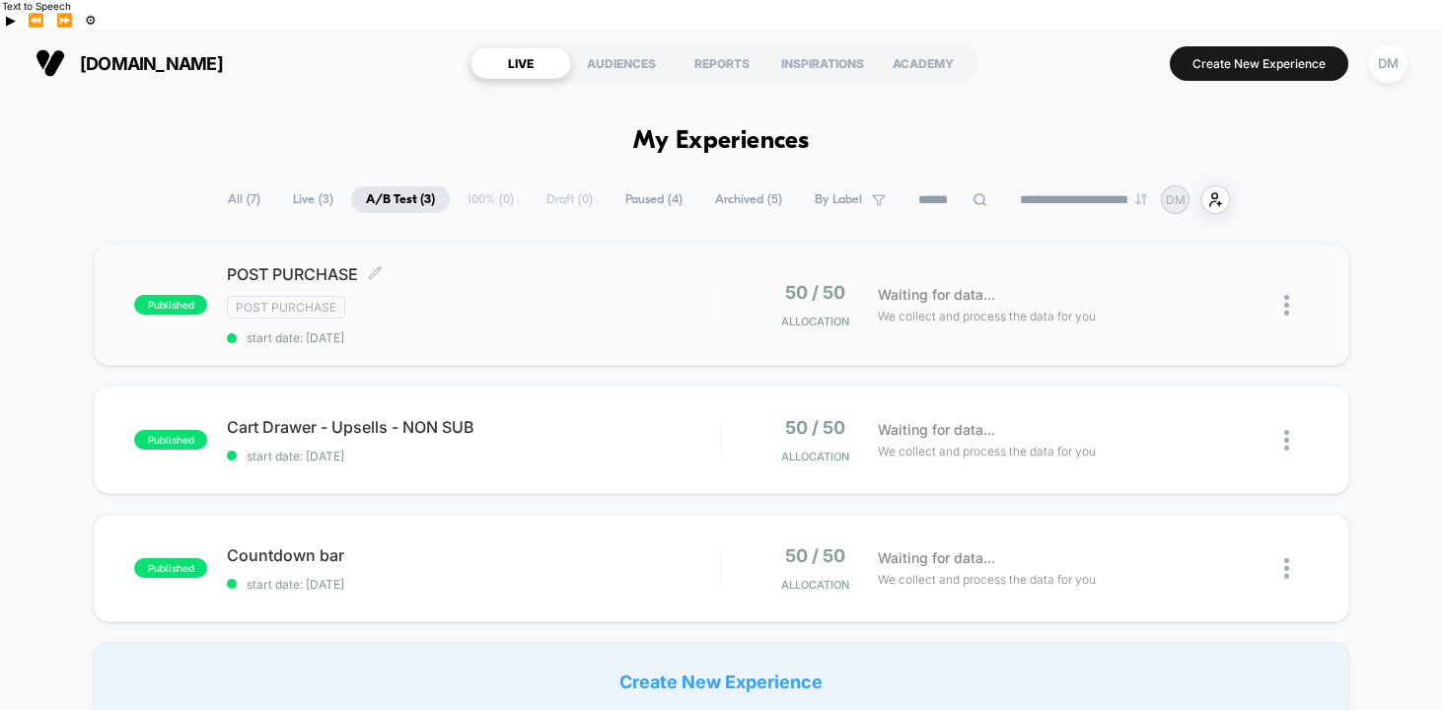
click at [567, 296] on div "Post Purchase" at bounding box center [474, 307] width 494 height 23
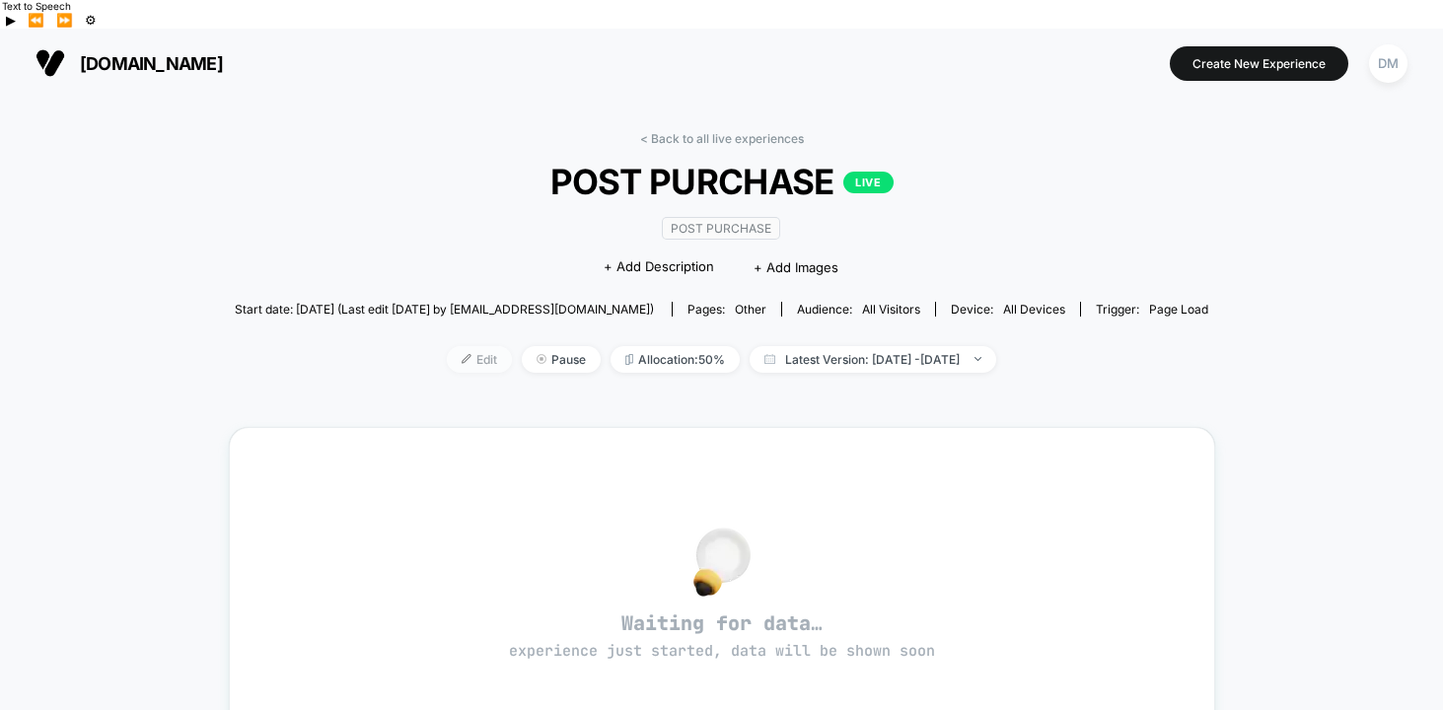
click at [451, 346] on span "Edit" at bounding box center [479, 359] width 65 height 27
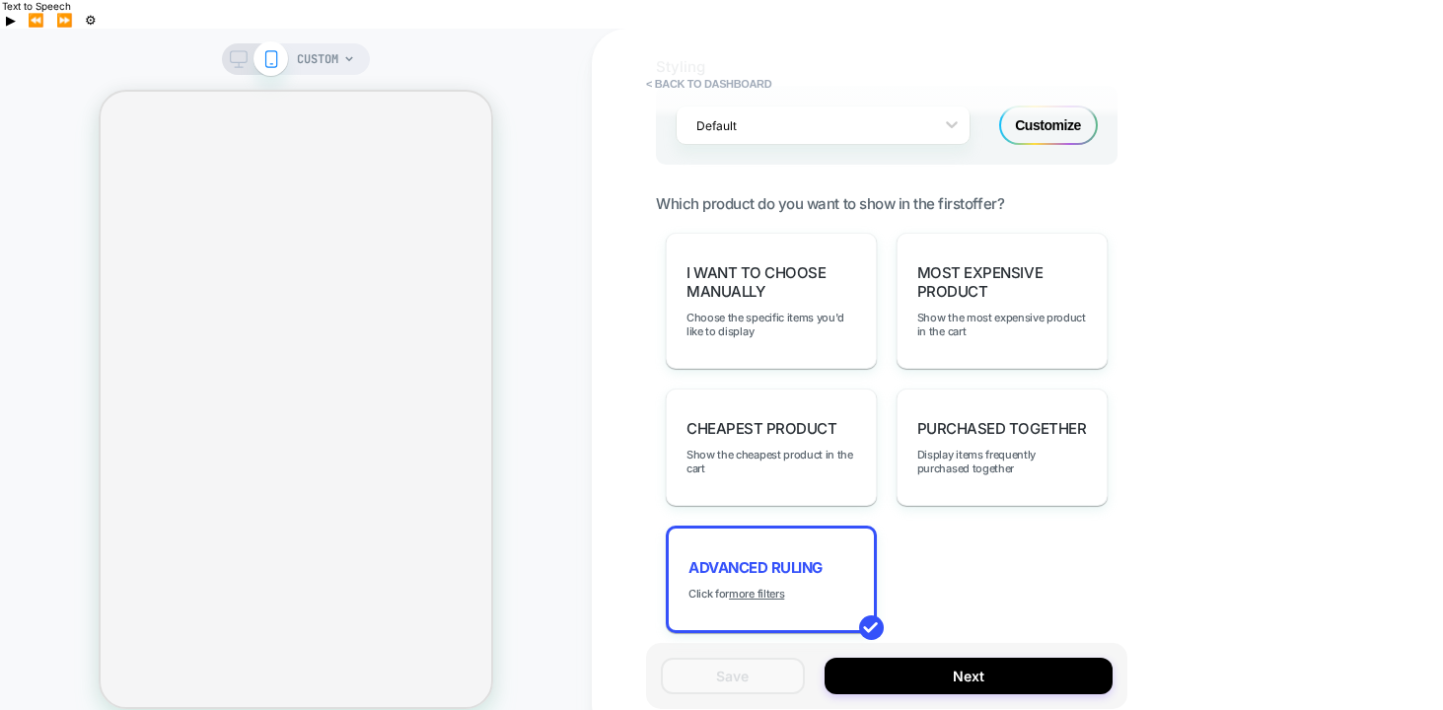
scroll to position [1379, 0]
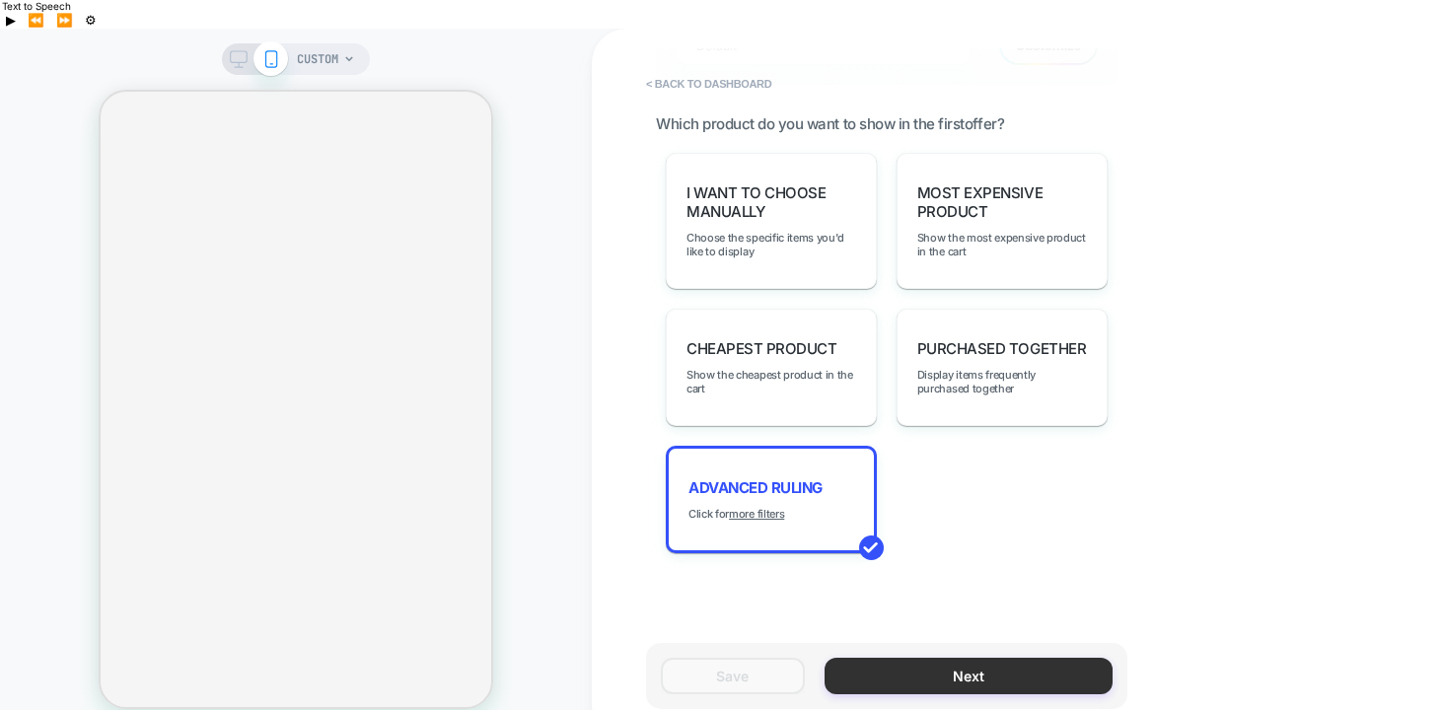
click at [925, 658] on button "Next" at bounding box center [968, 676] width 288 height 36
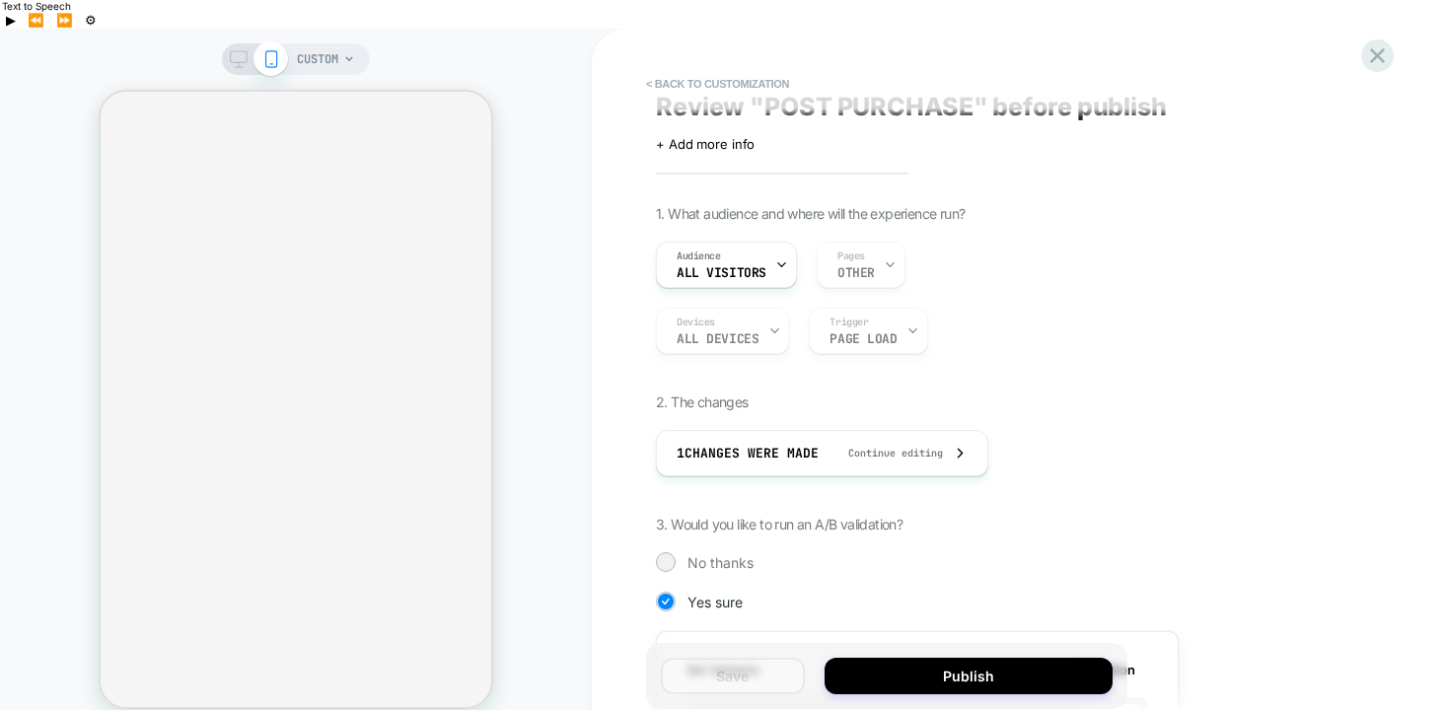
scroll to position [31, 0]
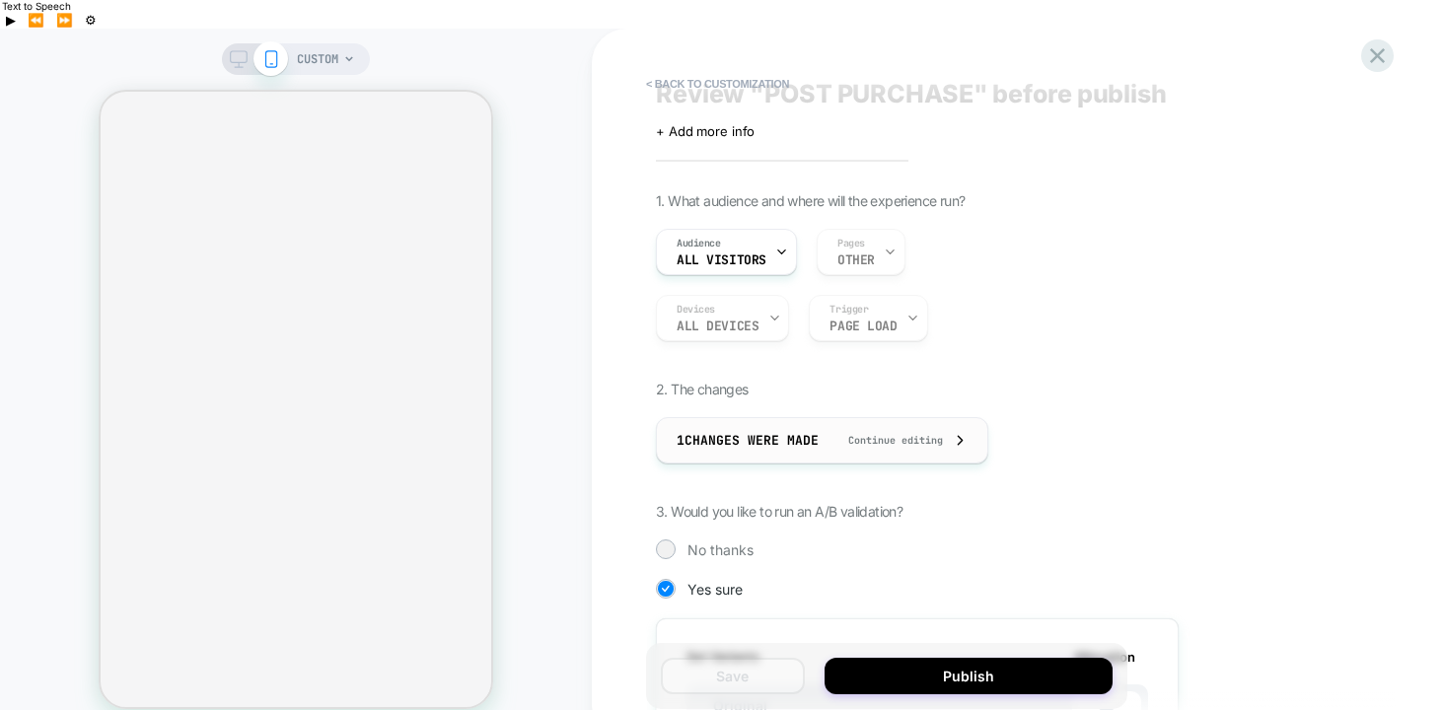
click at [855, 434] on span "Continue editing" at bounding box center [885, 440] width 114 height 13
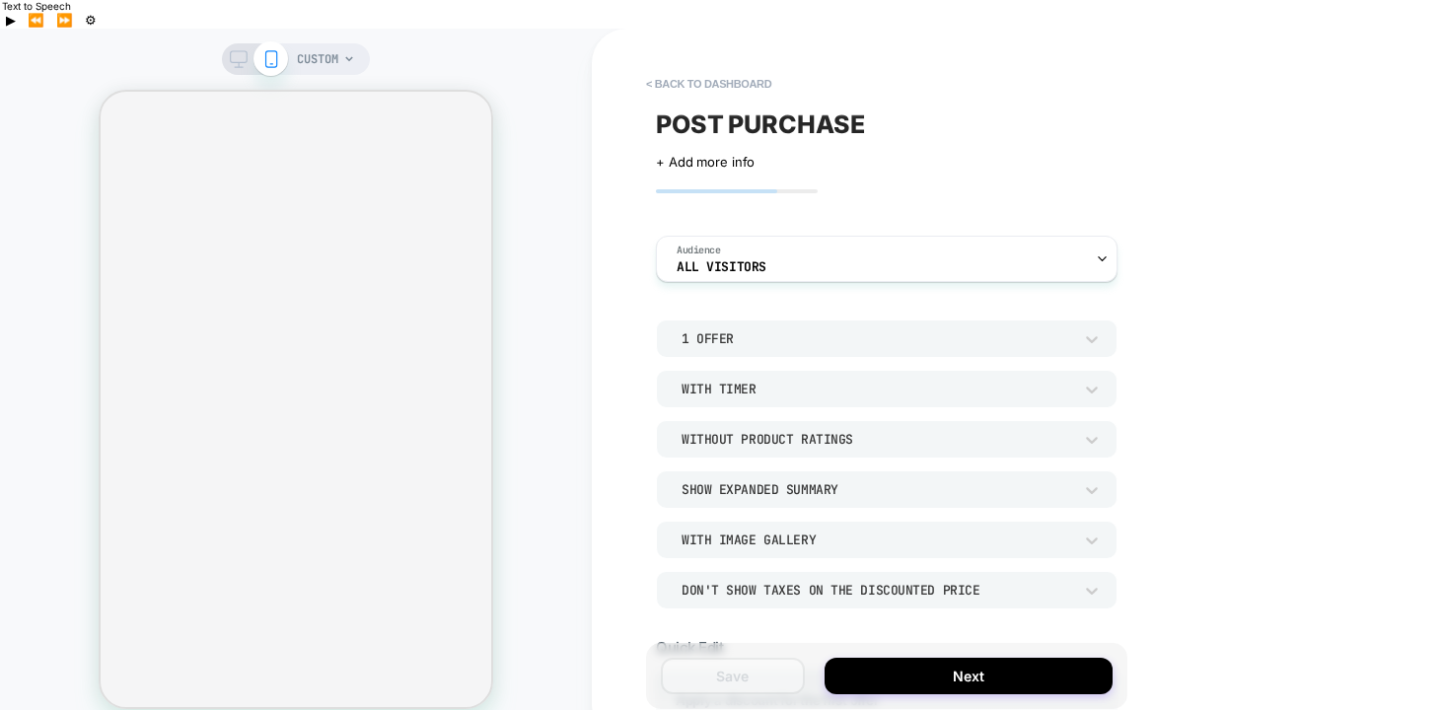
click at [1168, 191] on div "< back to dashboard POST PURCHASE Click to edit experience details + Add more i…" at bounding box center [1026, 384] width 868 height 710
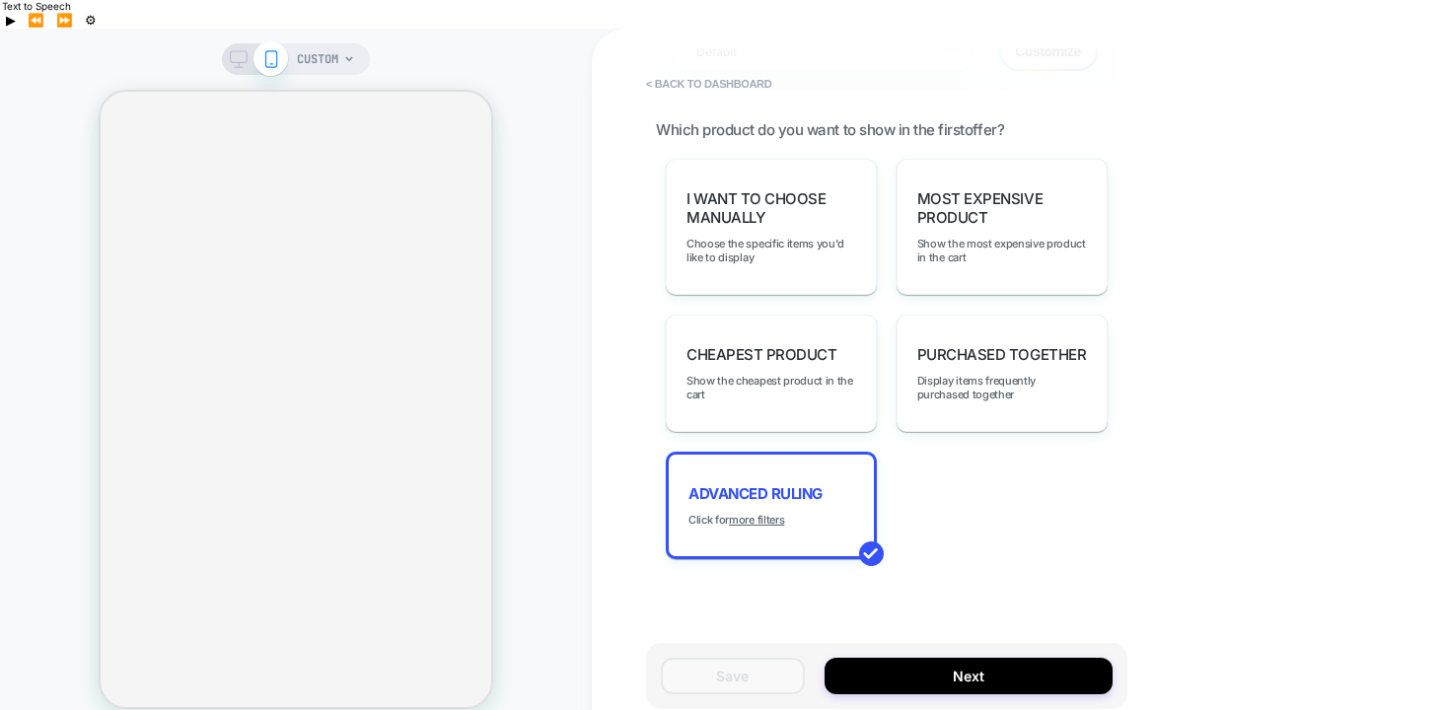
scroll to position [1379, 0]
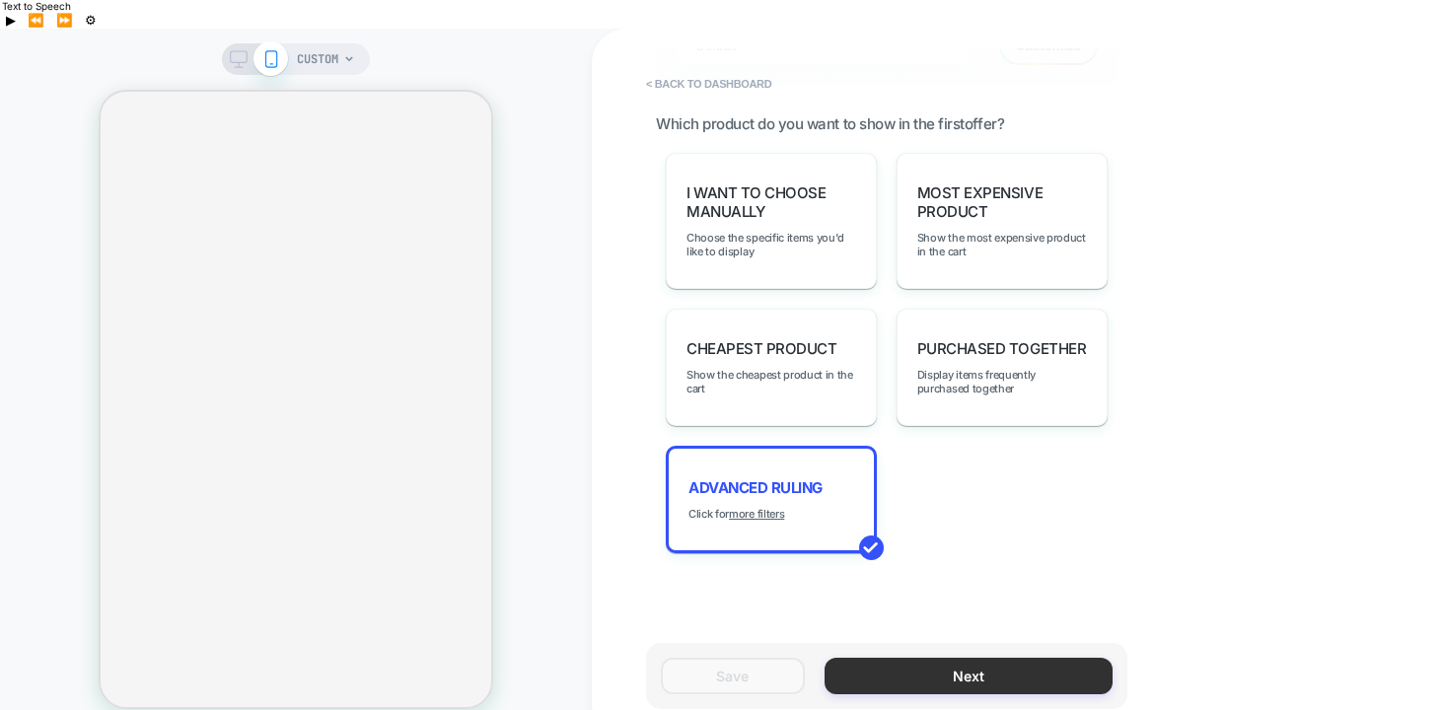
click at [936, 658] on button "Next" at bounding box center [968, 676] width 288 height 36
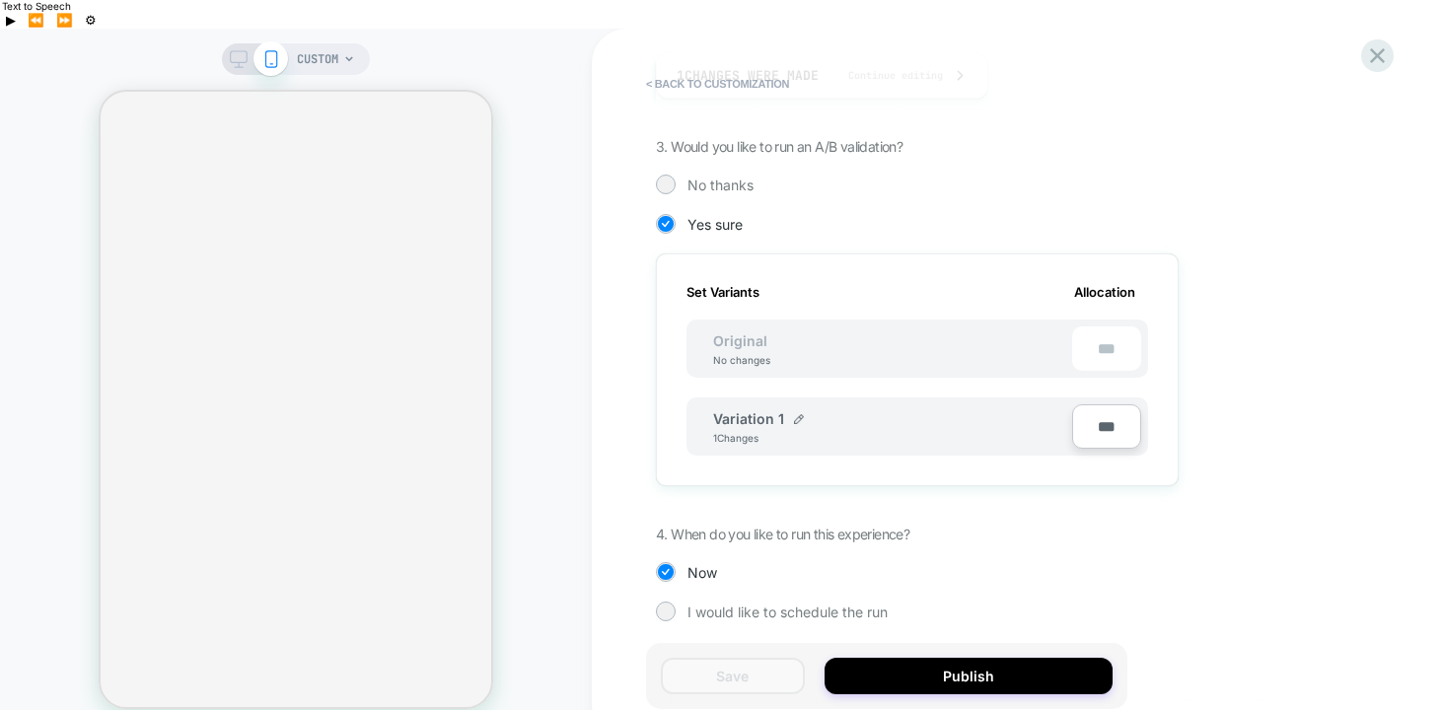
scroll to position [405, 0]
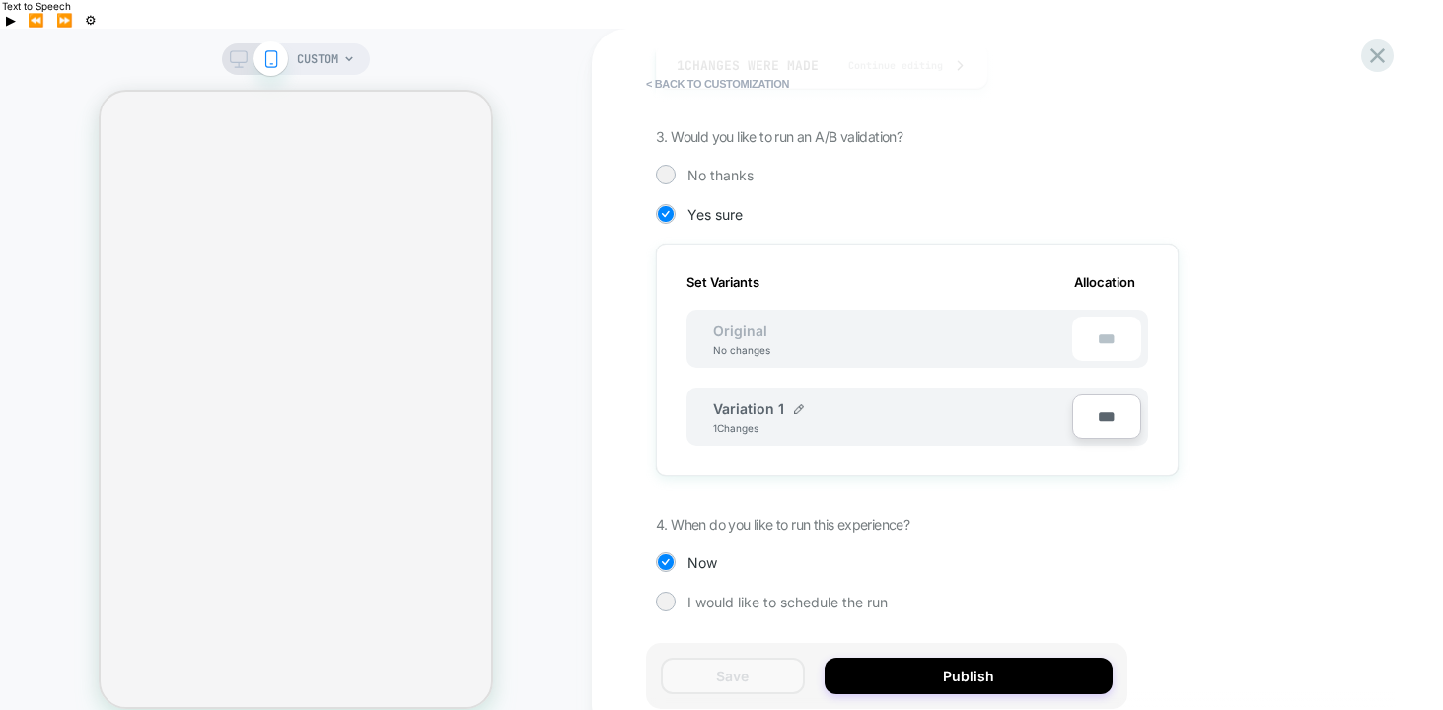
click at [979, 400] on div "Variation 1 1 Changes" at bounding box center [892, 417] width 359 height 34
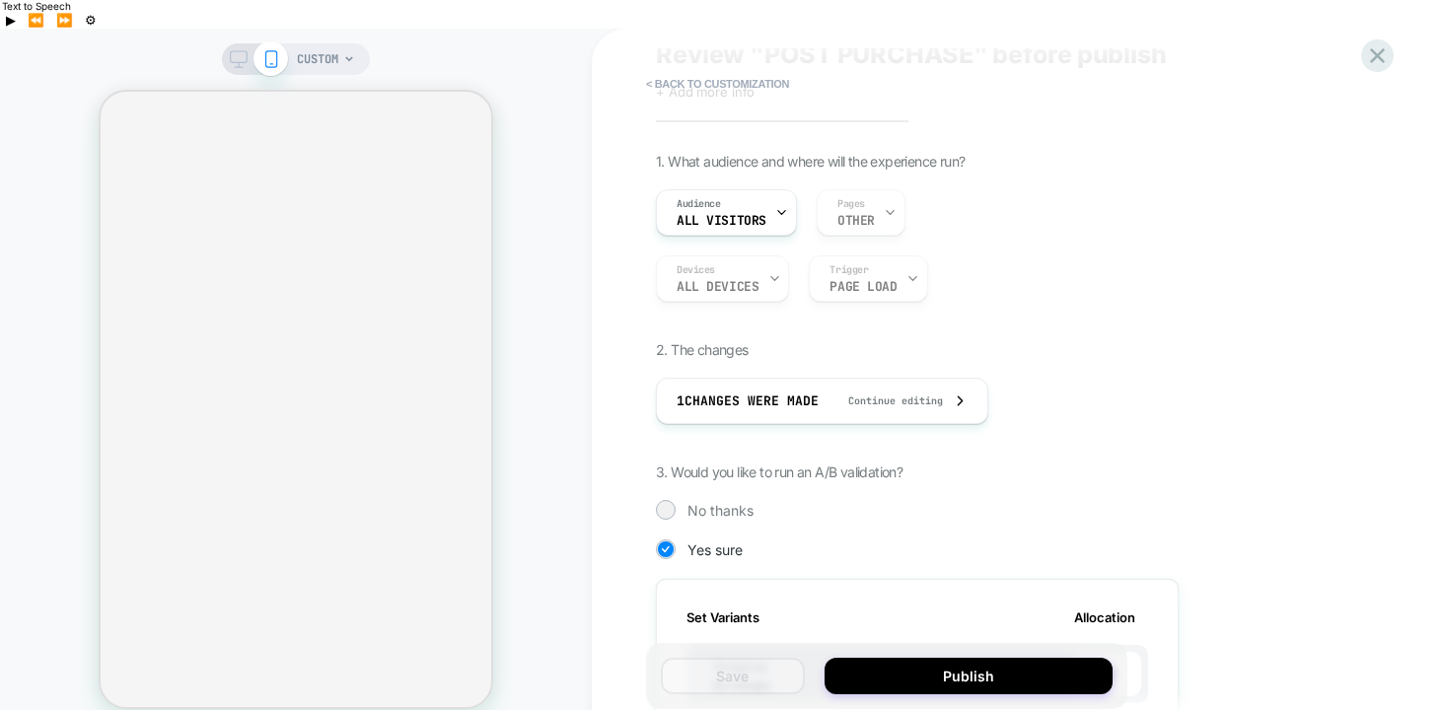
scroll to position [67, 0]
click at [760, 395] on span "1 Changes were made" at bounding box center [747, 403] width 142 height 17
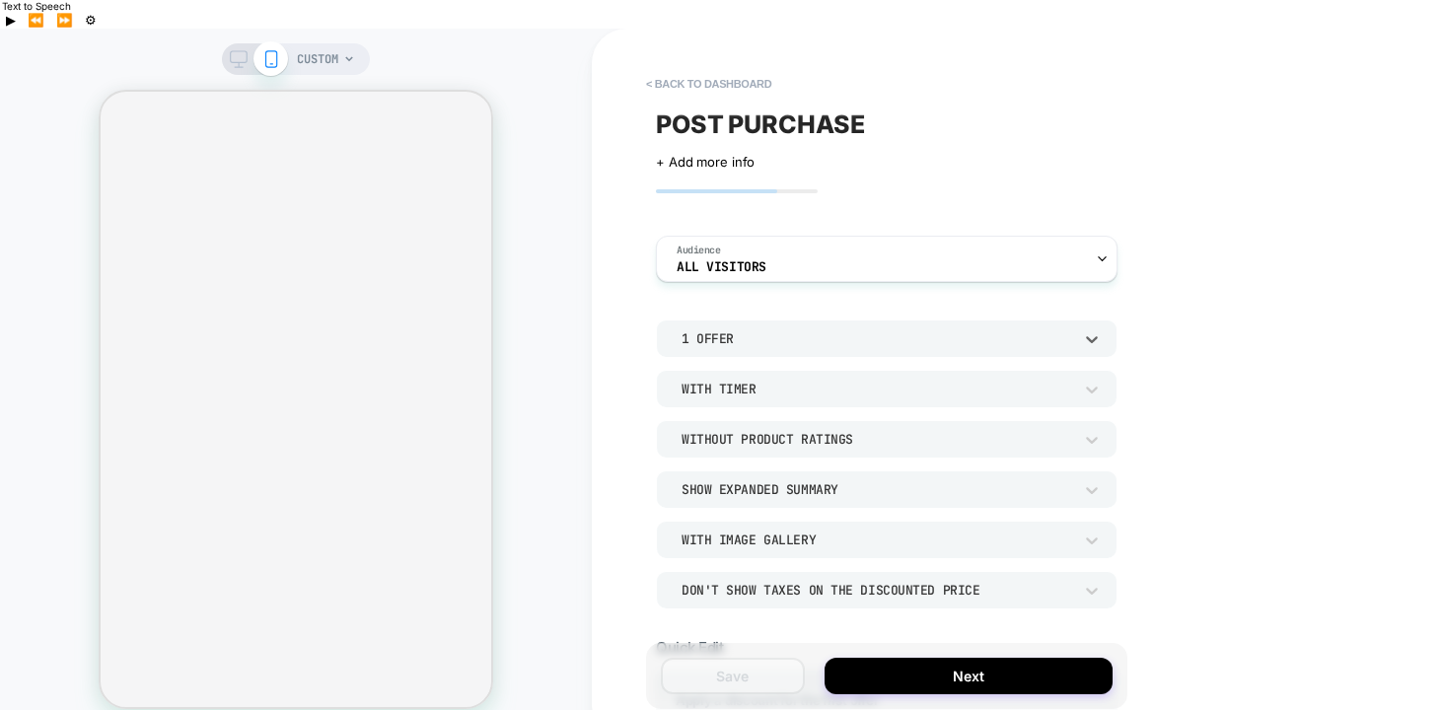
click at [687, 330] on div "1 Offer" at bounding box center [876, 338] width 390 height 17
click at [636, 297] on div at bounding box center [721, 355] width 1443 height 710
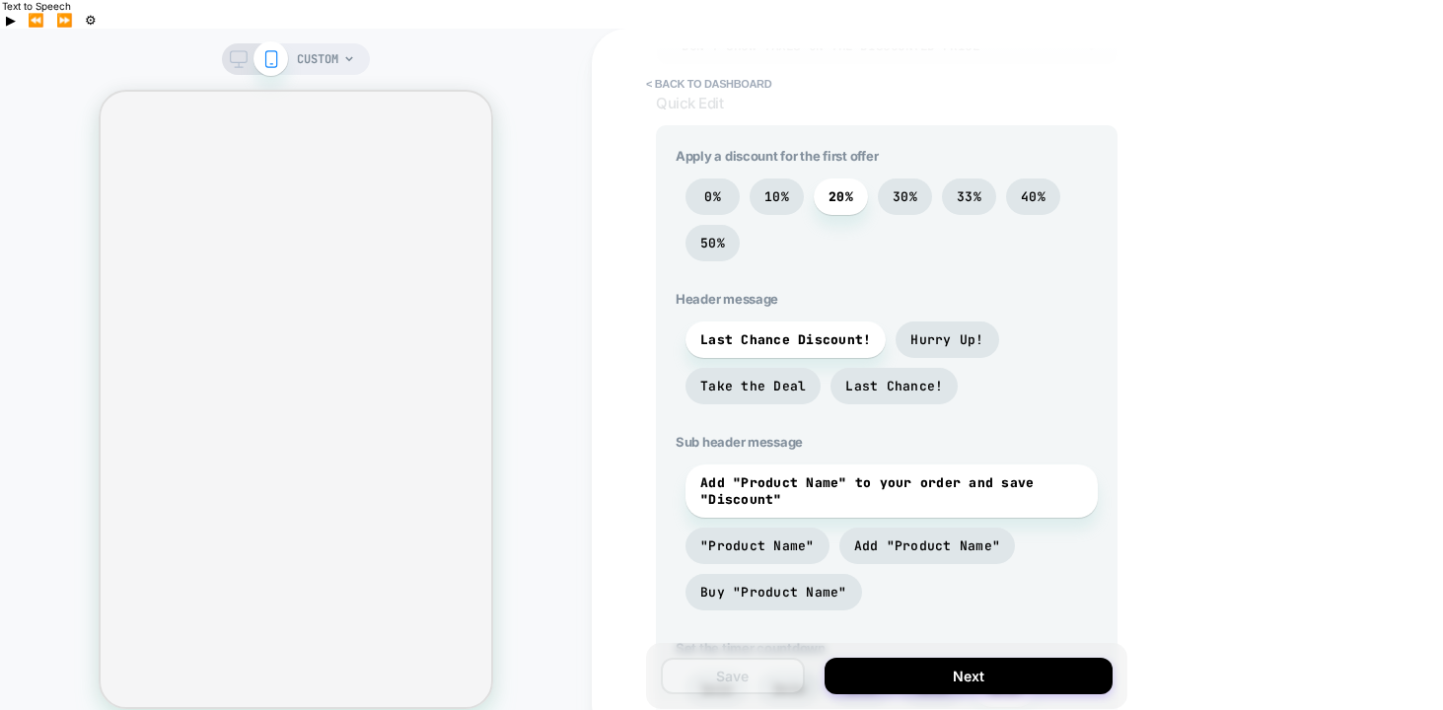
scroll to position [527, 0]
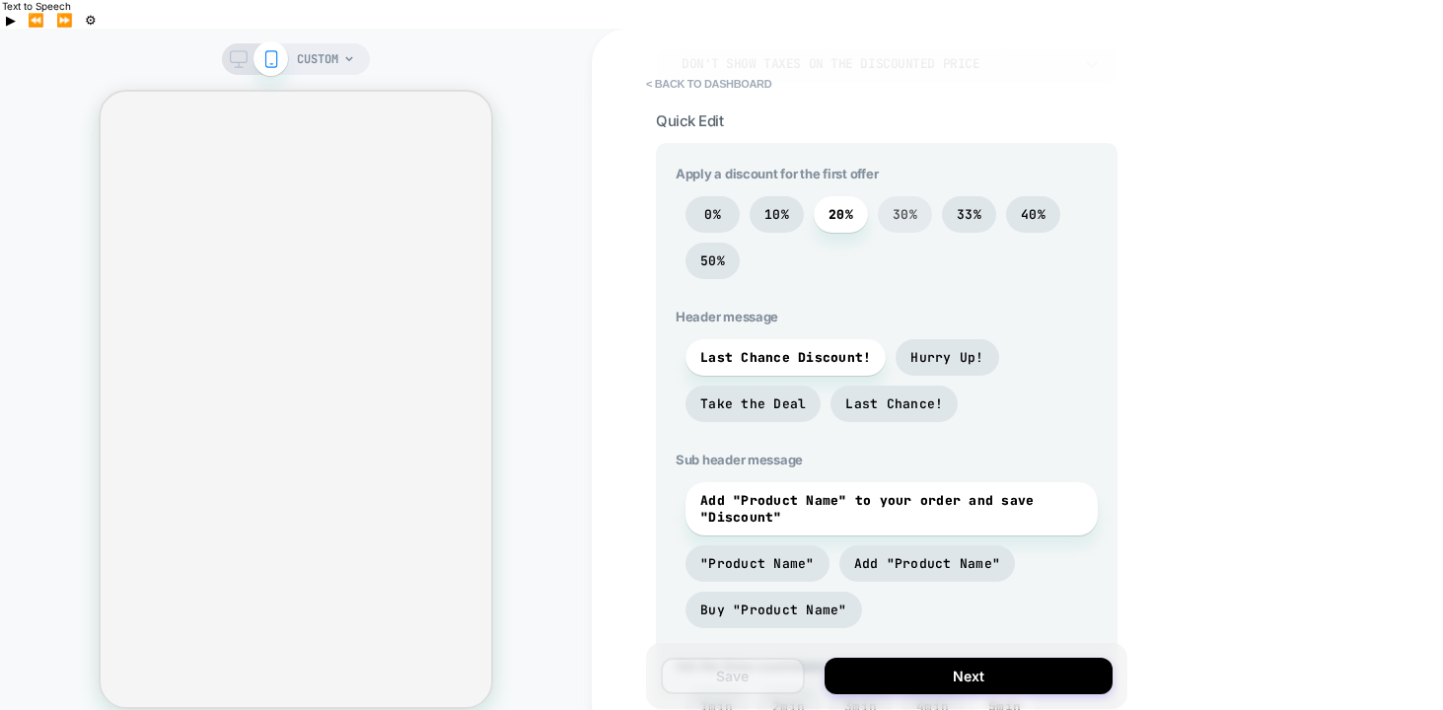
click at [906, 206] on span "30%" at bounding box center [904, 214] width 25 height 17
click at [847, 206] on span "20%" at bounding box center [840, 214] width 25 height 17
click at [891, 196] on span "30%" at bounding box center [905, 214] width 54 height 36
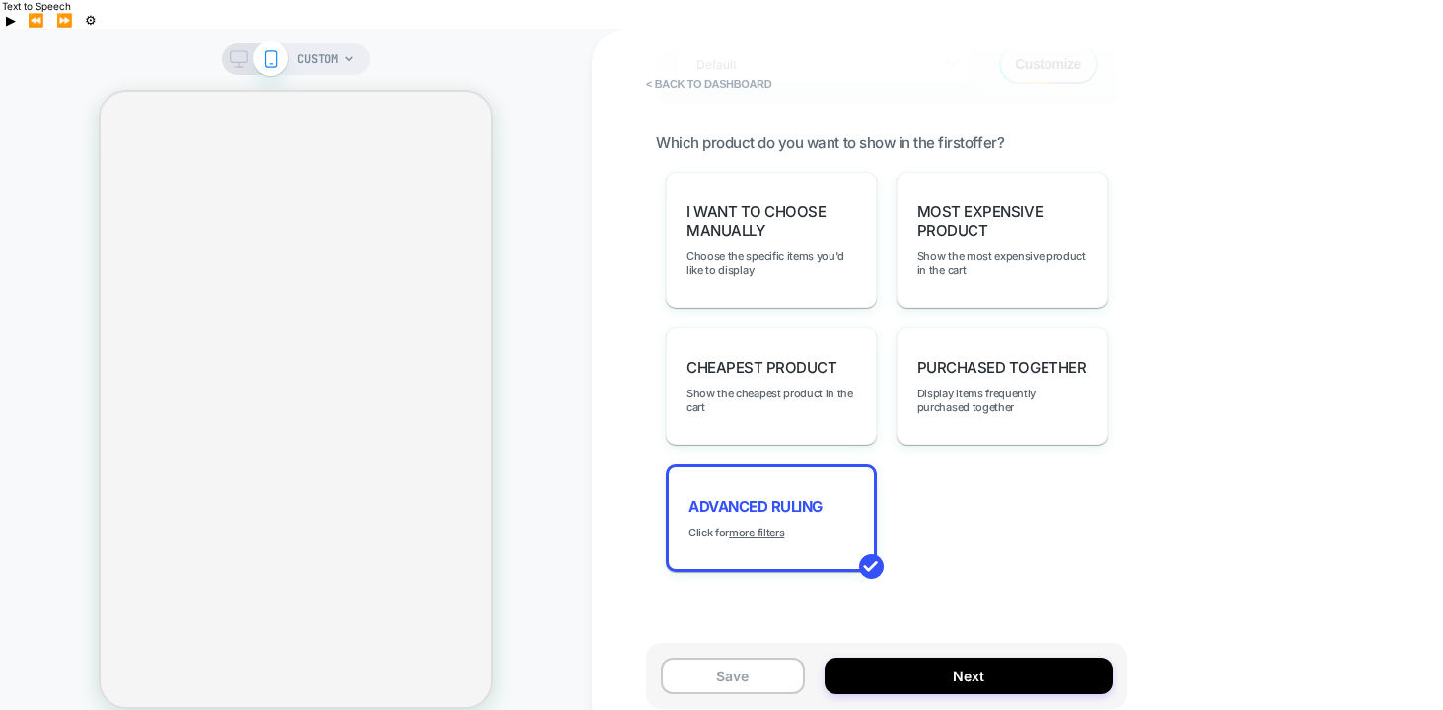
scroll to position [1379, 0]
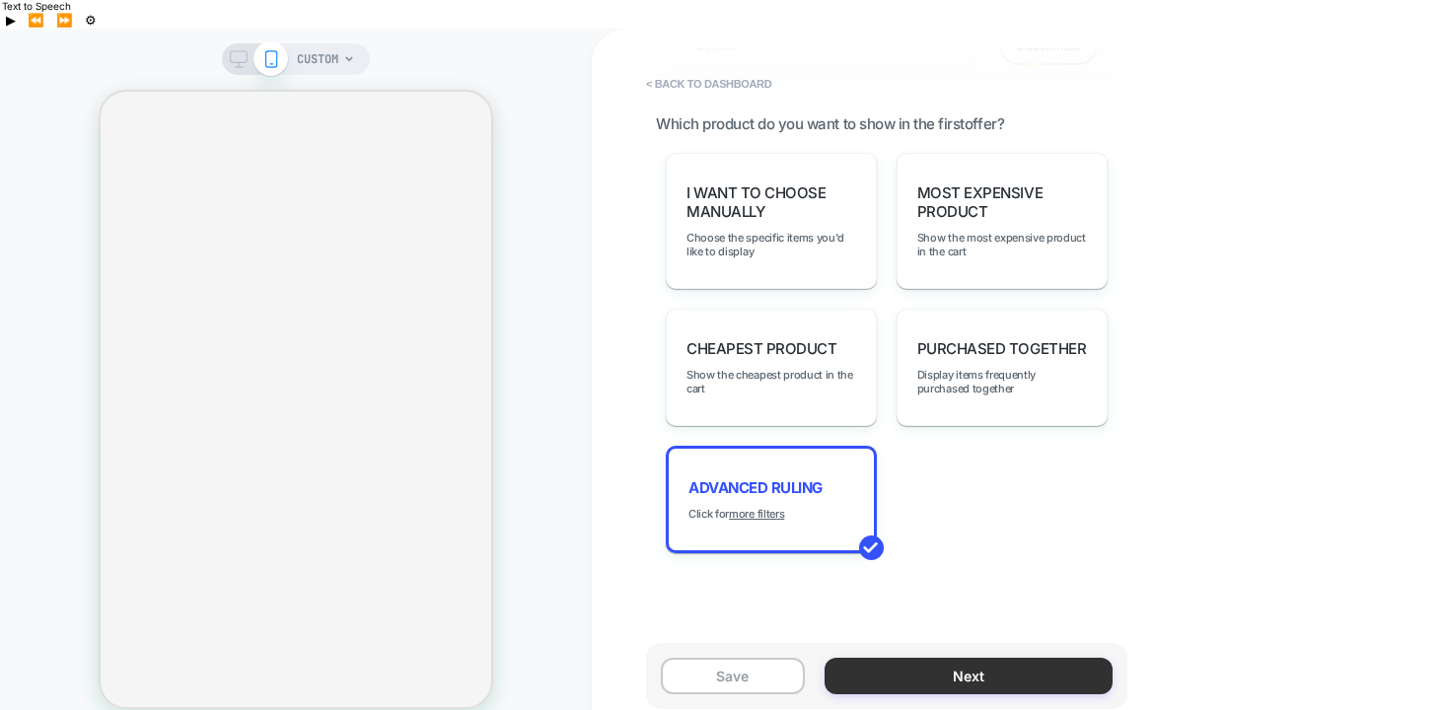
click at [902, 658] on button "Next" at bounding box center [968, 676] width 288 height 36
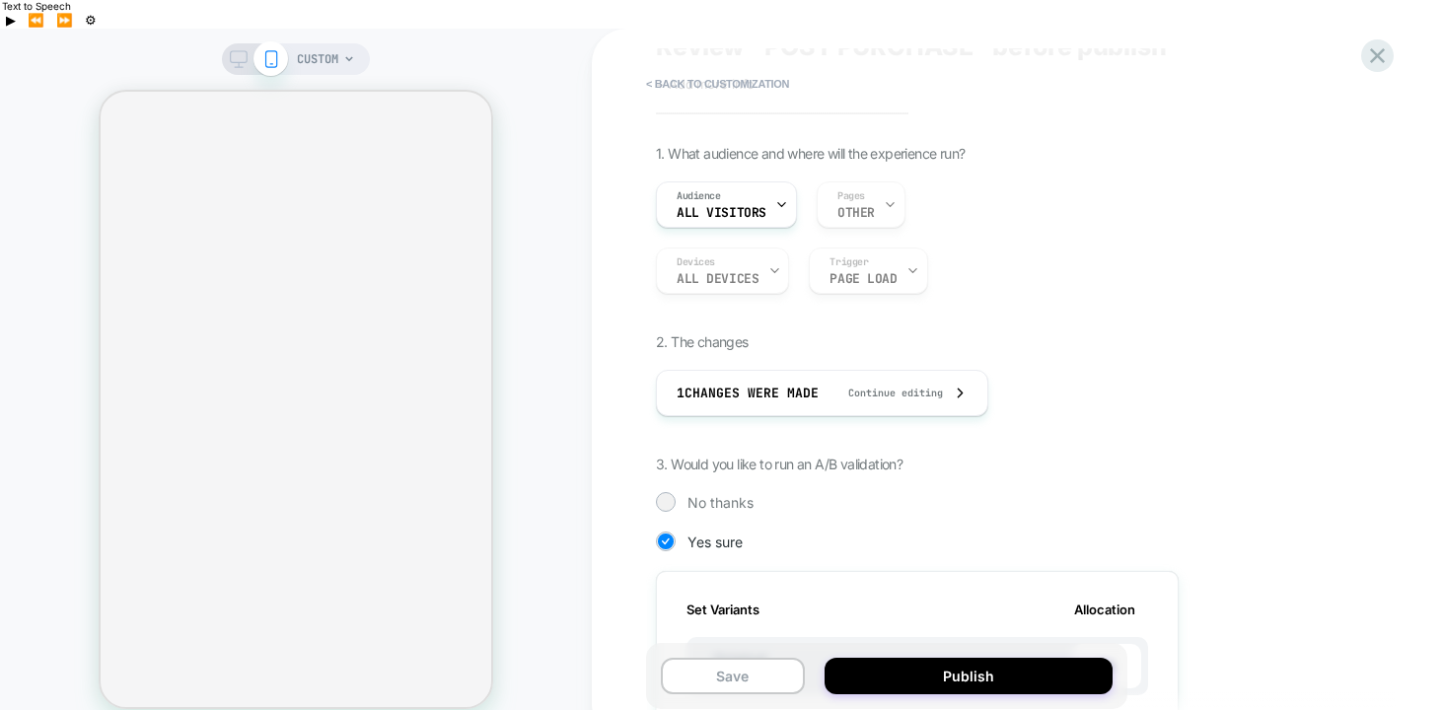
scroll to position [82, 0]
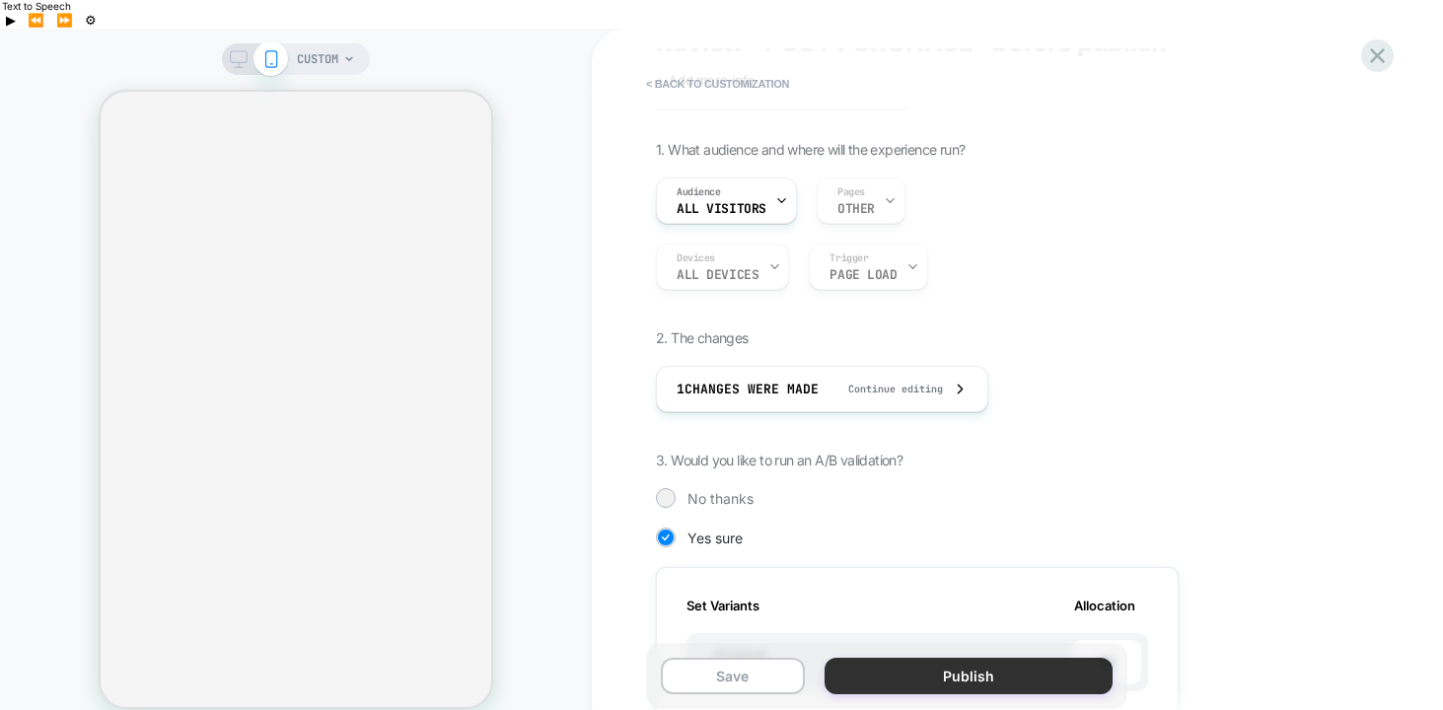
click at [897, 658] on button "Publish" at bounding box center [968, 676] width 288 height 36
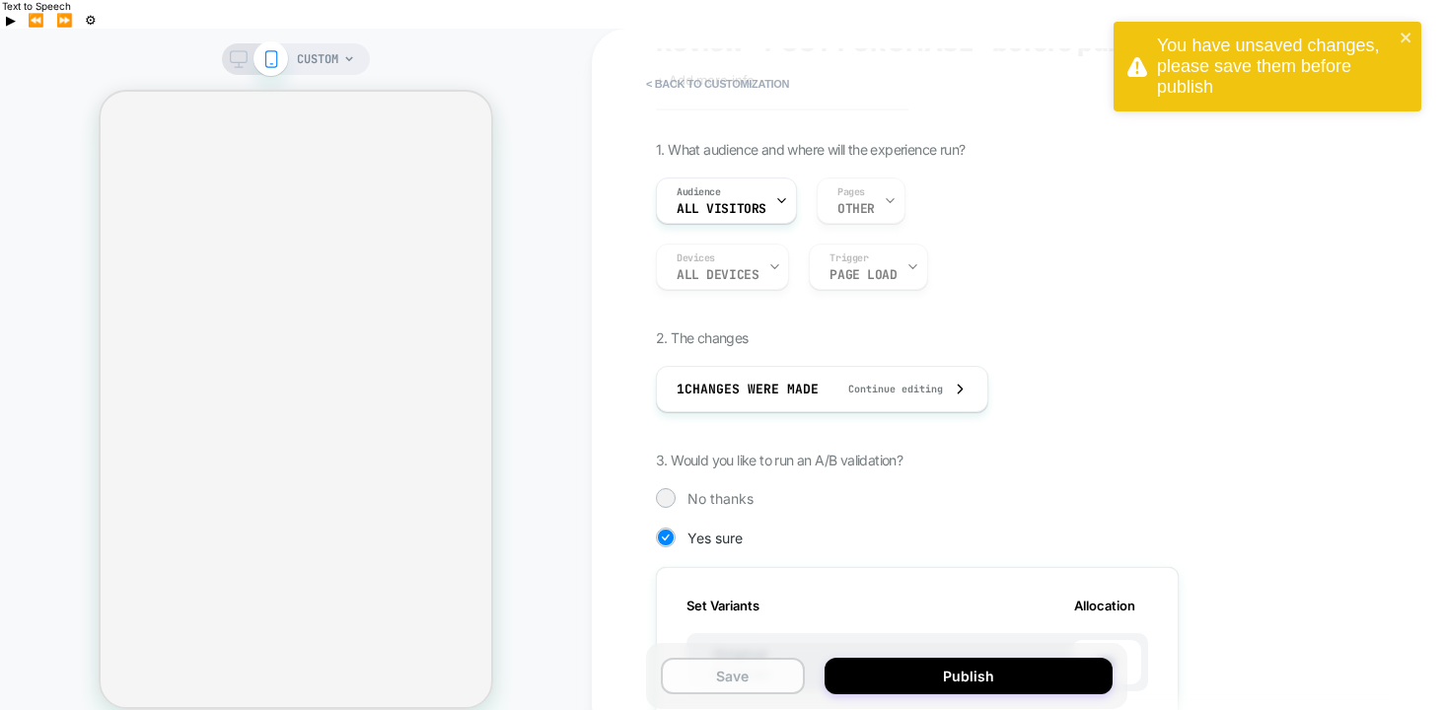
click at [763, 658] on button "Save" at bounding box center [733, 676] width 144 height 36
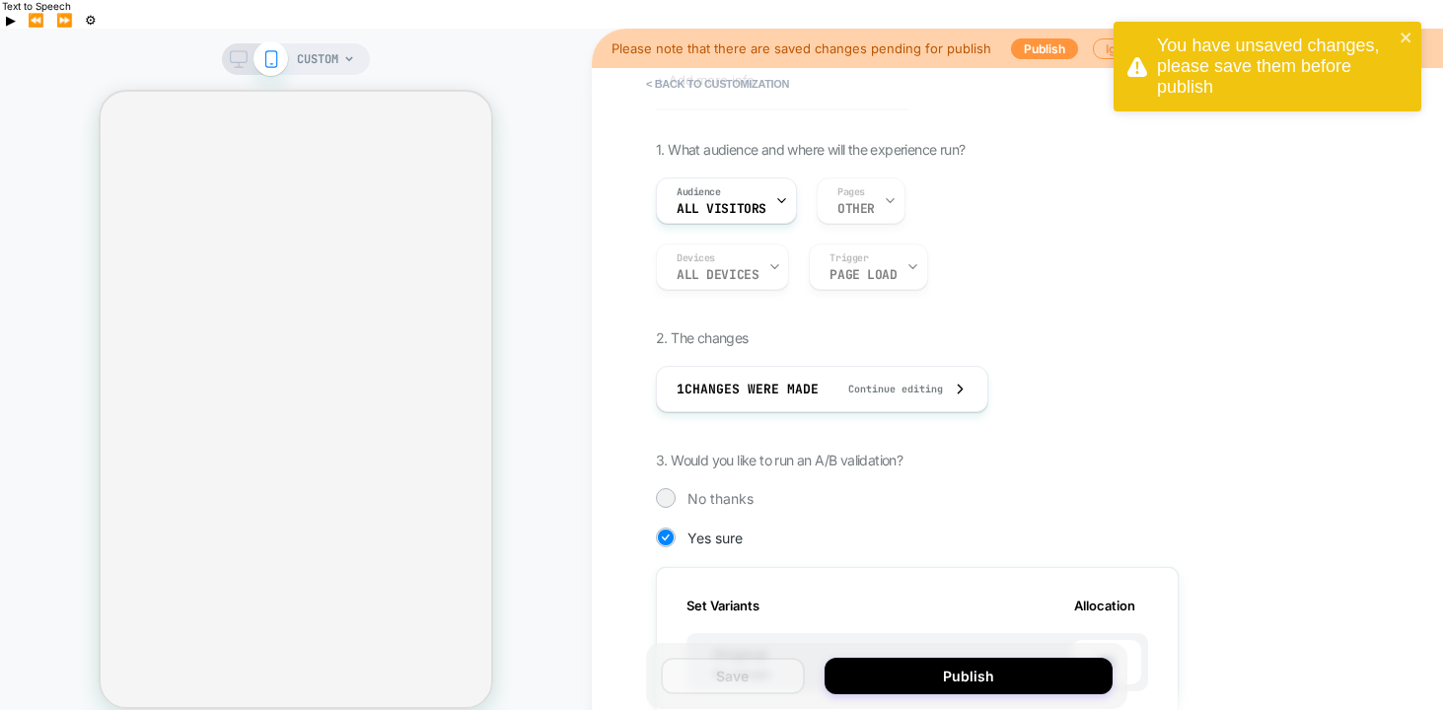
click at [847, 449] on div "1. What audience and where will the experience run? Audience All Visitors Pages…" at bounding box center [1016, 552] width 720 height 823
click at [1039, 38] on button "Publish" at bounding box center [1044, 48] width 67 height 21
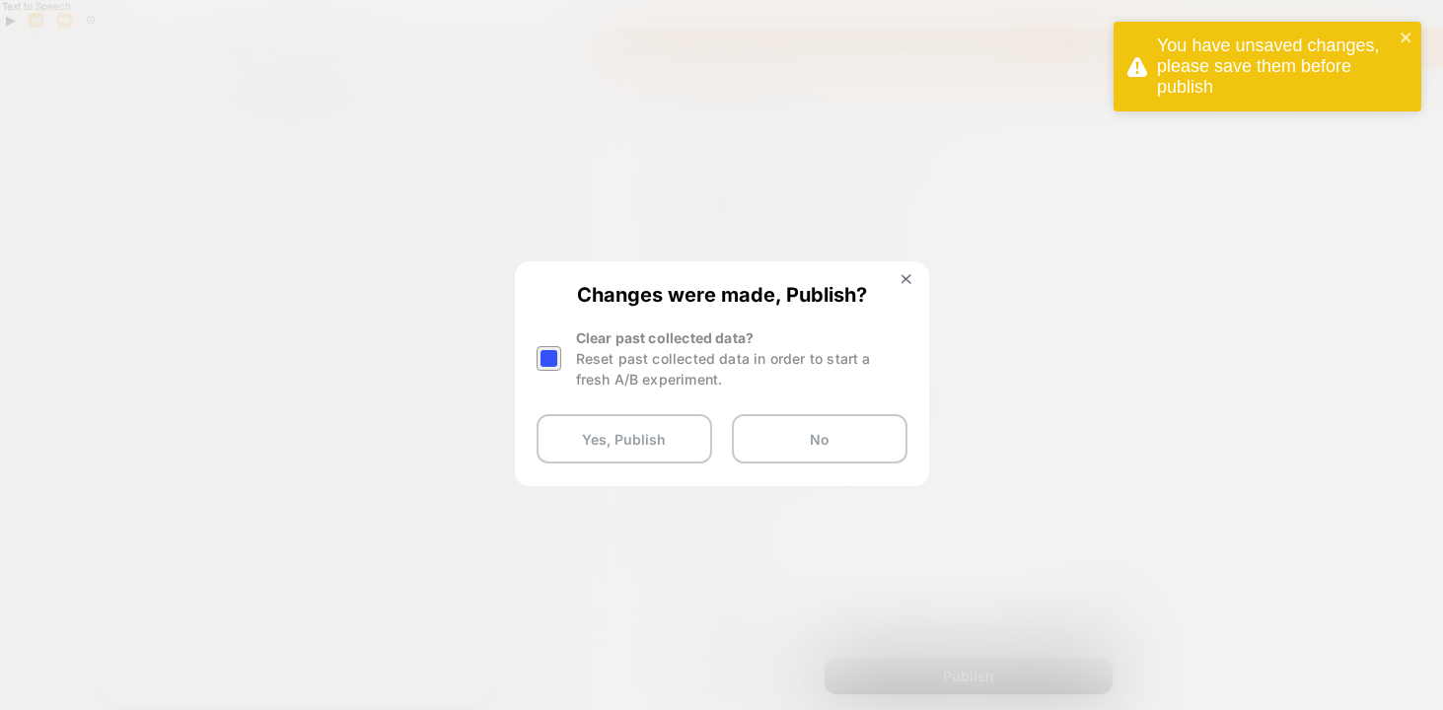
click at [564, 367] on div at bounding box center [551, 358] width 30 height 62
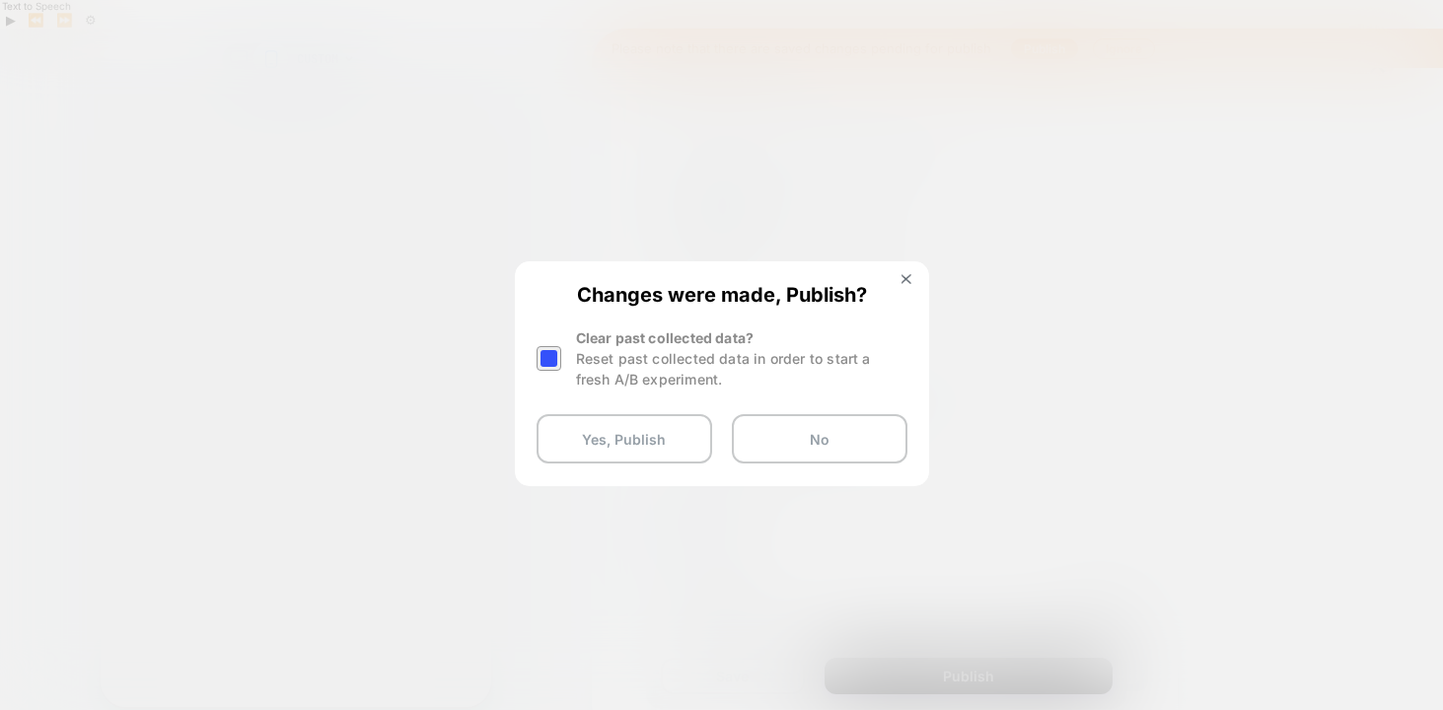
click at [544, 365] on div at bounding box center [548, 358] width 25 height 25
click at [576, 436] on button "Yes, Publish" at bounding box center [624, 438] width 176 height 49
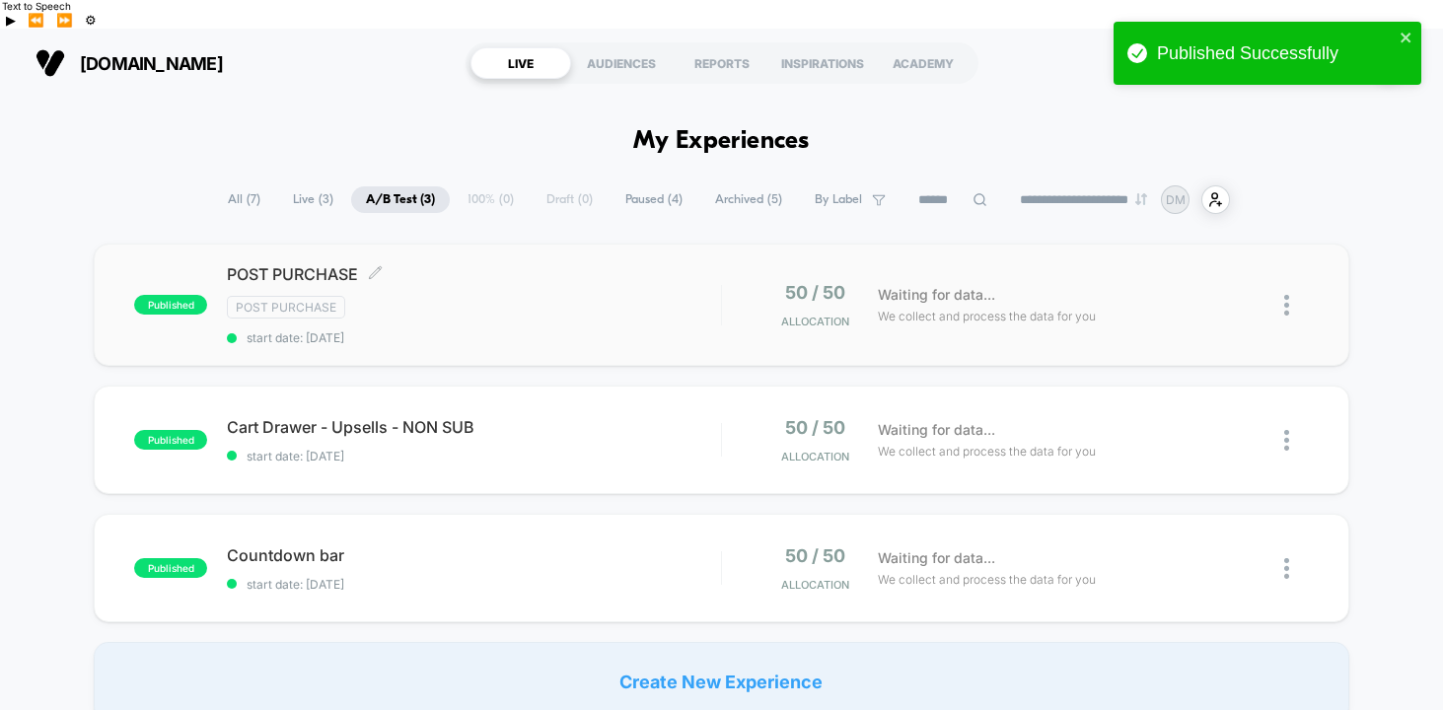
click at [589, 297] on div "POST PURCHASE Click to edit experience details Click to edit experience details…" at bounding box center [474, 304] width 494 height 81
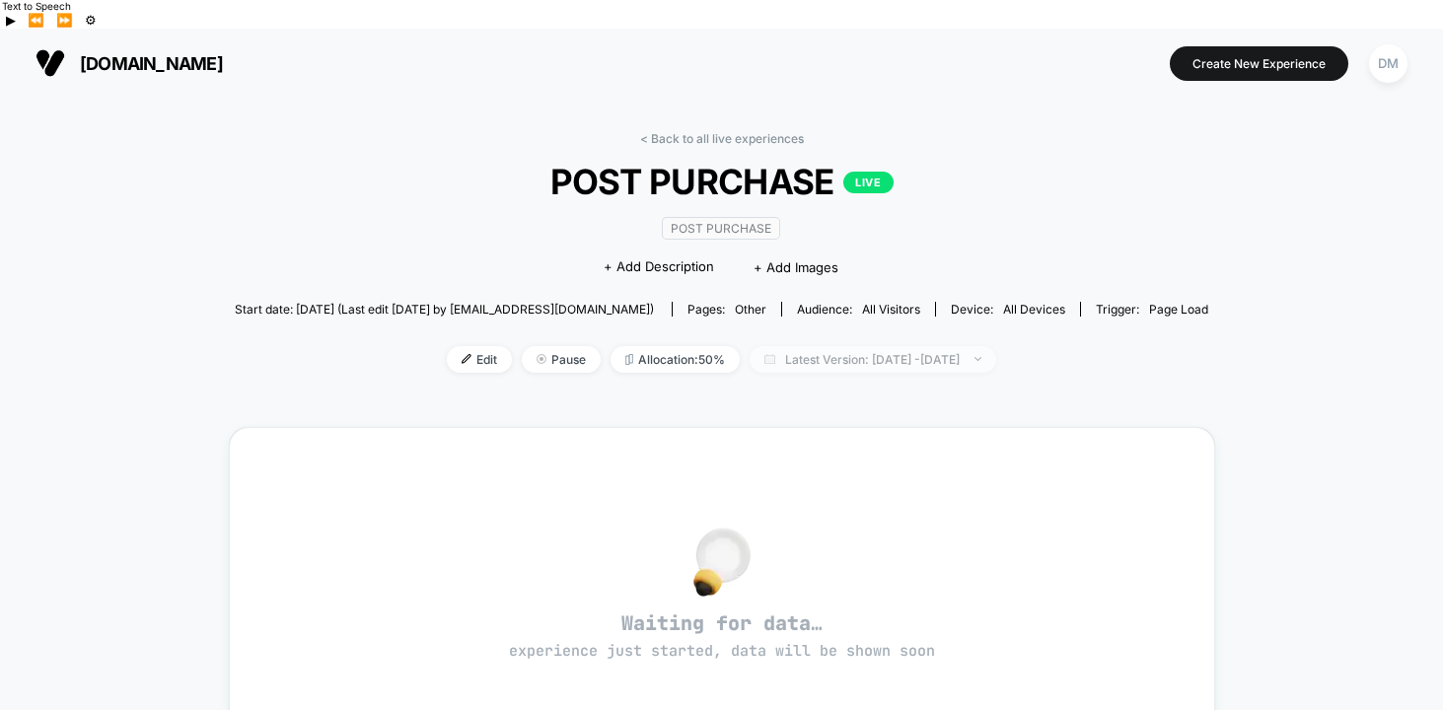
click at [751, 346] on span "Latest Version: [DATE] - [DATE]" at bounding box center [872, 359] width 247 height 27
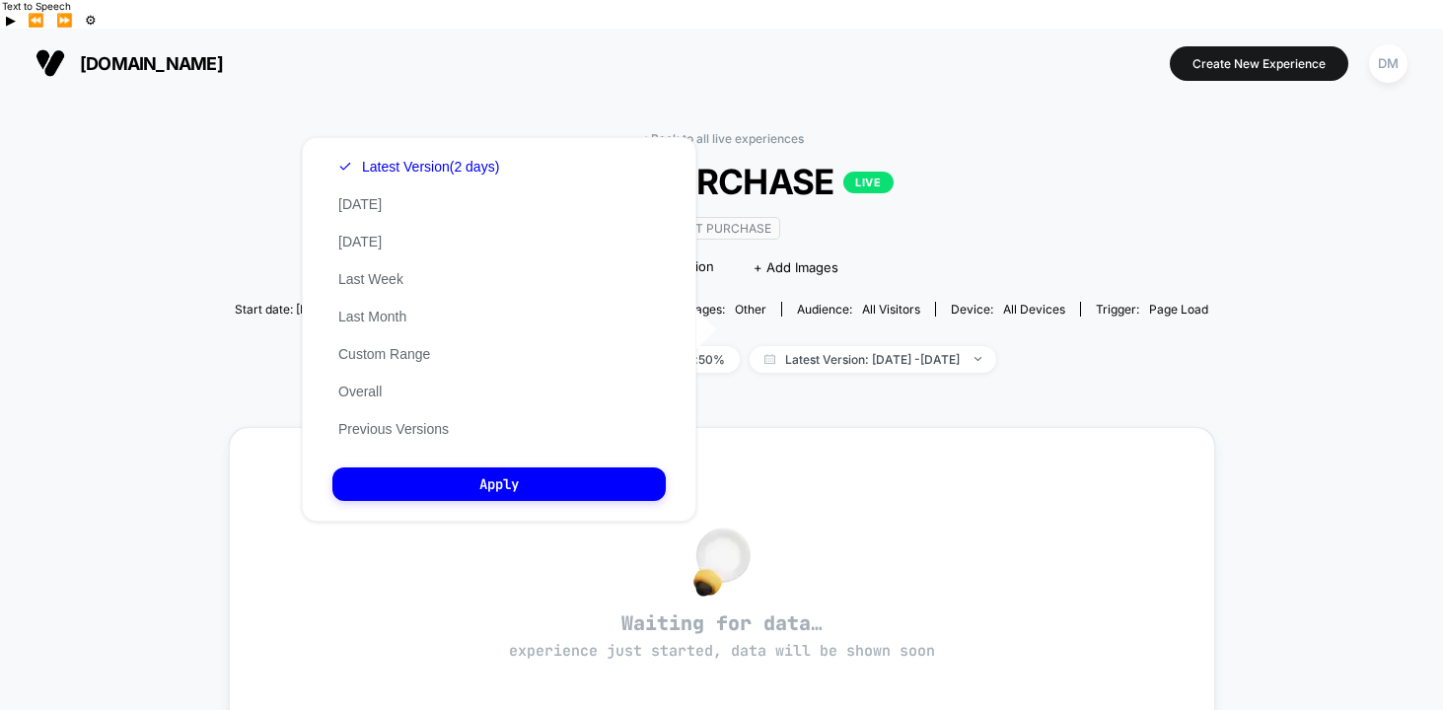
click at [545, 98] on div "< Back to all live experiences POST PURCHASE LIVE Post Purchase Click to edit e…" at bounding box center [721, 666] width 1443 height 1137
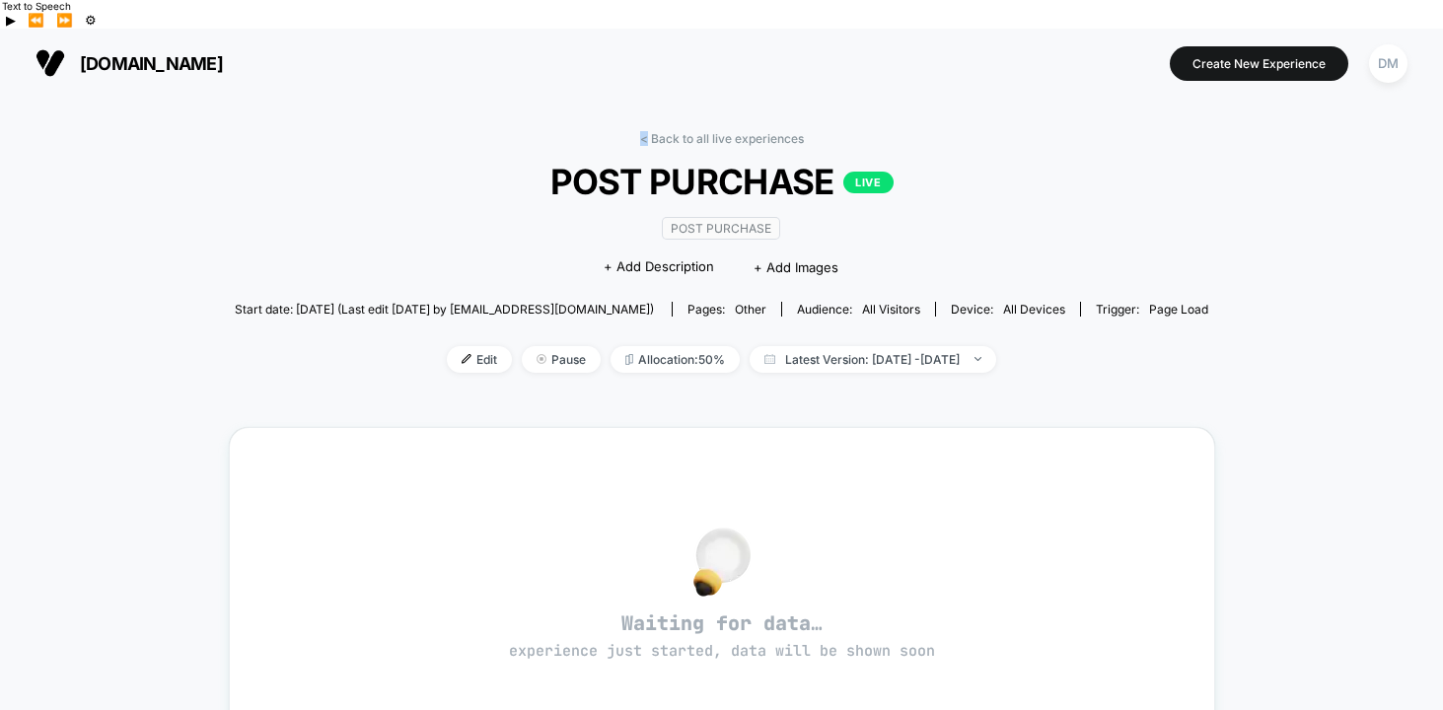
click at [545, 98] on div "< Back to all live experiences POST PURCHASE LIVE Post Purchase Click to edit e…" at bounding box center [721, 666] width 1443 height 1137
click at [479, 131] on div "< Back to all live experiences POST PURCHASE LIVE Post Purchase Click to edit e…" at bounding box center [721, 264] width 973 height 266
click at [461, 354] on img at bounding box center [466, 359] width 10 height 10
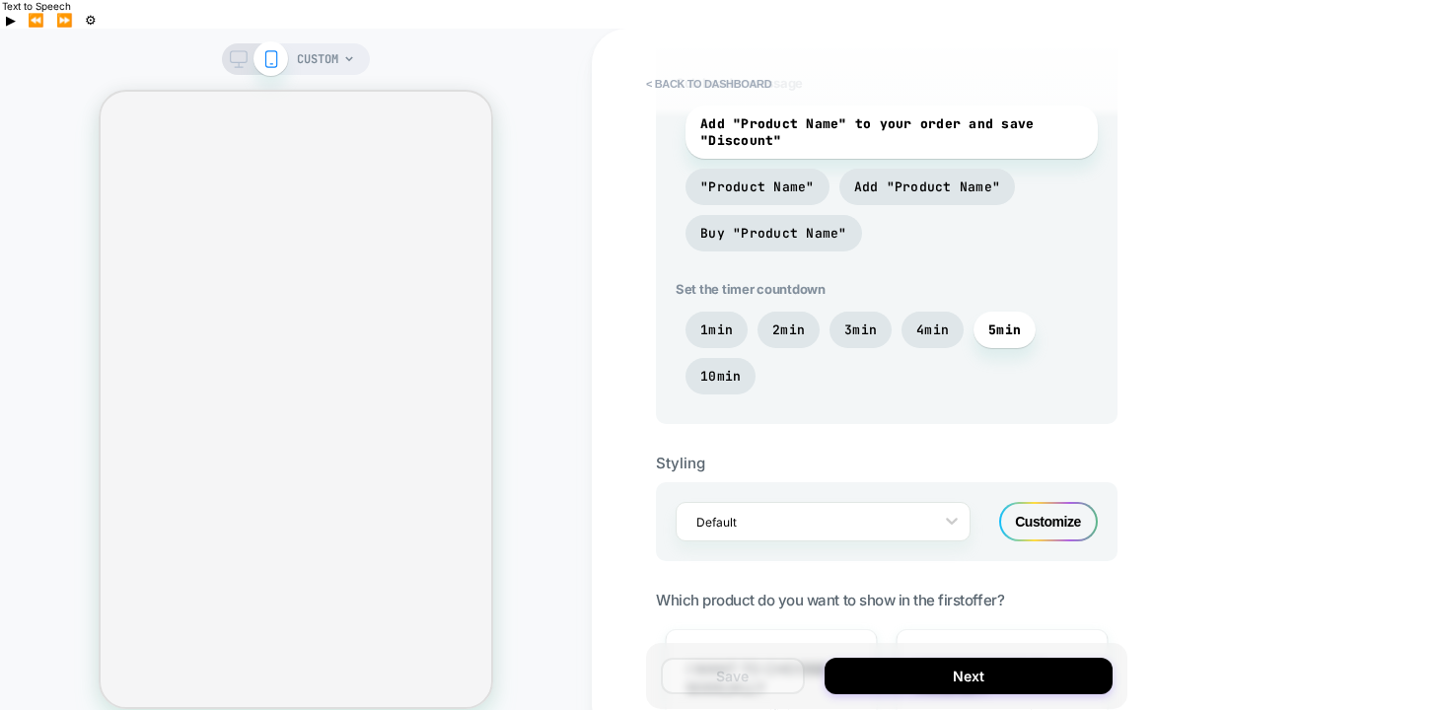
scroll to position [1379, 0]
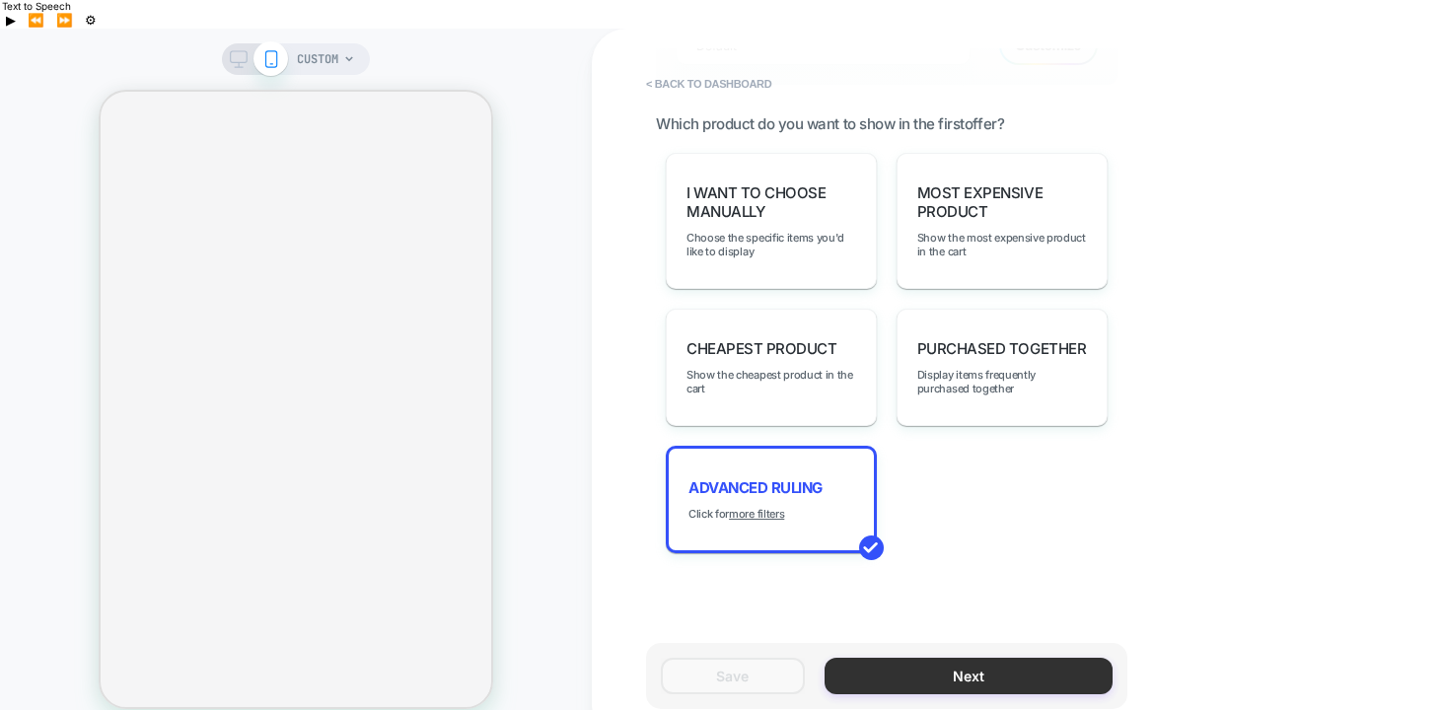
click at [845, 660] on button "Next" at bounding box center [968, 676] width 288 height 36
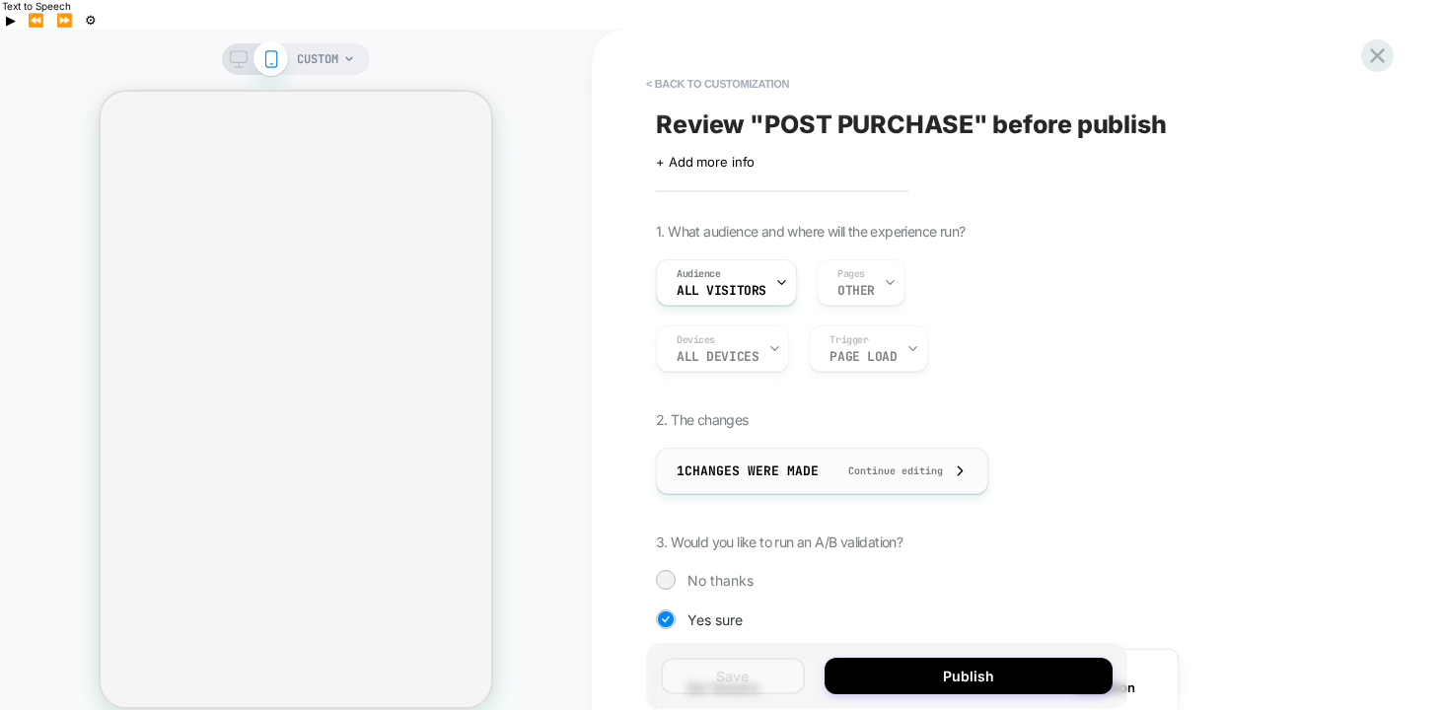
click at [906, 464] on span "Continue editing" at bounding box center [885, 470] width 114 height 13
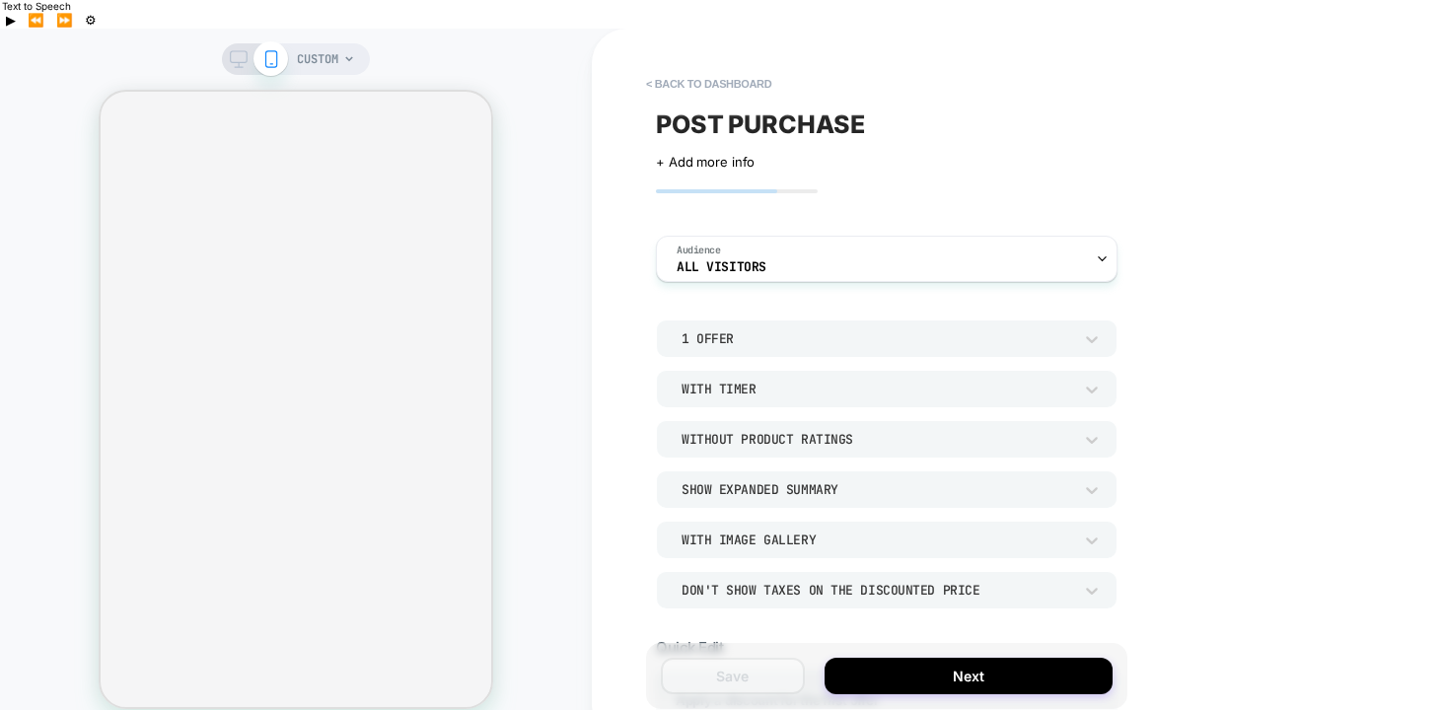
click at [828, 107] on span "POST PURCHASE Click to edit experience details + Add more info" at bounding box center [886, 138] width 461 height 62
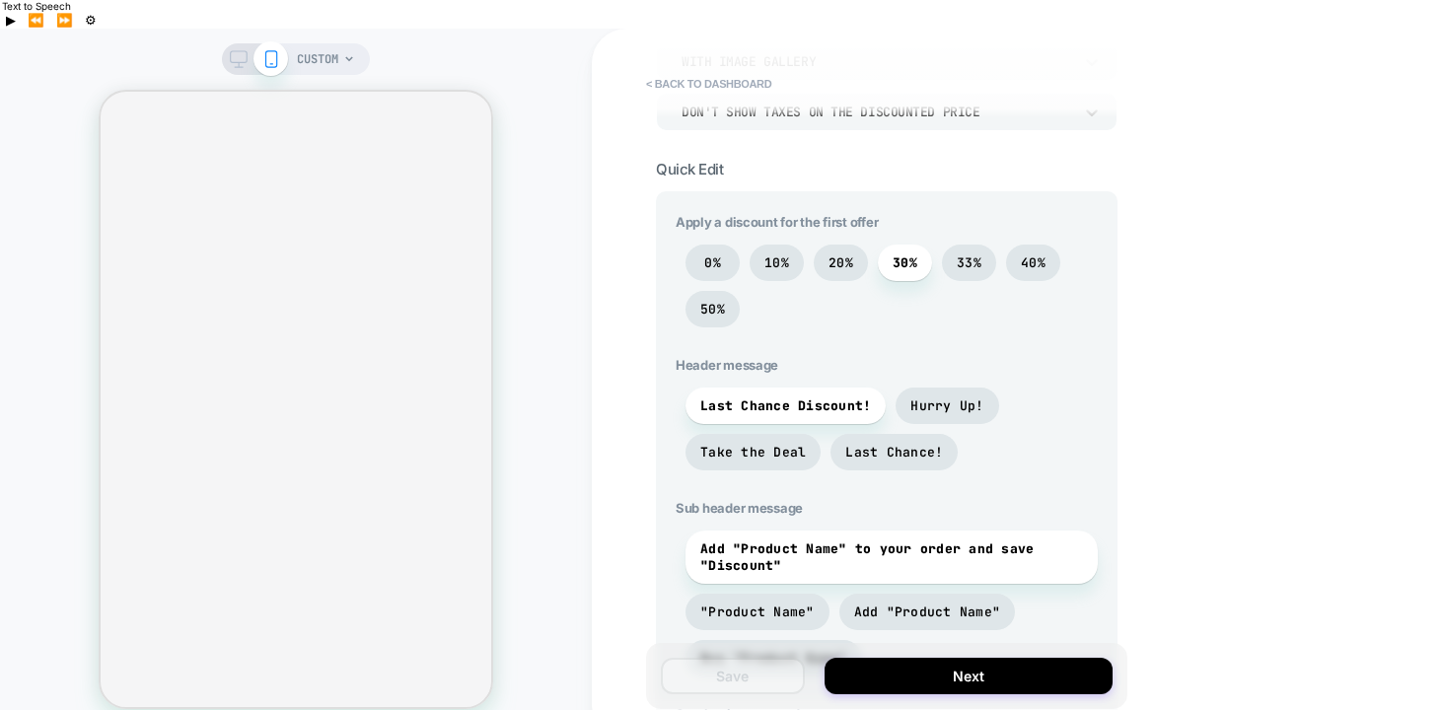
scroll to position [549, 0]
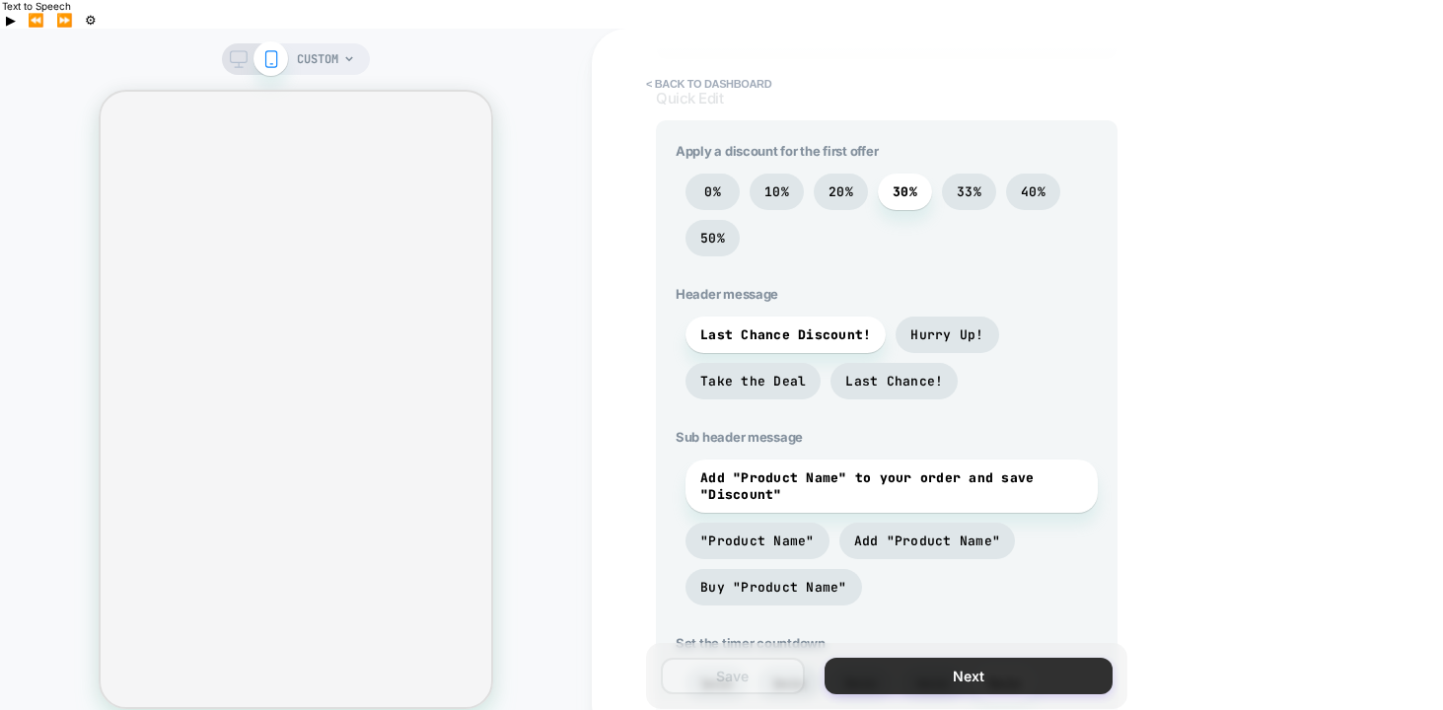
click at [894, 658] on button "Next" at bounding box center [968, 676] width 288 height 36
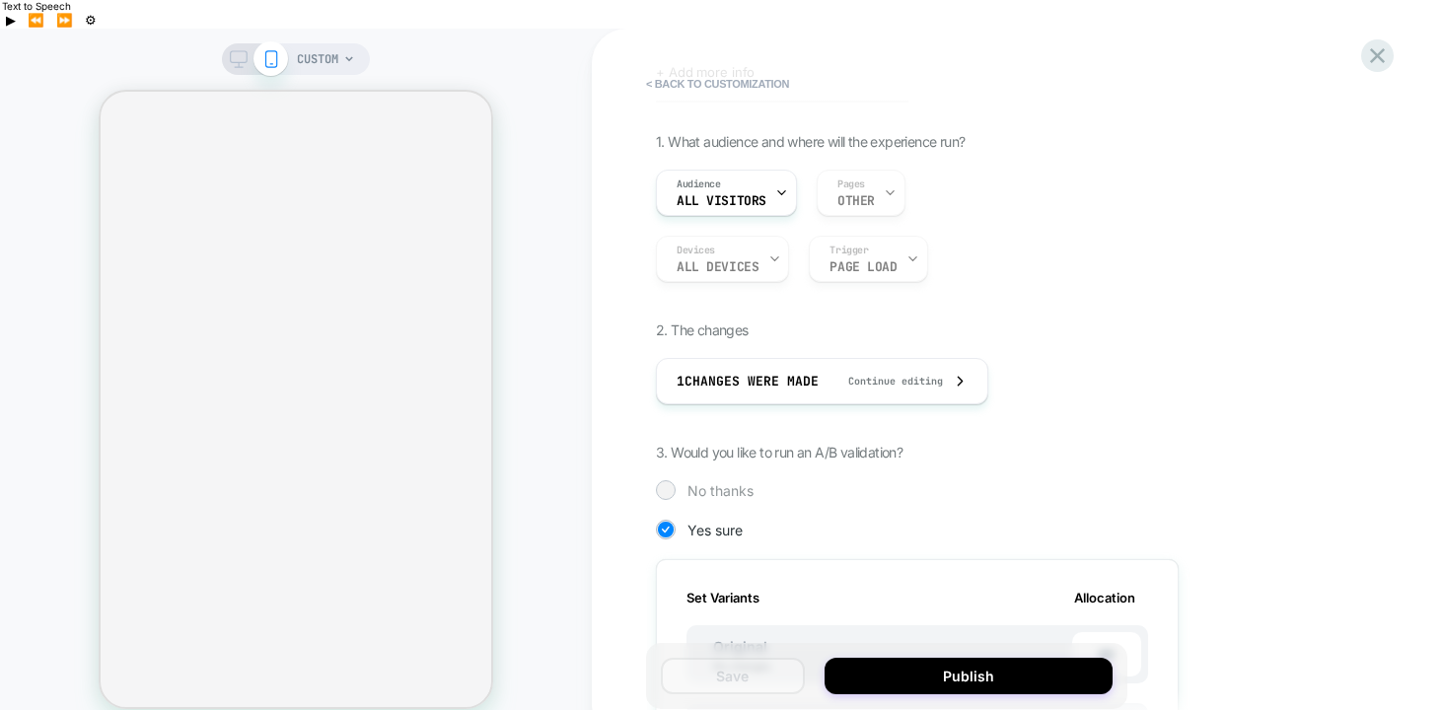
scroll to position [100, 0]
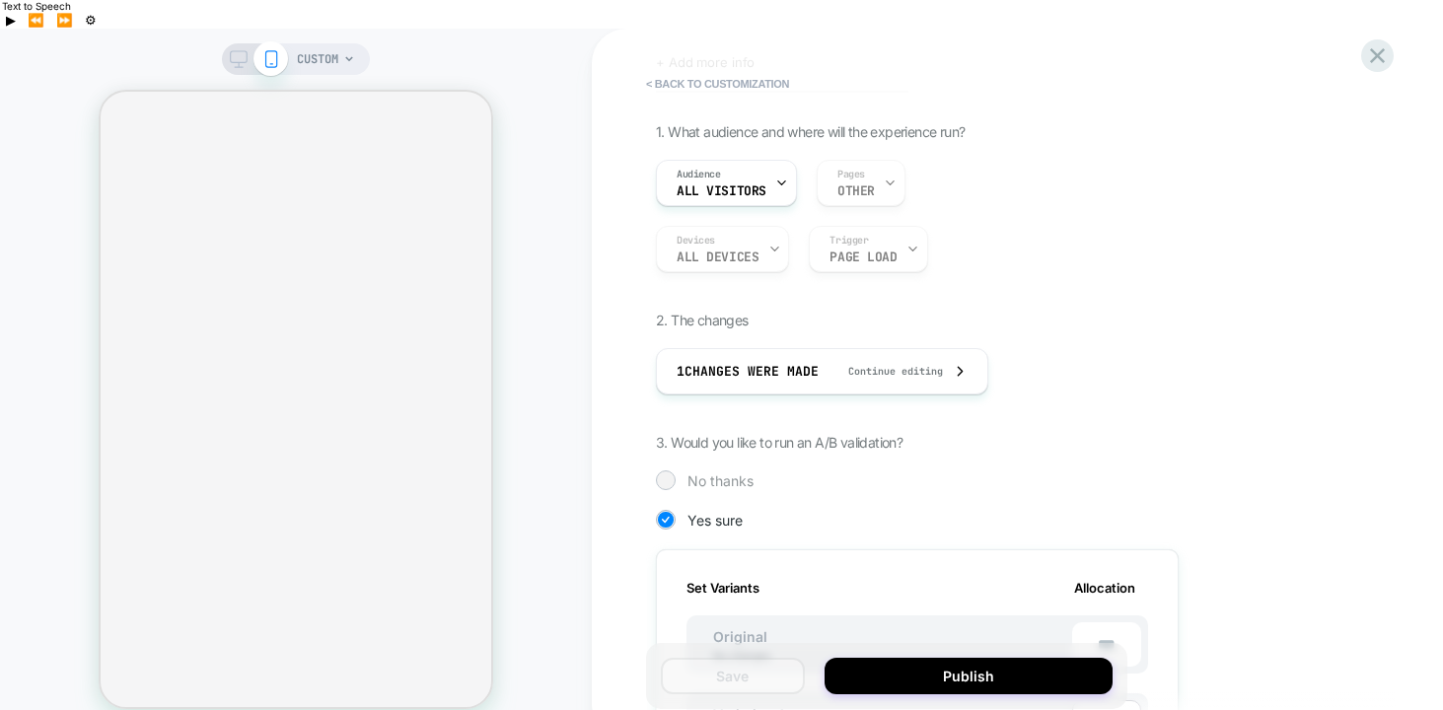
click at [726, 472] on span "No thanks" at bounding box center [720, 480] width 66 height 17
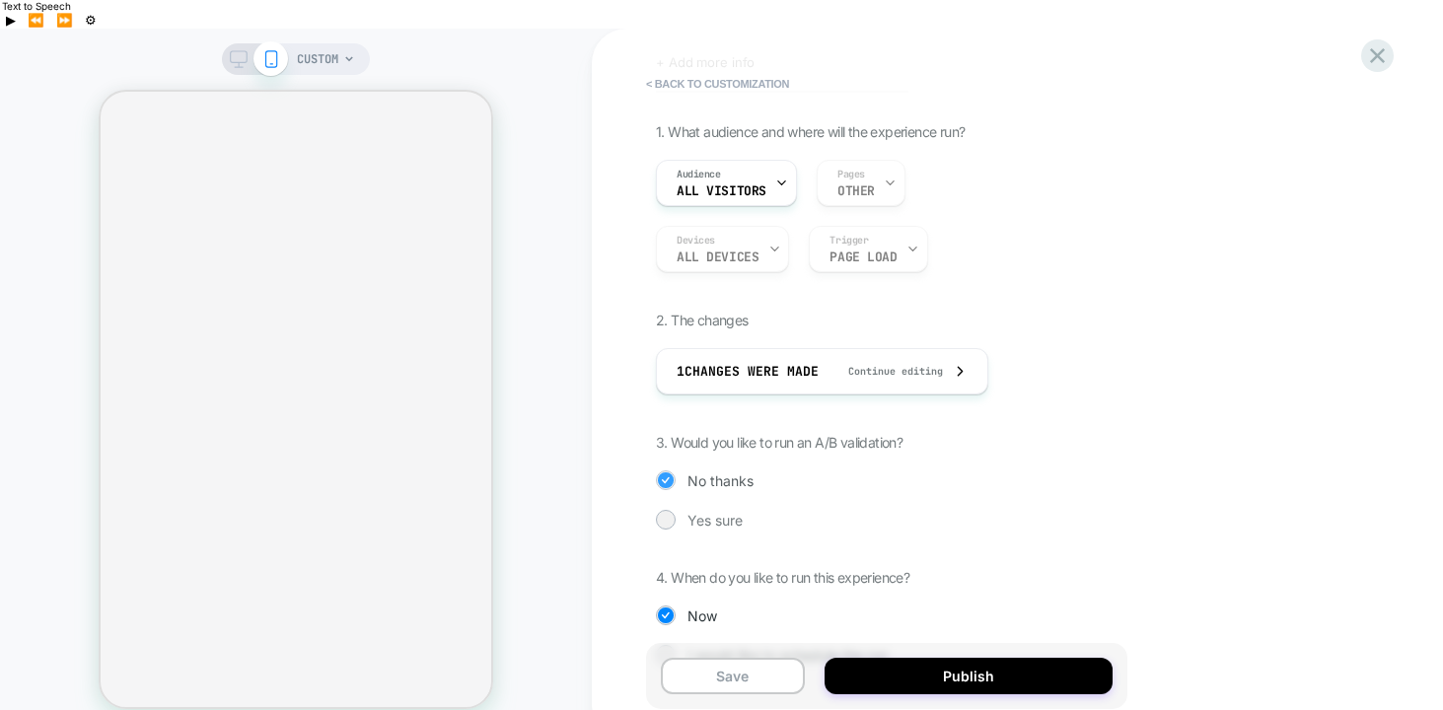
scroll to position [153, 0]
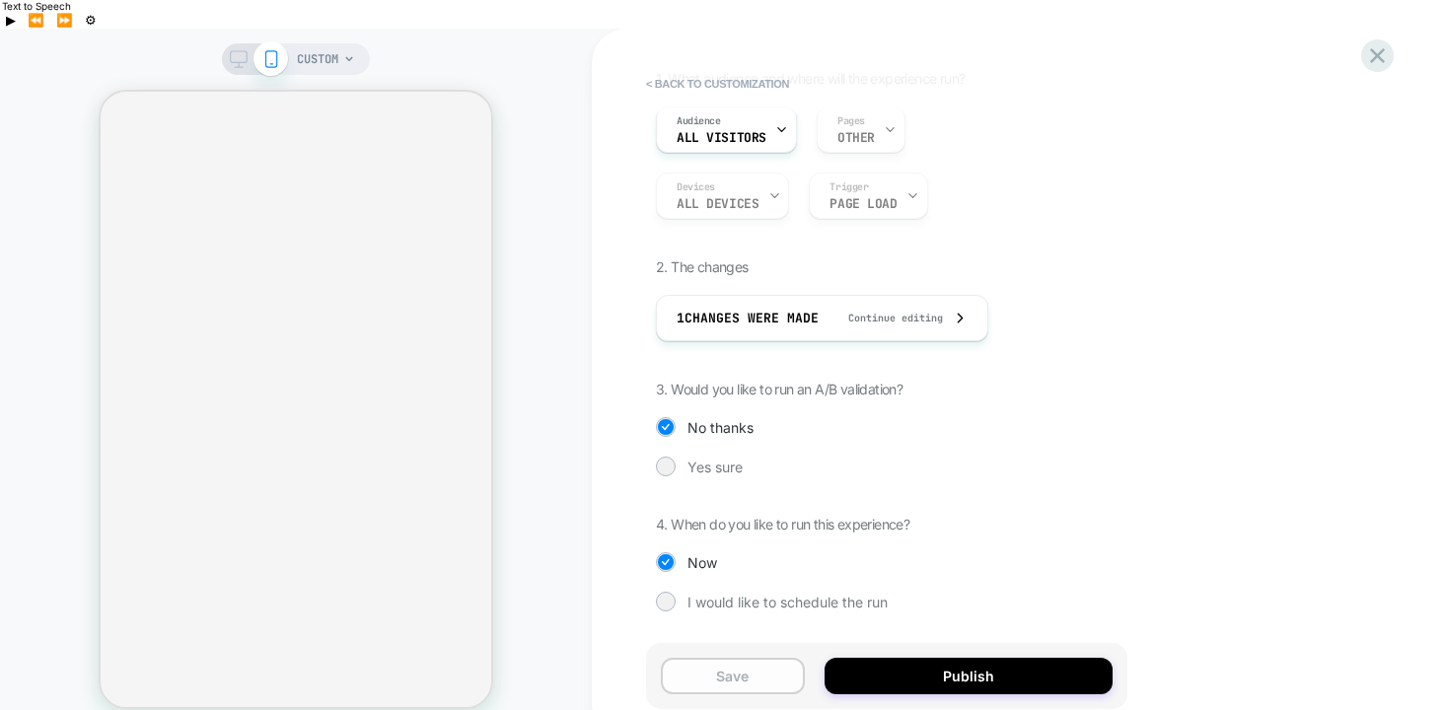
click at [724, 658] on button "Save" at bounding box center [733, 676] width 144 height 36
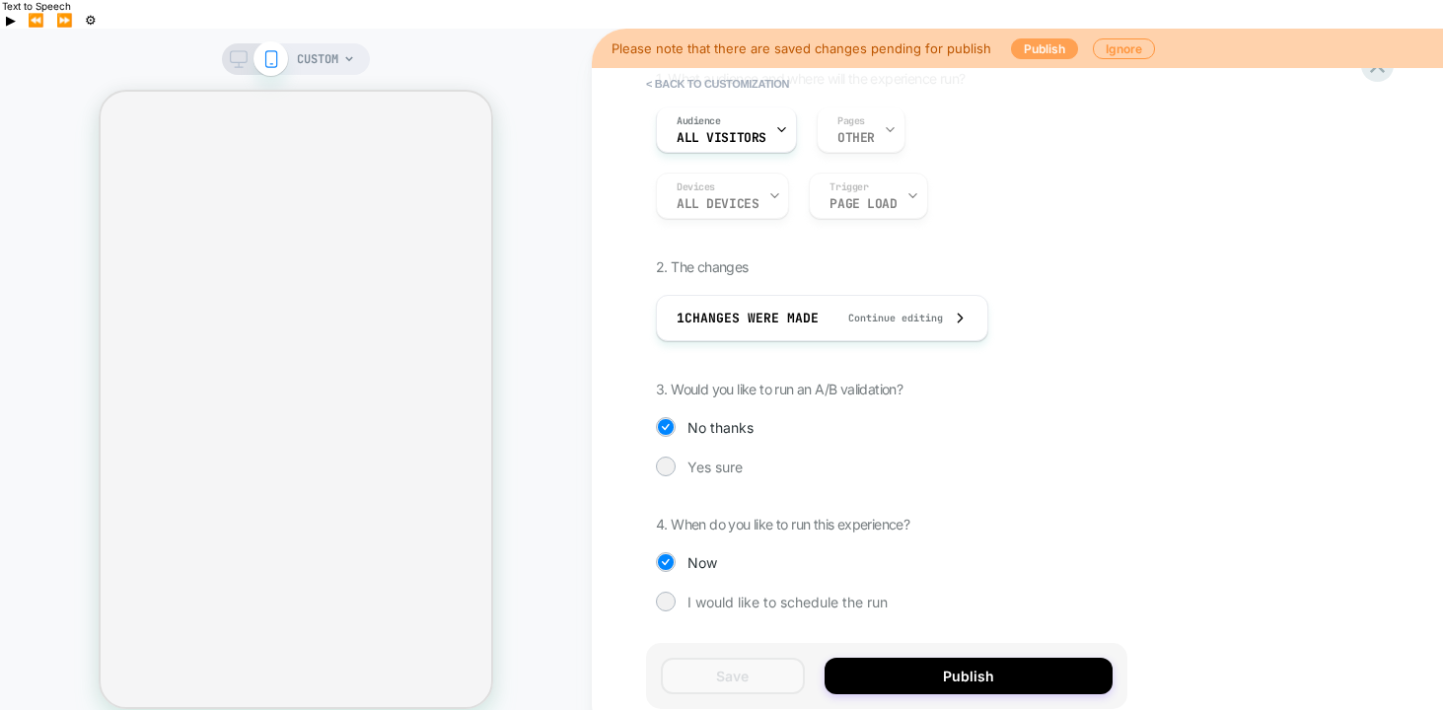
click at [1022, 38] on button "Publish" at bounding box center [1044, 48] width 67 height 21
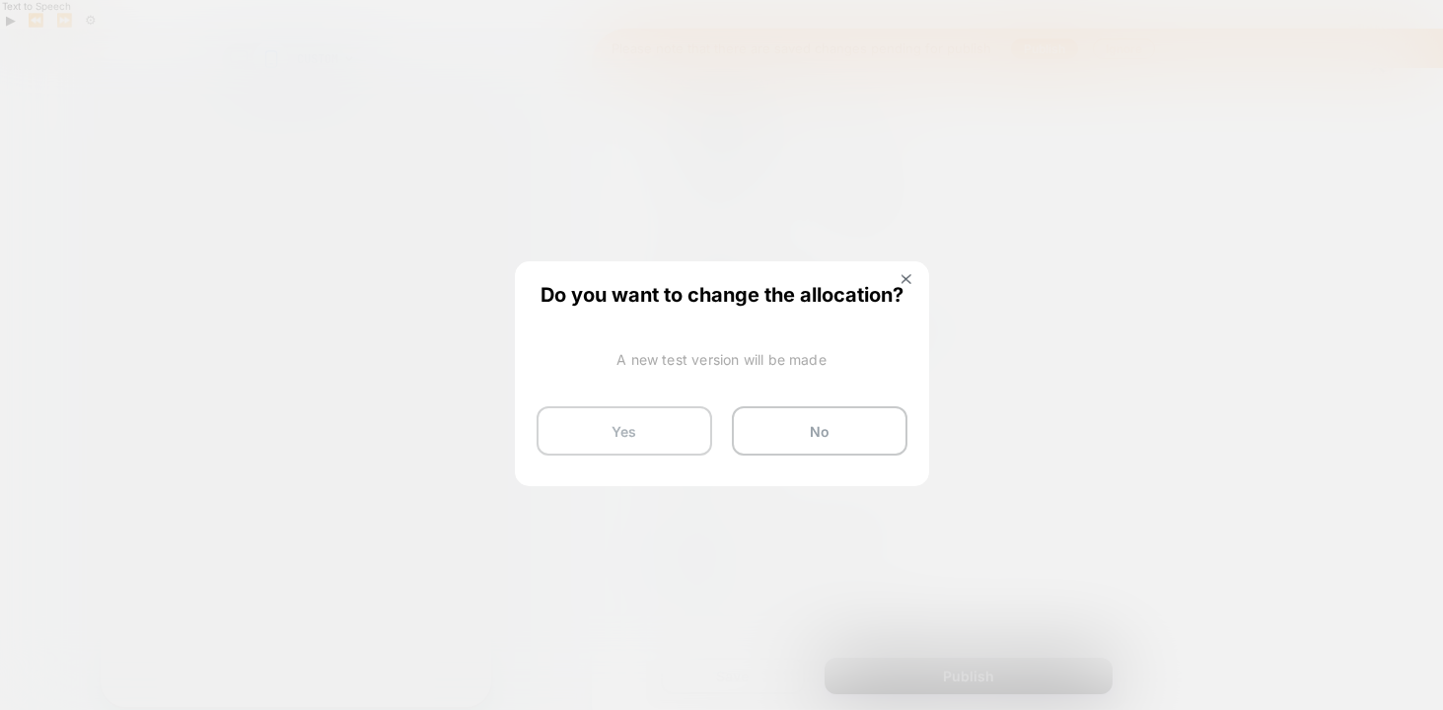
click at [675, 431] on button "Yes" at bounding box center [624, 430] width 176 height 49
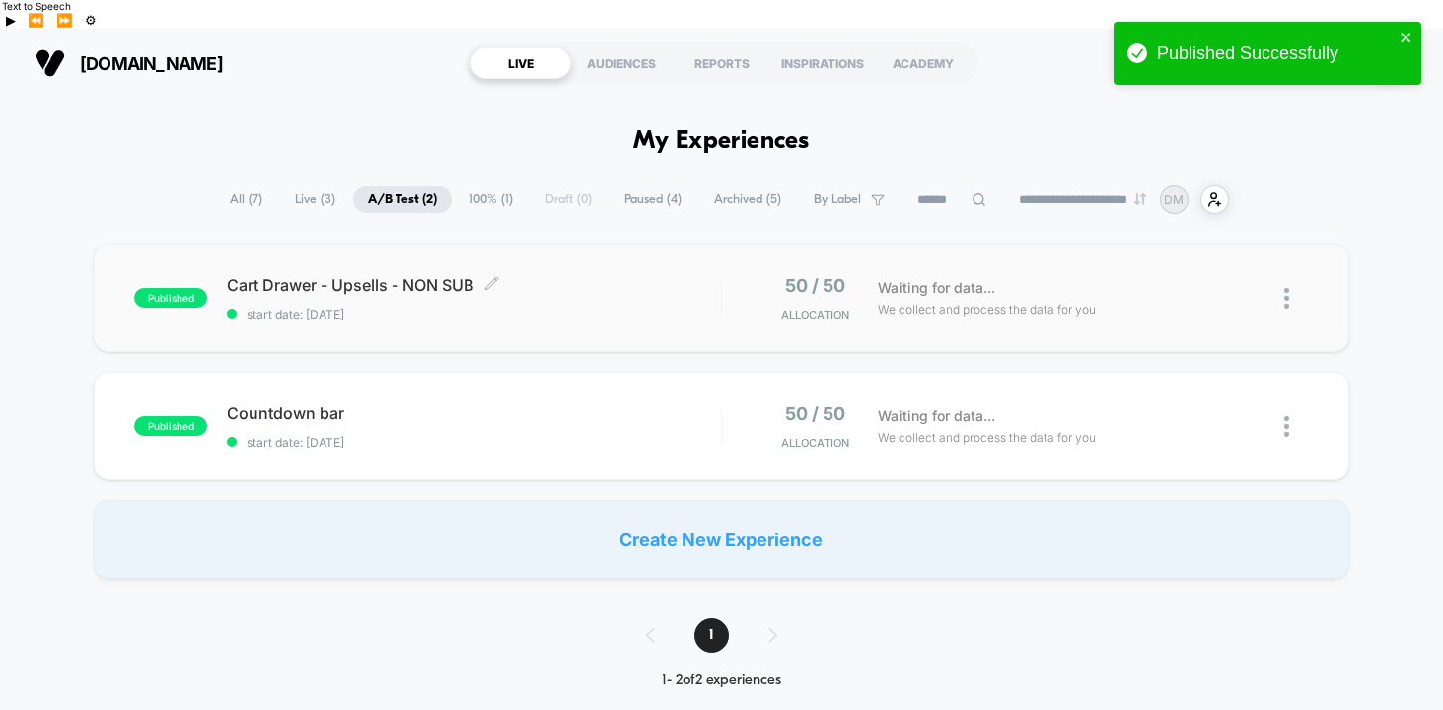
click at [639, 275] on div "Cart Drawer - Upsells - NON SUB Click to edit experience details Click to edit …" at bounding box center [474, 298] width 494 height 46
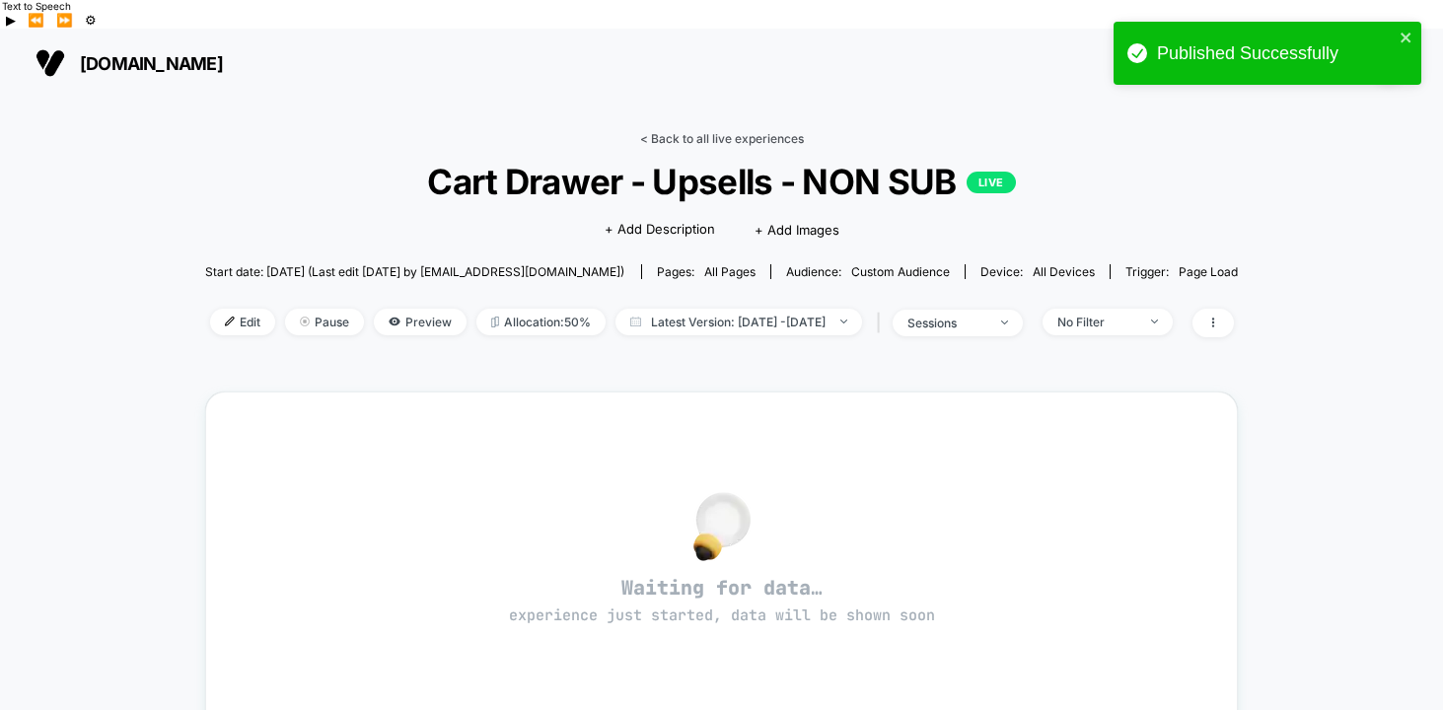
click at [709, 131] on link "< Back to all live experiences" at bounding box center [722, 138] width 164 height 15
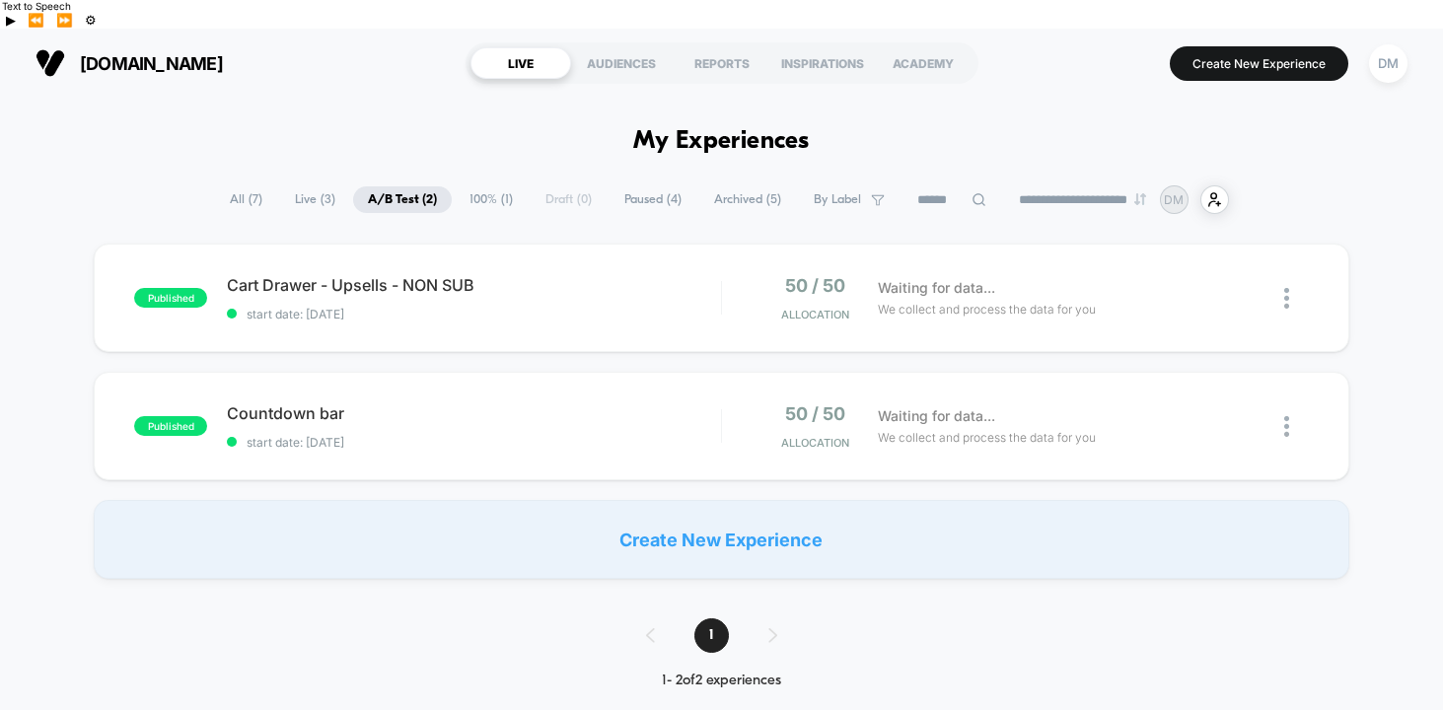
click at [478, 186] on span "100% ( 1 )" at bounding box center [491, 199] width 73 height 27
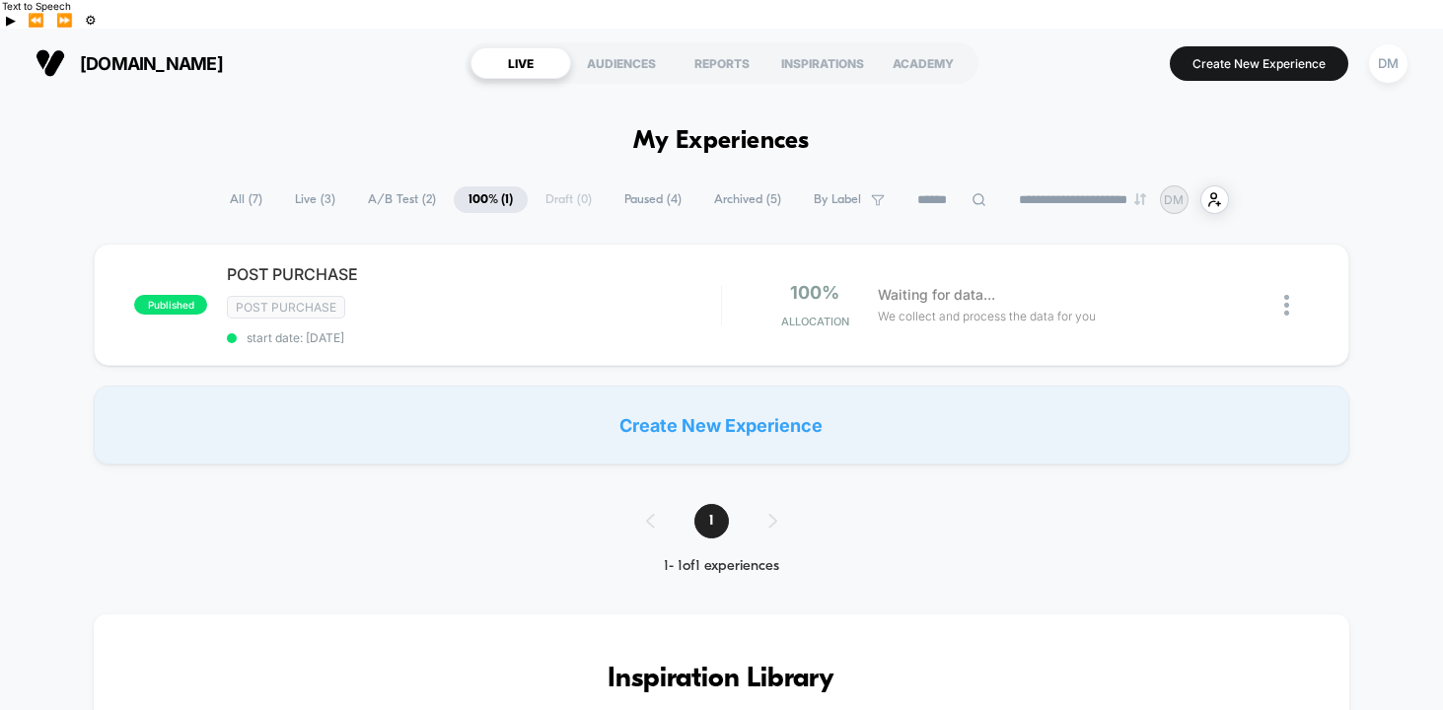
click at [234, 186] on span "All ( 7 )" at bounding box center [246, 199] width 62 height 27
